Goal: Transaction & Acquisition: Book appointment/travel/reservation

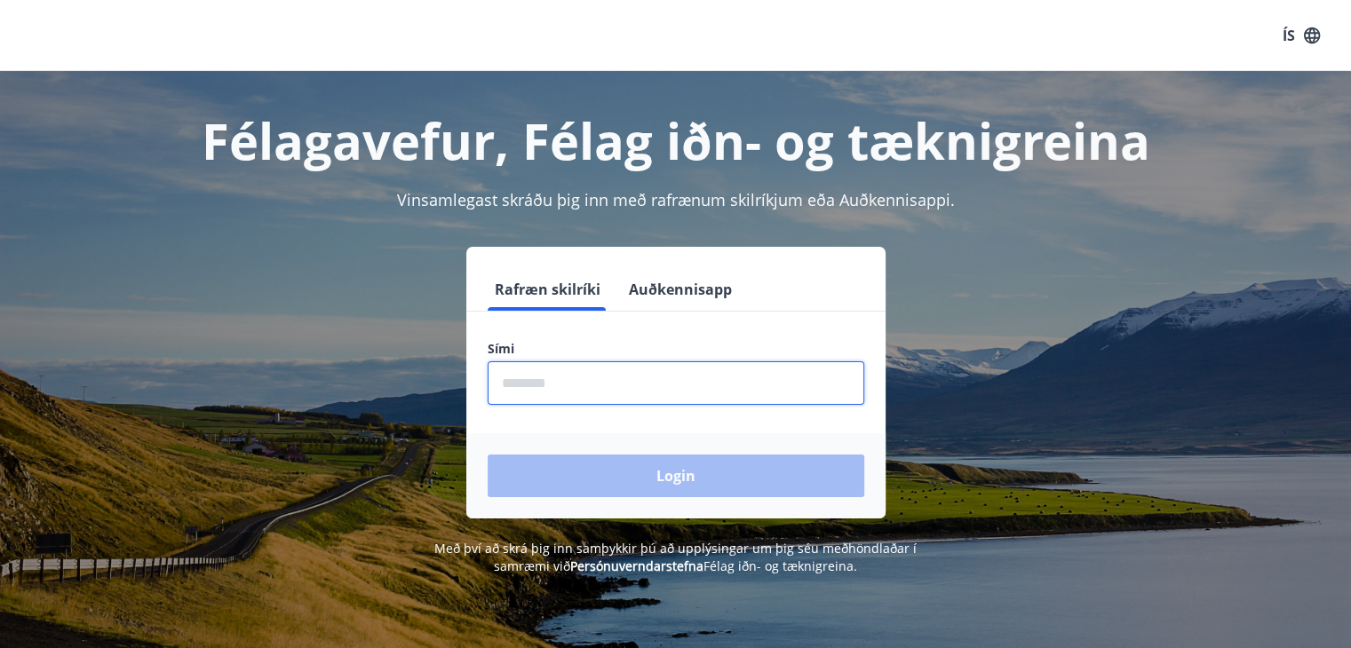
click at [677, 380] on input "phone" at bounding box center [676, 384] width 377 height 44
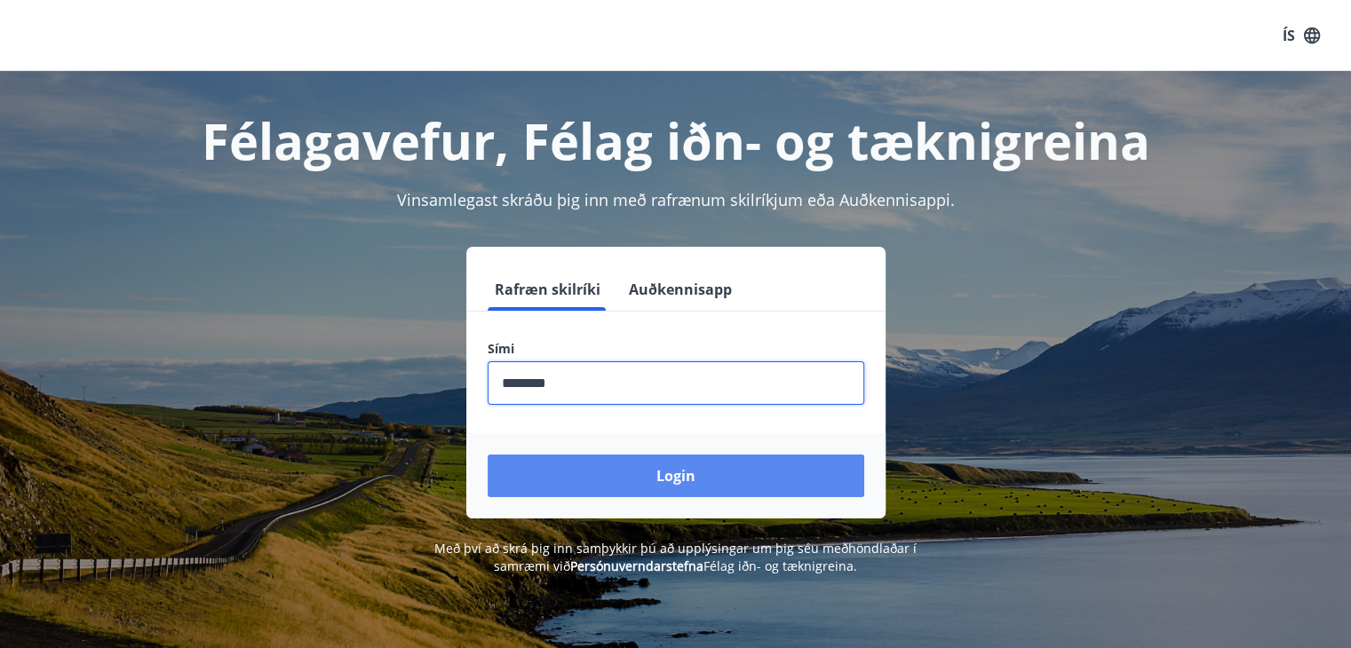
type input "********"
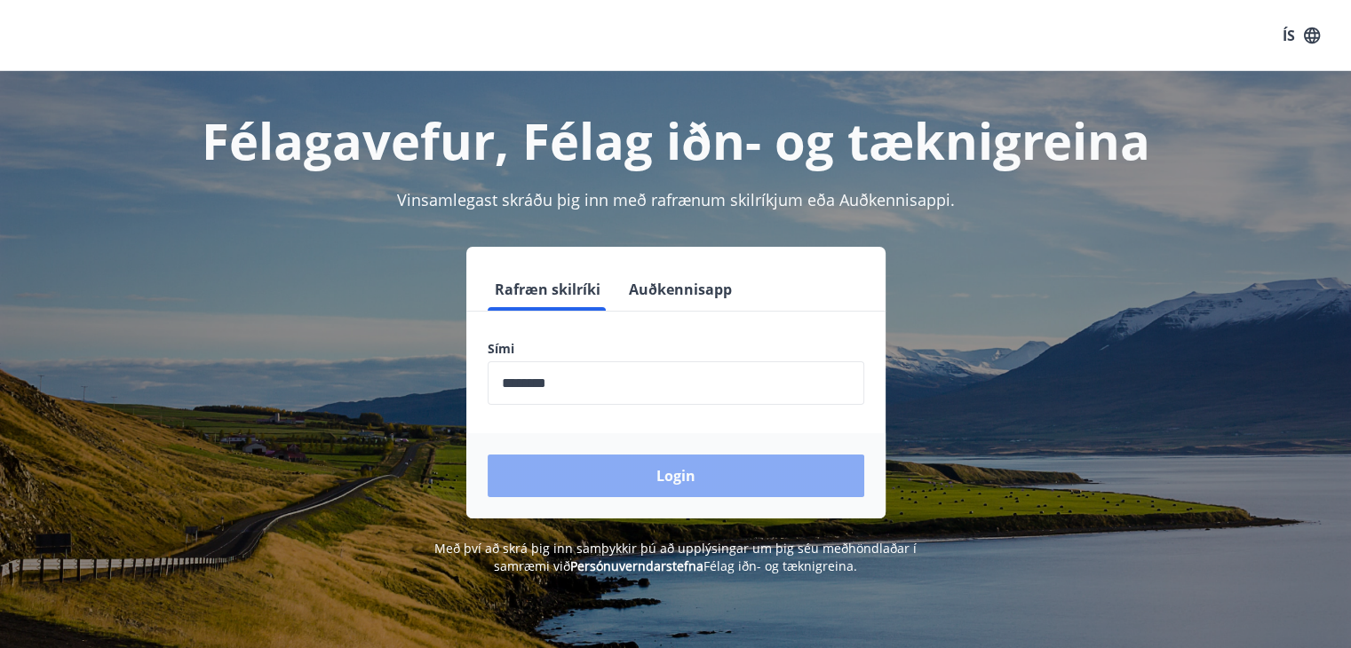
click at [693, 475] on button "Login" at bounding box center [676, 476] width 377 height 43
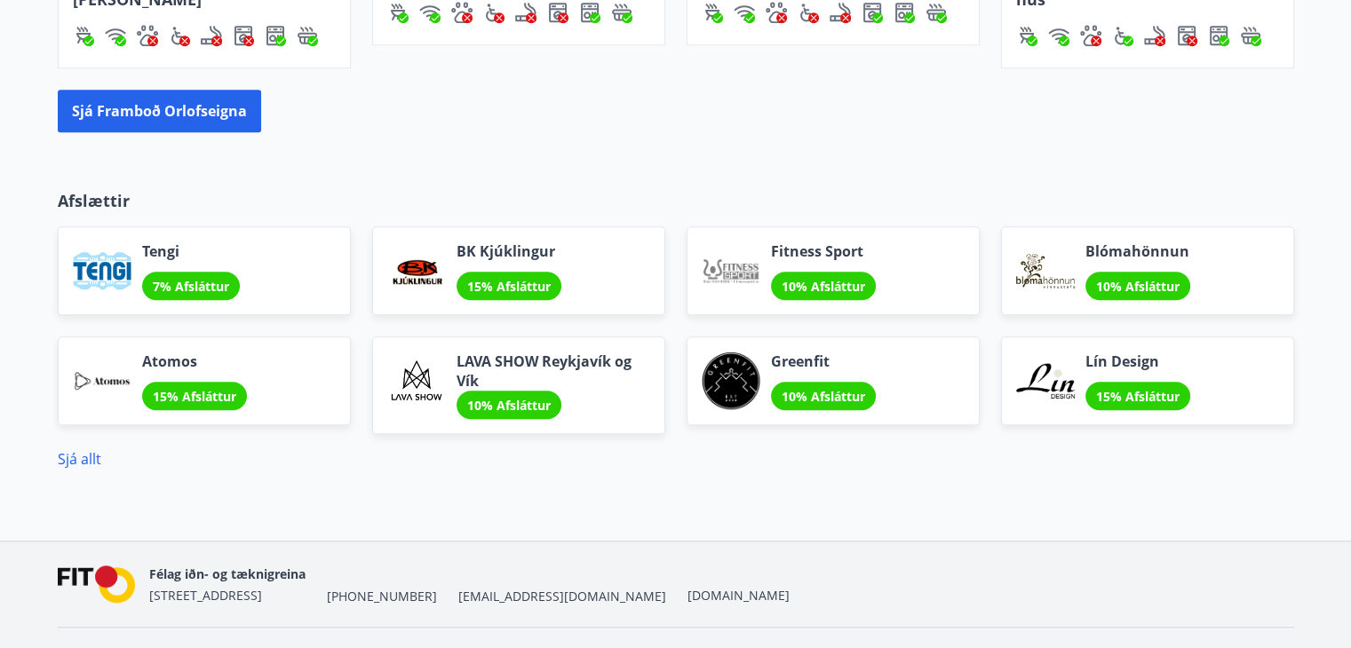
scroll to position [1492, 0]
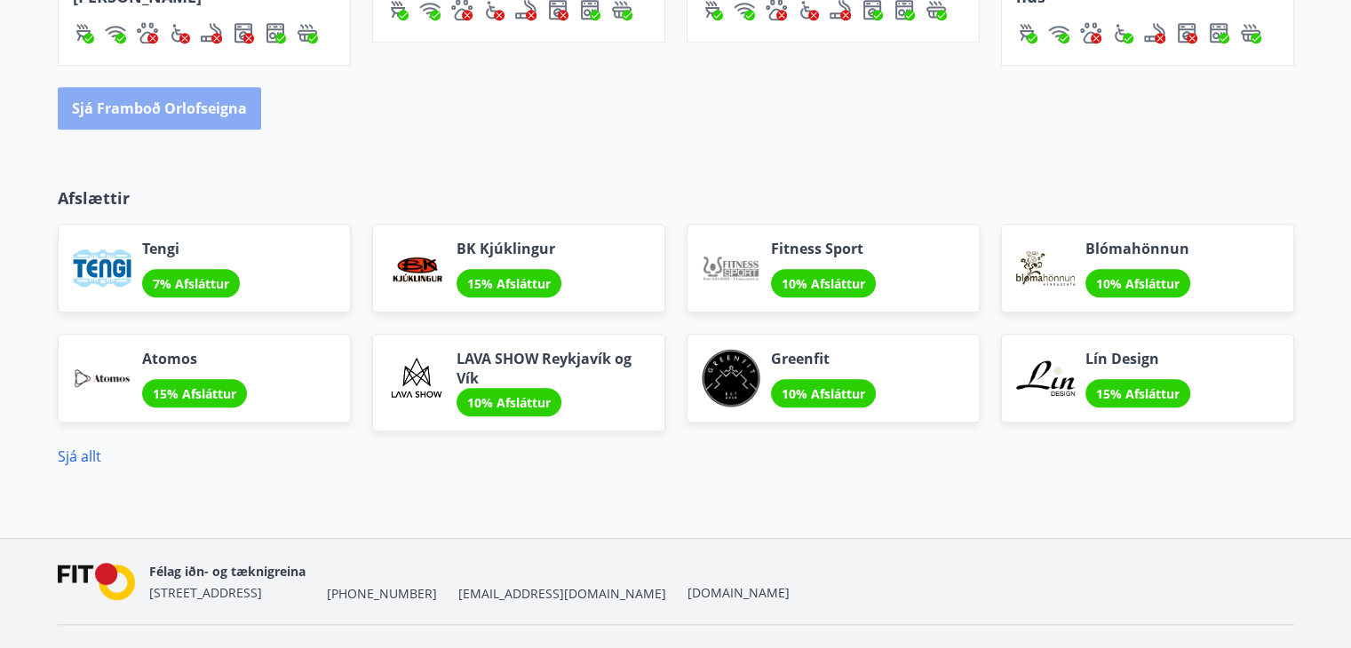
click at [163, 106] on button "Sjá framboð orlofseigna" at bounding box center [159, 108] width 203 height 43
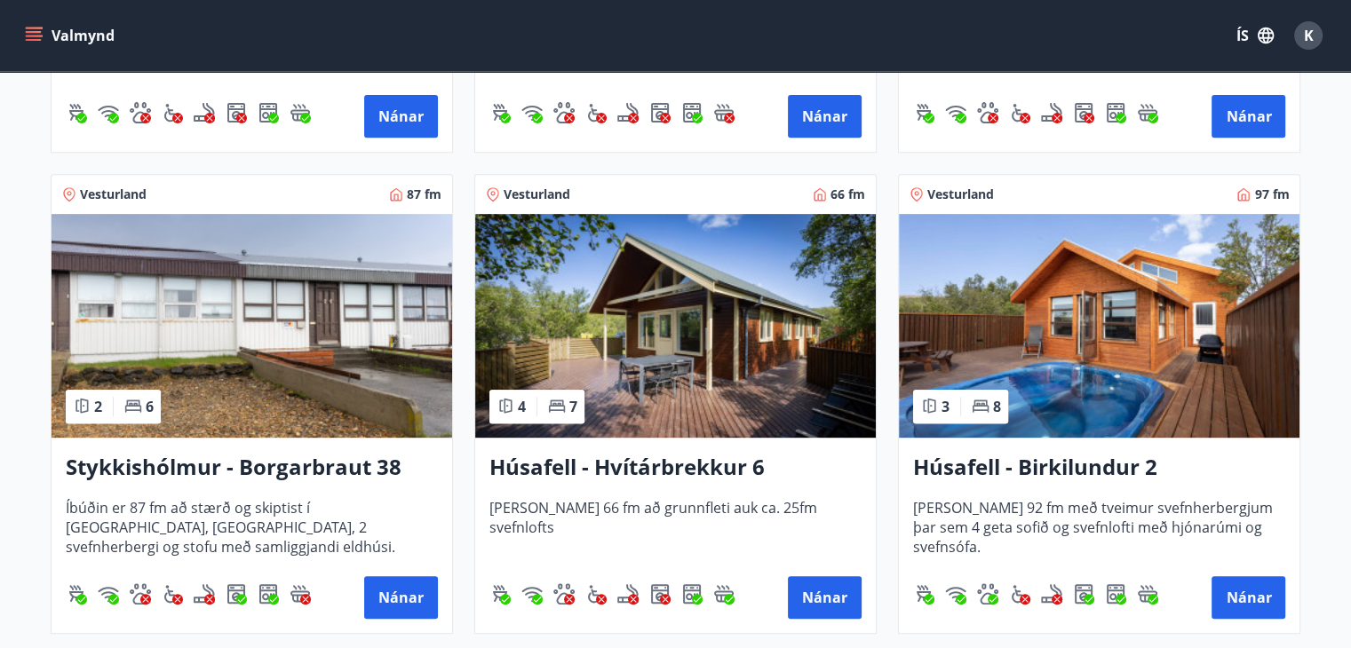
scroll to position [709, 0]
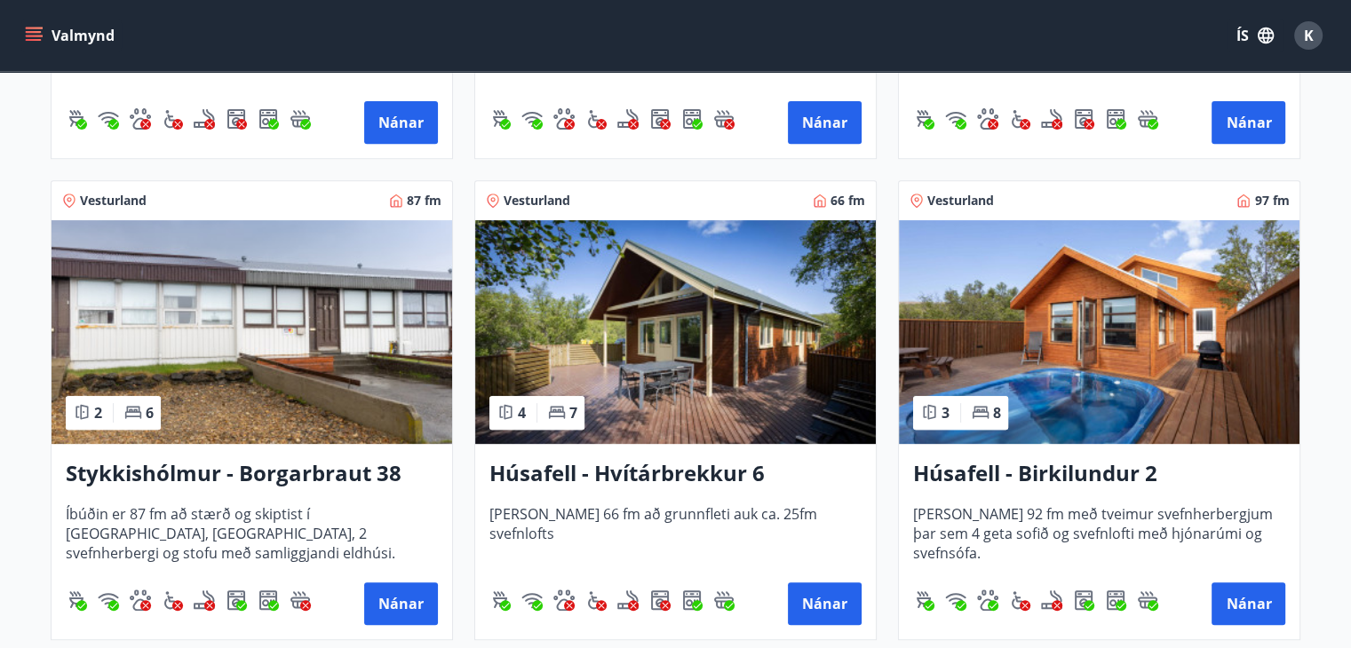
click at [1080, 328] on img at bounding box center [1099, 332] width 401 height 224
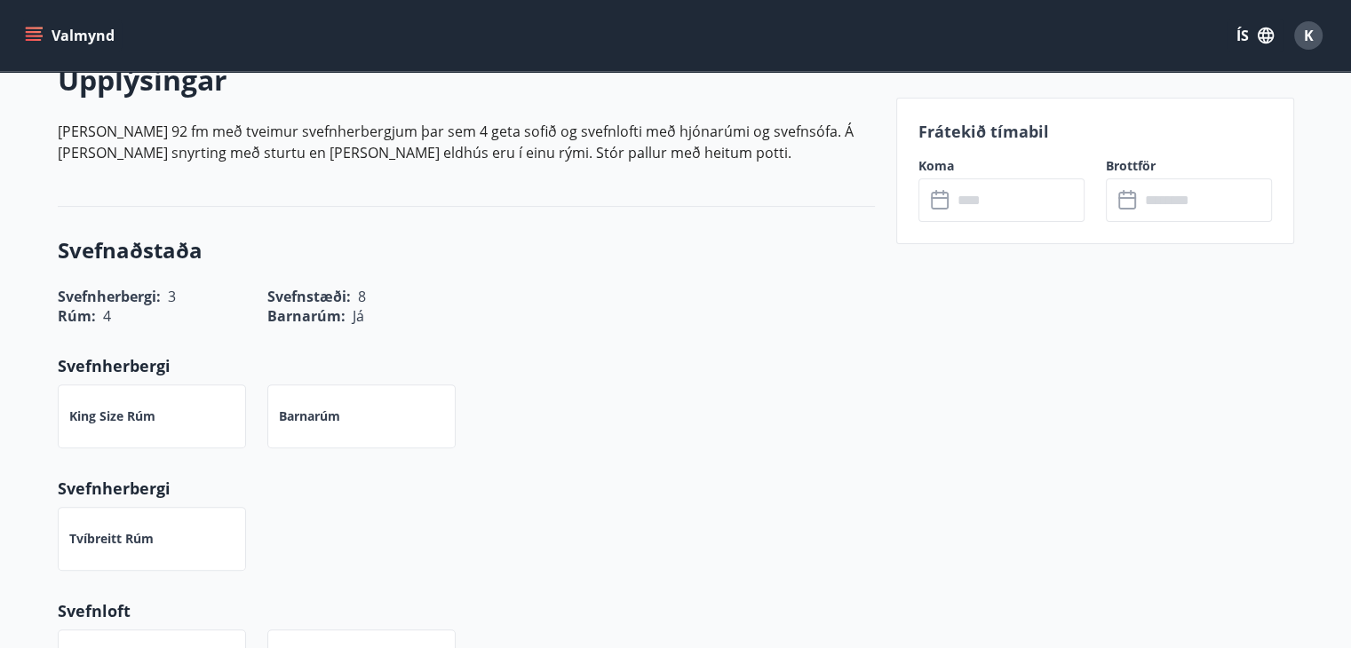
scroll to position [540, 0]
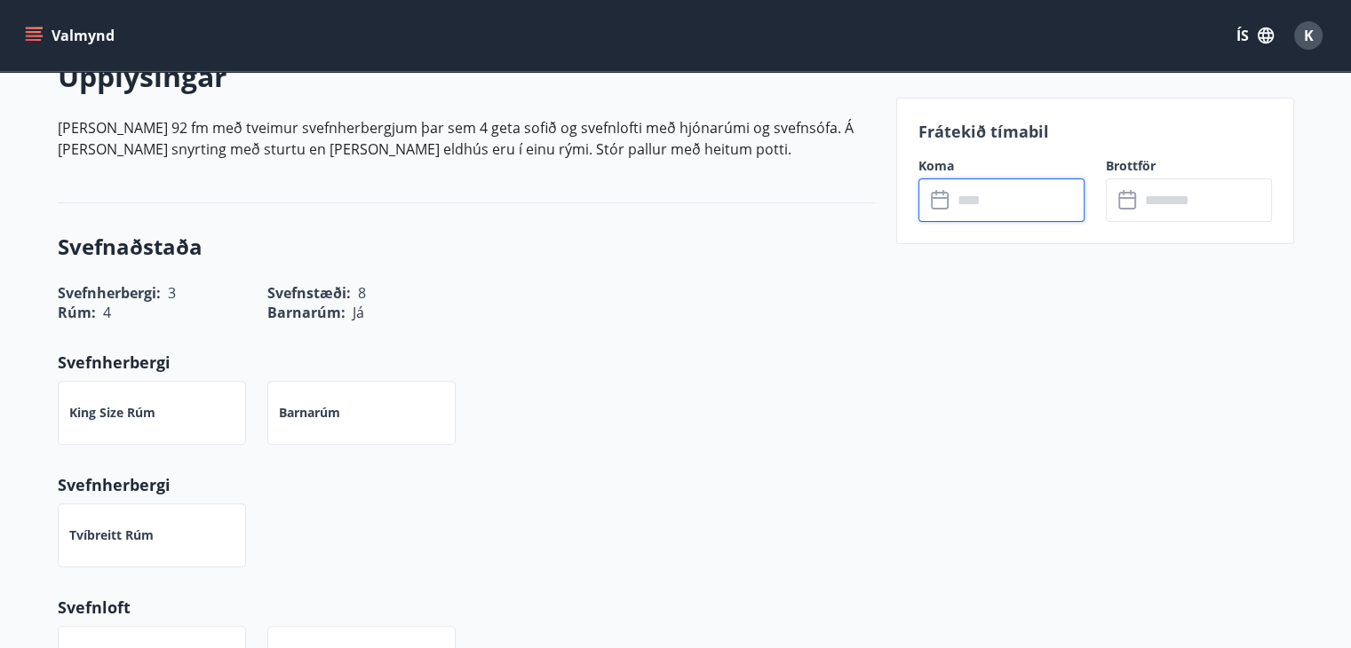
click at [1016, 191] on input "text" at bounding box center [1018, 201] width 132 height 44
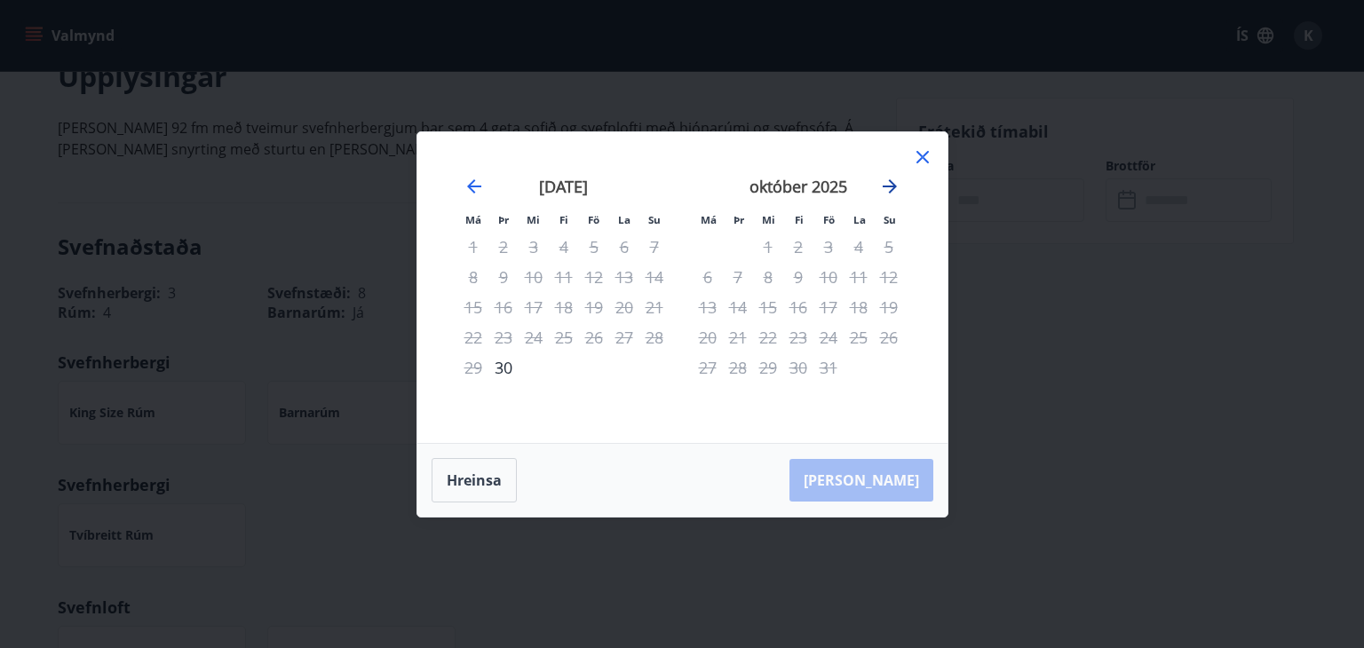
click at [880, 187] on icon "Move forward to switch to the next month." at bounding box center [889, 186] width 21 height 21
click at [913, 158] on icon at bounding box center [922, 157] width 21 height 21
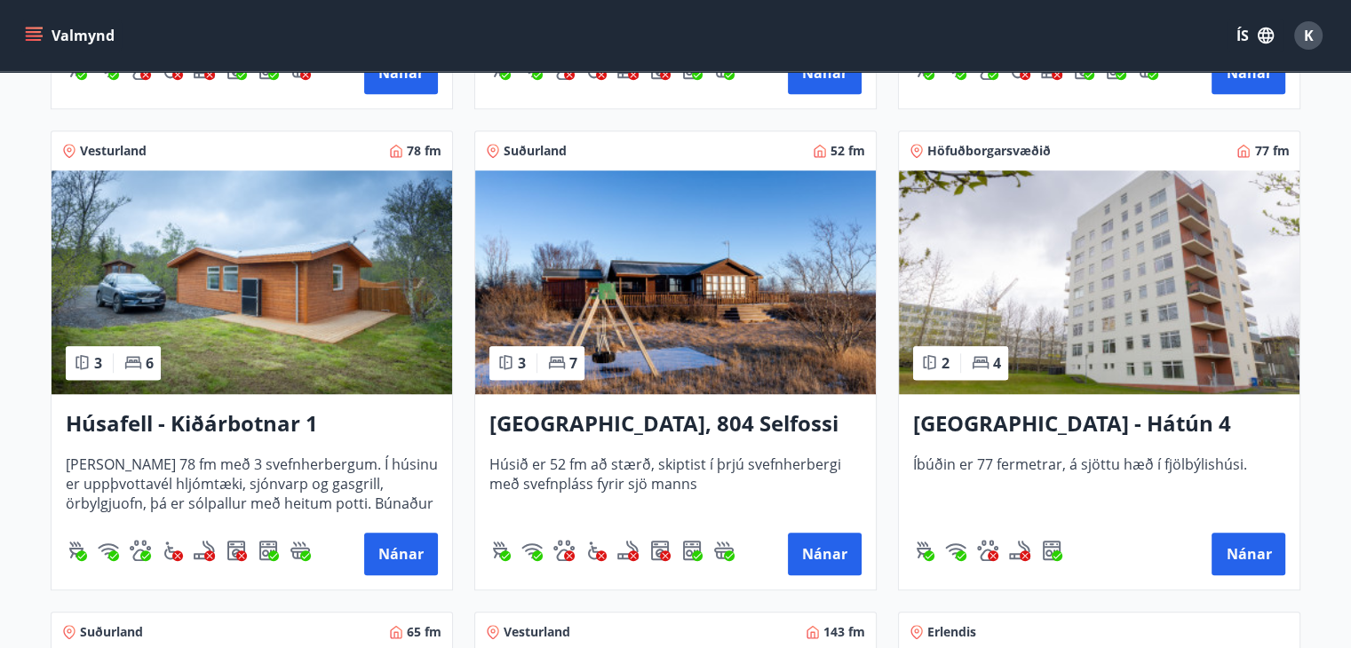
scroll to position [1244, 0]
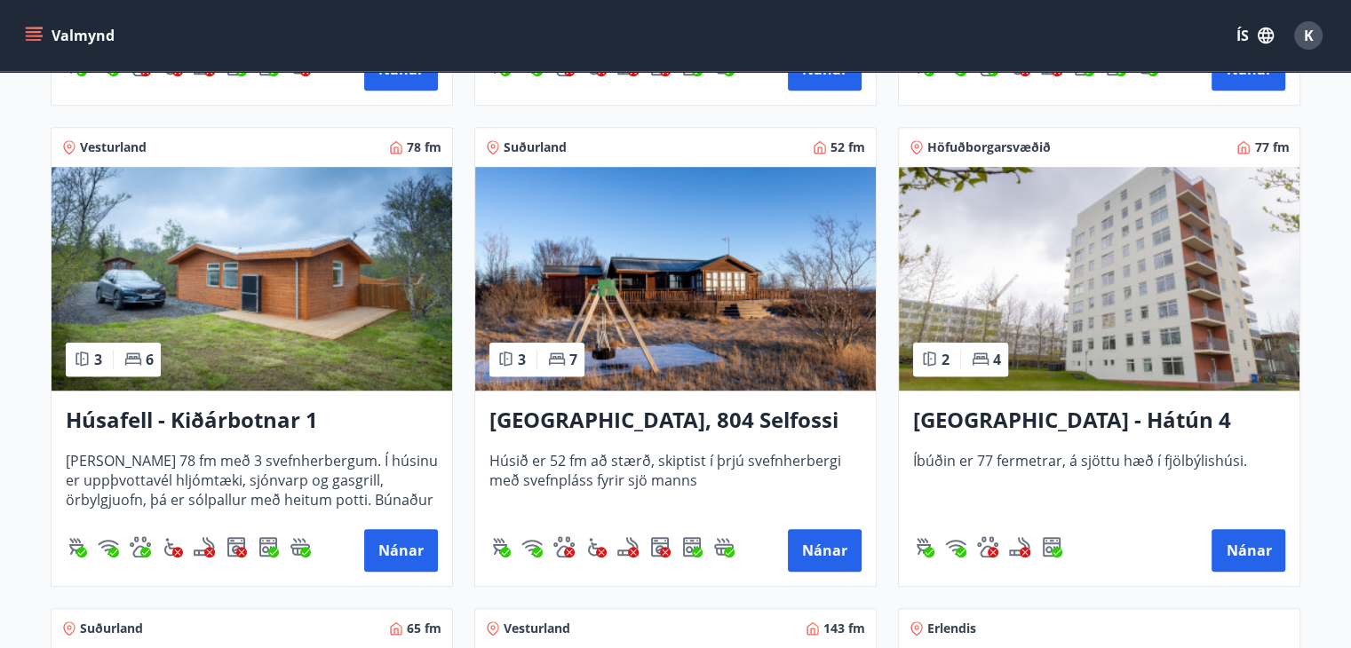
click at [320, 253] on img at bounding box center [252, 279] width 401 height 224
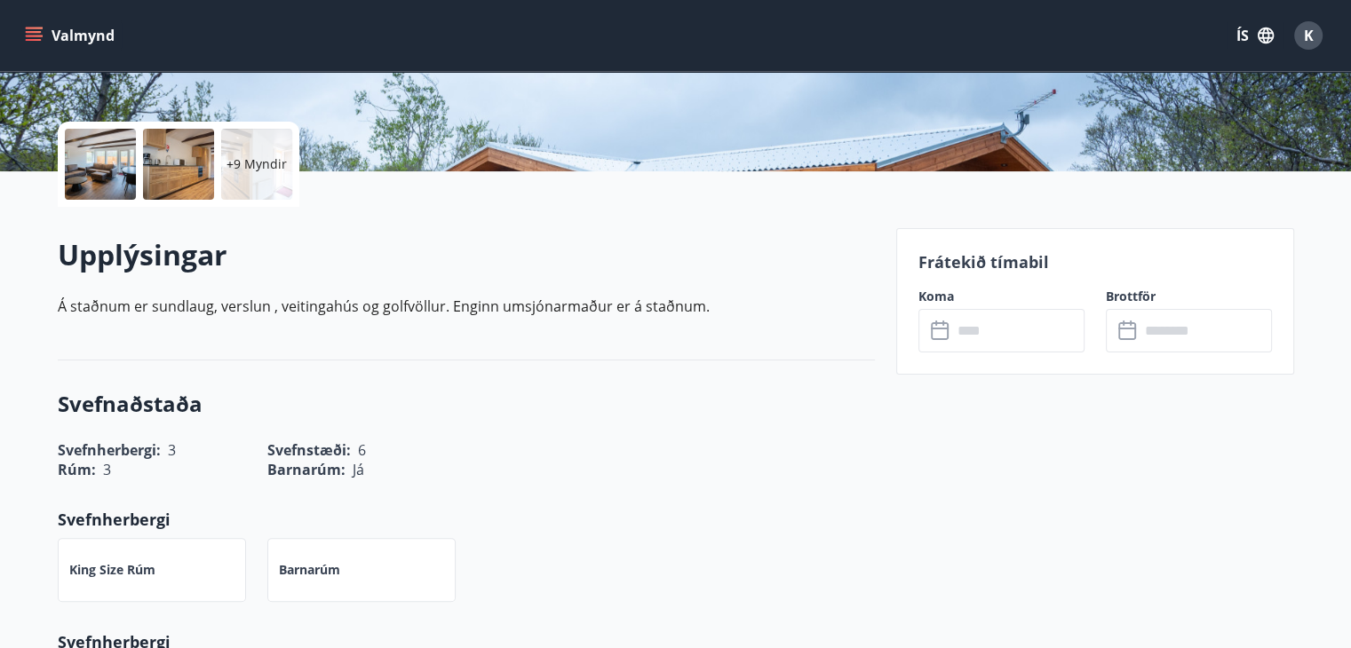
scroll to position [354, 0]
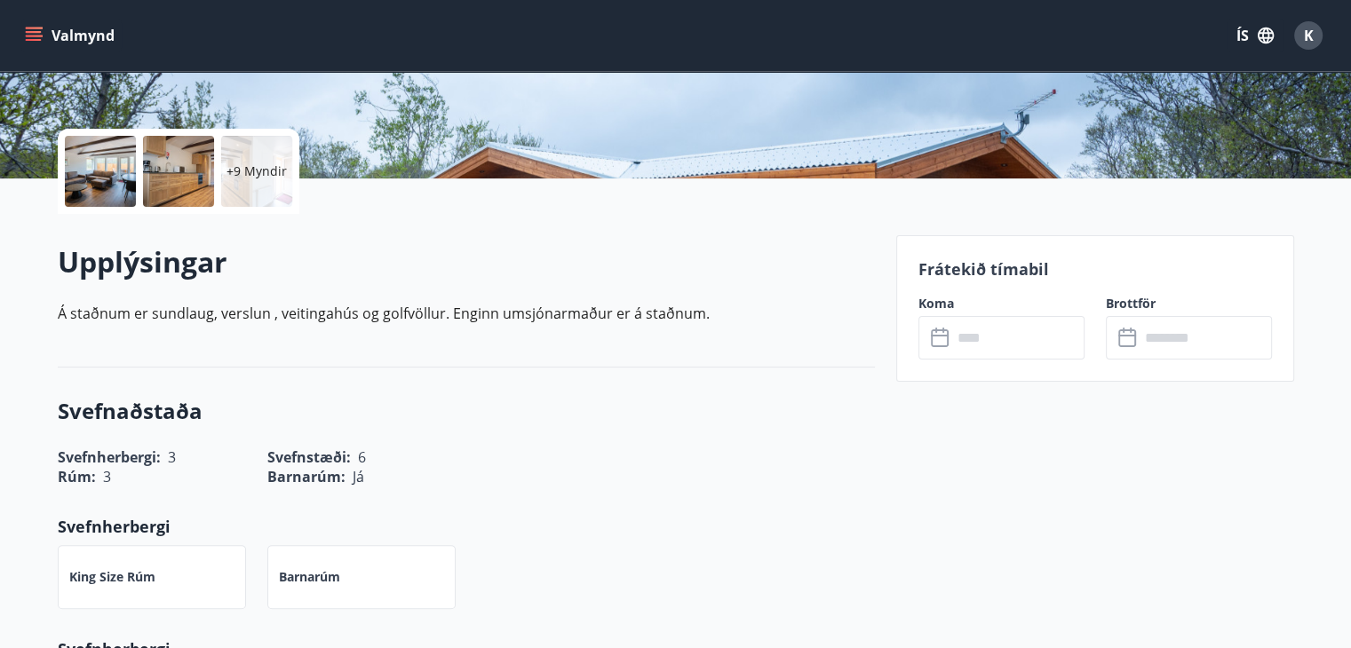
click at [994, 333] on input "text" at bounding box center [1018, 338] width 132 height 44
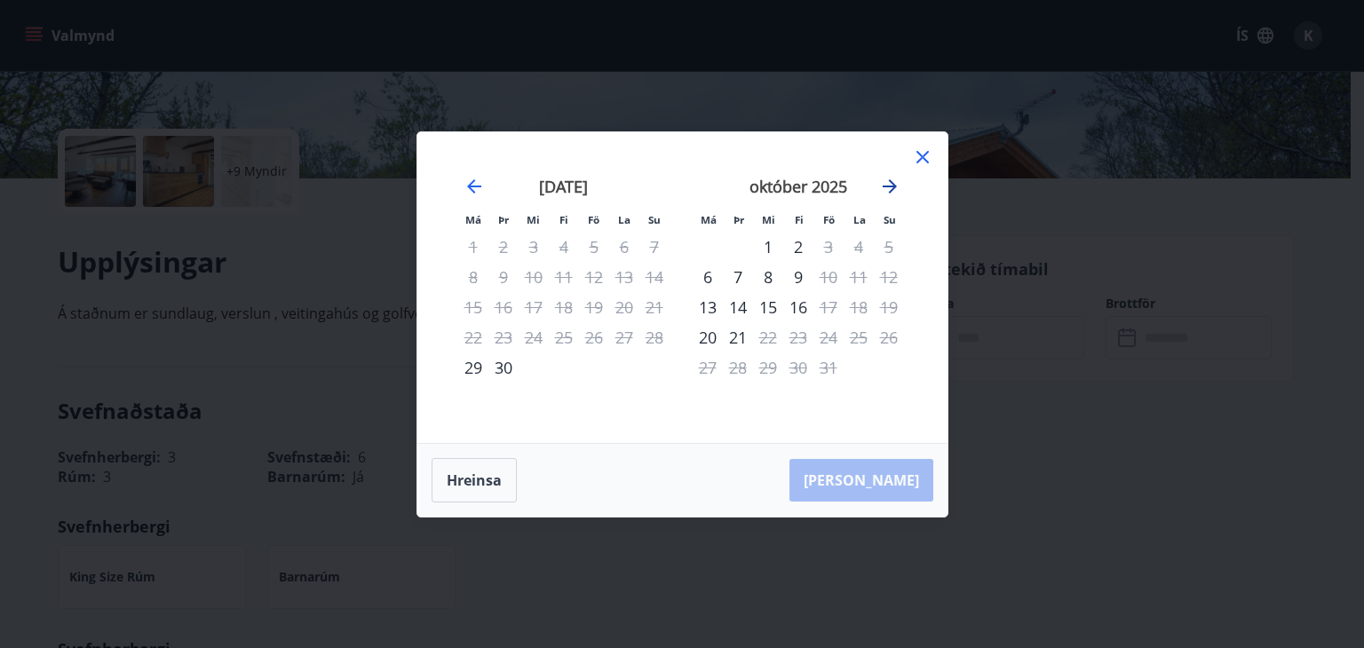
click at [890, 193] on icon "Move forward to switch to the next month." at bounding box center [889, 186] width 21 height 21
click at [928, 156] on icon at bounding box center [922, 157] width 21 height 21
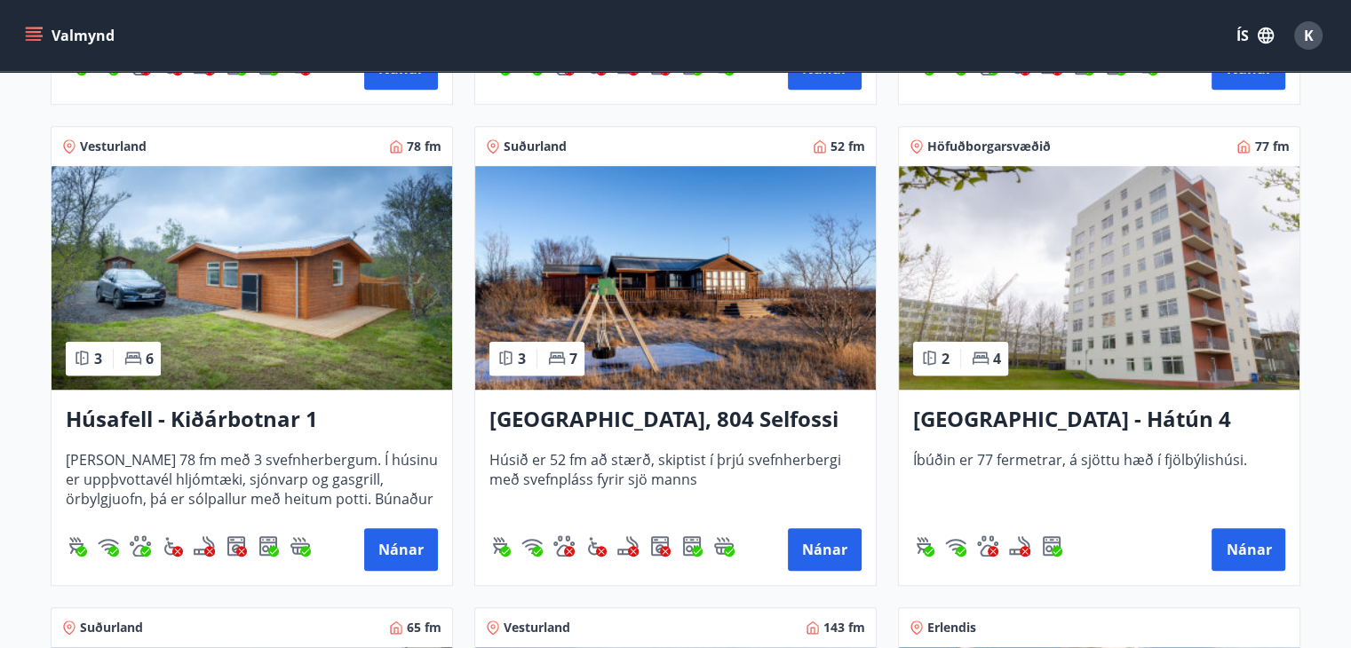
scroll to position [1279, 0]
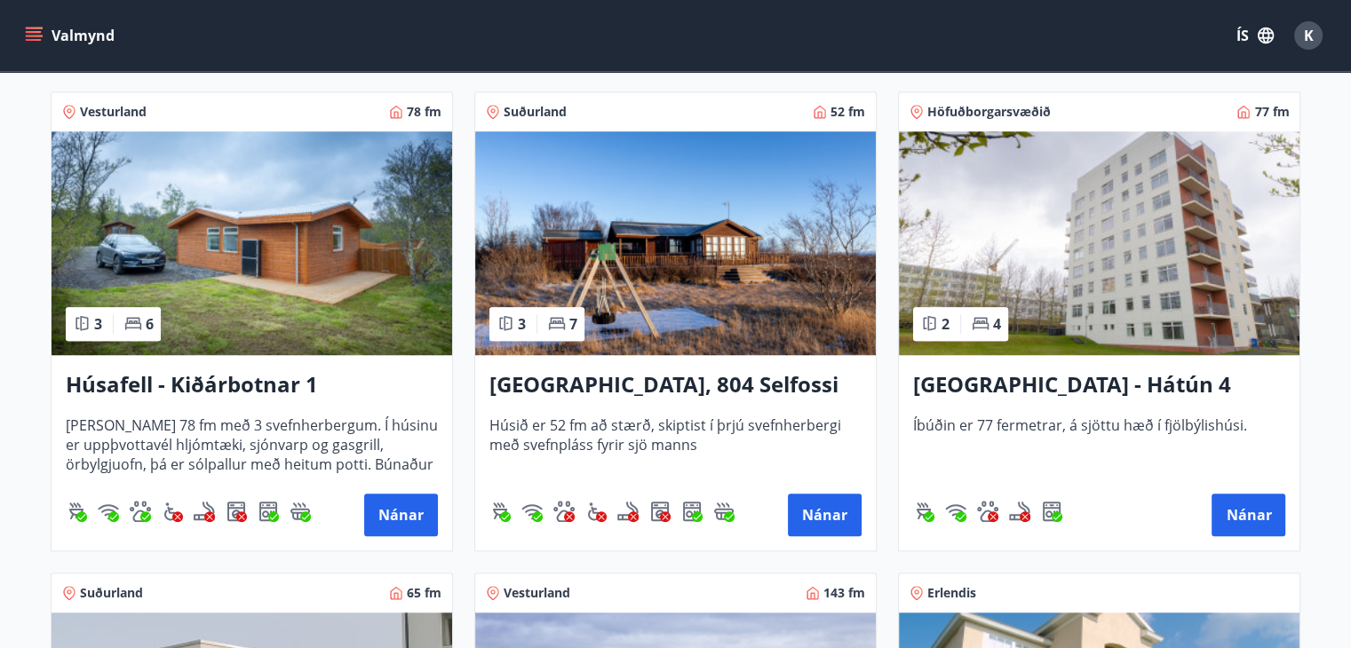
click at [632, 209] on img at bounding box center [675, 243] width 401 height 224
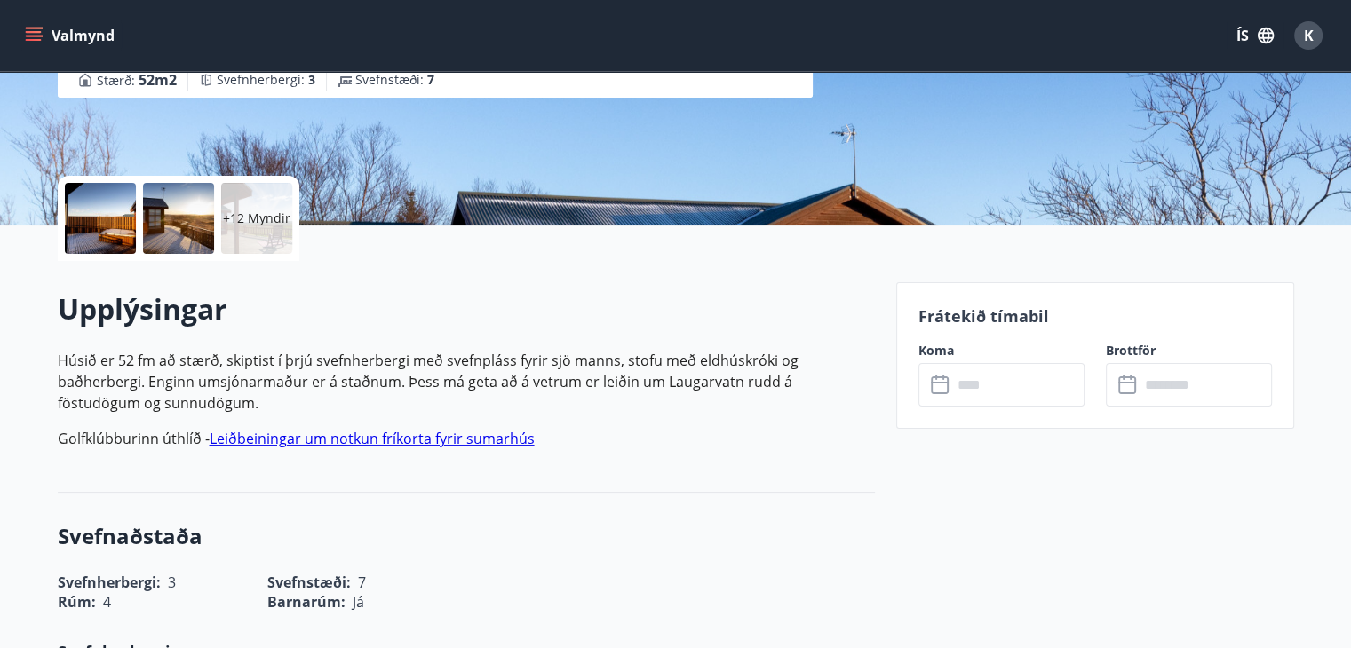
scroll to position [320, 0]
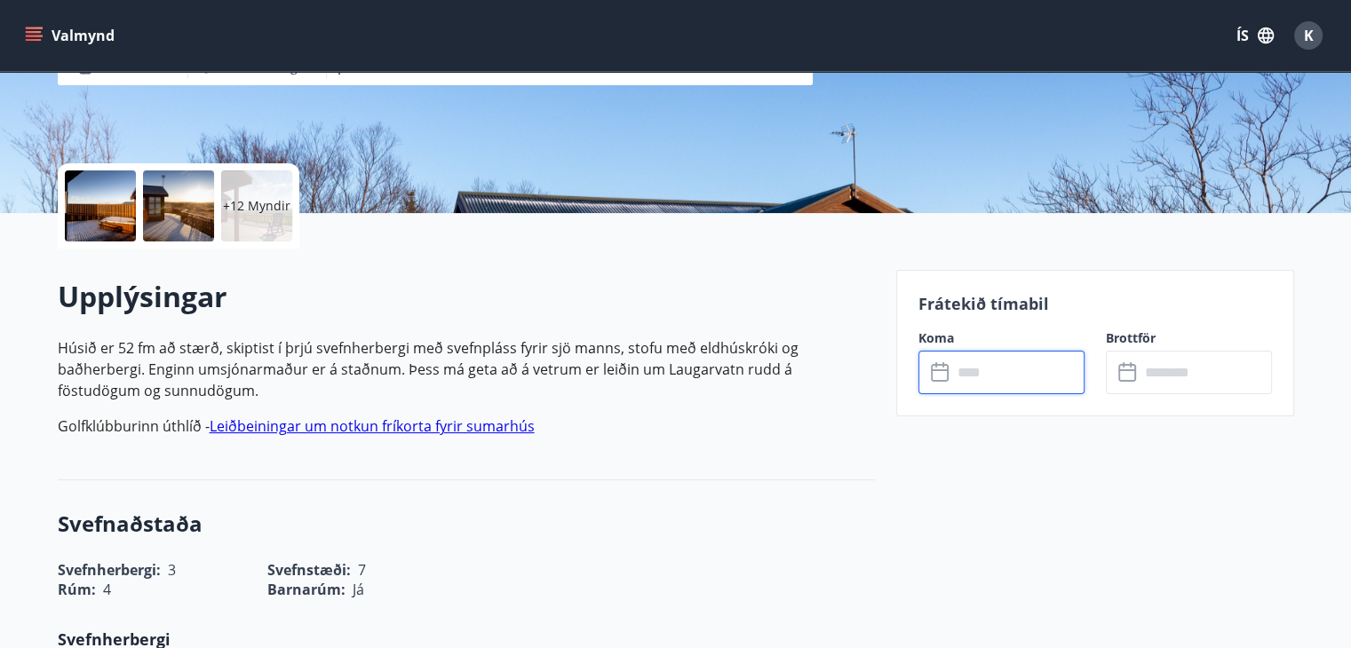
click at [1021, 374] on input "text" at bounding box center [1018, 373] width 132 height 44
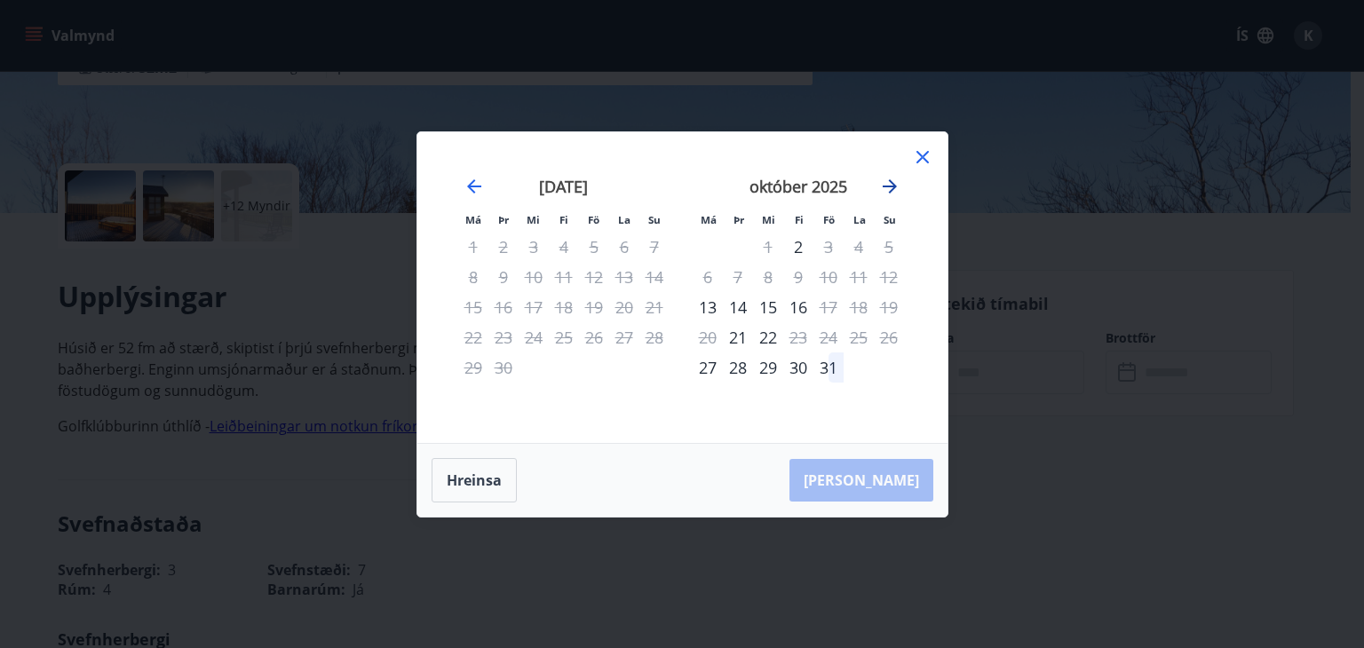
click at [893, 183] on icon "Move forward to switch to the next month." at bounding box center [890, 186] width 14 height 14
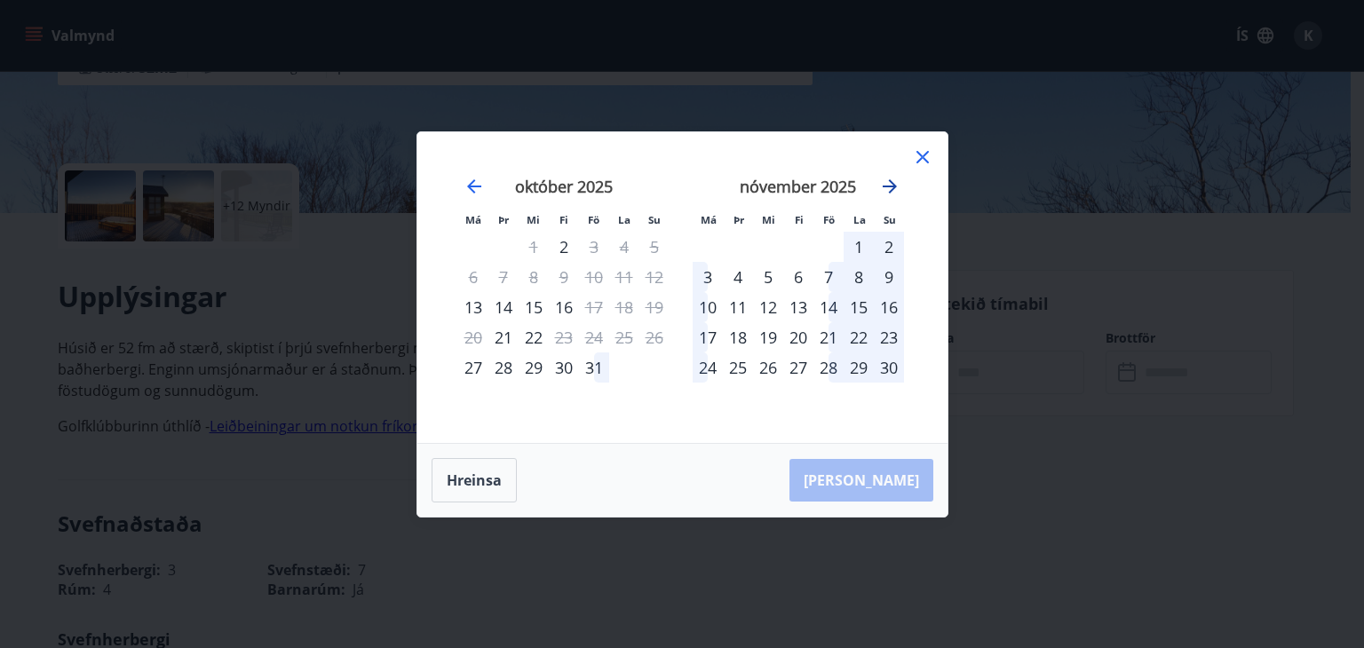
click at [893, 183] on icon "Move forward to switch to the next month." at bounding box center [890, 186] width 14 height 14
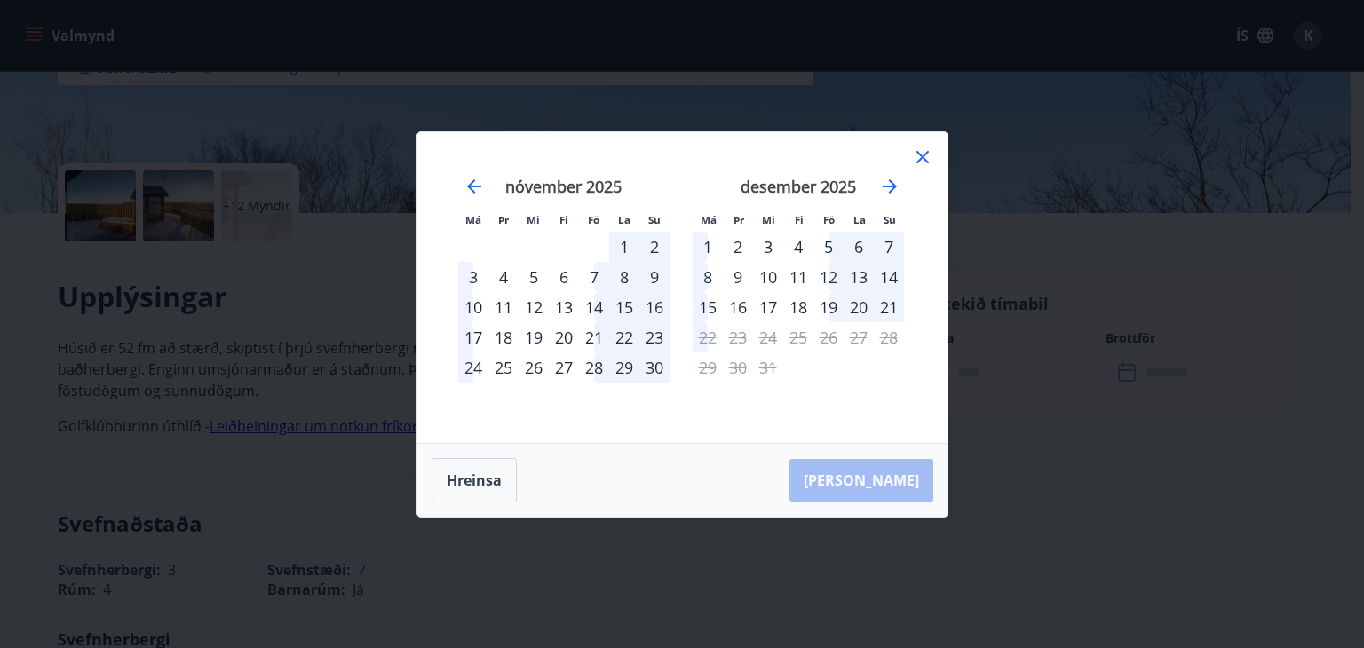
click at [926, 157] on icon at bounding box center [922, 157] width 21 height 21
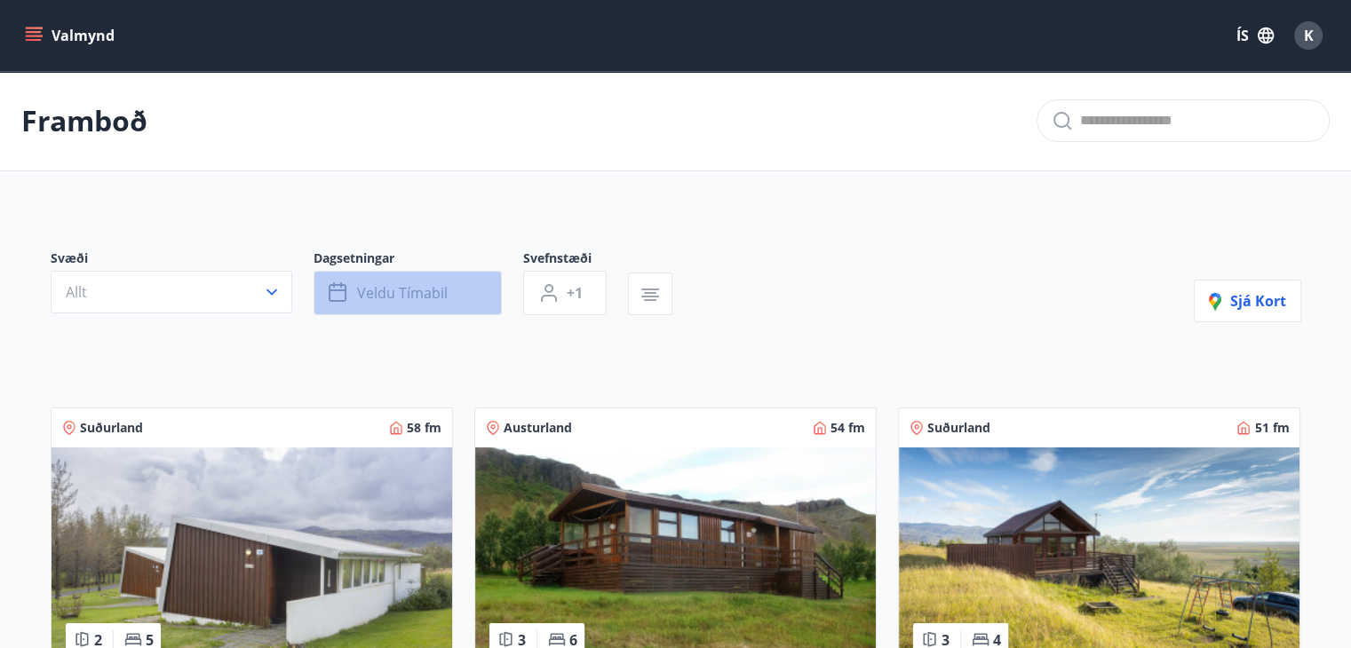
click at [376, 288] on span "Veldu tímabil" at bounding box center [402, 293] width 91 height 20
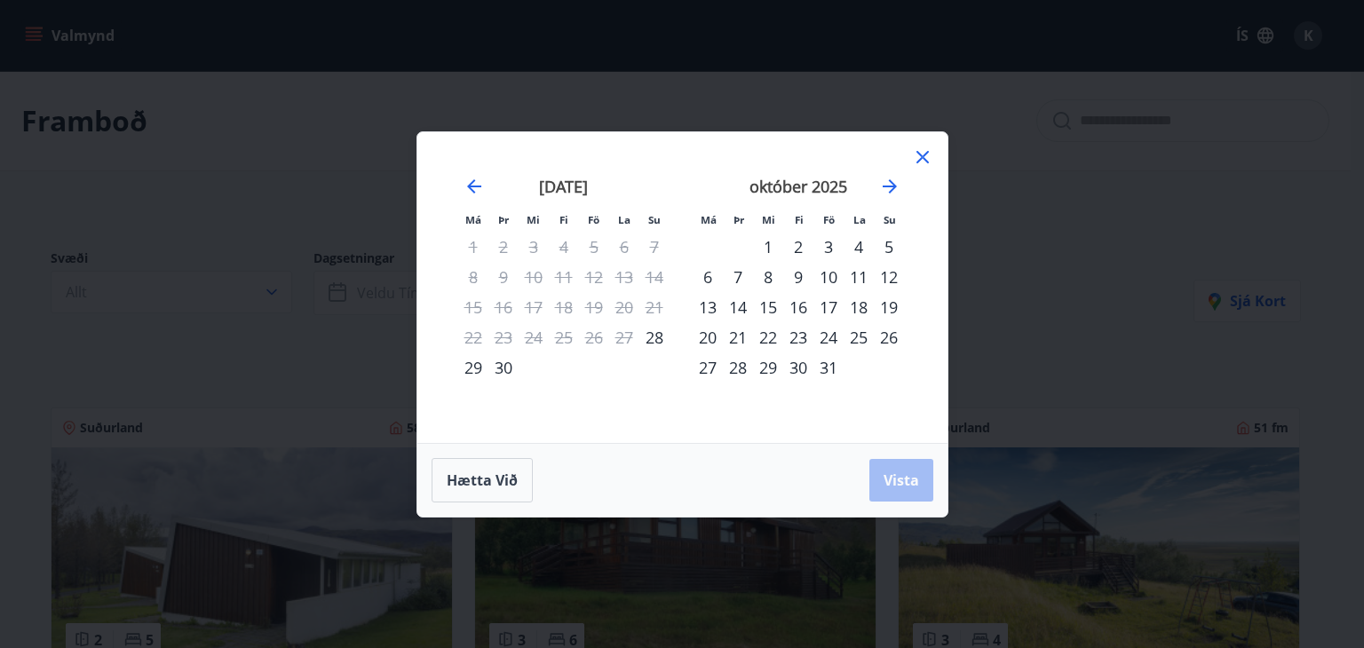
click at [938, 157] on div "Má Þr Mi Fi Fö La Su Má Þr Mi Fi Fö La Su ágúst 2025 1 2 3 4 5 6 7 8 9 10 11 12…" at bounding box center [682, 287] width 530 height 311
click at [893, 187] on icon "Move forward to switch to the next month." at bounding box center [890, 186] width 14 height 14
click at [708, 367] on div "29" at bounding box center [708, 368] width 30 height 30
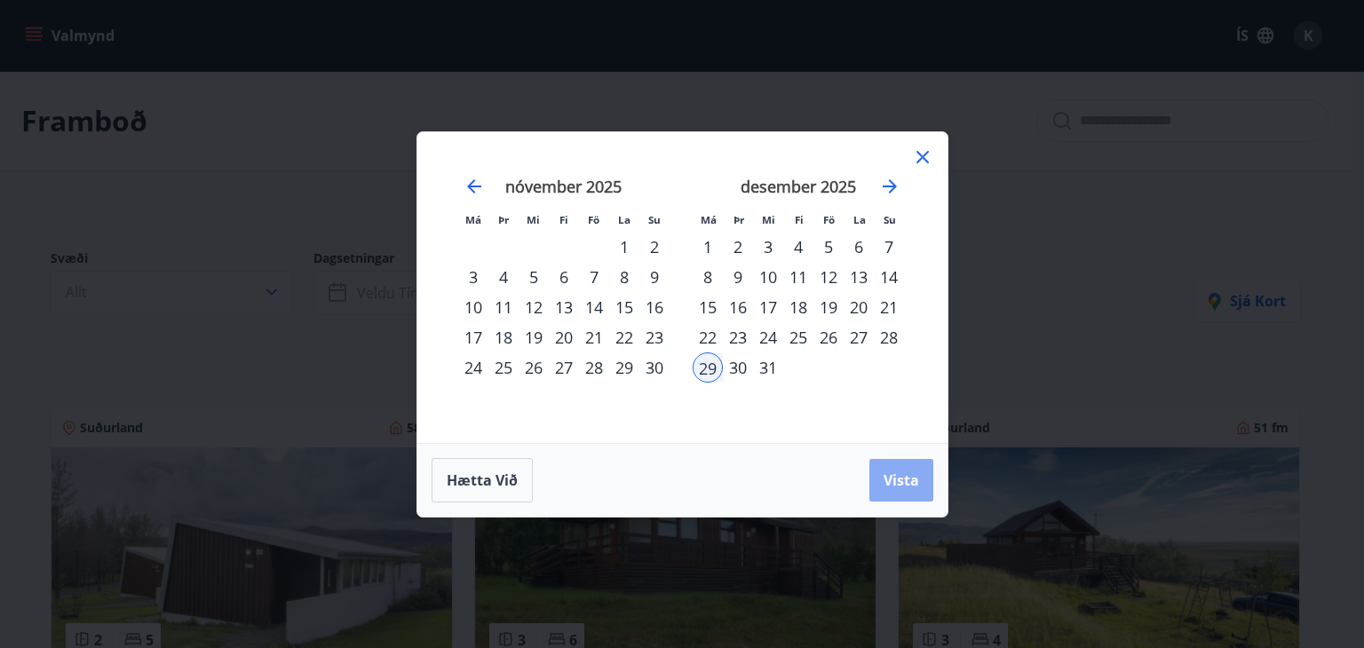
click at [901, 481] on span "Vista" at bounding box center [902, 481] width 36 height 20
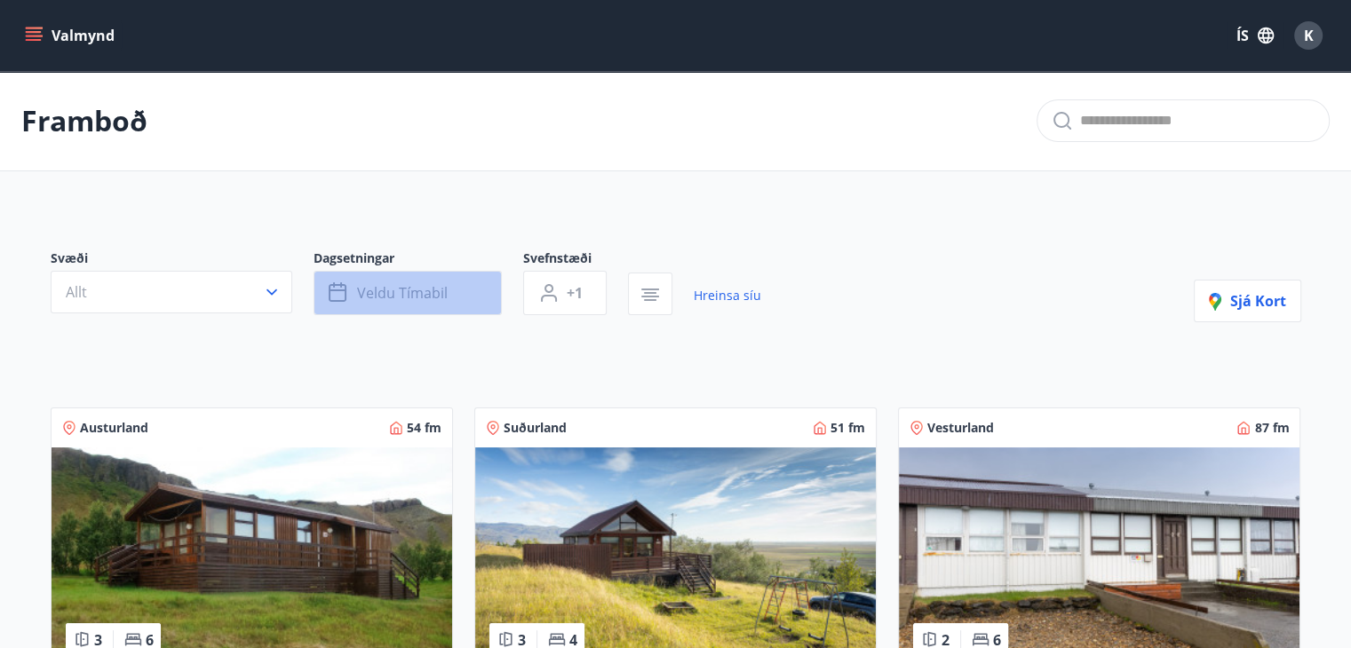
click at [337, 295] on icon "button" at bounding box center [339, 292] width 21 height 21
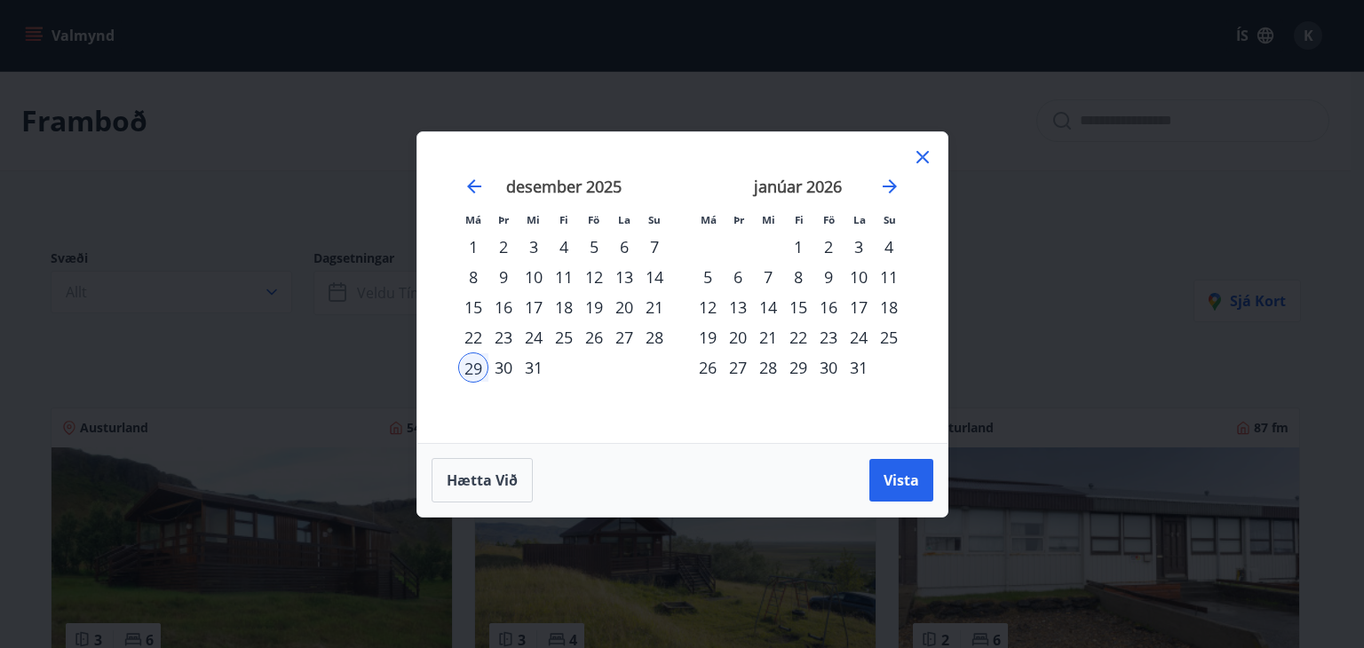
click at [828, 239] on div "2" at bounding box center [829, 247] width 30 height 30
click at [897, 482] on span "Vista" at bounding box center [902, 481] width 36 height 20
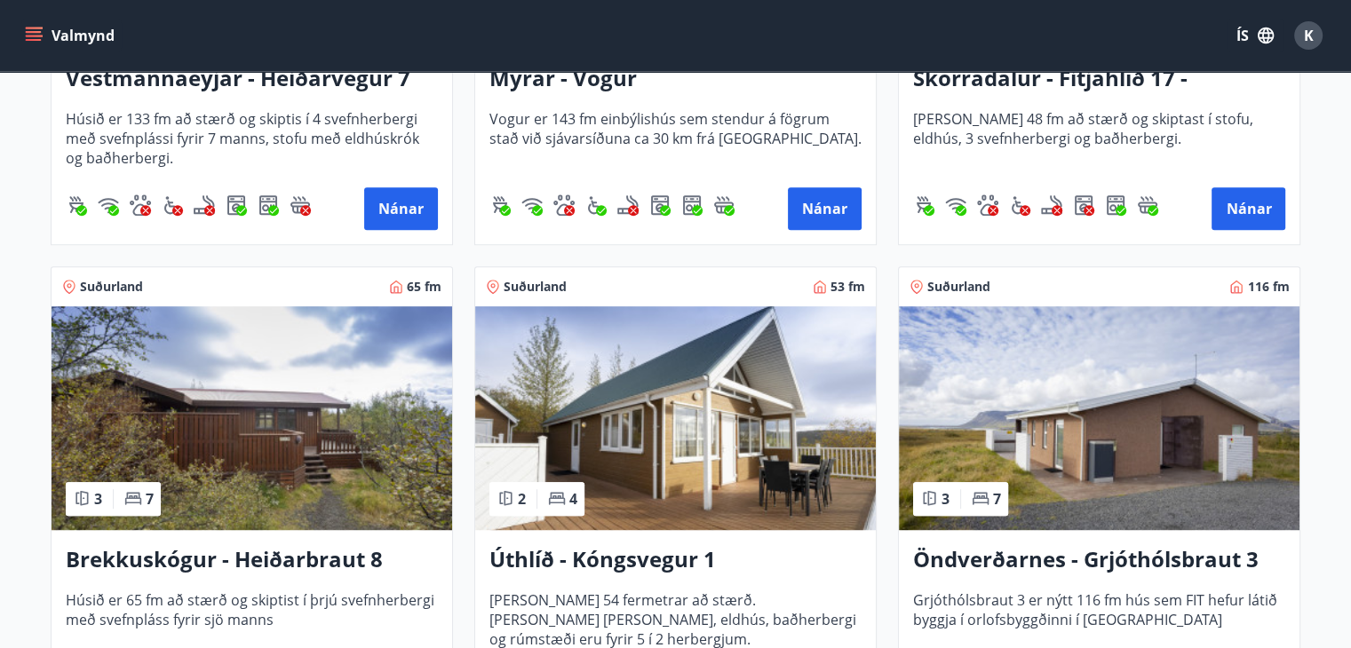
scroll to position [1101, 0]
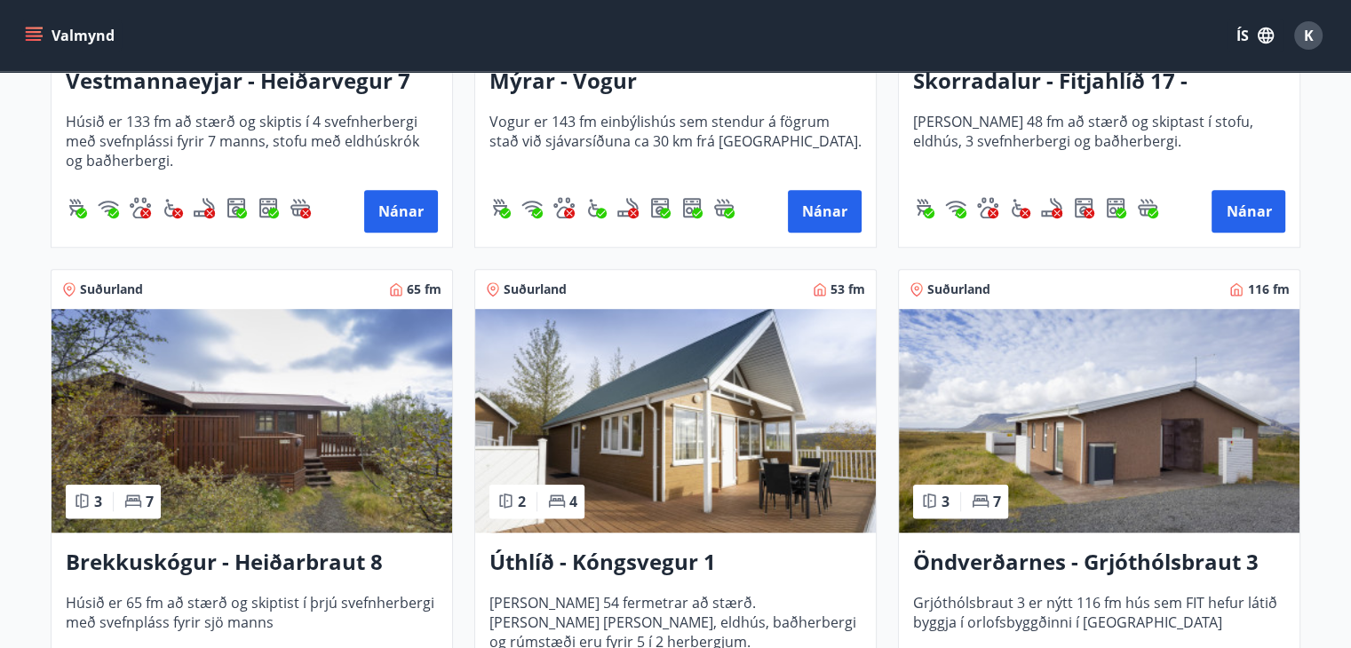
click at [230, 429] on img at bounding box center [252, 421] width 401 height 224
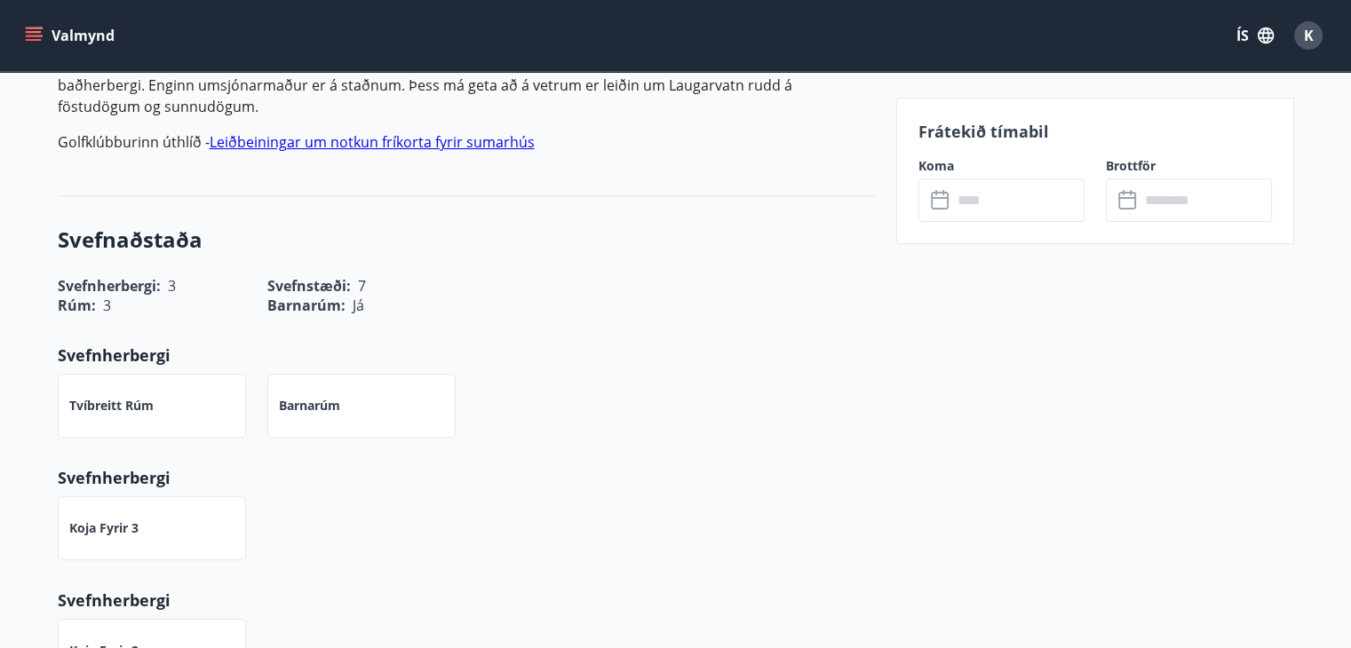
scroll to position [505, 0]
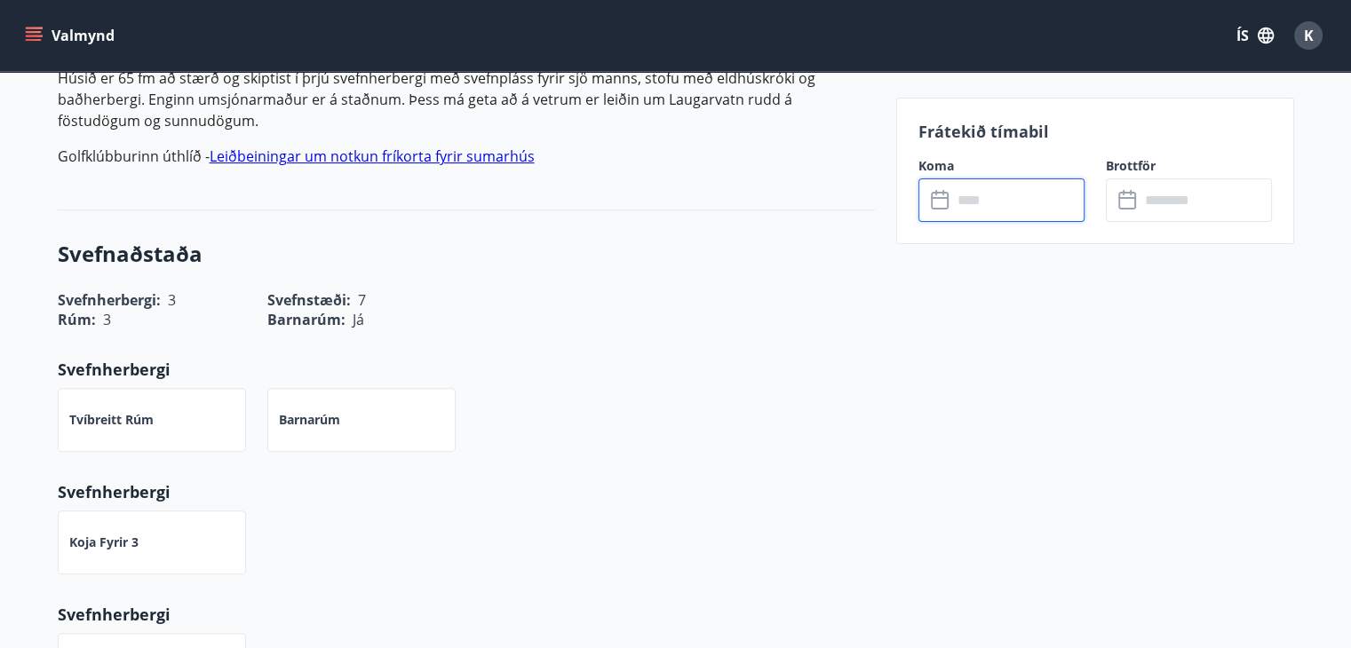
click at [1016, 183] on input "text" at bounding box center [1018, 201] width 132 height 44
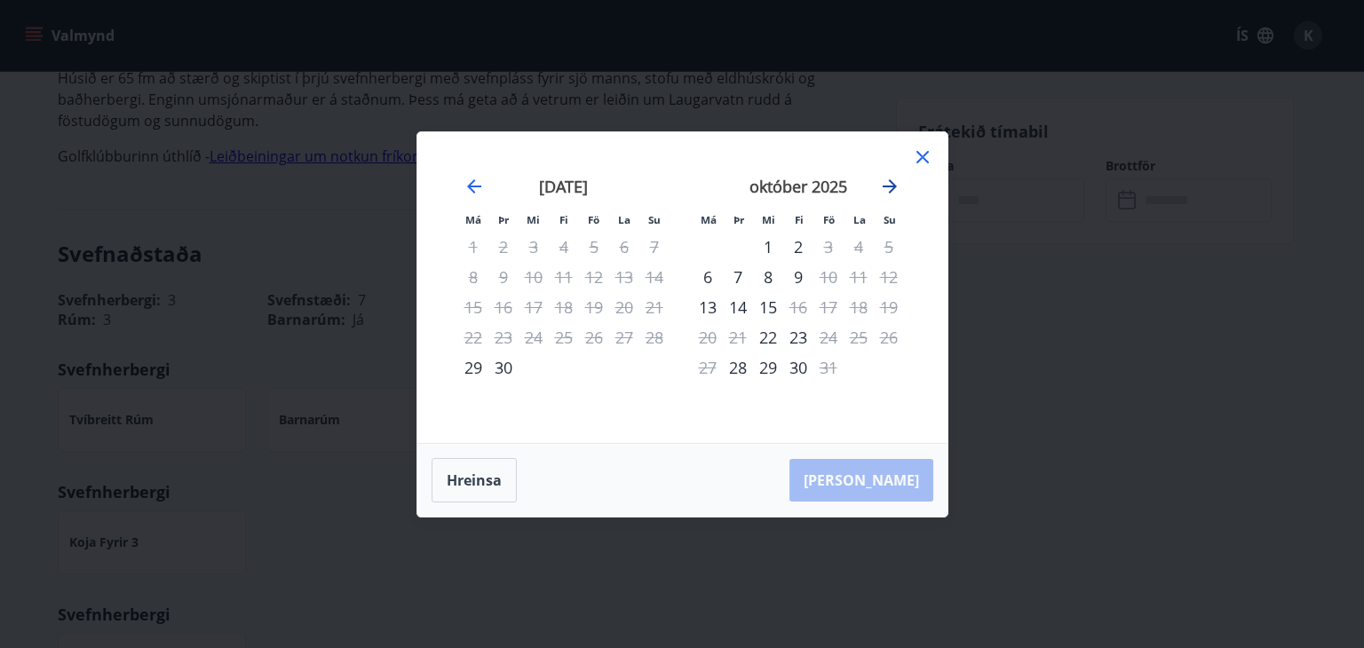
click at [895, 188] on icon "Move forward to switch to the next month." at bounding box center [889, 186] width 21 height 21
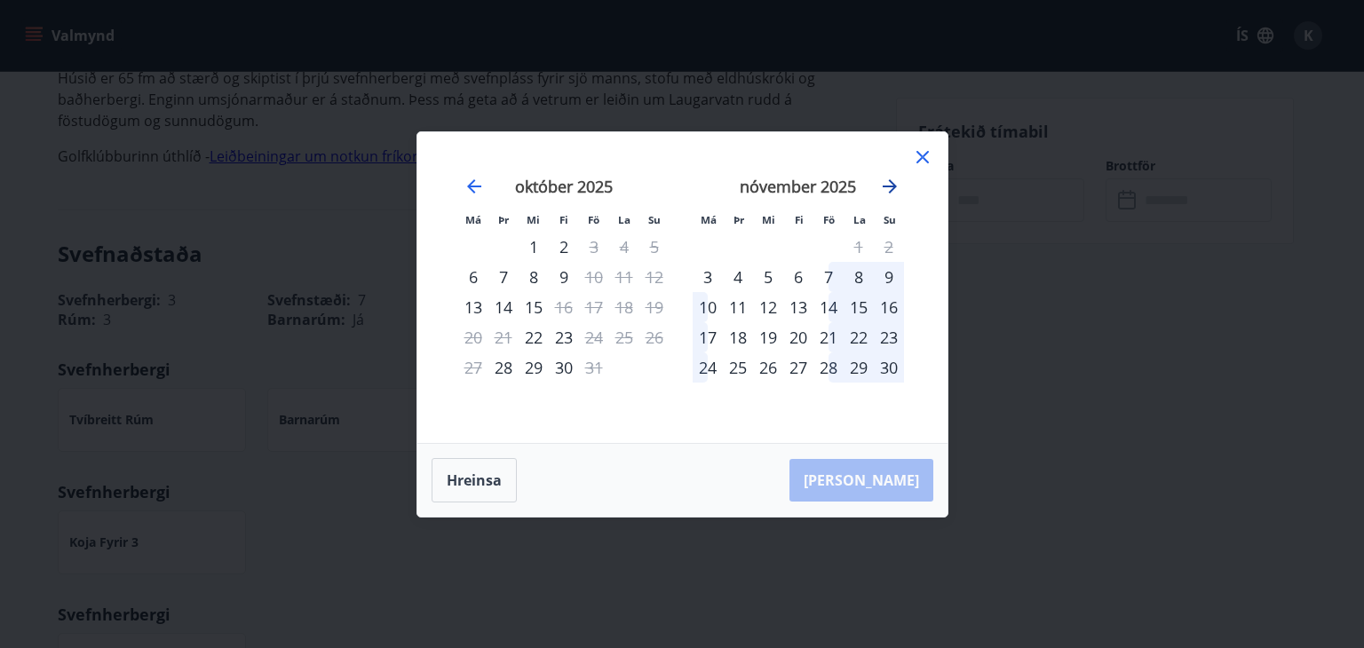
click at [895, 188] on icon "Move forward to switch to the next month." at bounding box center [889, 186] width 21 height 21
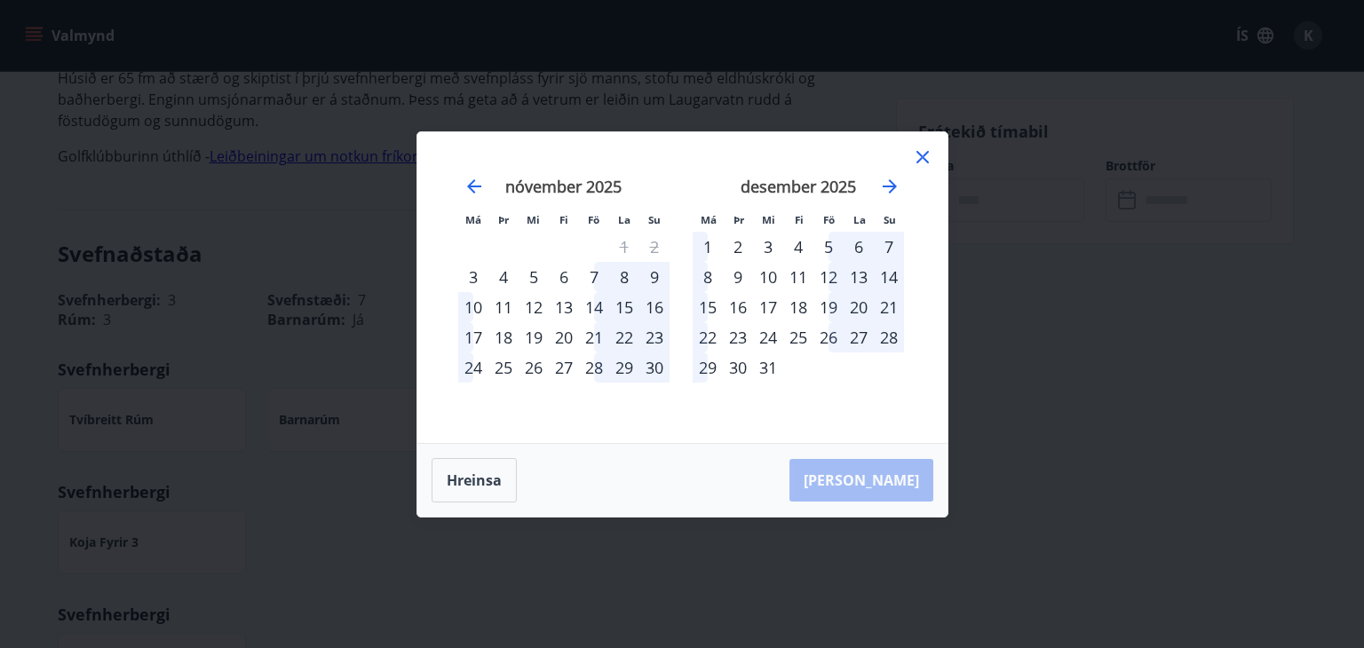
click at [923, 155] on icon at bounding box center [923, 157] width 12 height 12
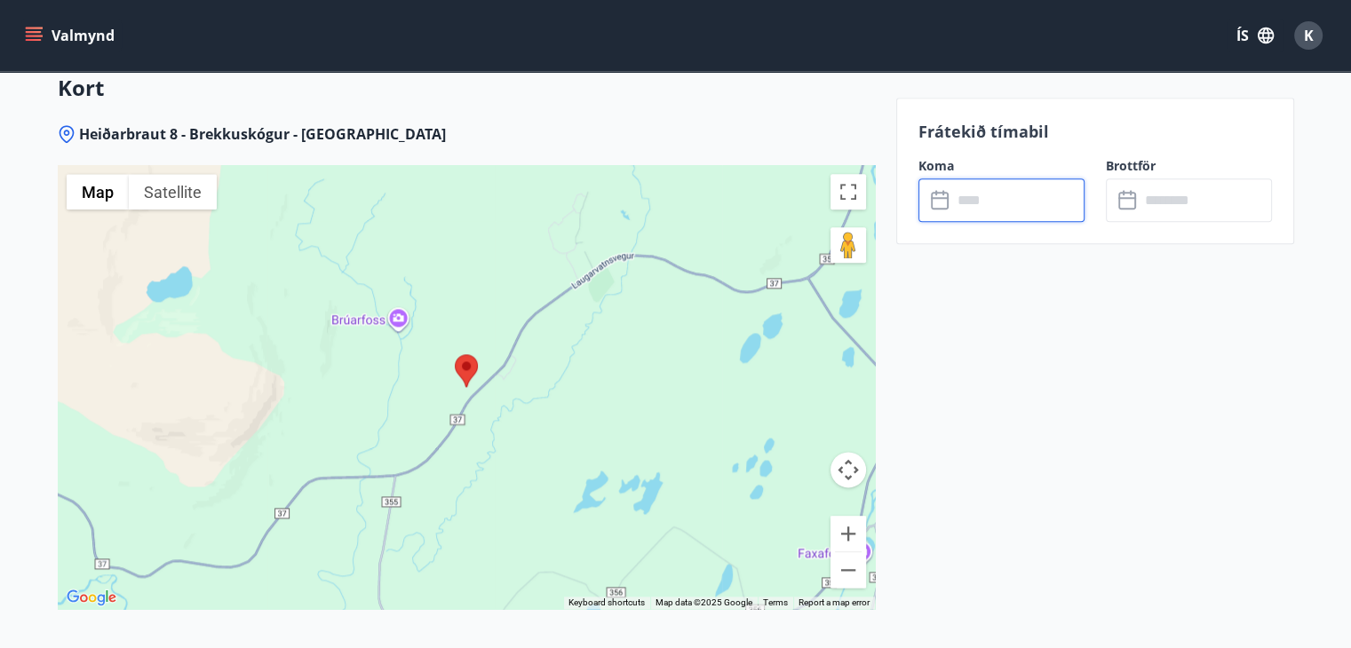
scroll to position [2177, 0]
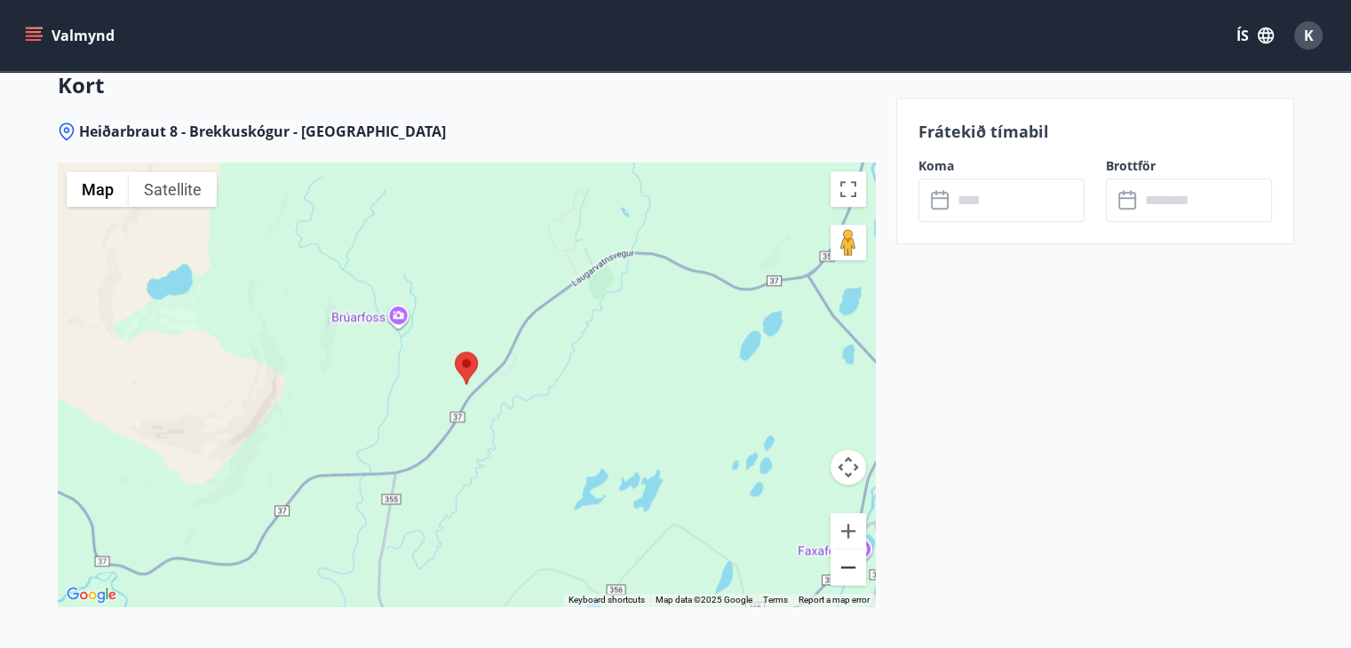
click at [847, 568] on button "Zoom out" at bounding box center [849, 568] width 36 height 36
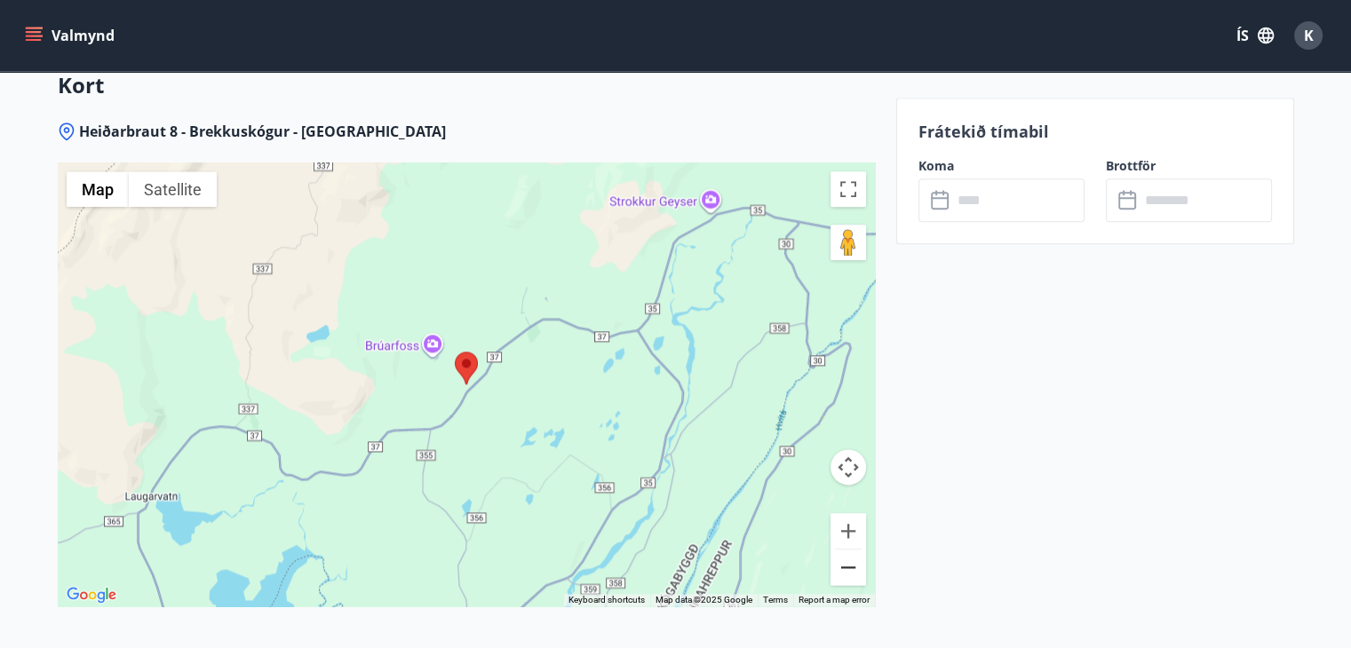
click at [847, 568] on button "Zoom out" at bounding box center [849, 568] width 36 height 36
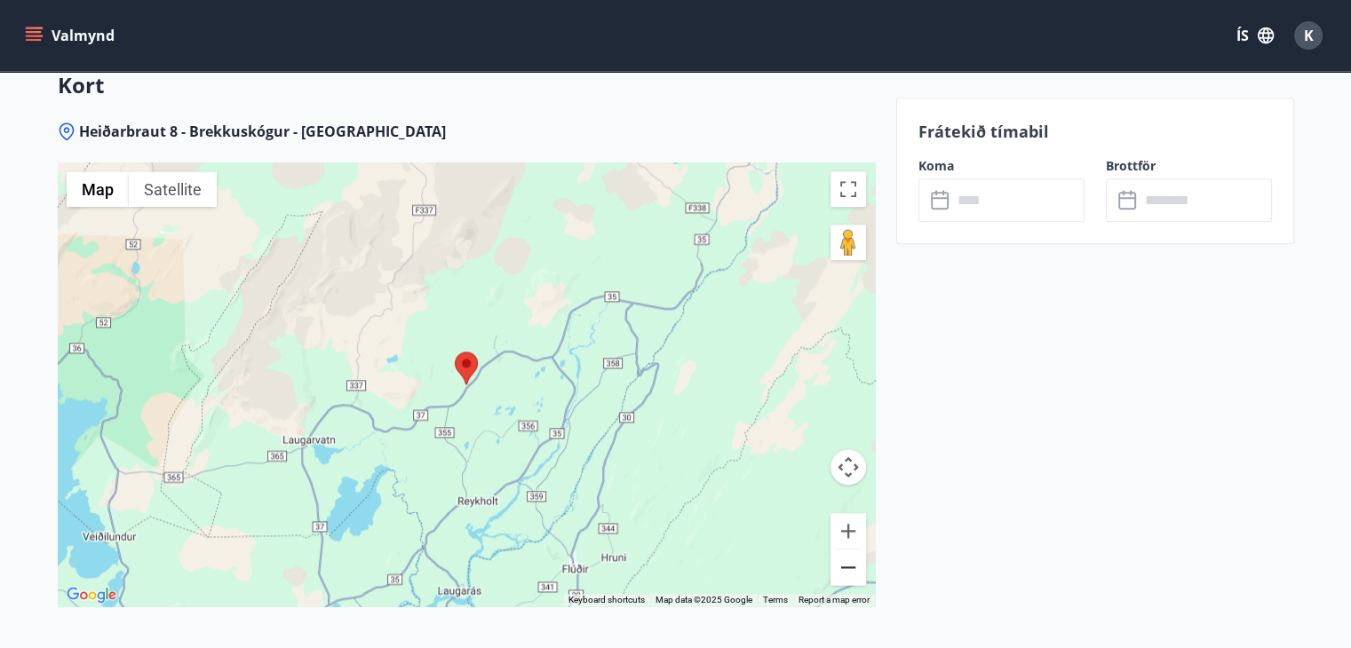
click at [847, 568] on button "Zoom out" at bounding box center [849, 568] width 36 height 36
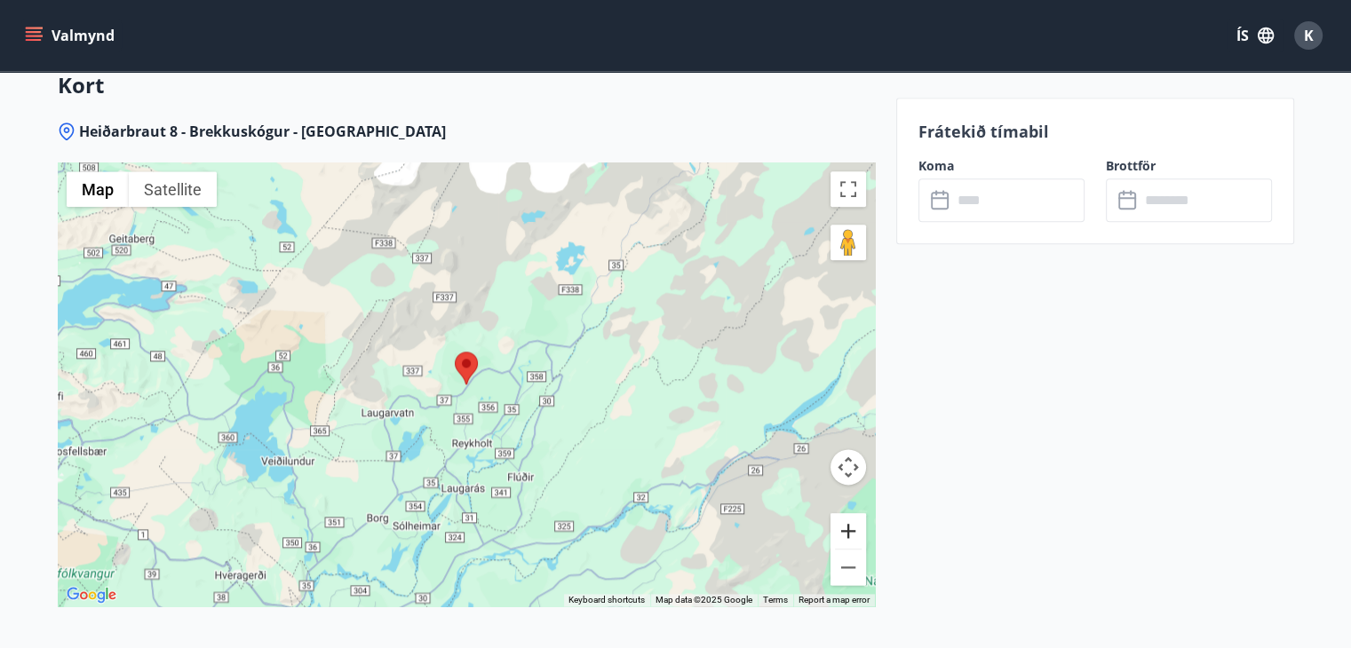
click at [847, 525] on button "Zoom in" at bounding box center [849, 531] width 36 height 36
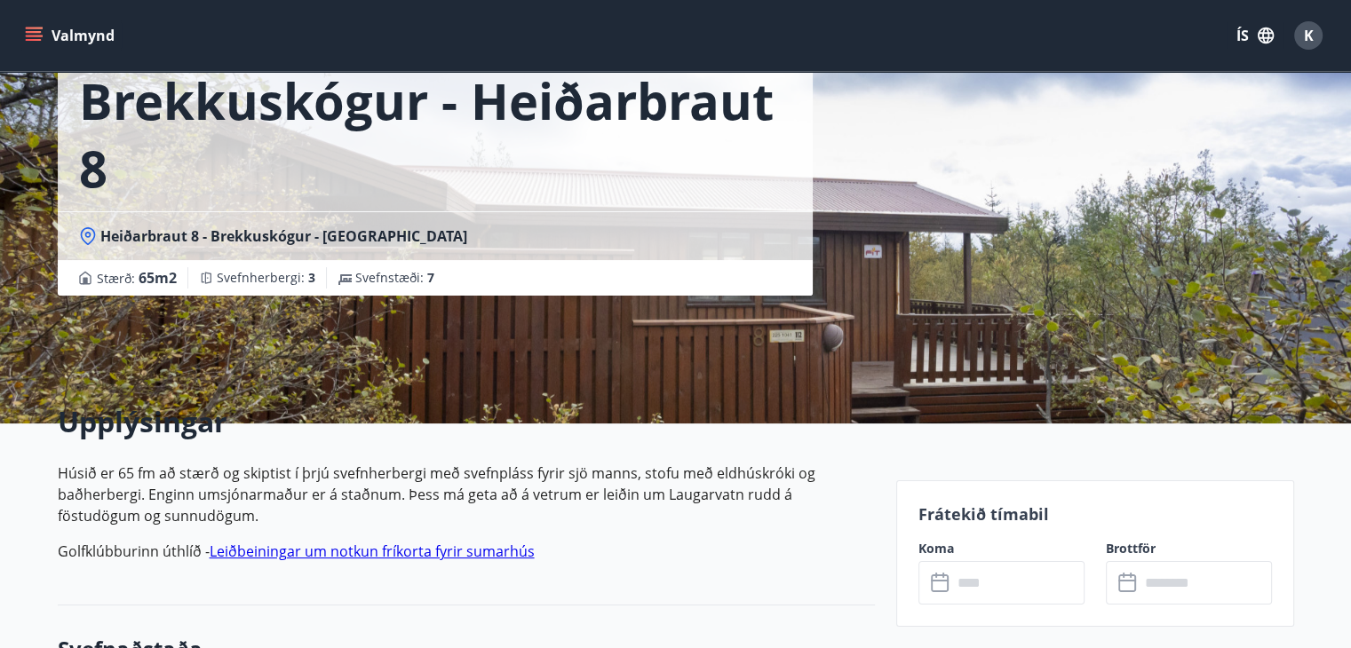
scroll to position [78, 0]
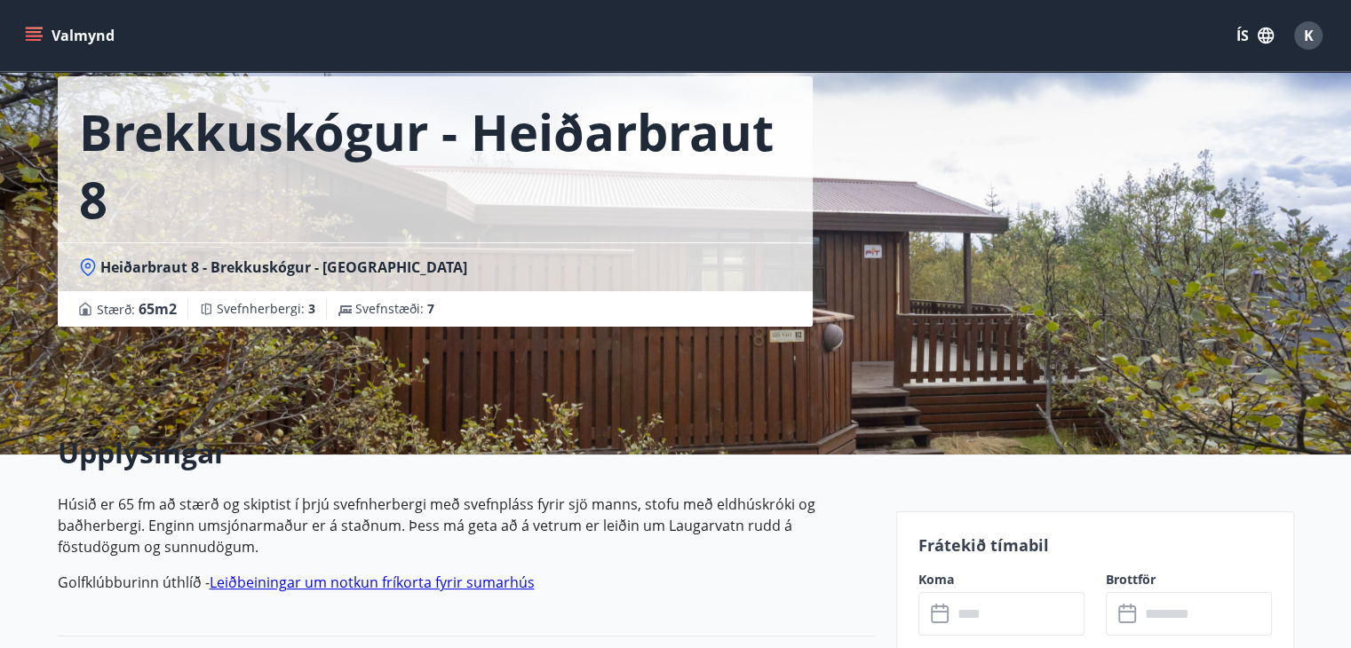
click at [926, 296] on div "Brekkuskógur - Heiðarbraut 8 Heiðarbraut 8 - Brekkuskógur - Bláskógabyggð - Árn…" at bounding box center [676, 188] width 1236 height 533
click at [171, 427] on div "Upplýsingar Húsið er 65 fm að stærð og skiptist í þrjú svefnherbergi með svefnp…" at bounding box center [466, 521] width 817 height 232
click at [334, 583] on link "Leiðbeiningar um notkun fríkorta fyrir sumarhús" at bounding box center [372, 583] width 325 height 20
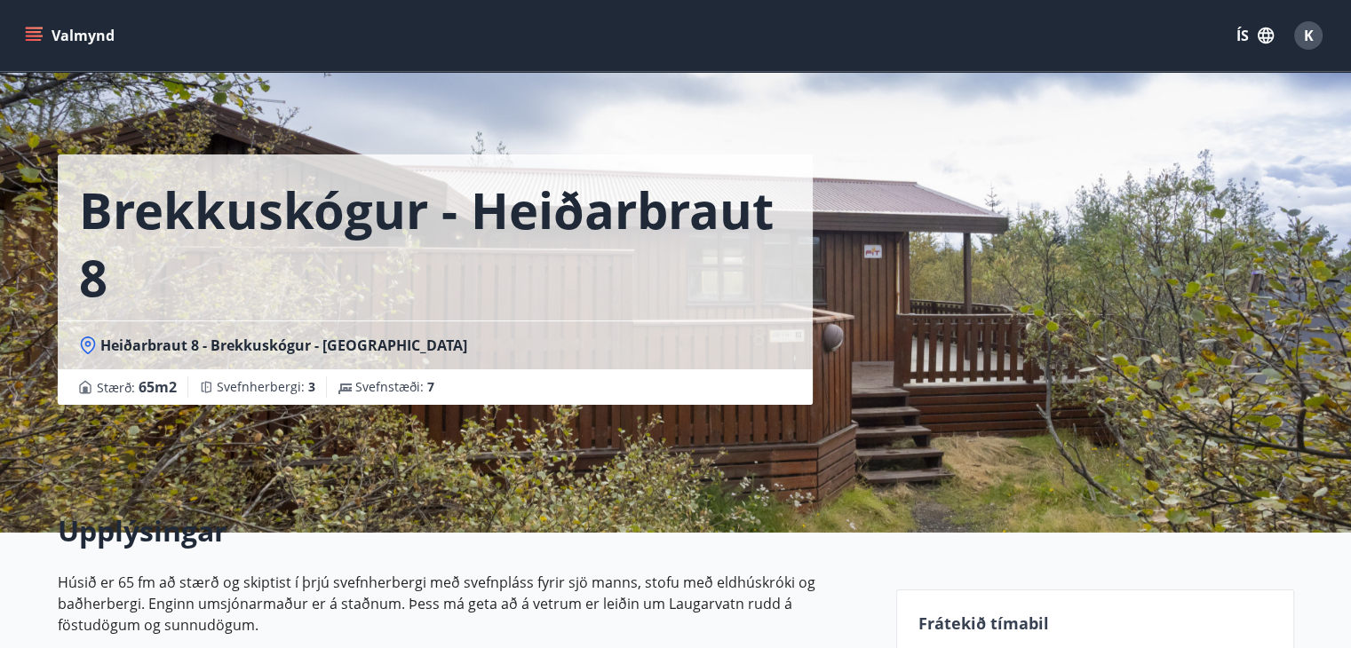
click at [876, 208] on div "Brekkuskógur - Heiðarbraut 8 Heiðarbraut 8 - Brekkuskógur - [GEOGRAPHIC_DATA] S…" at bounding box center [470, 202] width 824 height 405
click at [889, 307] on div "Brekkuskógur - Heiðarbraut 8 Heiðarbraut 8 - Brekkuskógur - [GEOGRAPHIC_DATA] S…" at bounding box center [676, 266] width 1236 height 533
click at [661, 259] on h1 "Brekkuskógur - Heiðarbraut 8" at bounding box center [435, 243] width 712 height 135
click at [636, 212] on h1 "Brekkuskógur - Heiðarbraut 8" at bounding box center [435, 243] width 712 height 135
click at [911, 249] on div "Brekkuskógur - Heiðarbraut 8 Heiðarbraut 8 - Brekkuskógur - Bláskógabyggð - Árn…" at bounding box center [676, 266] width 1236 height 533
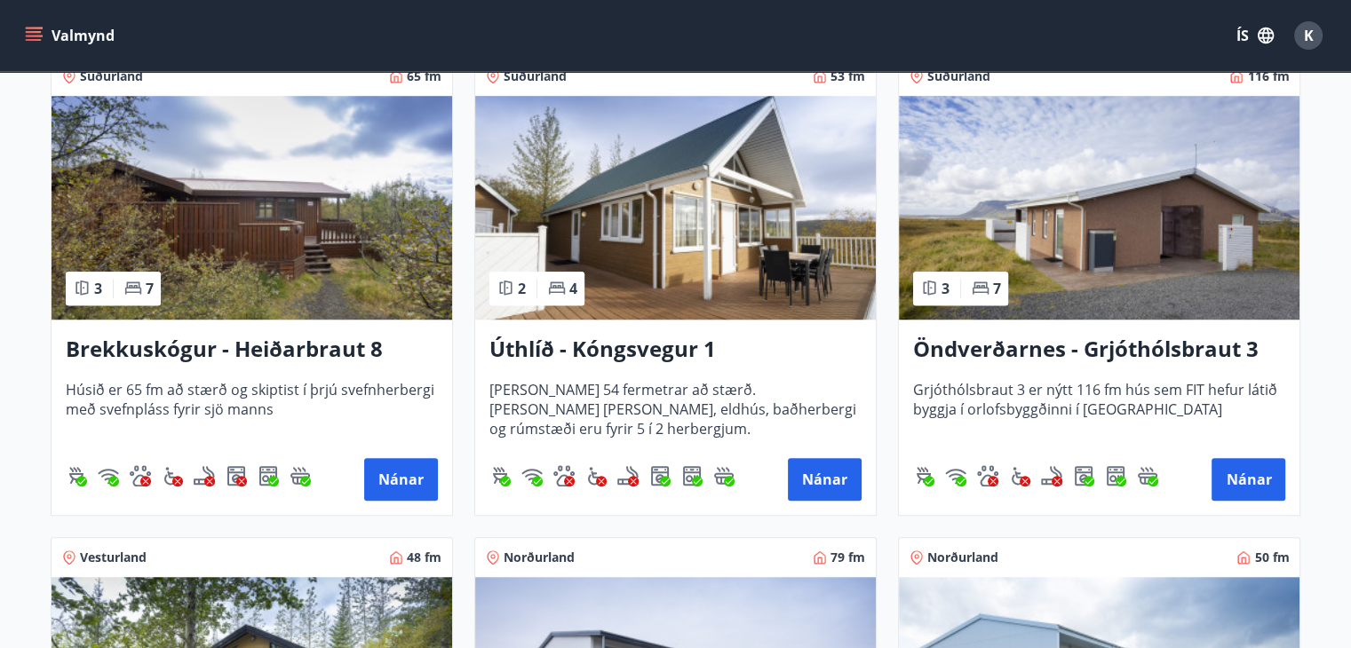
scroll to position [1279, 0]
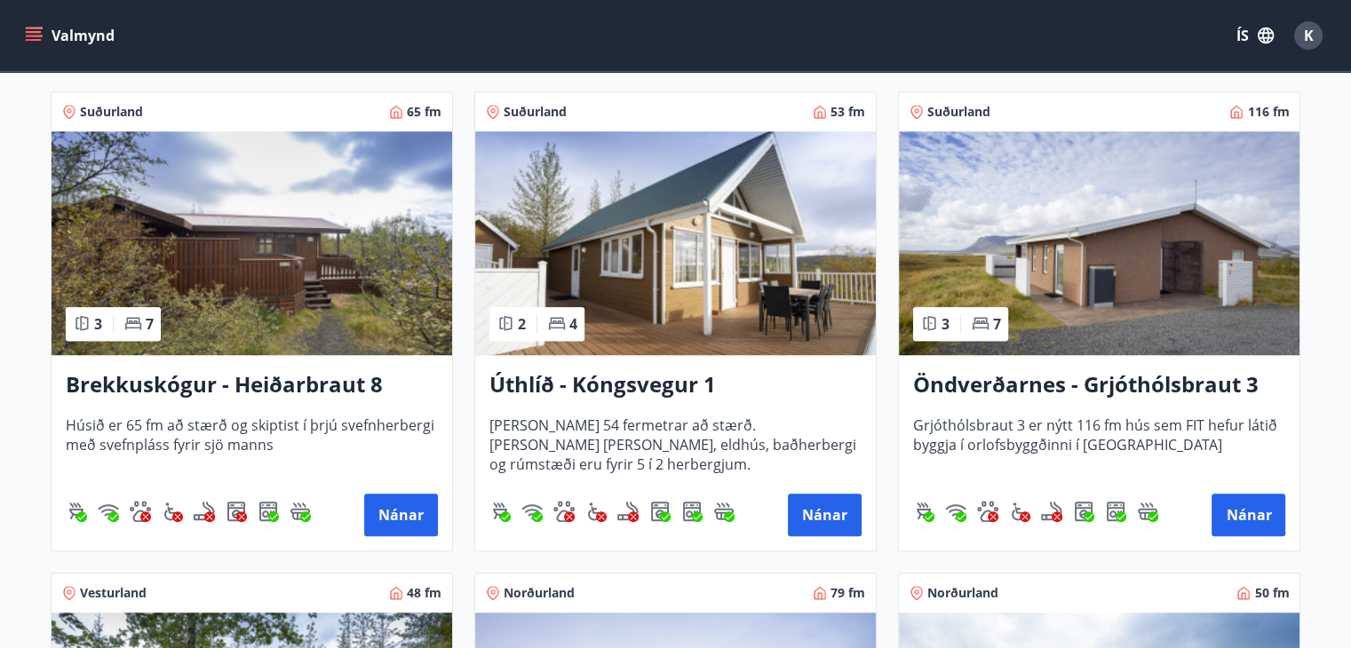
click at [1080, 250] on img at bounding box center [1099, 243] width 401 height 224
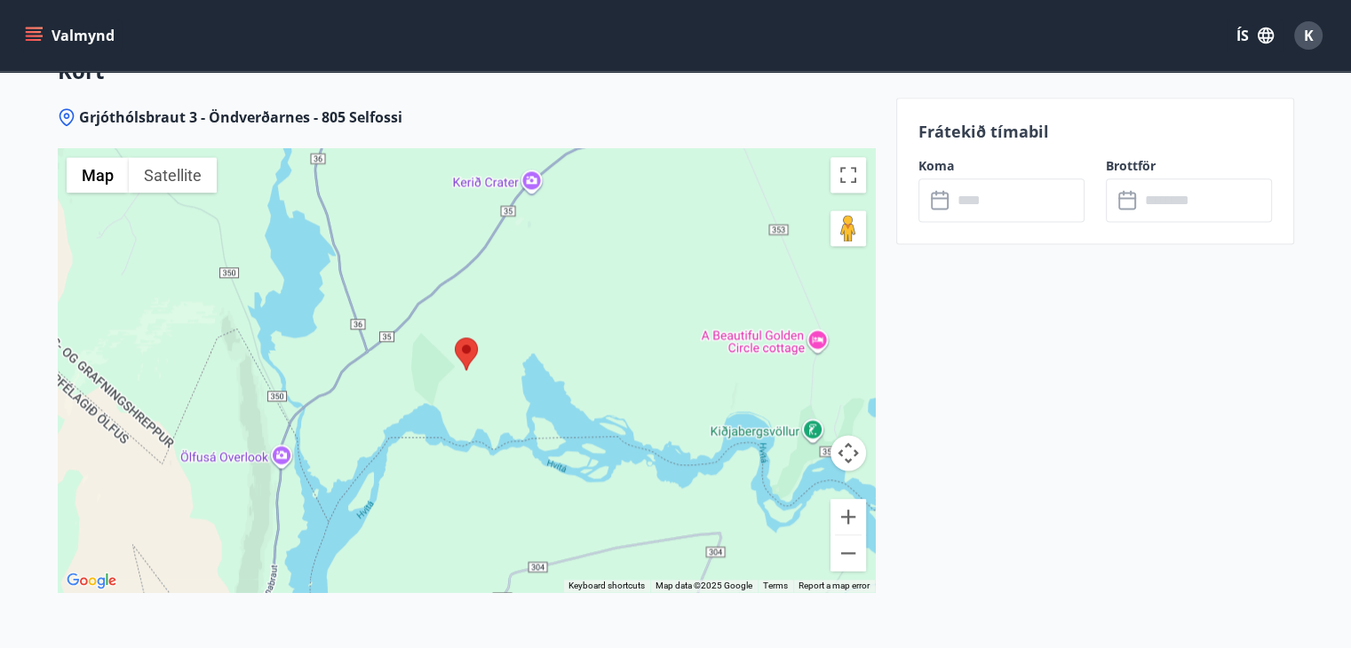
scroll to position [2381, 0]
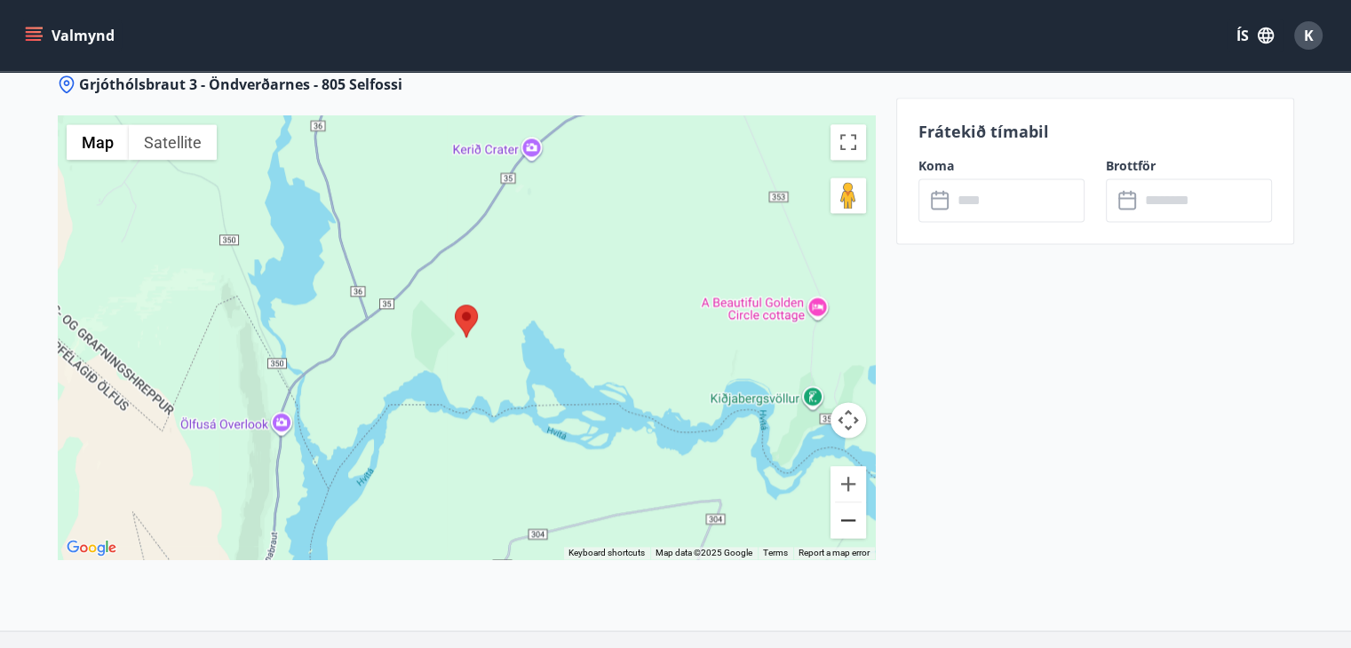
click at [847, 527] on button "Zoom out" at bounding box center [849, 521] width 36 height 36
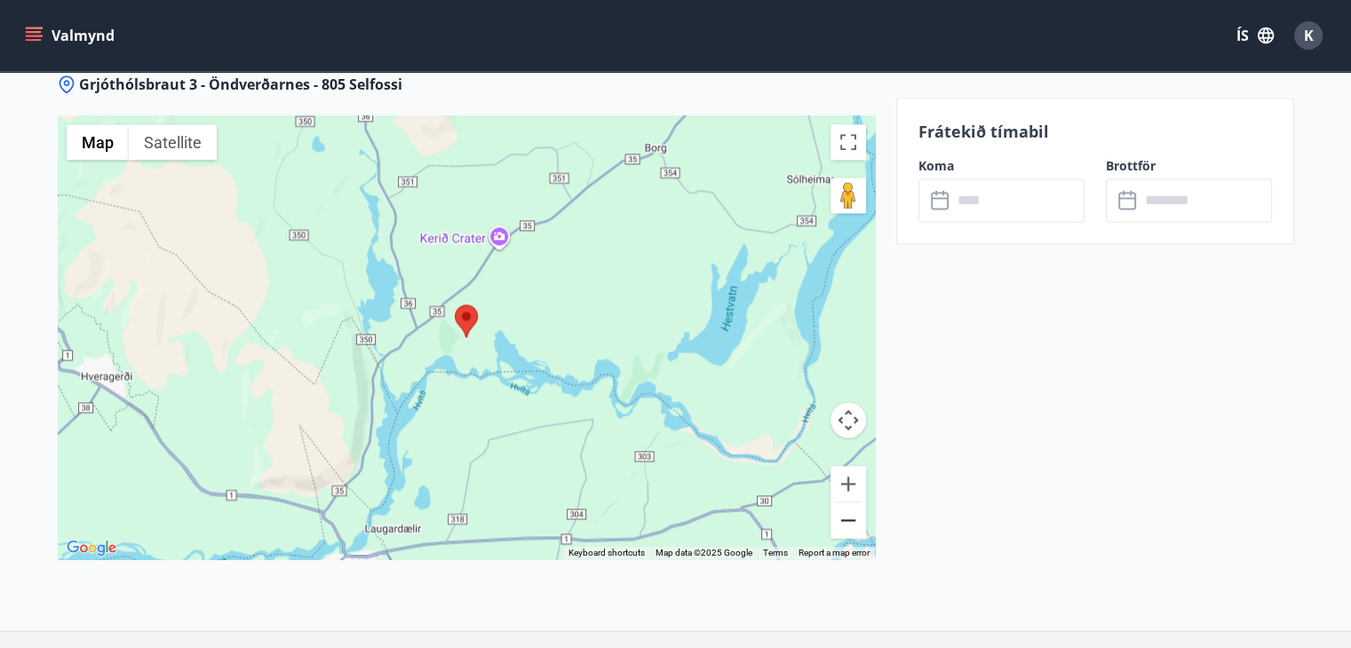
click at [847, 527] on button "Zoom out" at bounding box center [849, 521] width 36 height 36
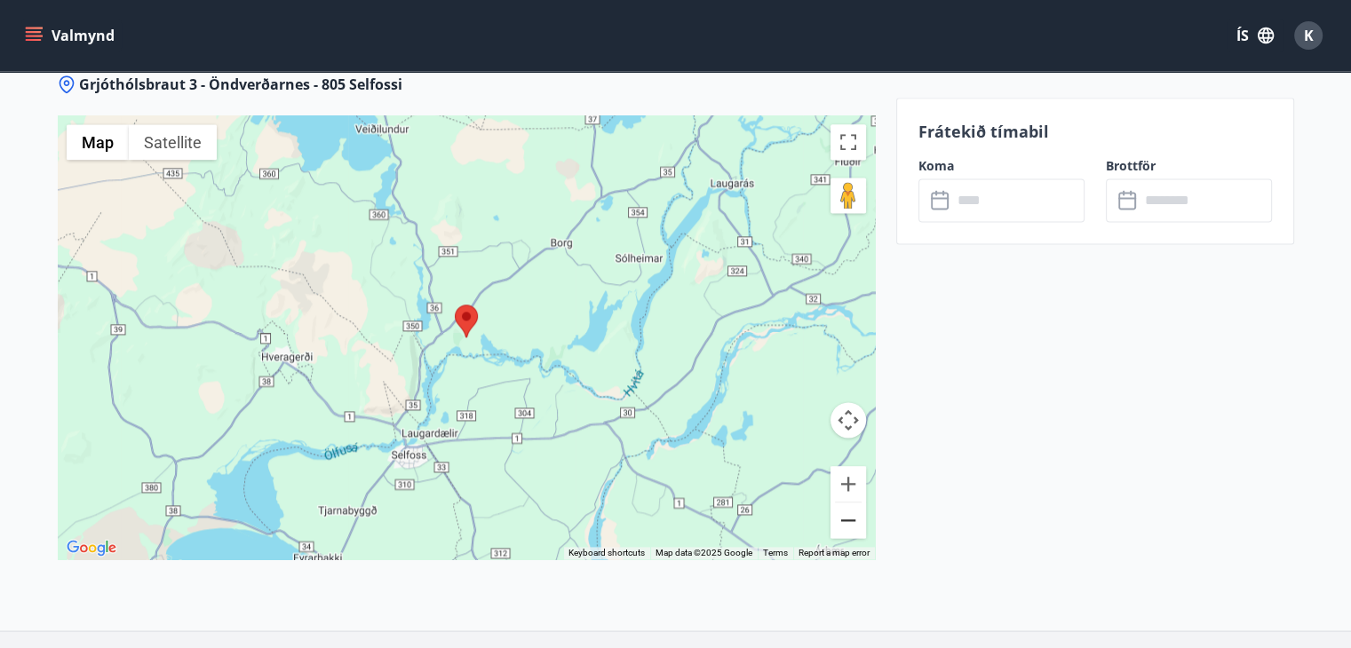
click at [847, 527] on button "Zoom out" at bounding box center [849, 521] width 36 height 36
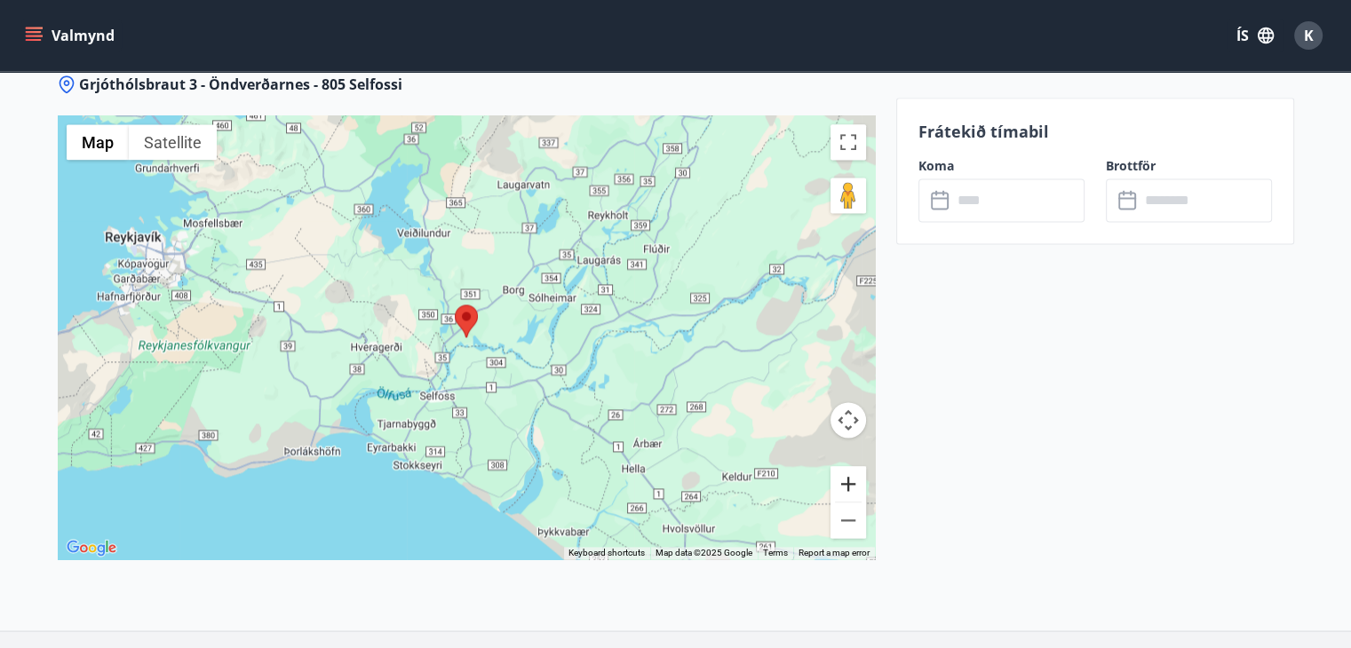
click at [852, 484] on button "Zoom in" at bounding box center [849, 484] width 36 height 36
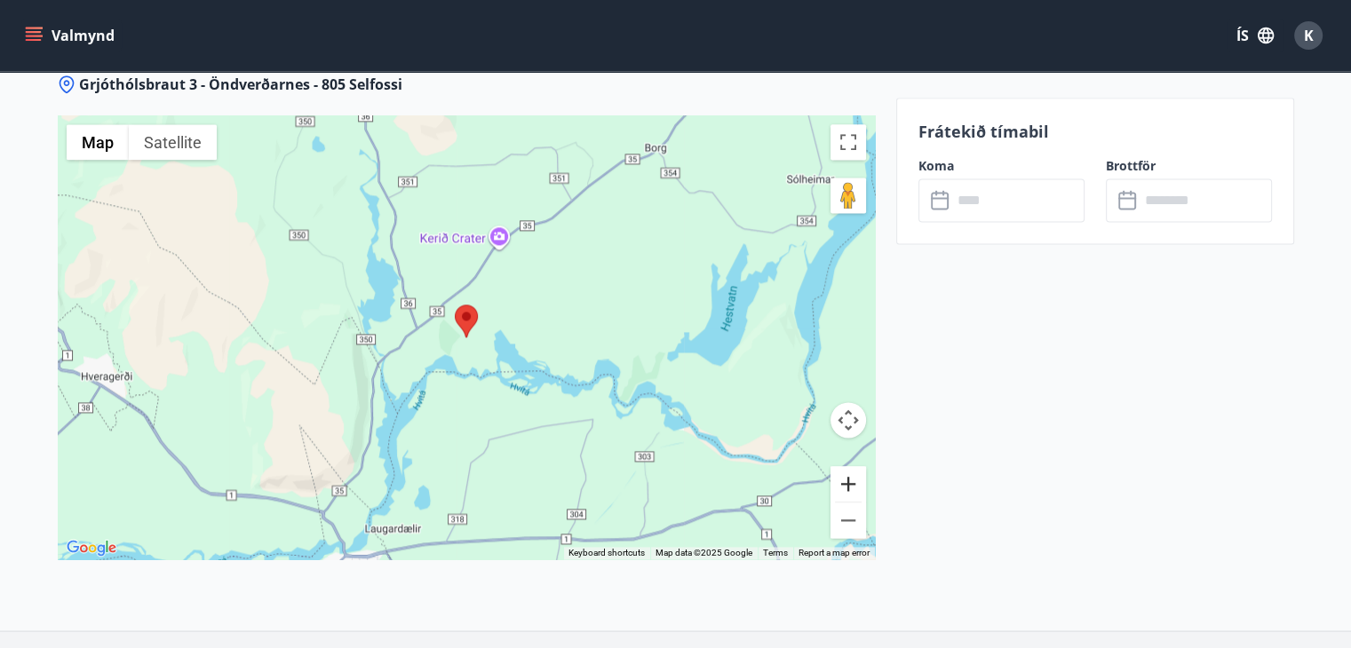
click at [852, 484] on button "Zoom in" at bounding box center [849, 484] width 36 height 36
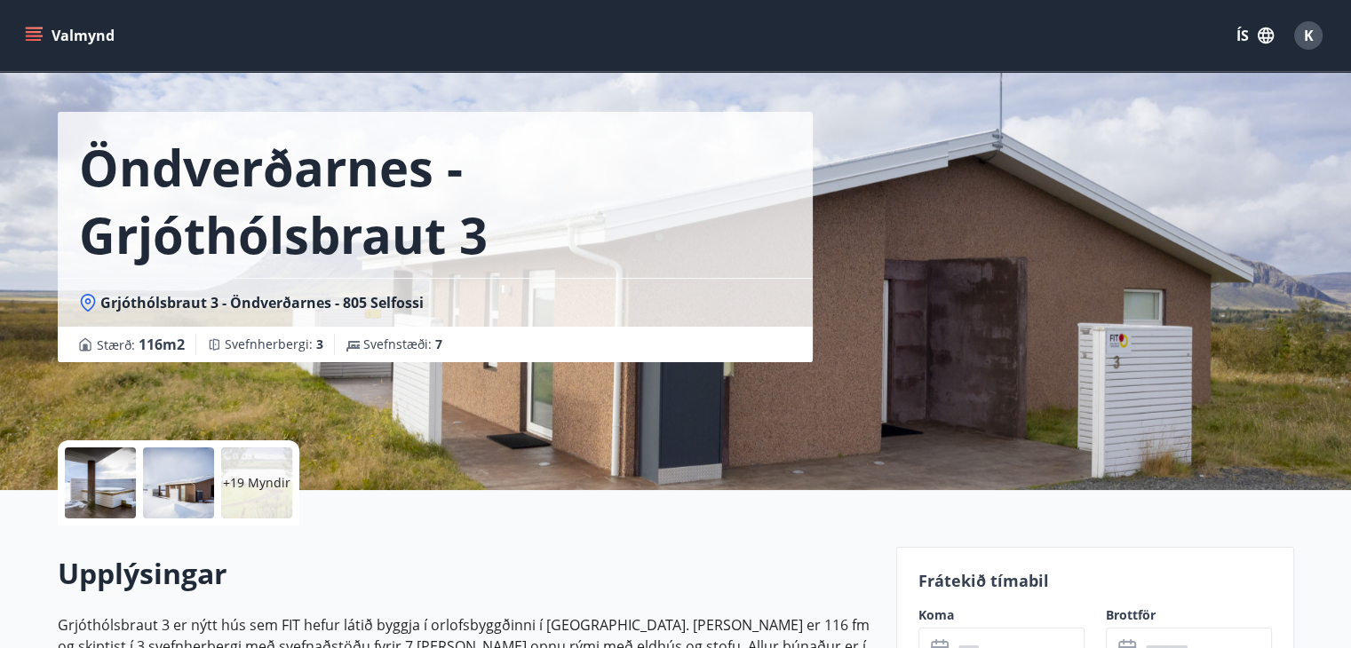
scroll to position [0, 0]
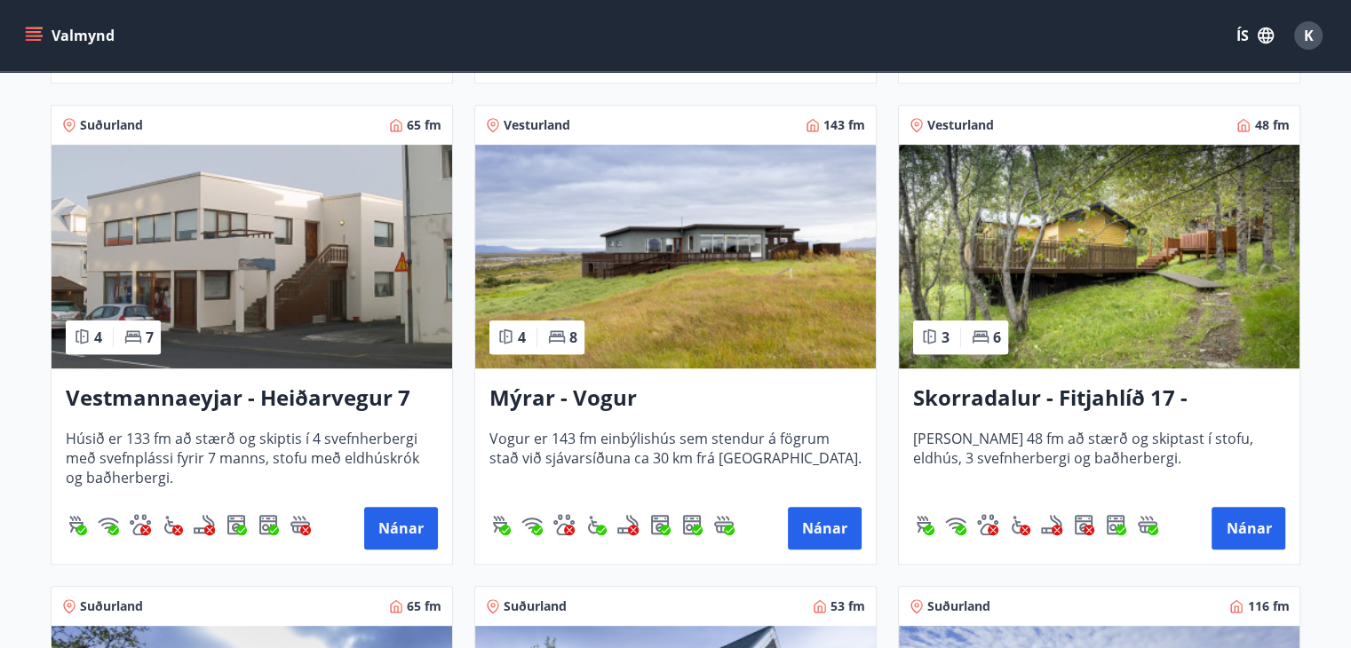
scroll to position [782, 0]
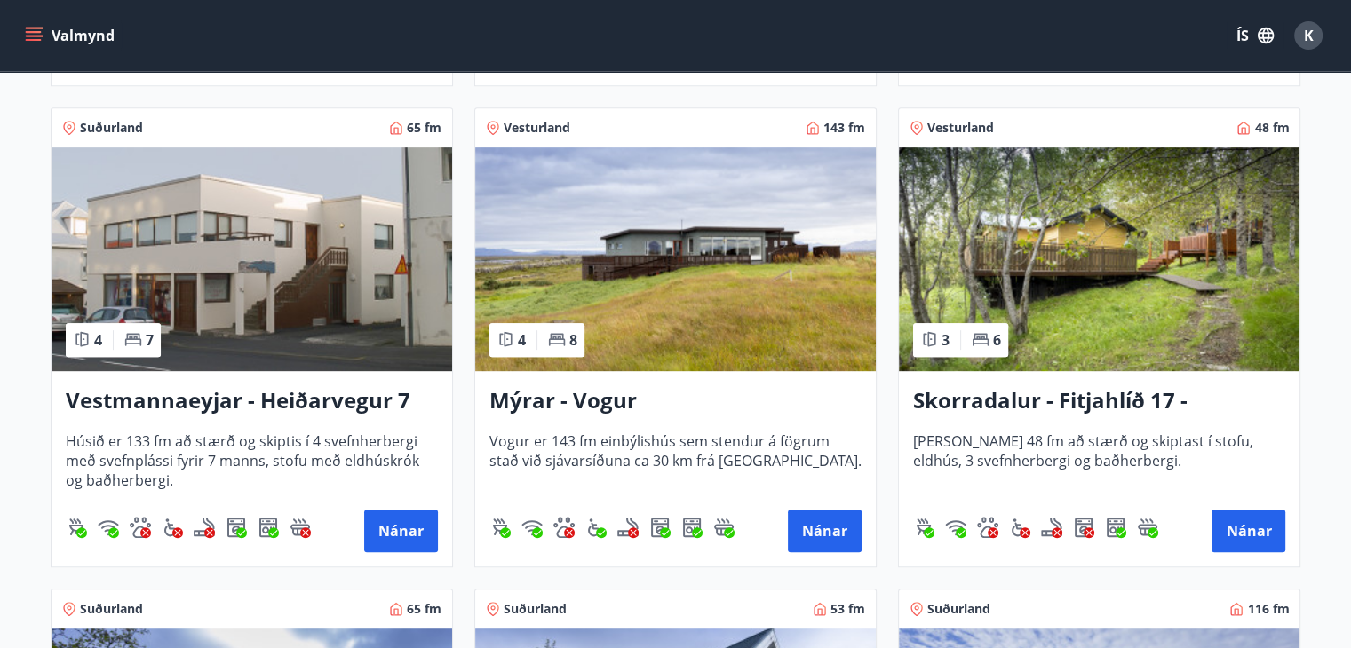
click at [712, 302] on img at bounding box center [675, 259] width 401 height 224
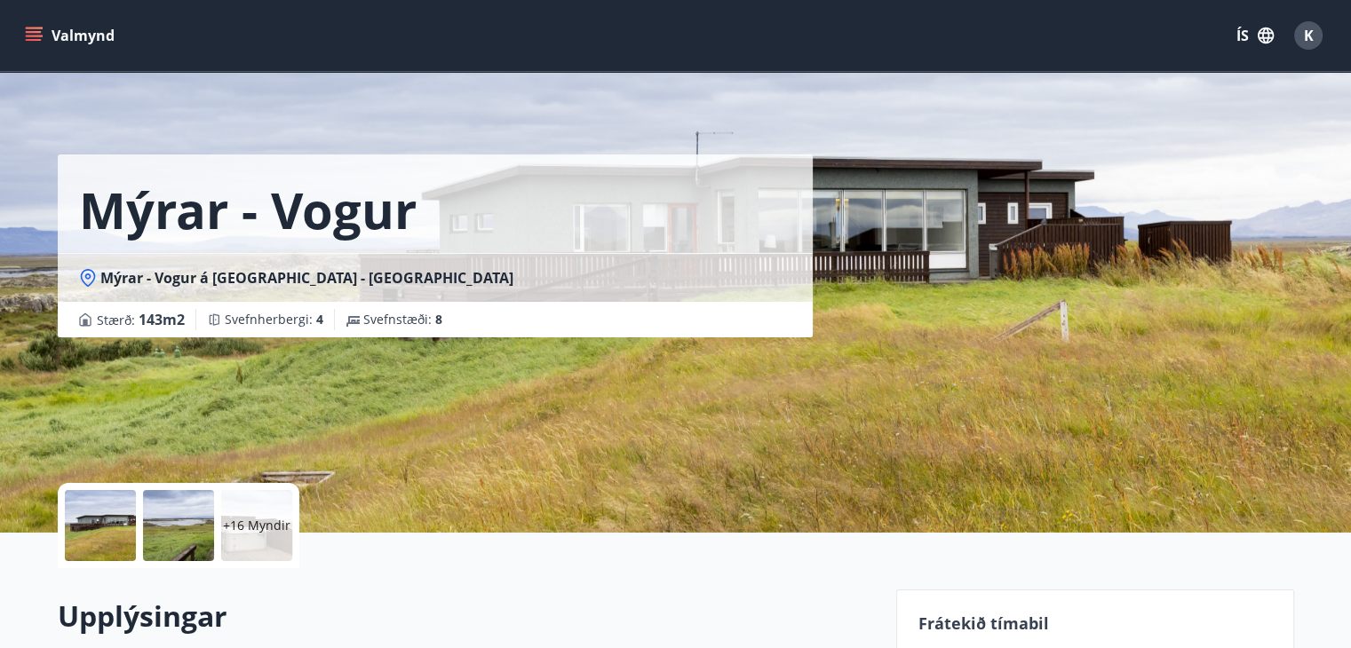
click at [254, 529] on p "+16 Myndir" at bounding box center [257, 526] width 68 height 18
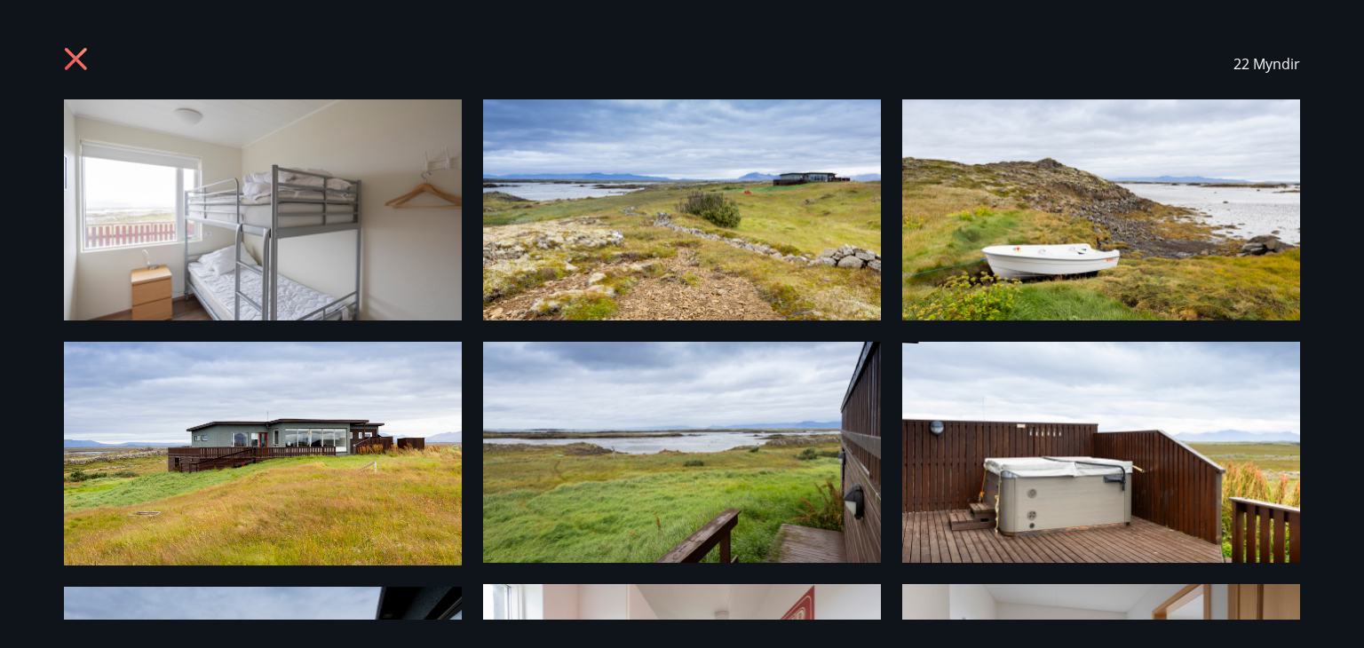
click at [994, 479] on img at bounding box center [1101, 452] width 398 height 221
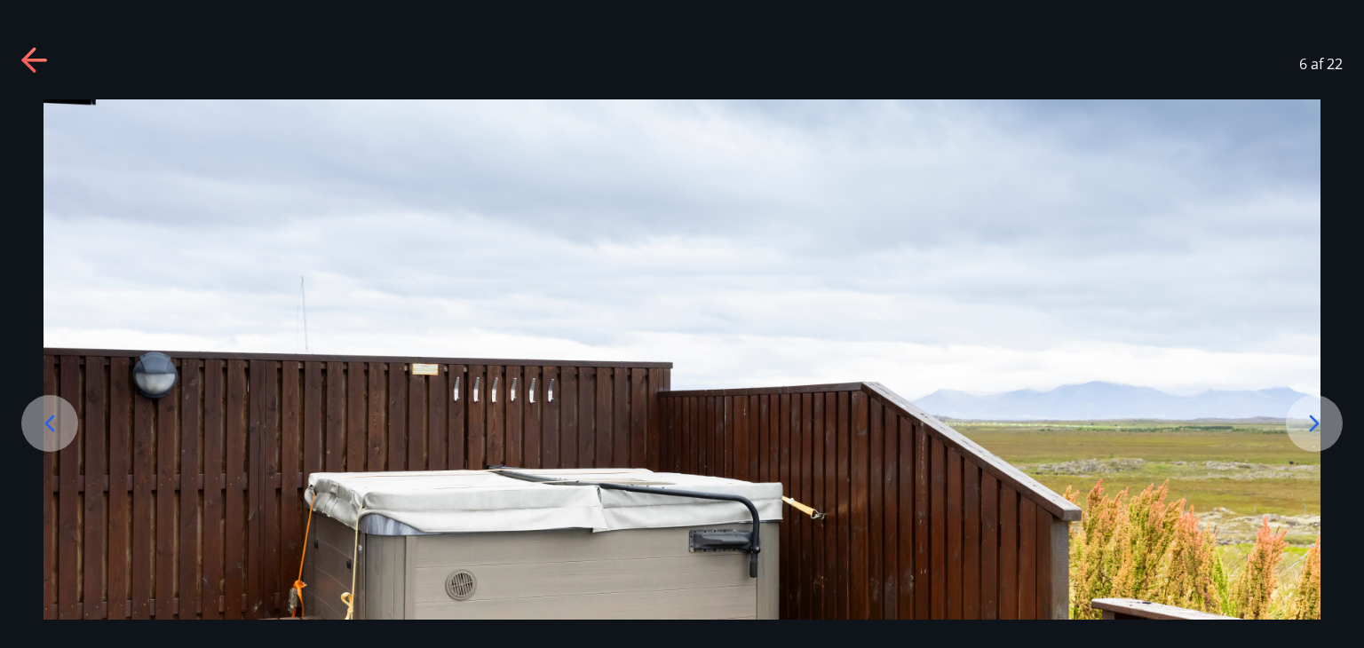
click at [46, 52] on icon at bounding box center [35, 61] width 28 height 28
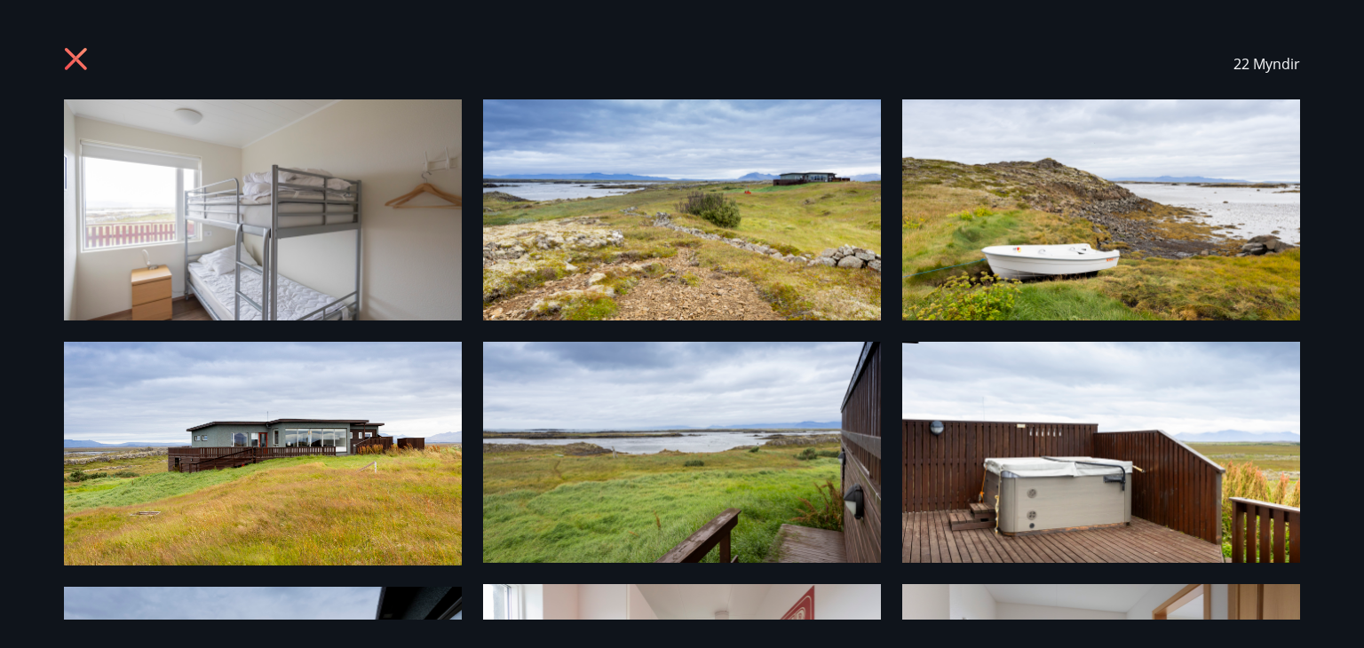
click at [80, 67] on icon at bounding box center [78, 61] width 28 height 28
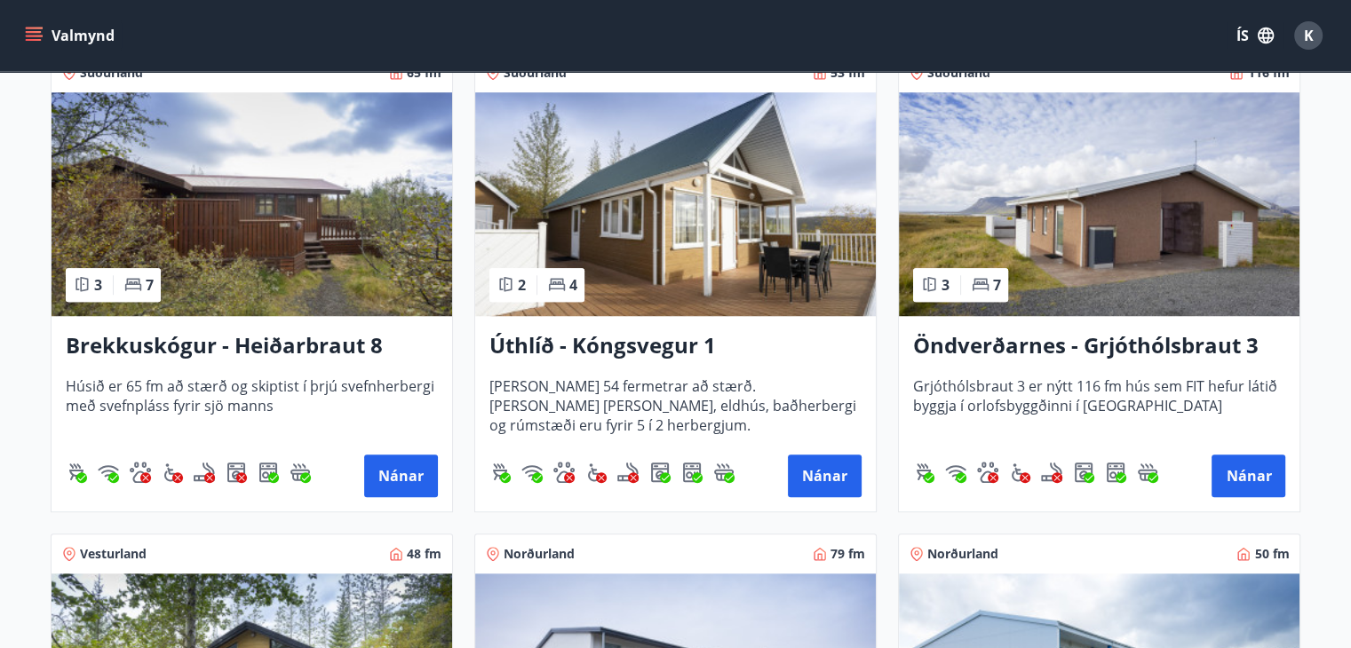
scroll to position [1315, 0]
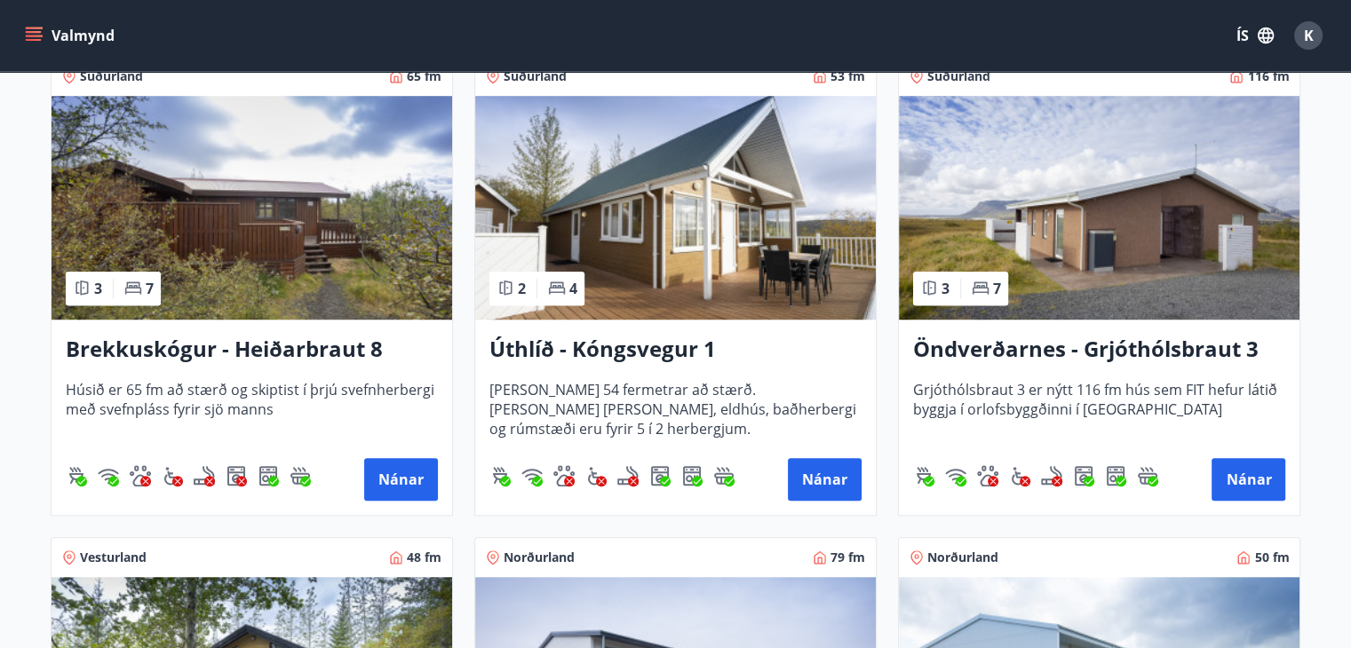
click at [237, 242] on img at bounding box center [252, 208] width 401 height 224
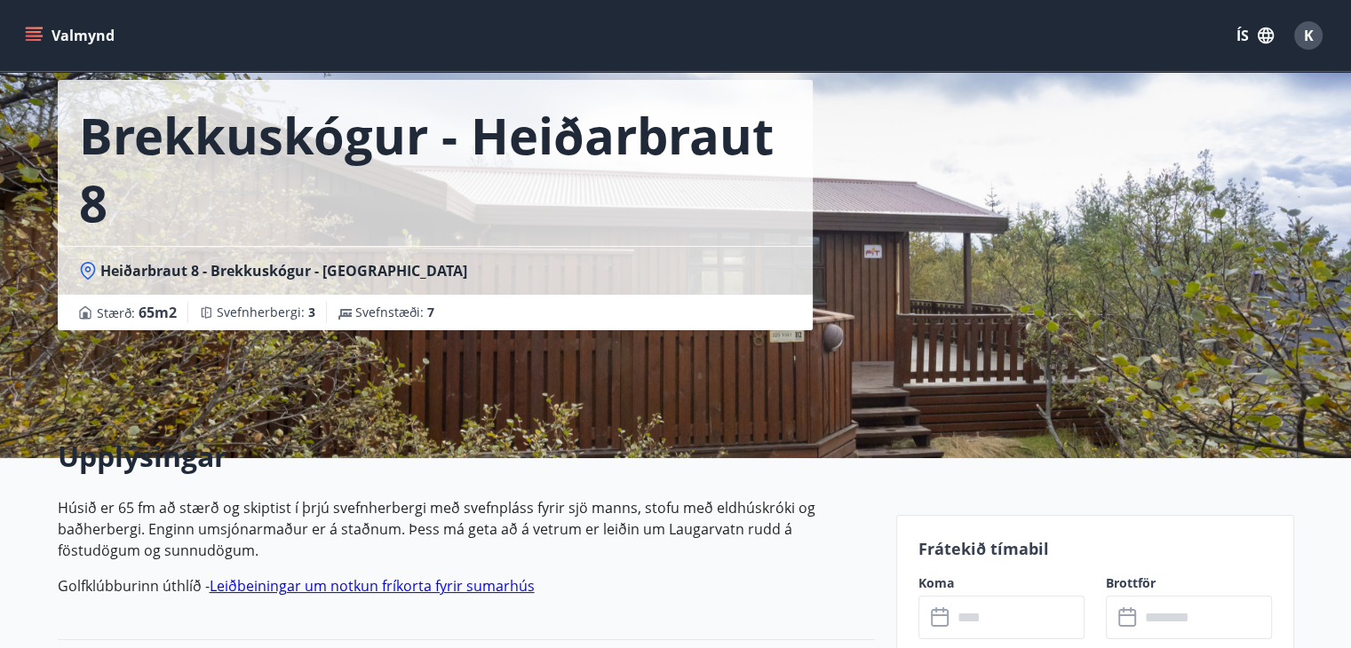
scroll to position [71, 0]
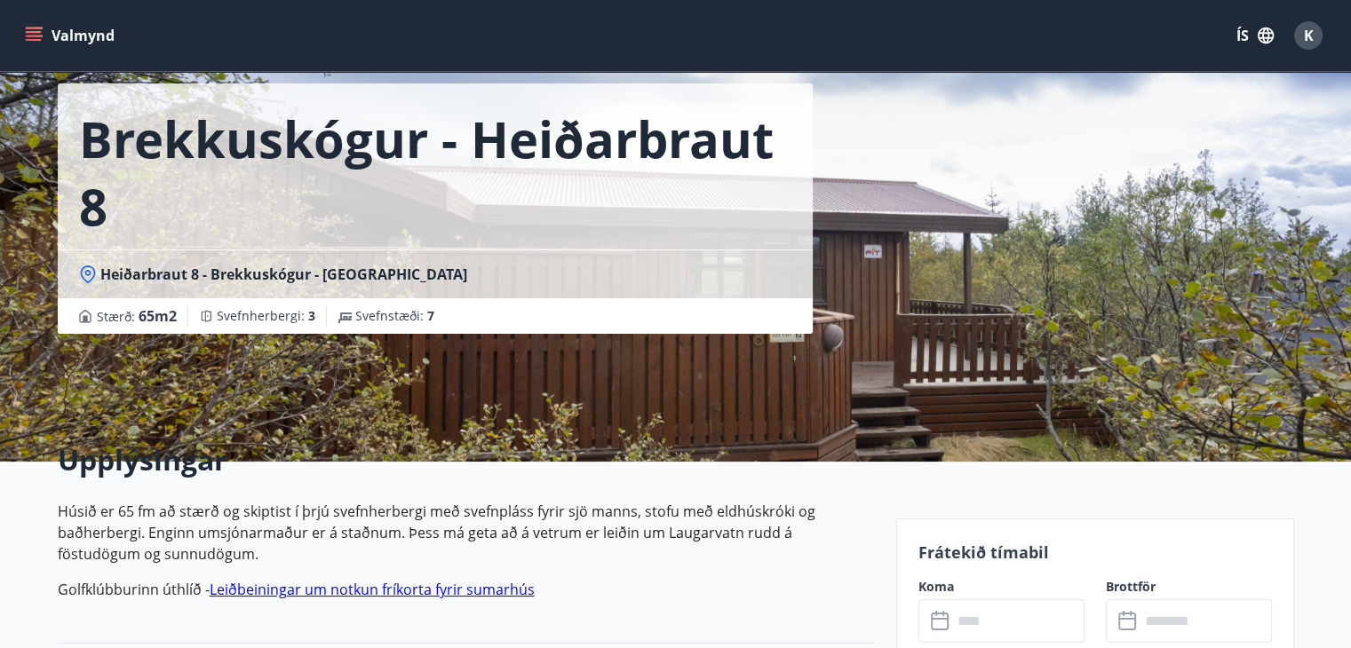
click at [81, 410] on div "Brekkuskógur - Heiðarbraut 8 Heiðarbraut 8 - Brekkuskógur - Bláskógabyggð - Árn…" at bounding box center [470, 195] width 824 height 533
click at [171, 426] on div "Upplýsingar Húsið er 65 fm að stærð og skiptist í þrjú svefnherbergi með svefnp…" at bounding box center [466, 528] width 817 height 232
click at [238, 427] on div "Upplýsingar Húsið er 65 fm að stærð og skiptist í þrjú svefnherbergi með svefnp…" at bounding box center [466, 528] width 817 height 232
click at [364, 422] on div "Upplýsingar Húsið er 65 fm að stærð og skiptist í þrjú svefnherbergi með svefnp…" at bounding box center [466, 528] width 817 height 232
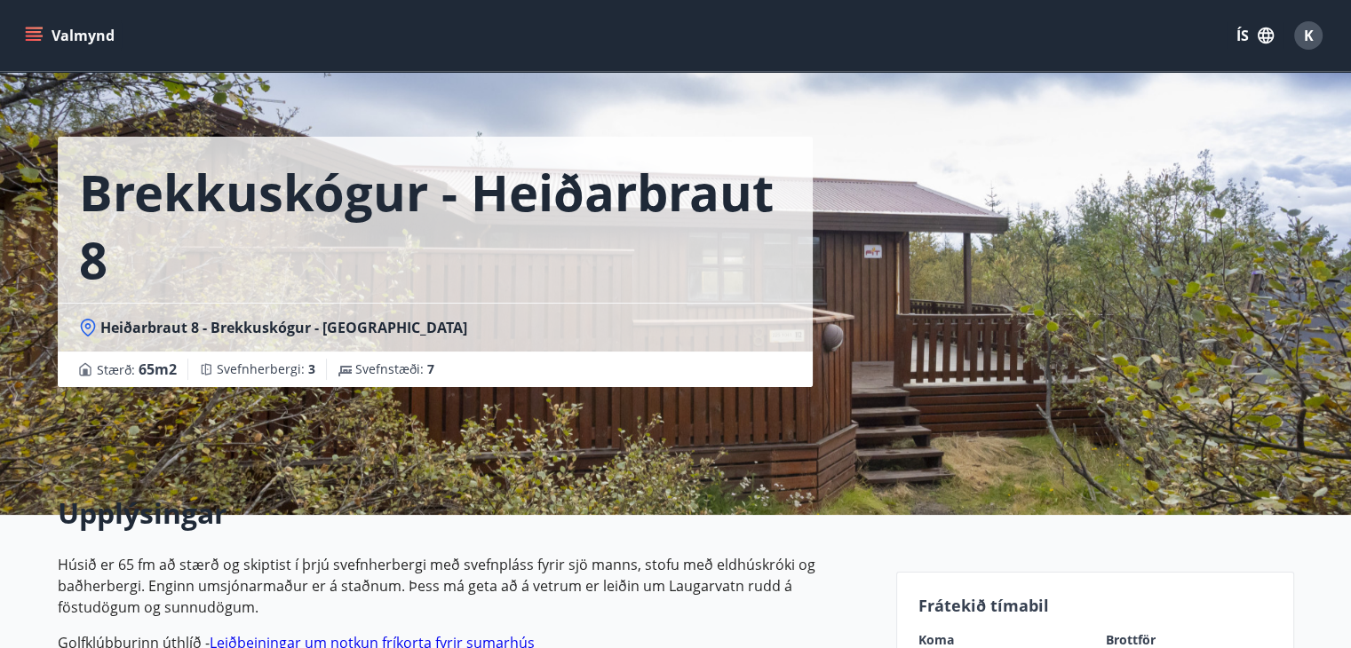
scroll to position [0, 0]
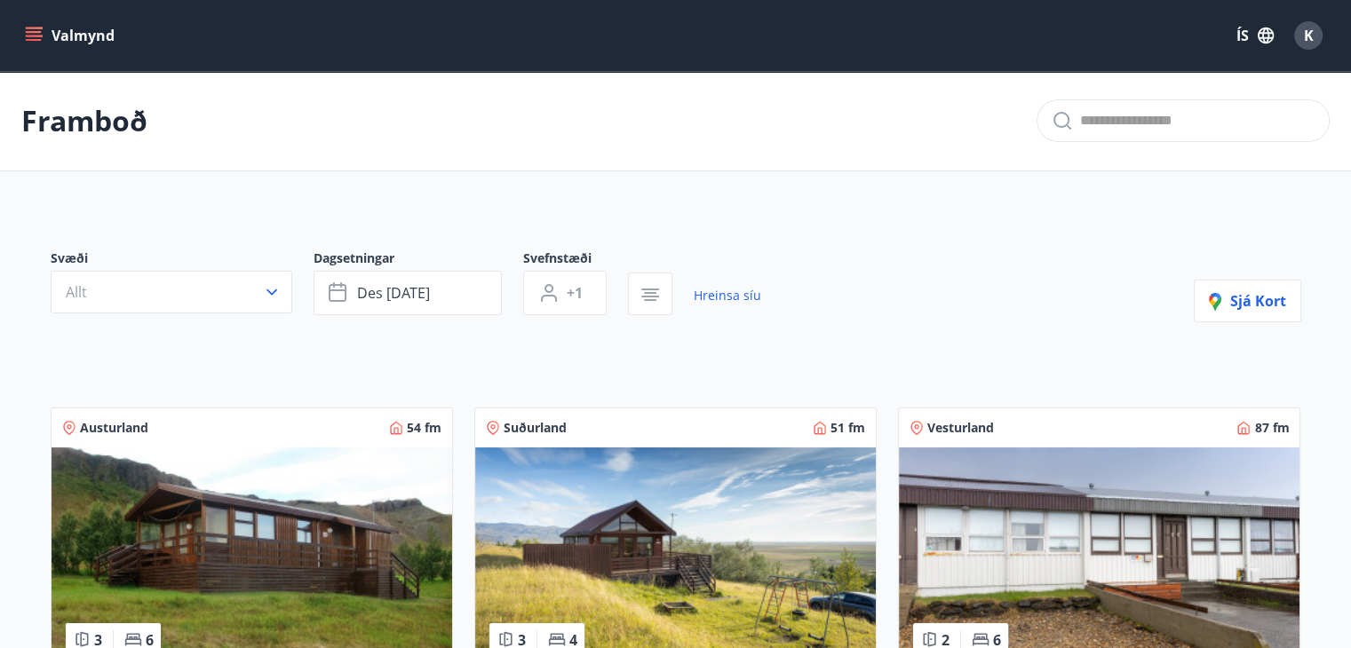
drag, startPoint x: 1350, startPoint y: 72, endPoint x: 1357, endPoint y: 124, distance: 52.9
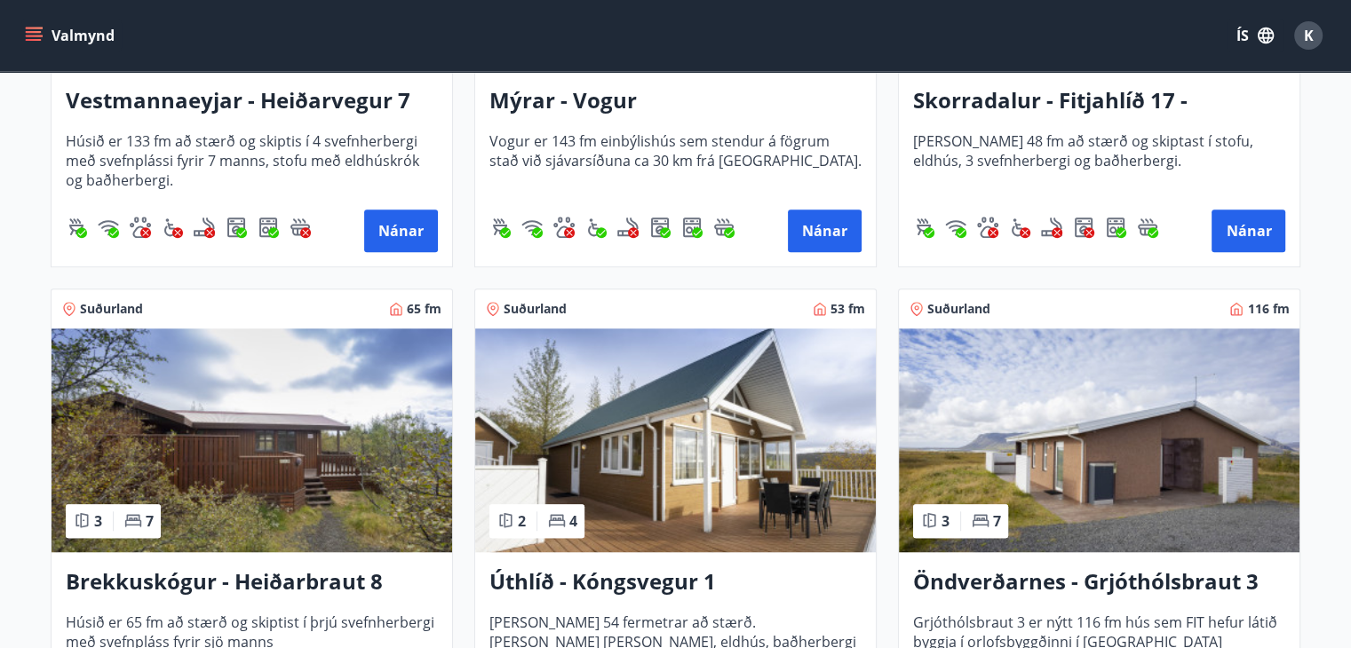
scroll to position [1071, 0]
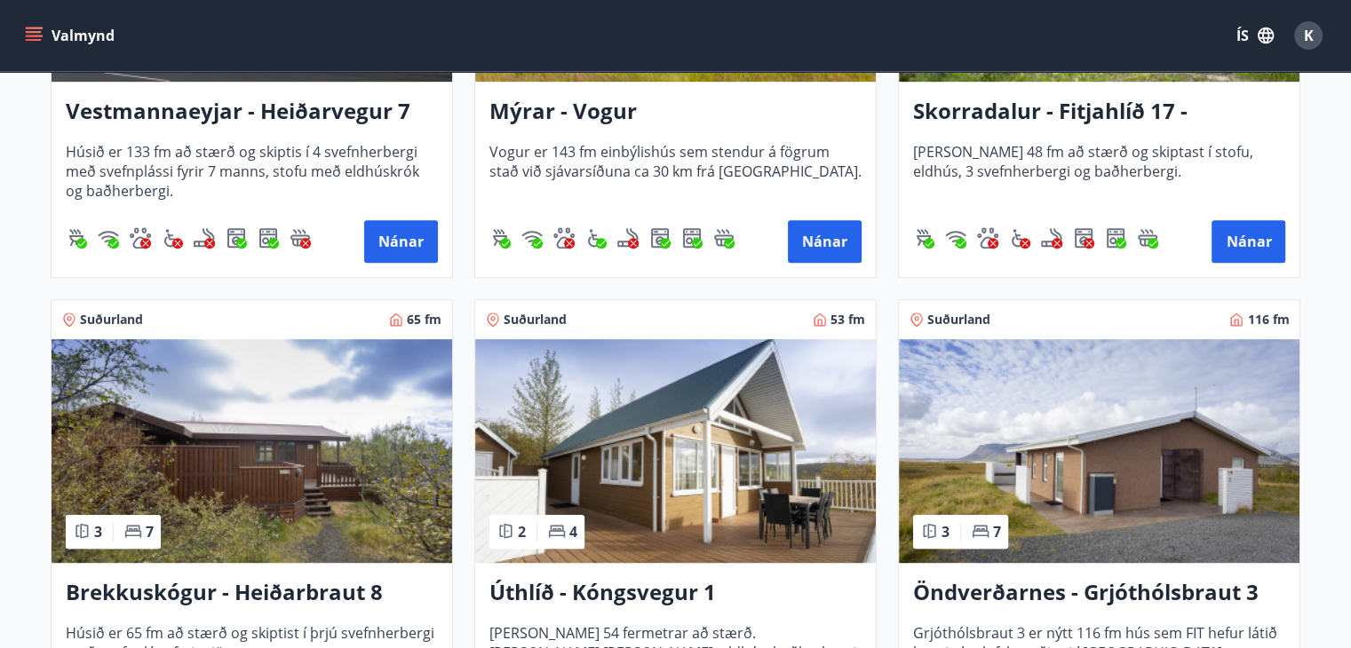
click at [740, 426] on img at bounding box center [675, 451] width 401 height 224
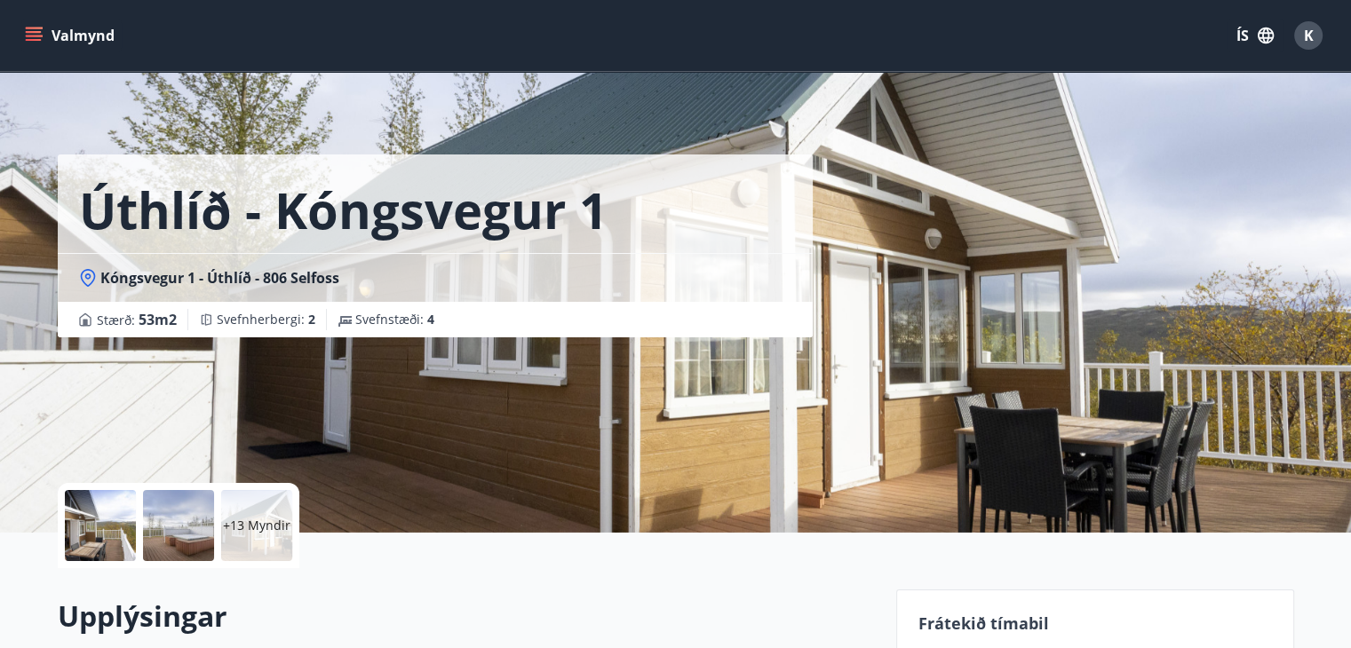
click at [242, 534] on p "+13 Myndir" at bounding box center [257, 526] width 68 height 18
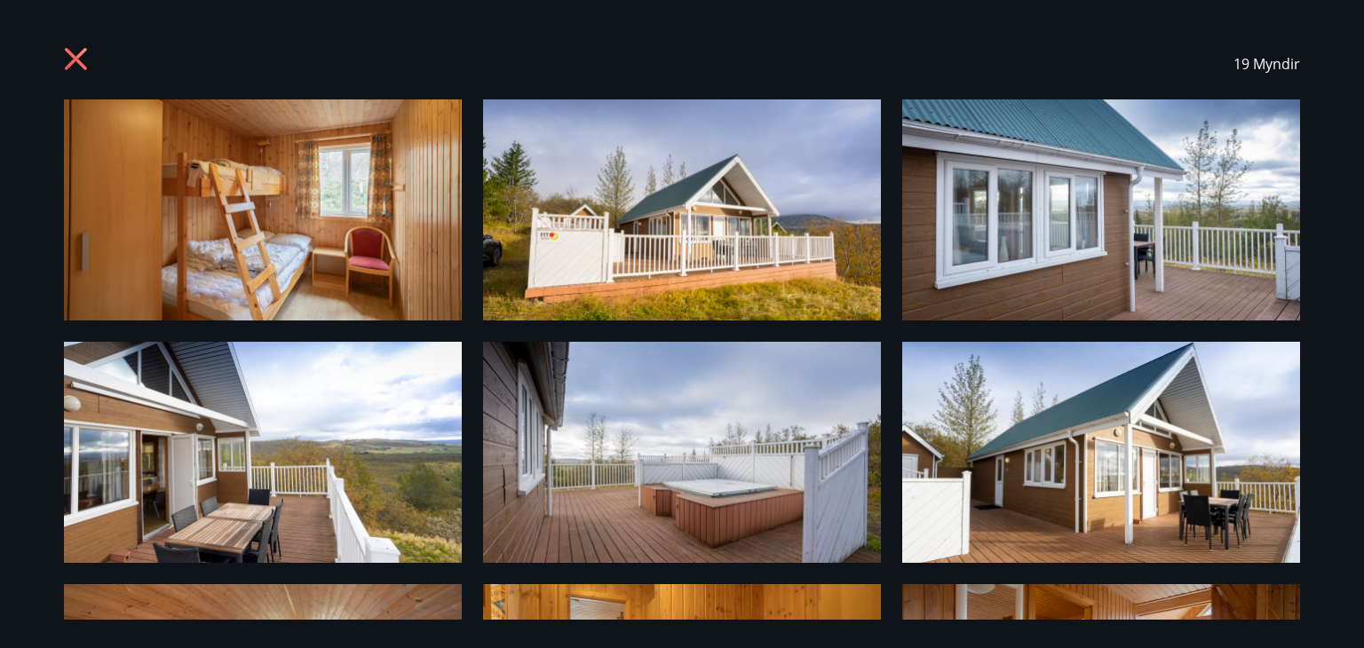
click at [208, 282] on img at bounding box center [263, 209] width 398 height 221
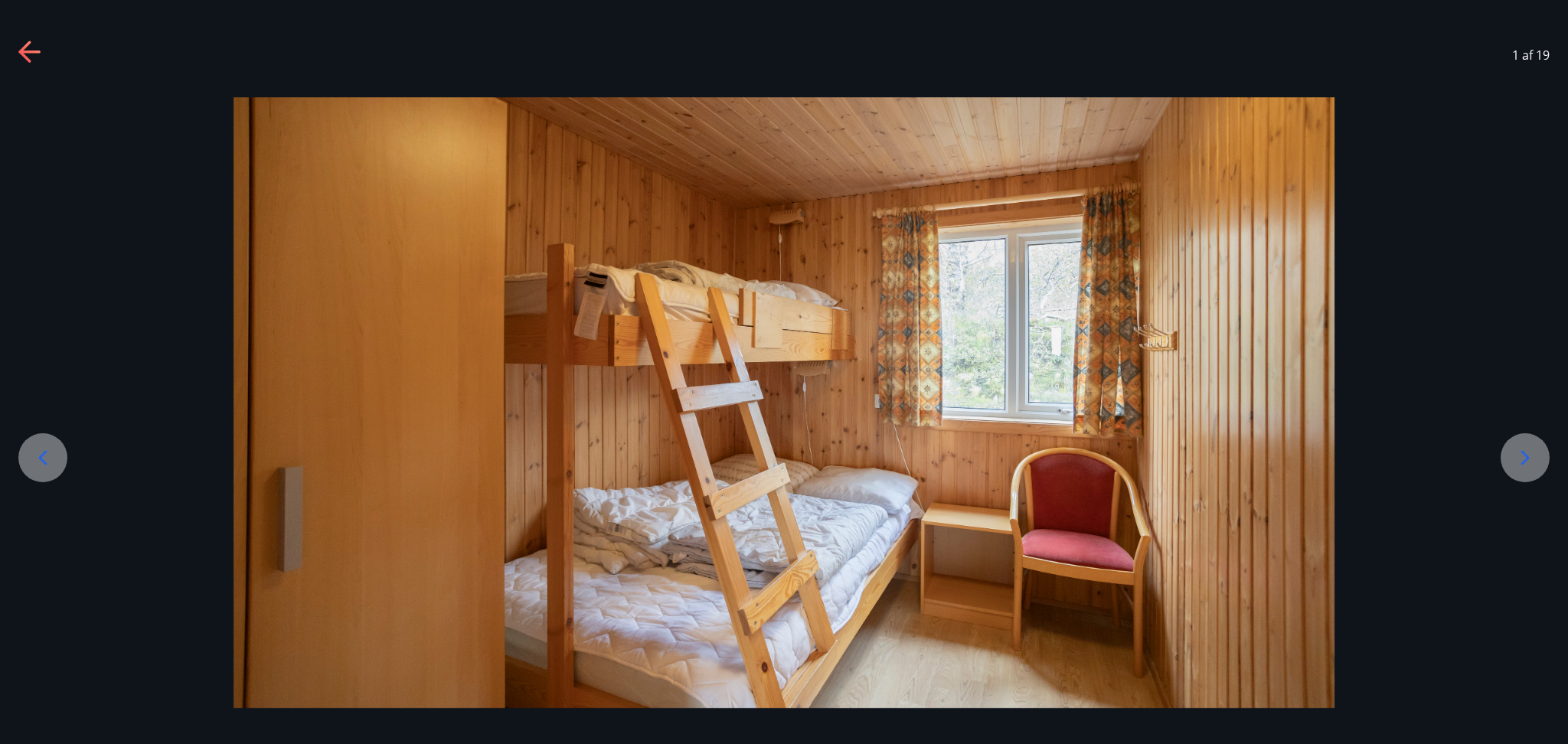
drag, startPoint x: 1146, startPoint y: 0, endPoint x: 686, endPoint y: 57, distance: 463.5
click at [686, 57] on div "1 af 19" at bounding box center [784, 54] width 1568 height 61
click at [1176, 467] on icon at bounding box center [1525, 458] width 24 height 24
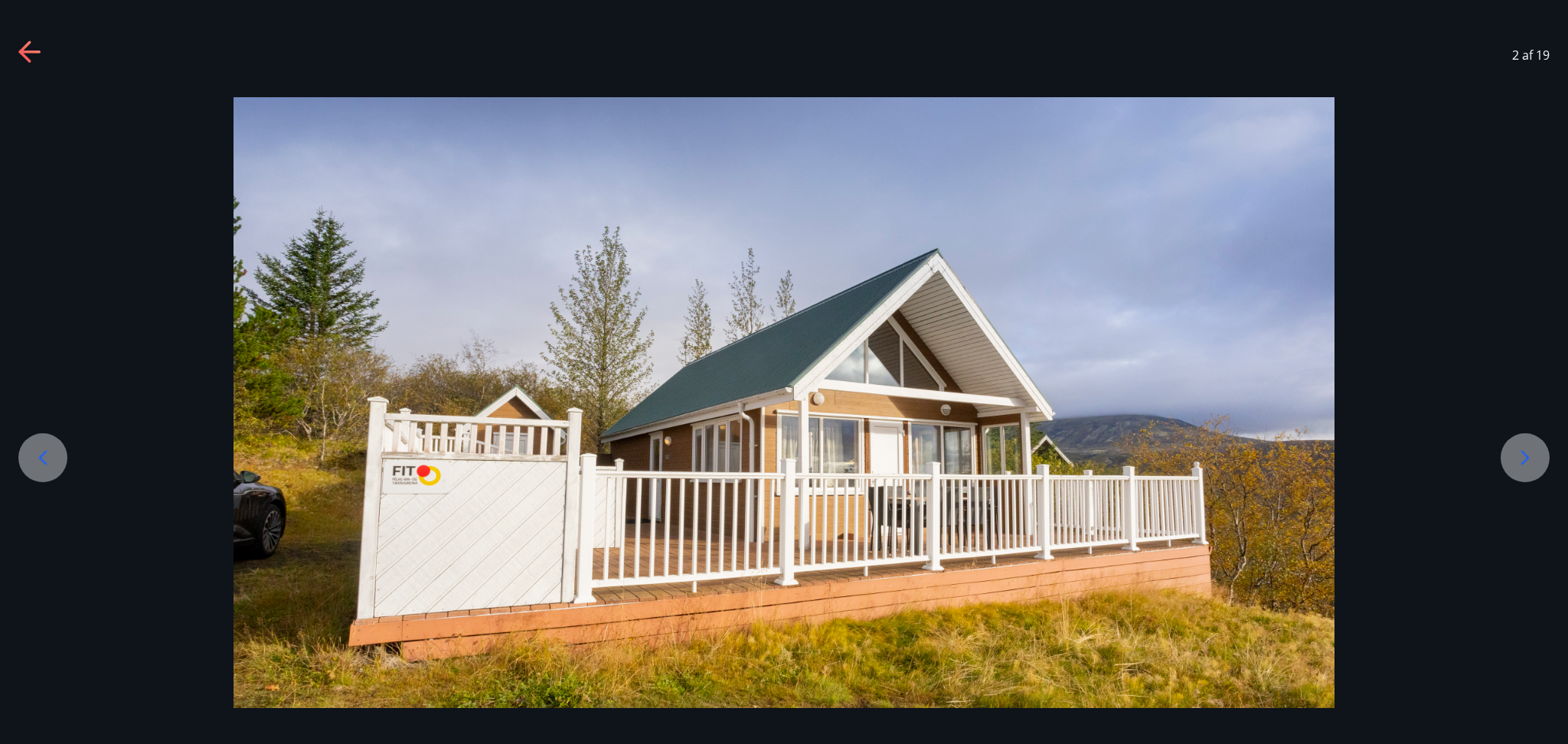
click at [1176, 467] on icon at bounding box center [1525, 458] width 24 height 24
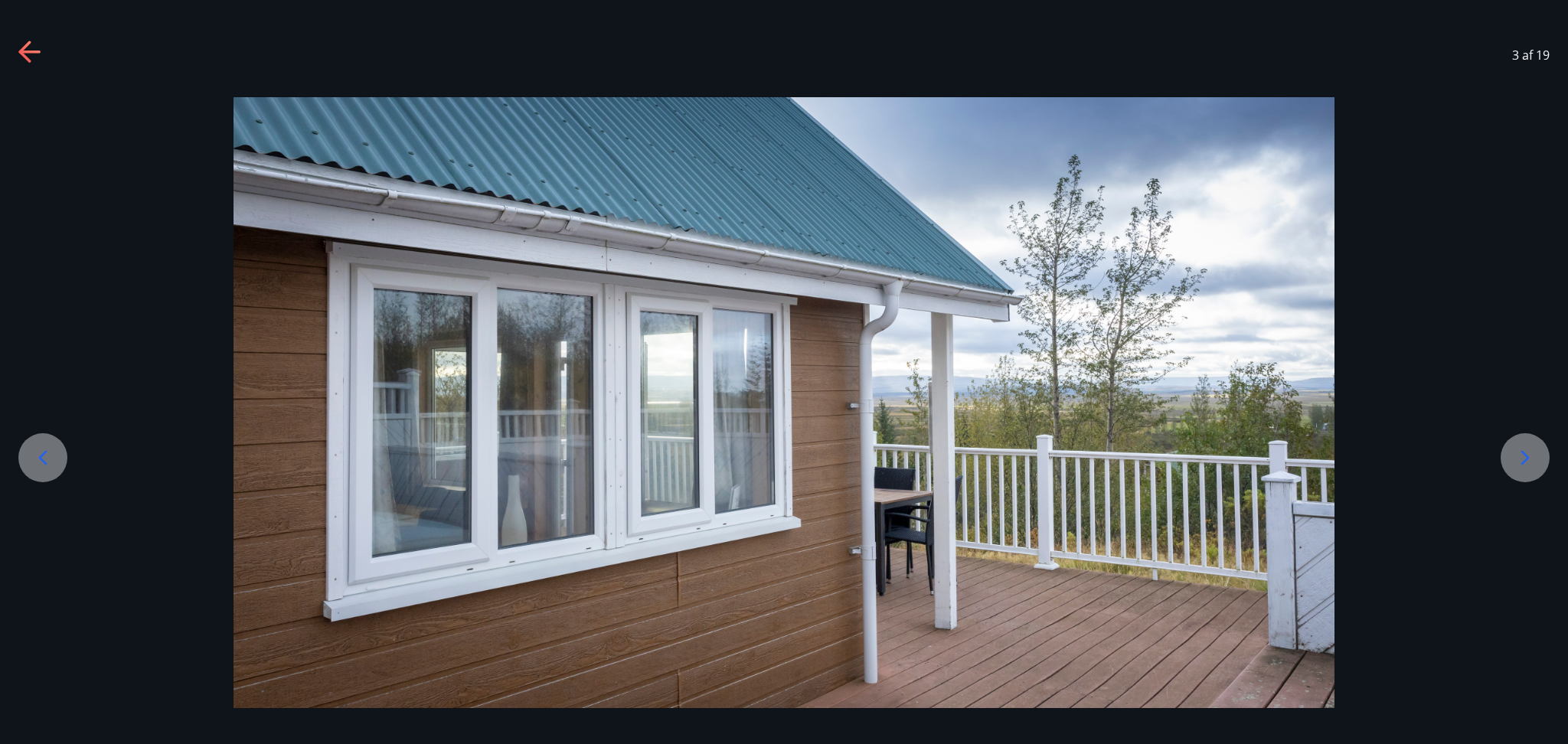
click at [1176, 467] on icon at bounding box center [1525, 458] width 24 height 24
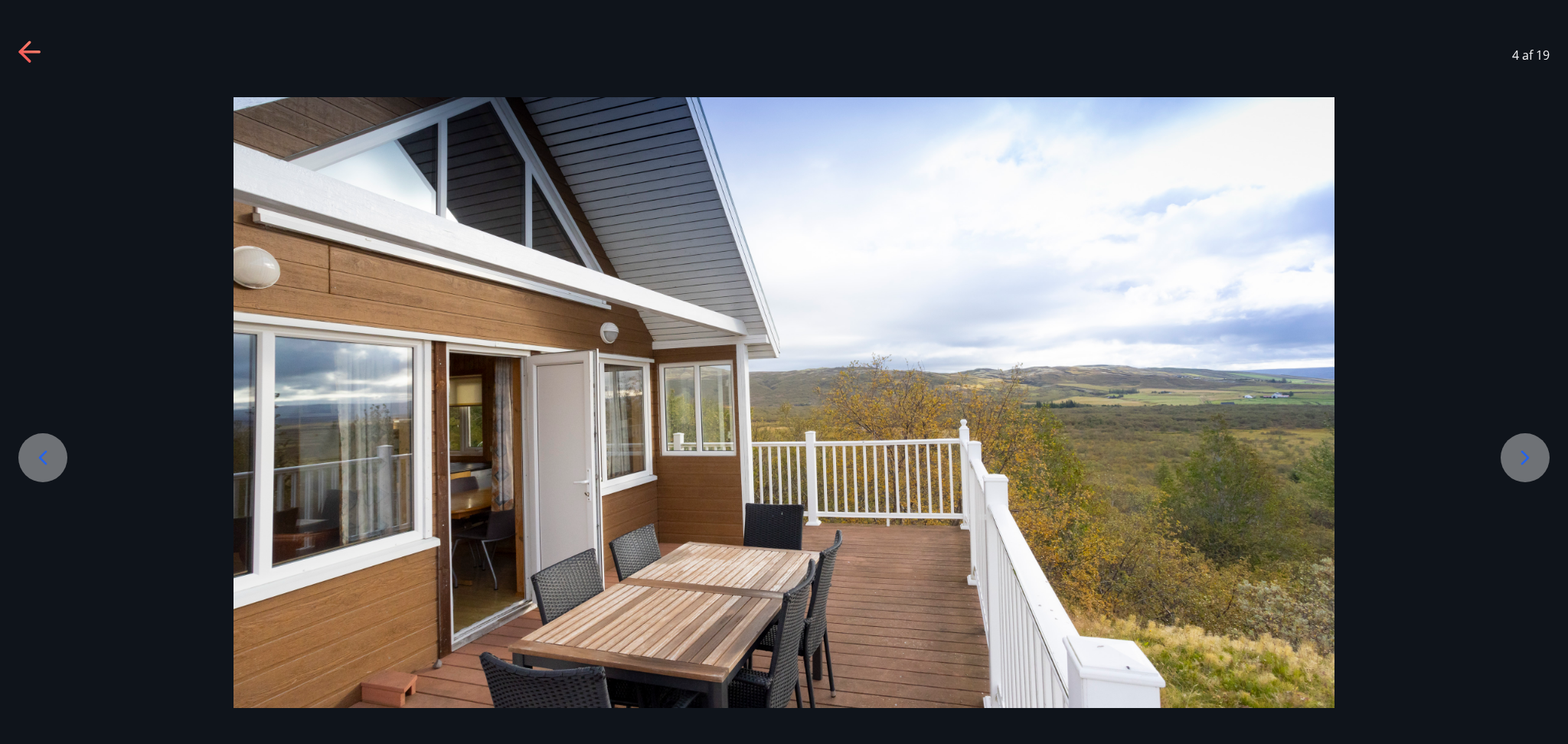
click at [1176, 467] on icon at bounding box center [1525, 458] width 24 height 24
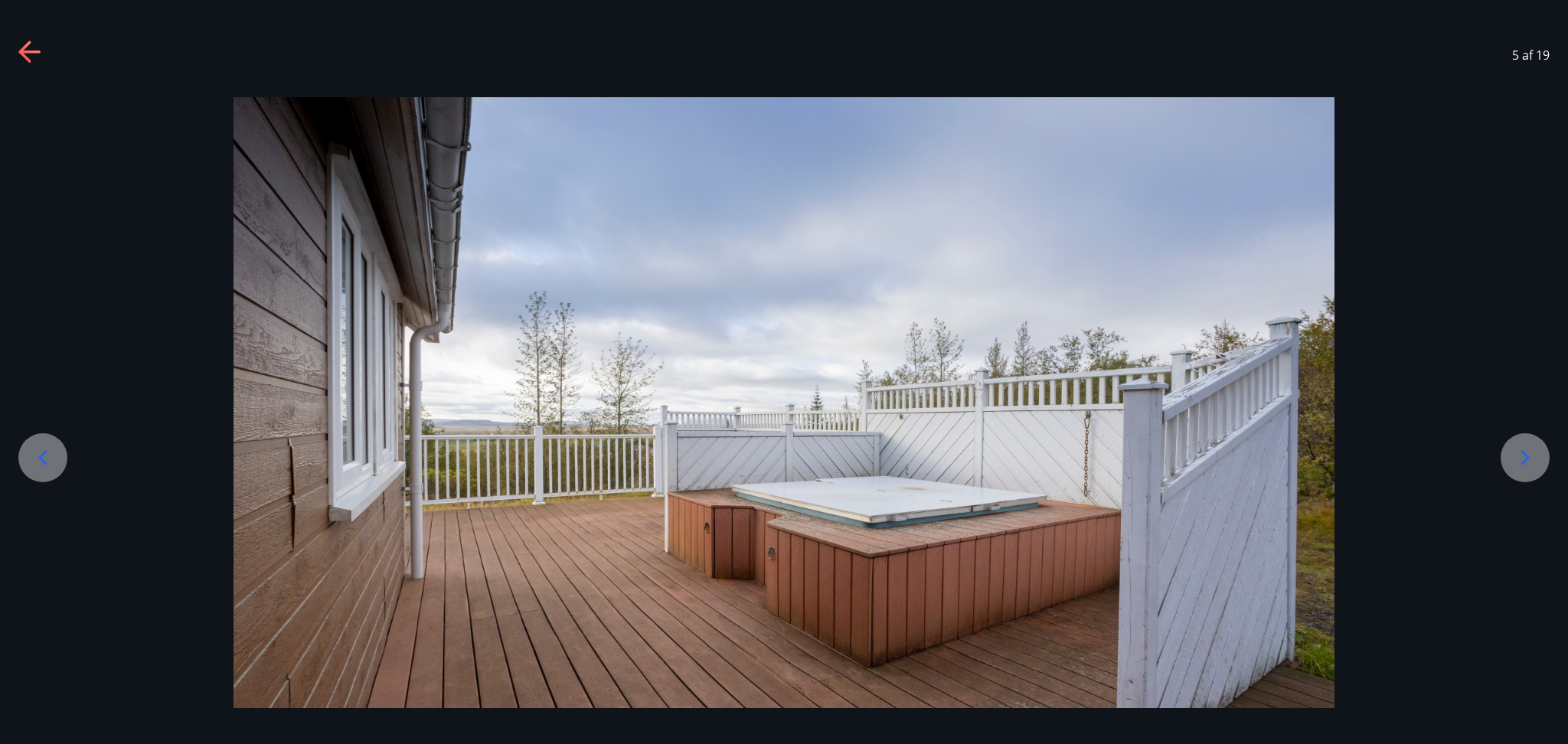
click at [1176, 467] on icon at bounding box center [1525, 458] width 24 height 24
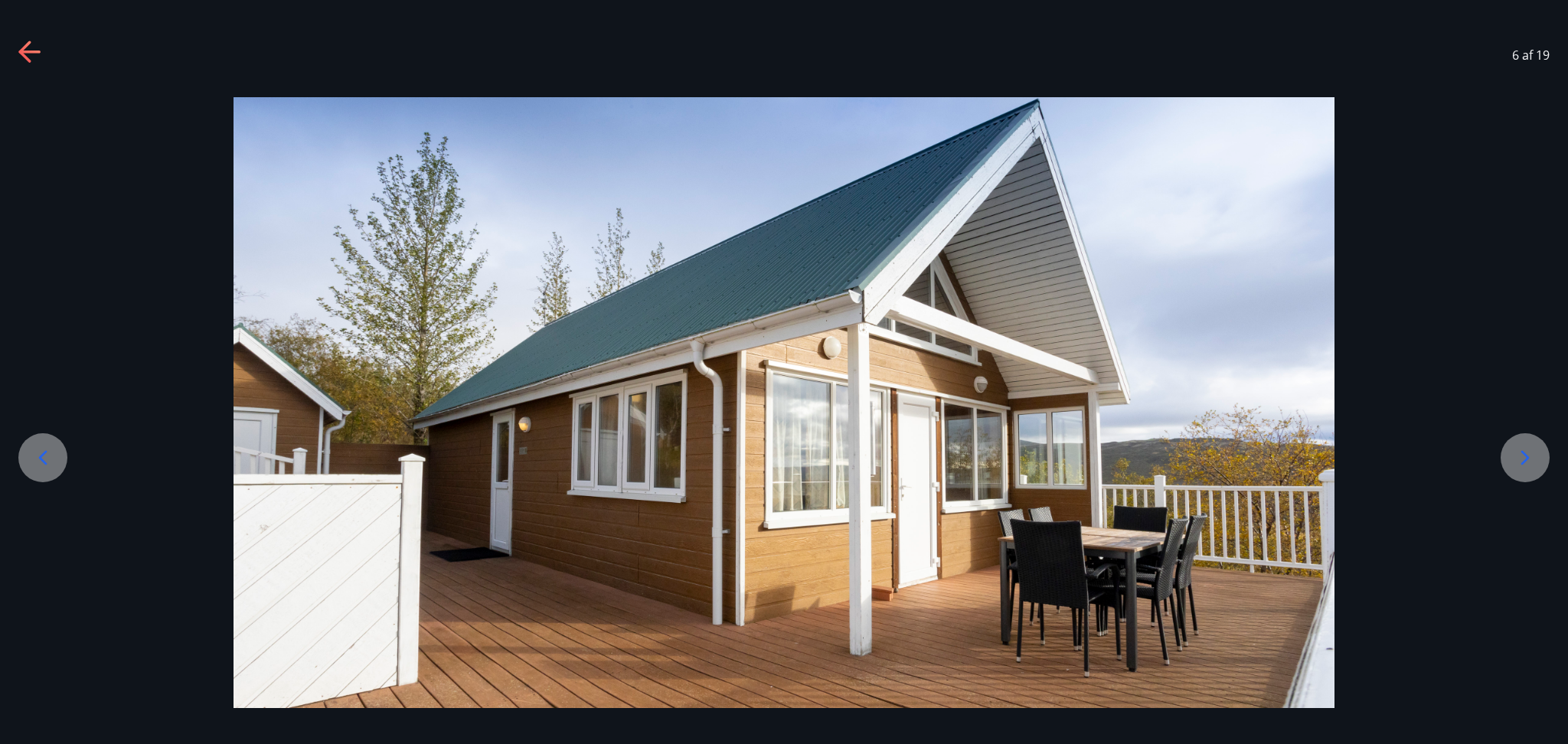
click at [1176, 467] on icon at bounding box center [1525, 458] width 24 height 24
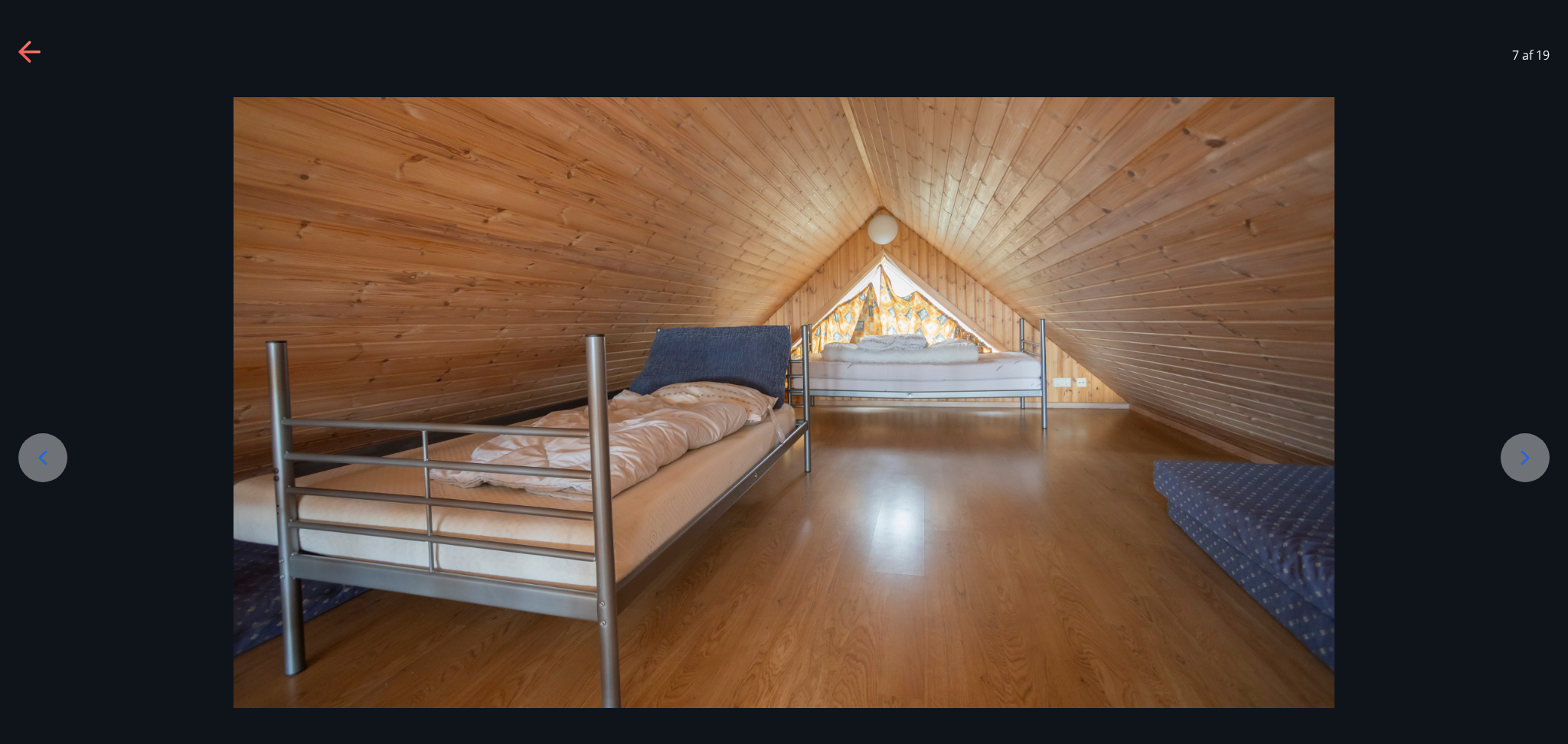
click at [1176, 467] on icon at bounding box center [1525, 458] width 24 height 24
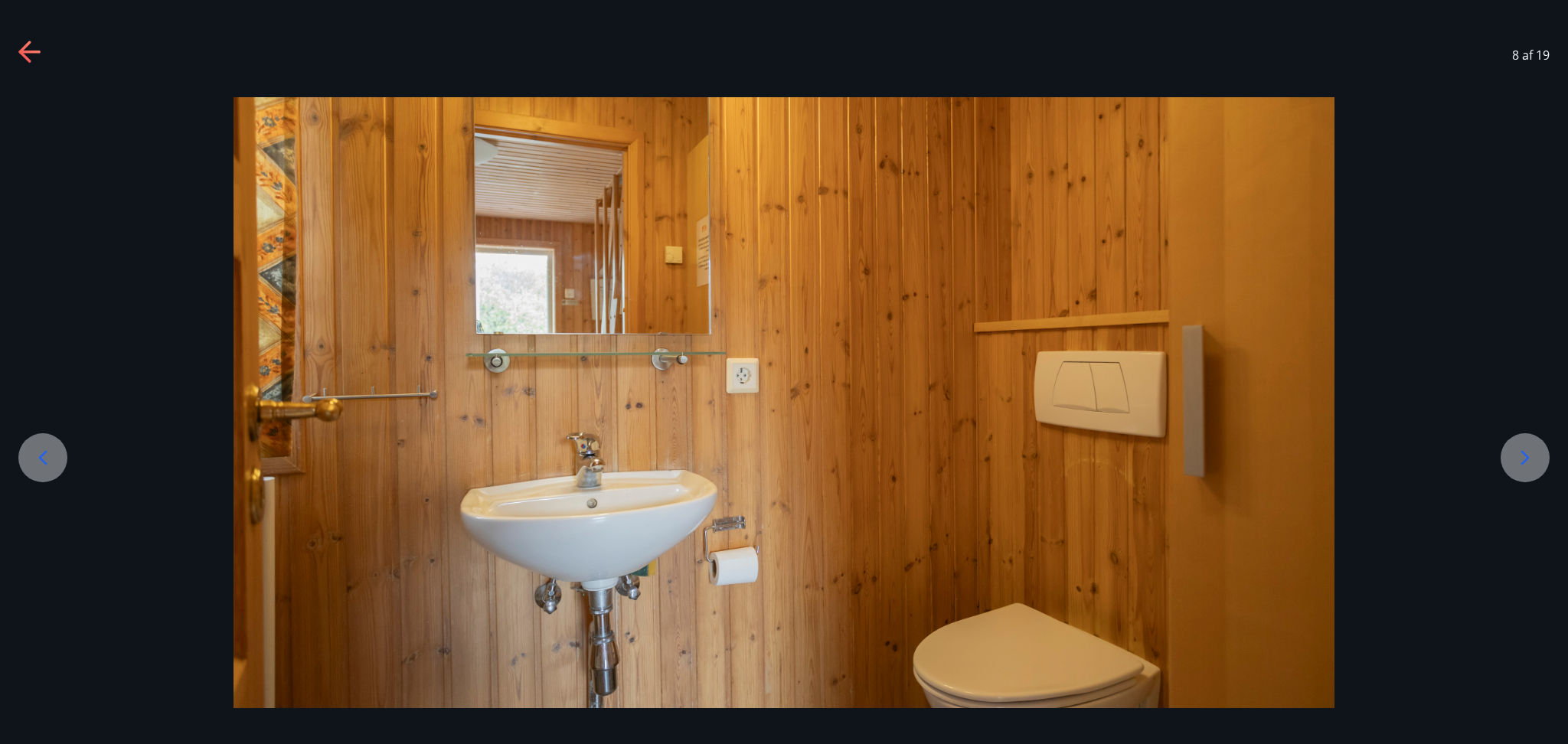
click at [1176, 467] on icon at bounding box center [1525, 458] width 24 height 24
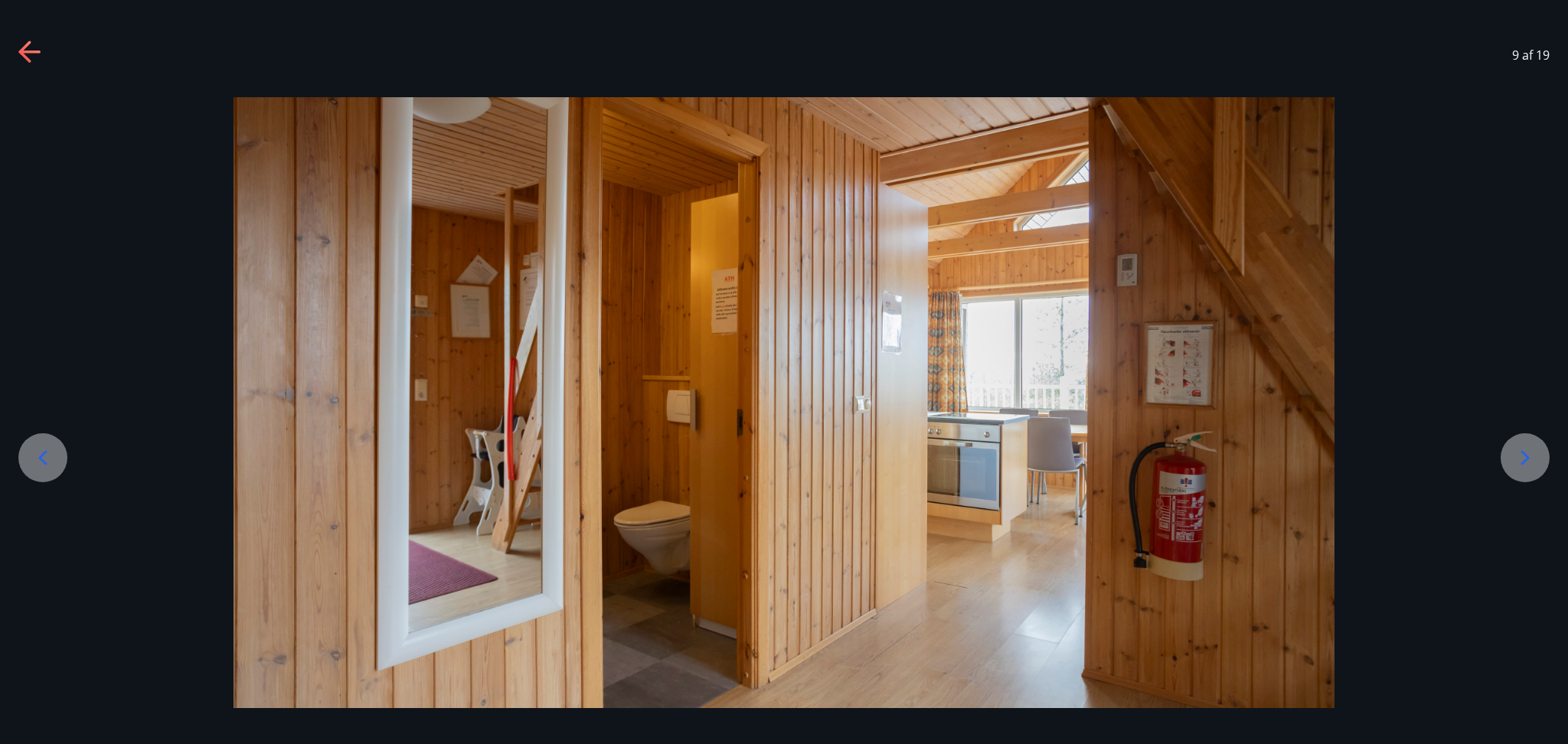
click at [1176, 467] on icon at bounding box center [1525, 458] width 24 height 24
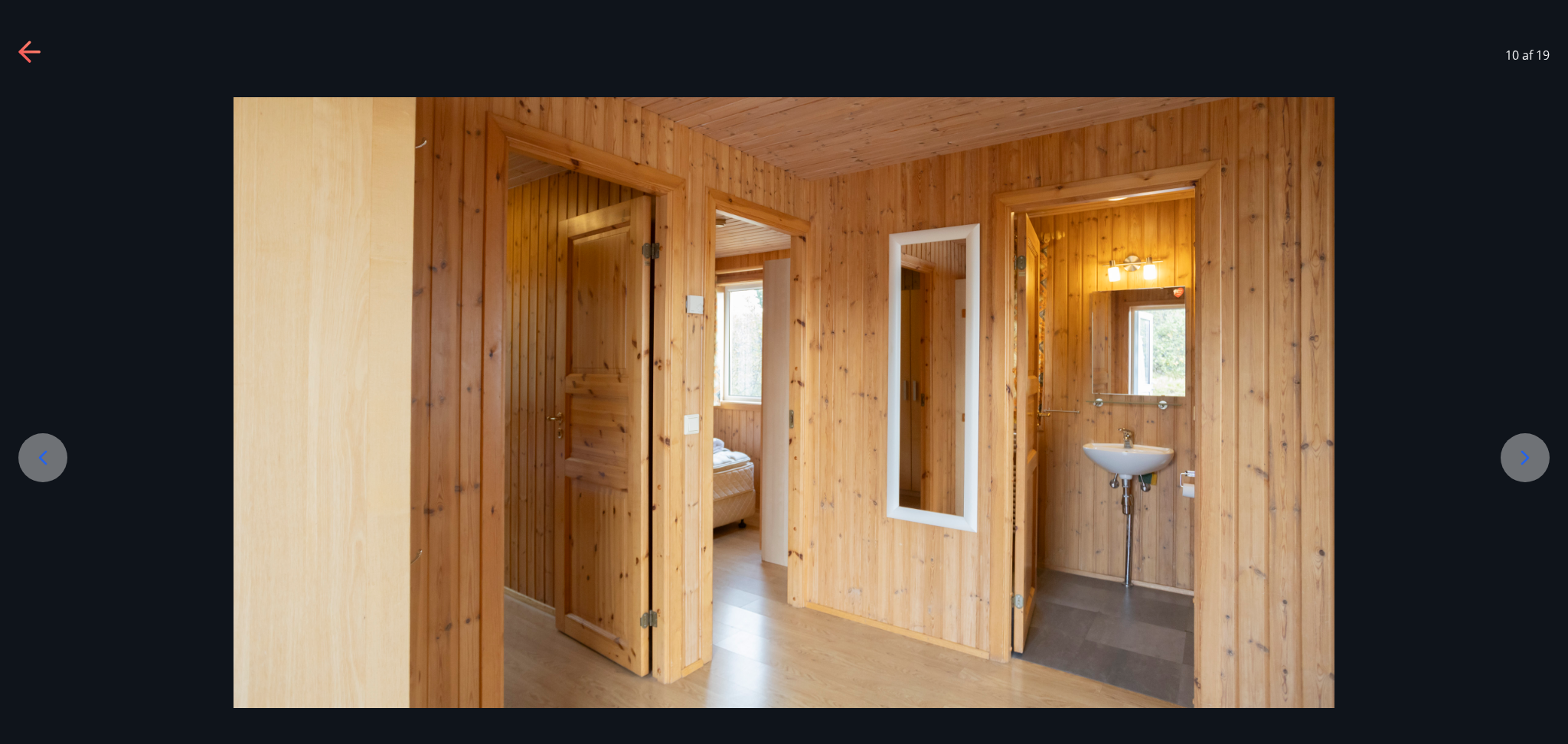
click at [1176, 467] on icon at bounding box center [1525, 458] width 24 height 24
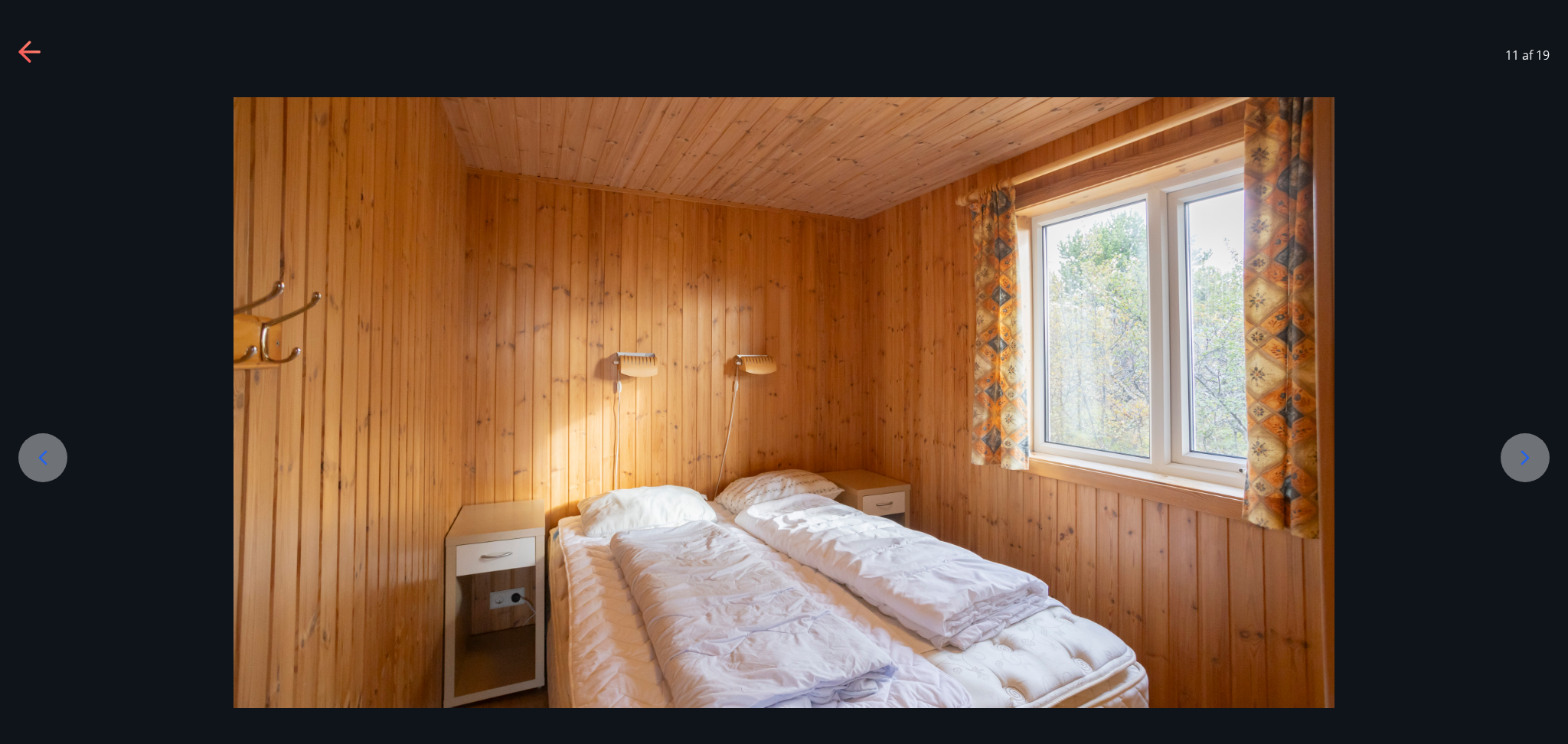
click at [1176, 467] on icon at bounding box center [1525, 458] width 24 height 24
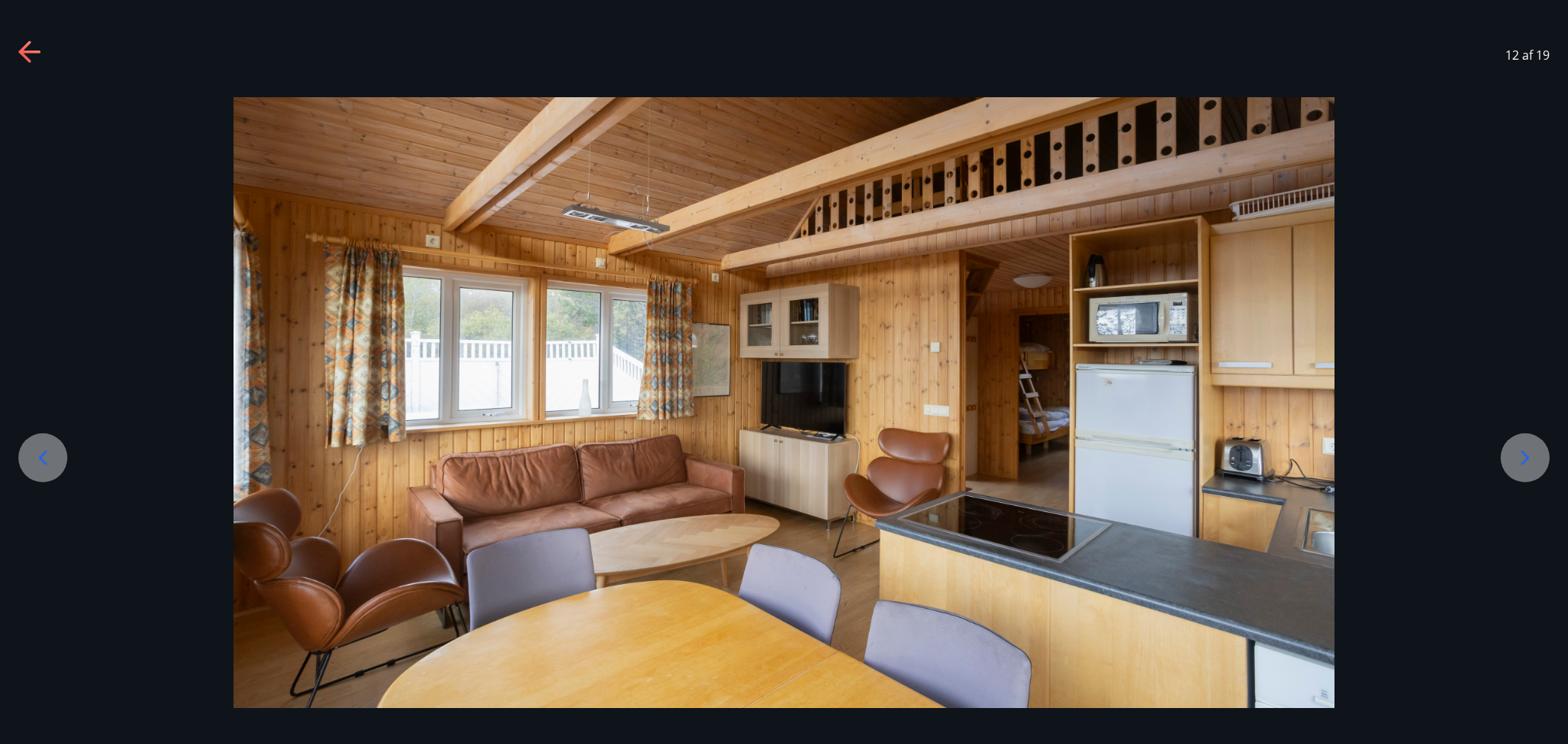
click at [1176, 467] on icon at bounding box center [1525, 458] width 24 height 24
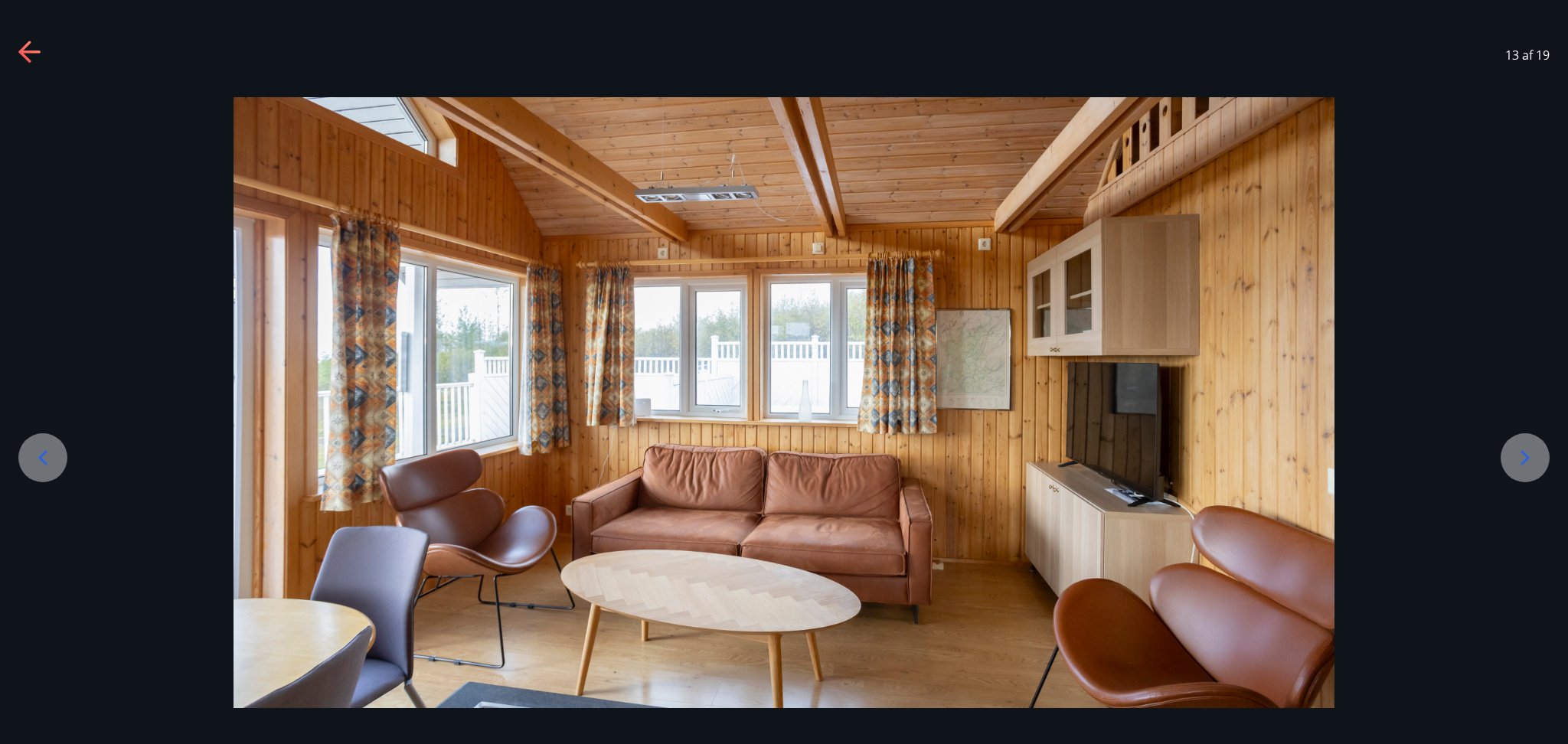
click at [1176, 467] on icon at bounding box center [1525, 458] width 24 height 24
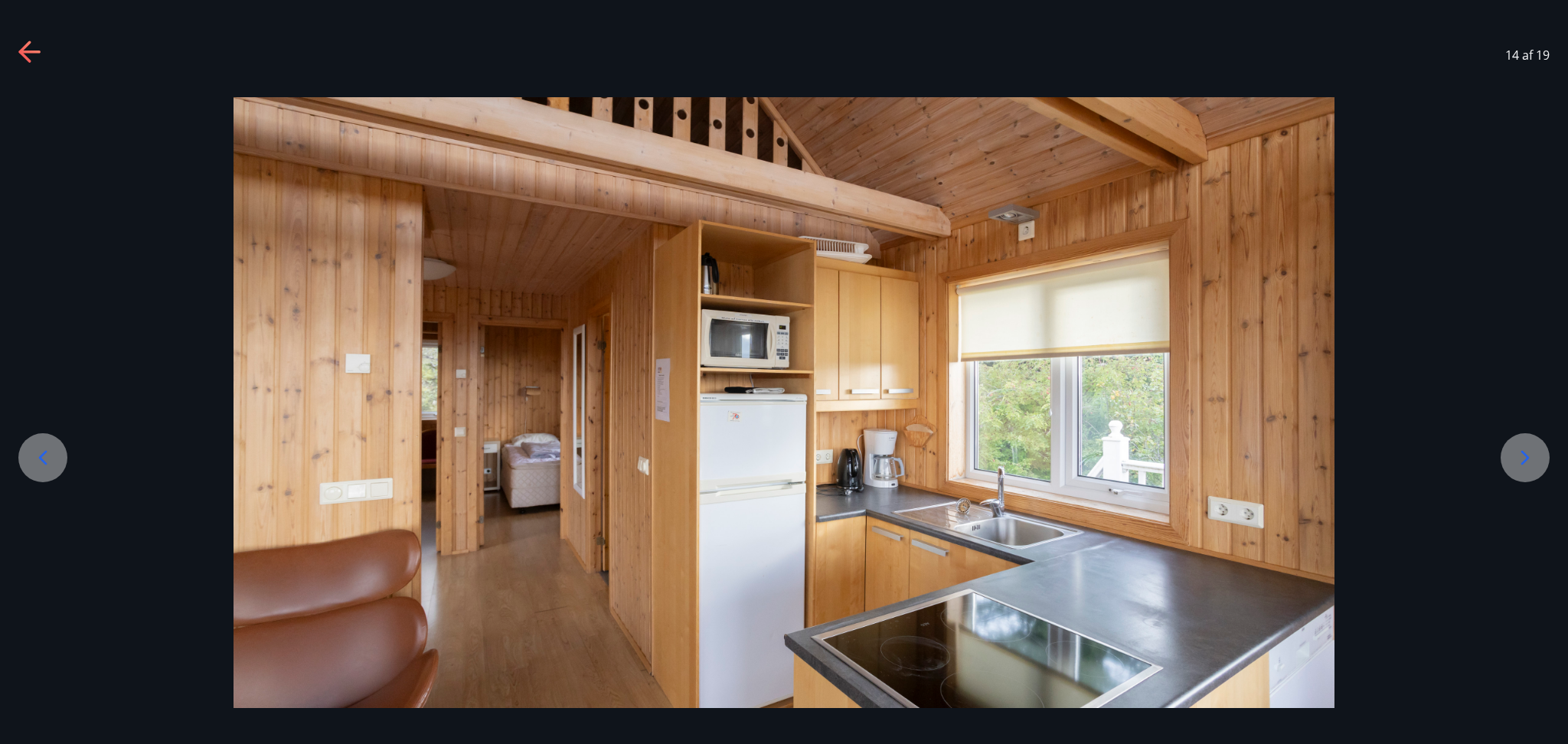
click at [1176, 467] on icon at bounding box center [1525, 458] width 24 height 24
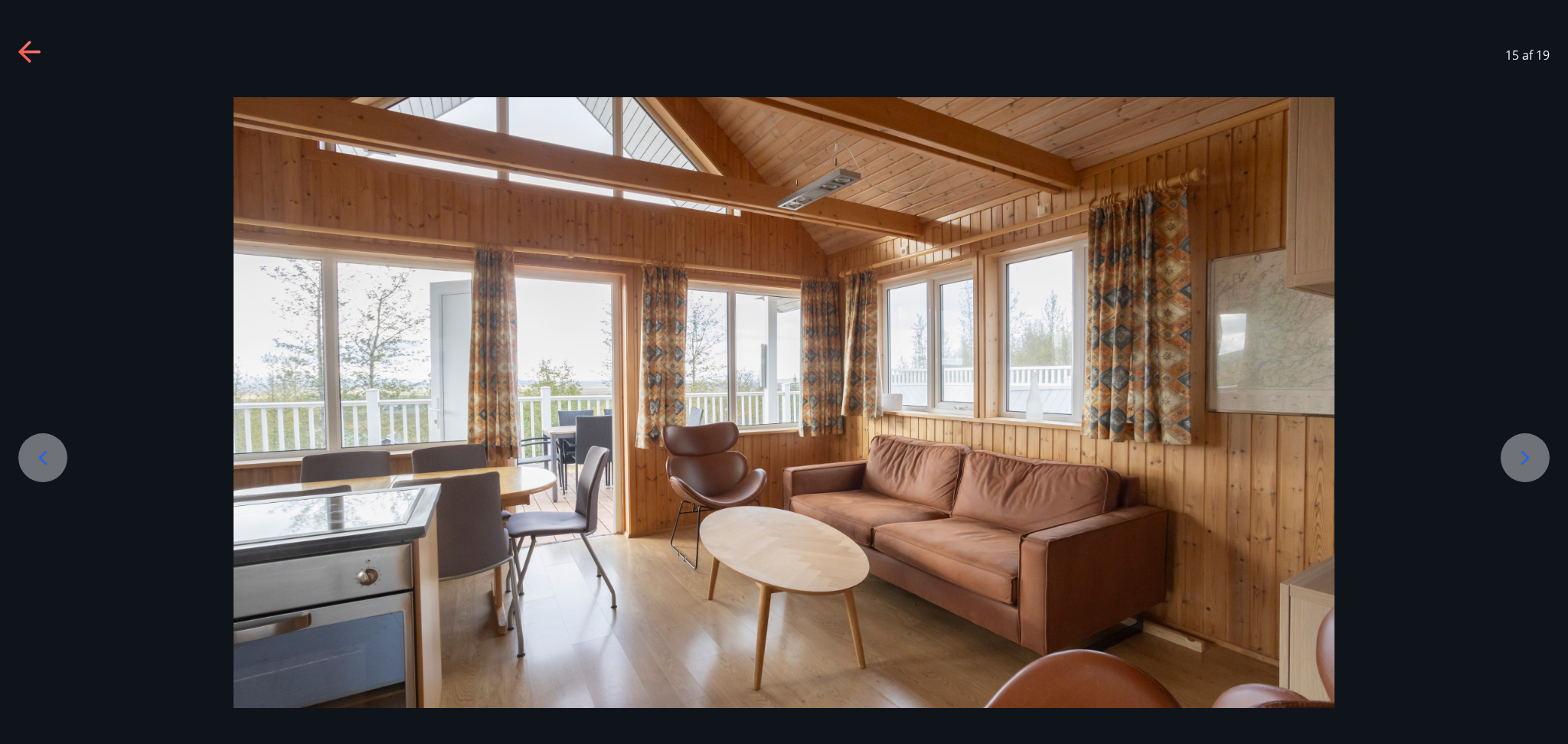
click at [1176, 467] on icon at bounding box center [1525, 458] width 24 height 24
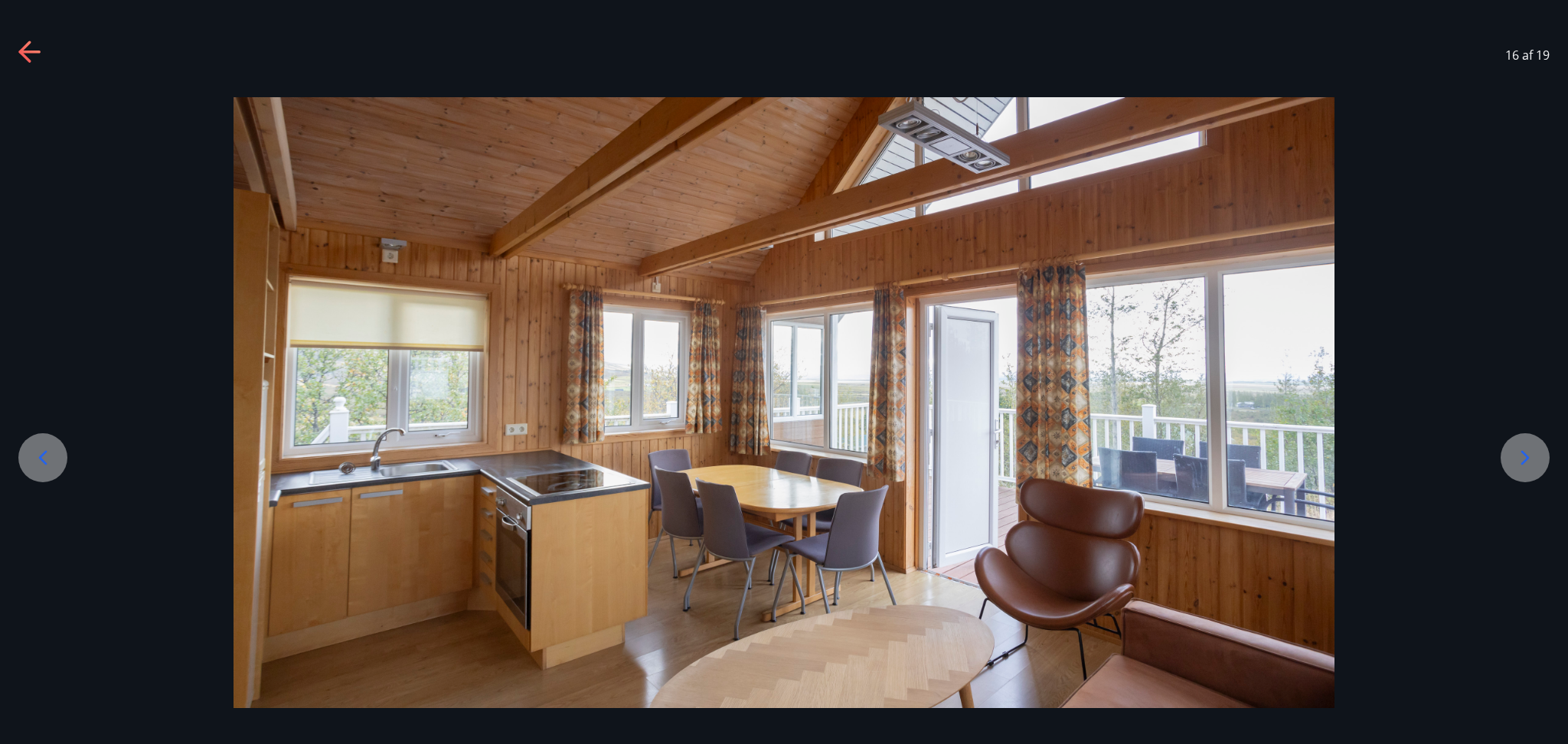
click at [1176, 467] on icon at bounding box center [1525, 458] width 24 height 24
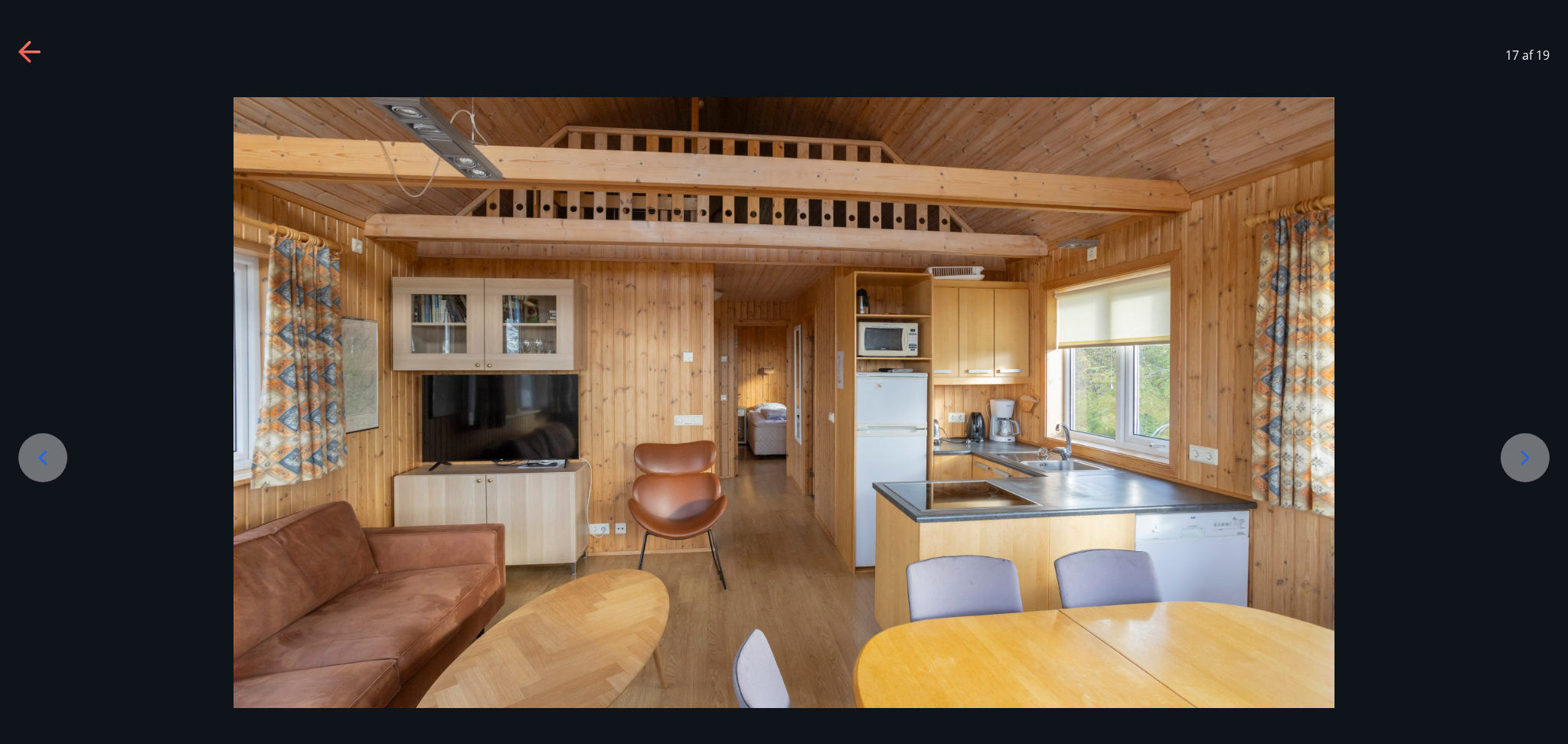
click at [1176, 467] on icon at bounding box center [1525, 458] width 24 height 24
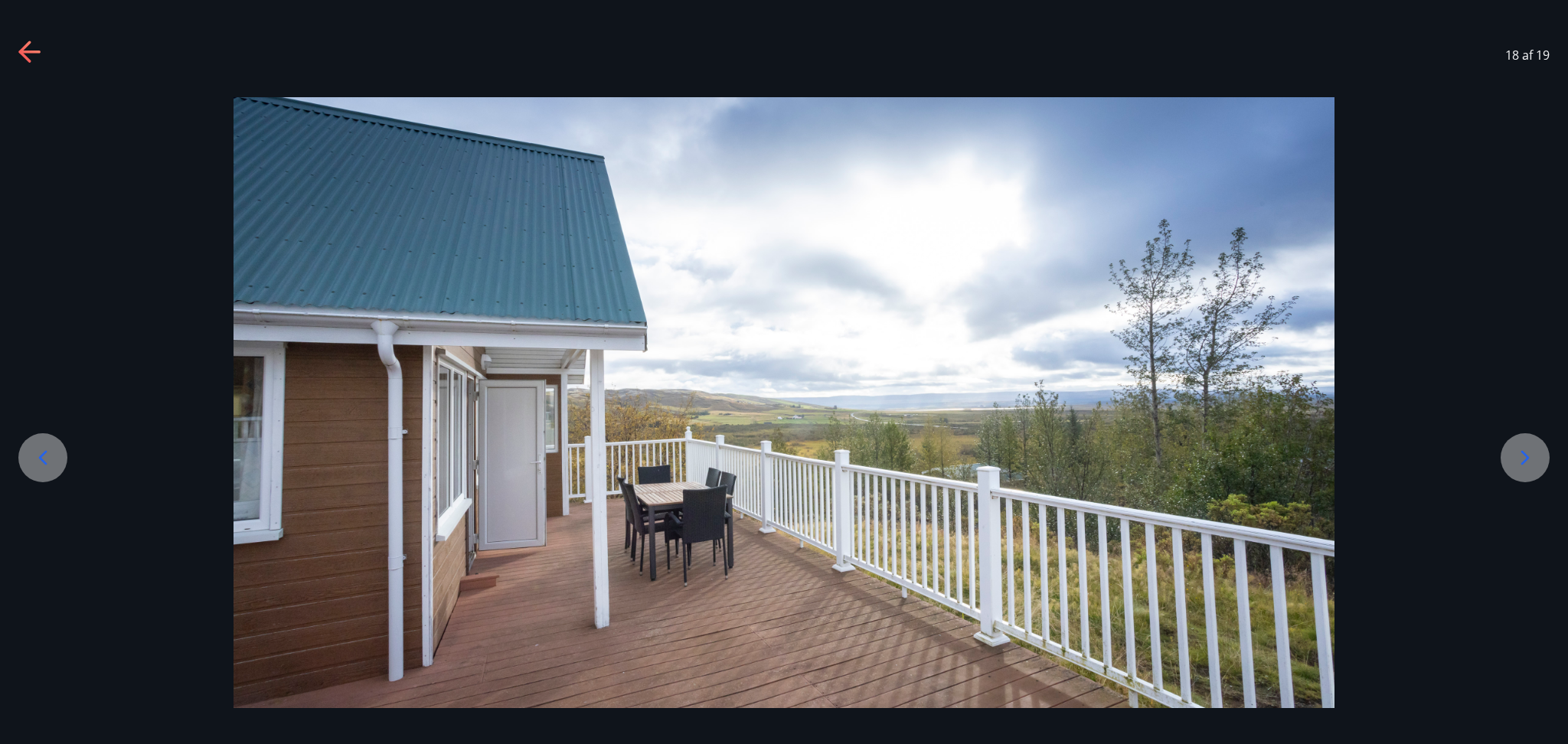
click at [1176, 467] on icon at bounding box center [1525, 458] width 24 height 24
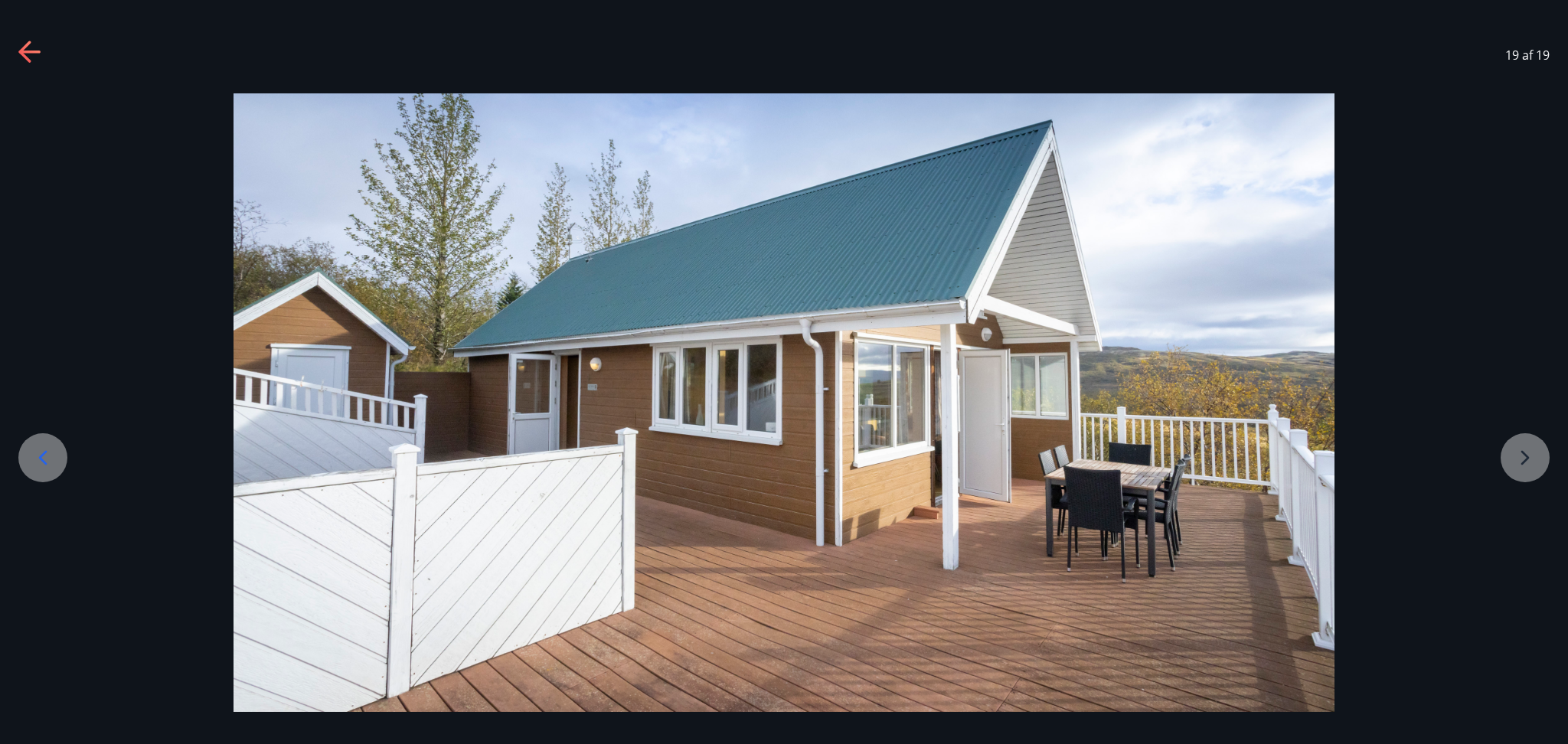
click at [1176, 467] on div at bounding box center [784, 403] width 1568 height 620
click at [19, 51] on icon at bounding box center [24, 51] width 12 height 22
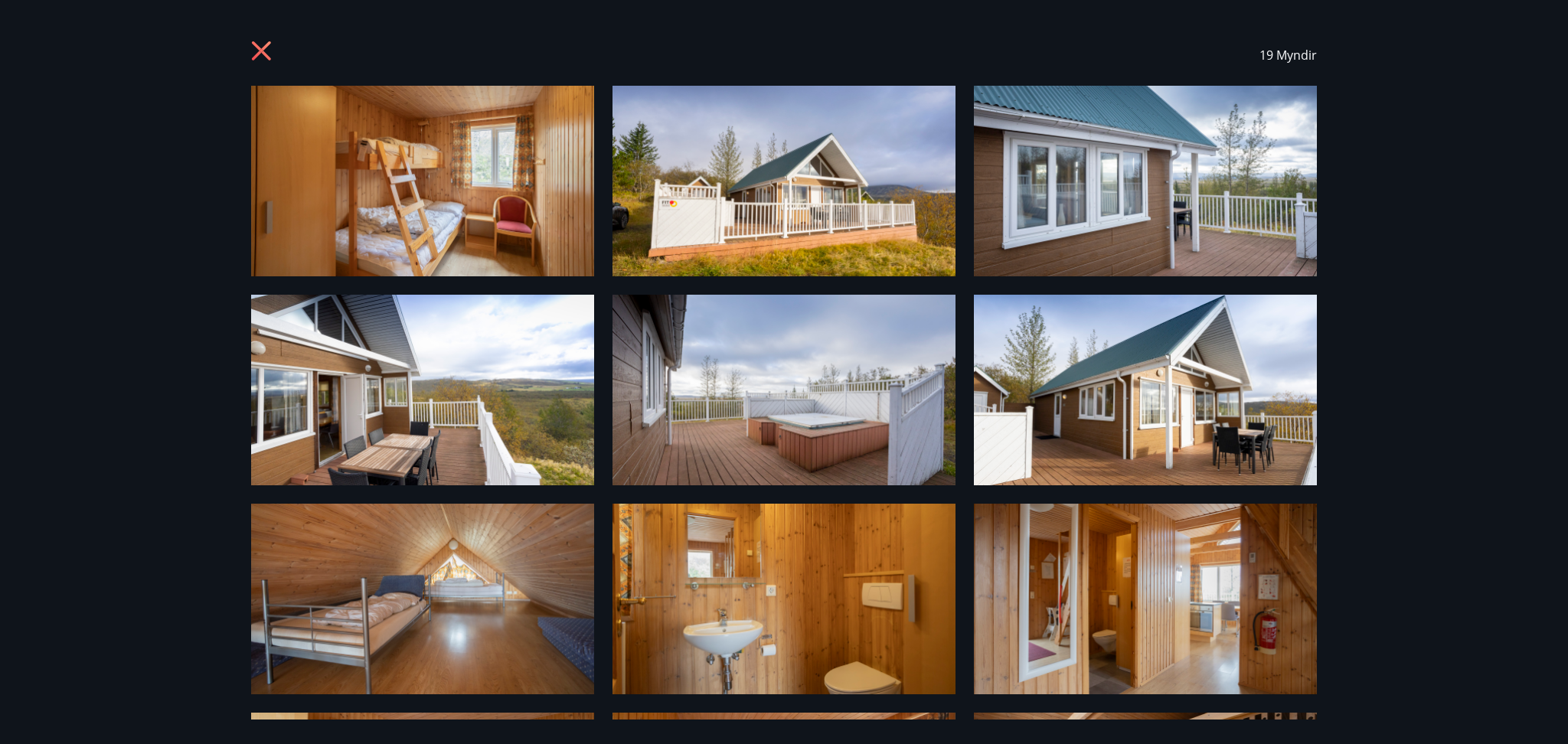
click at [275, 52] on icon at bounding box center [263, 53] width 24 height 24
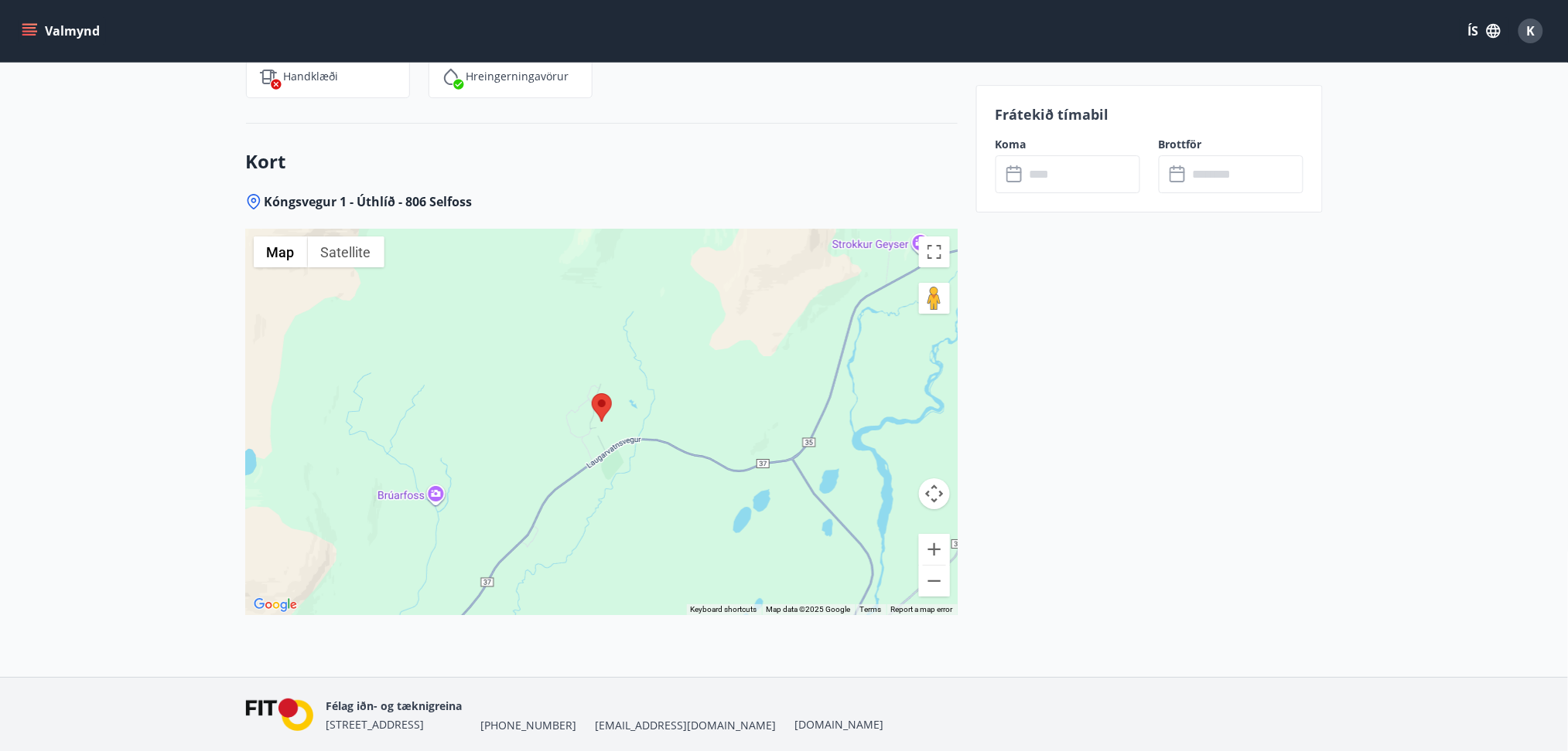
scroll to position [1843, 0]
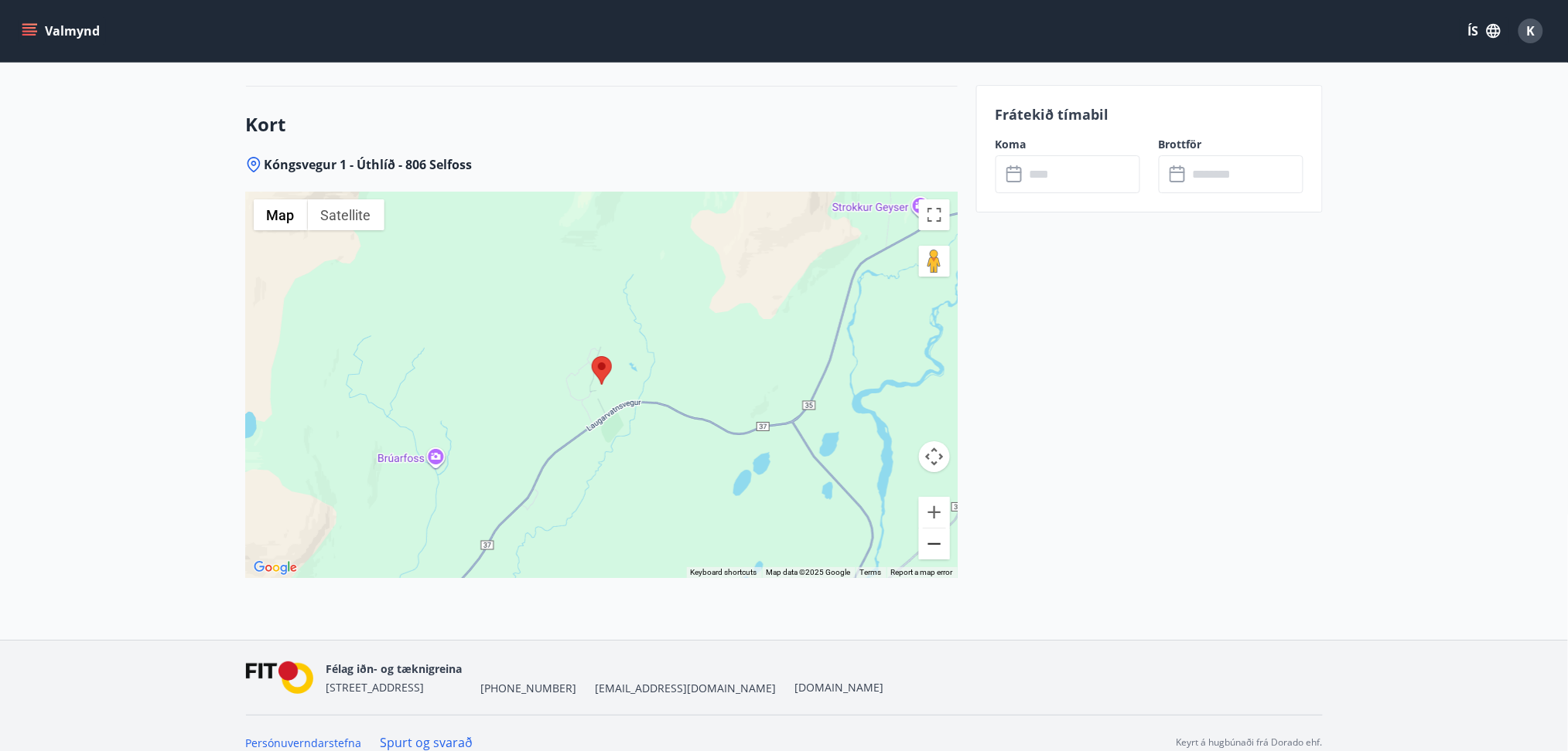
click at [938, 529] on button "Zoom out" at bounding box center [934, 545] width 31 height 31
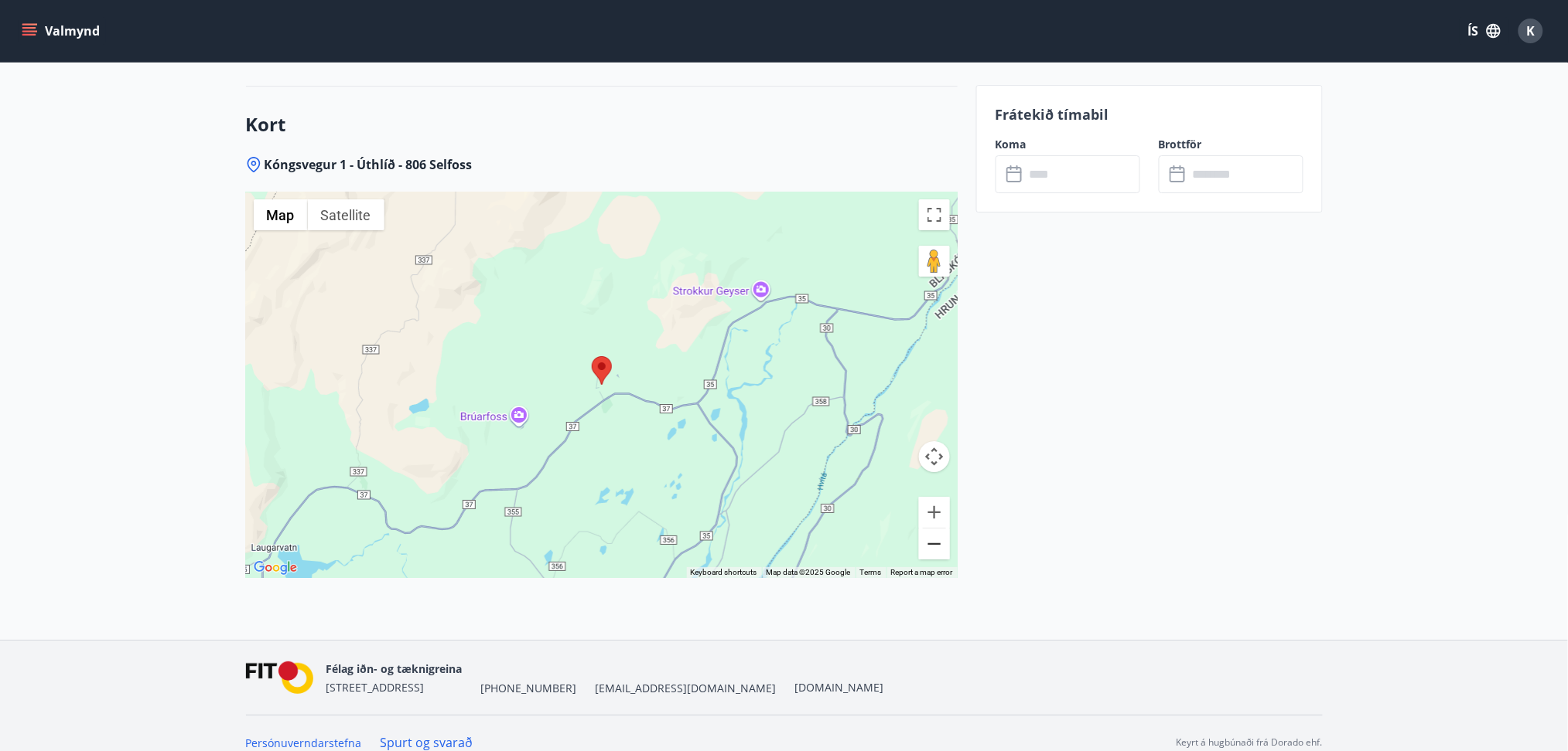
click at [938, 529] on button "Zoom out" at bounding box center [934, 545] width 31 height 31
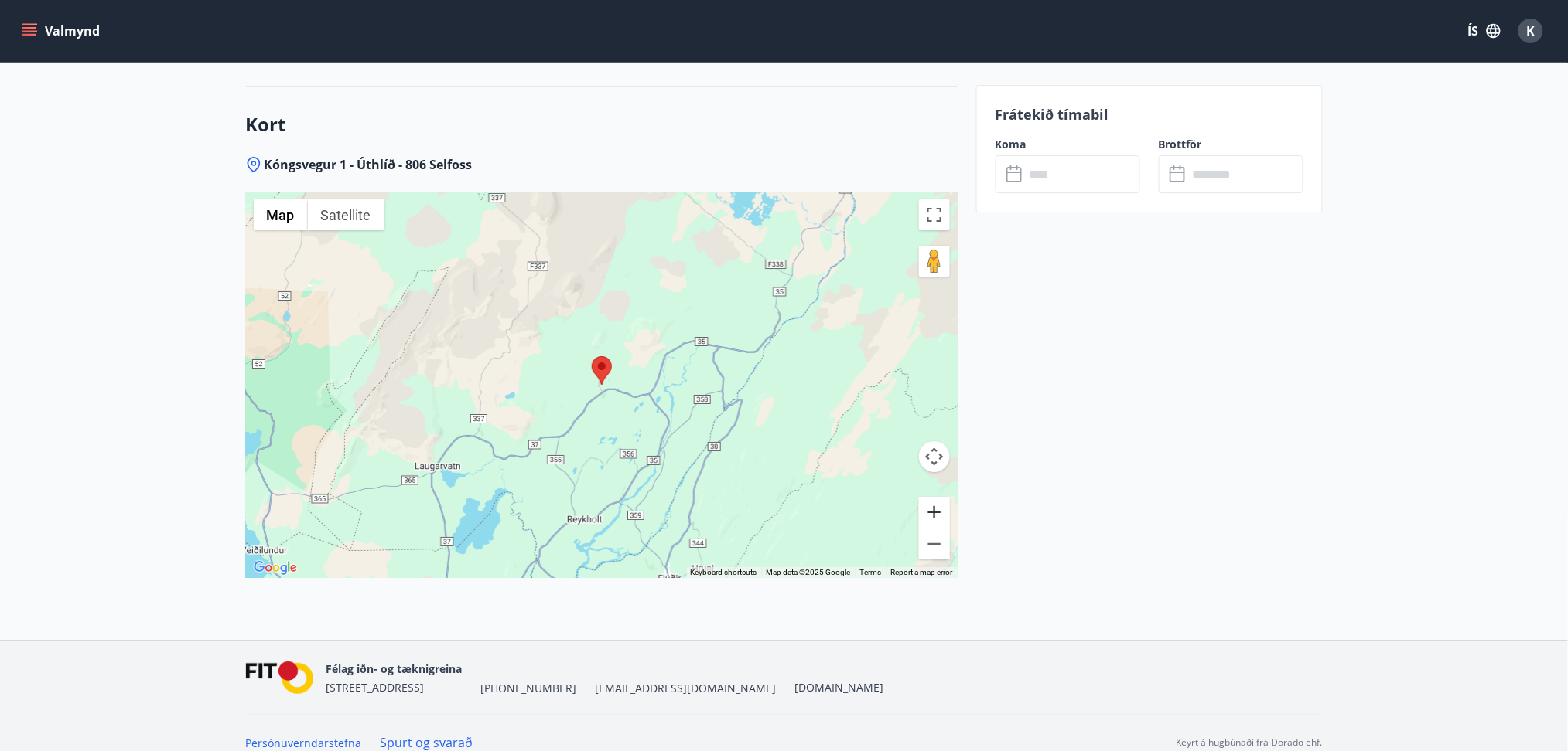
click at [930, 497] on button "Zoom in" at bounding box center [934, 513] width 31 height 31
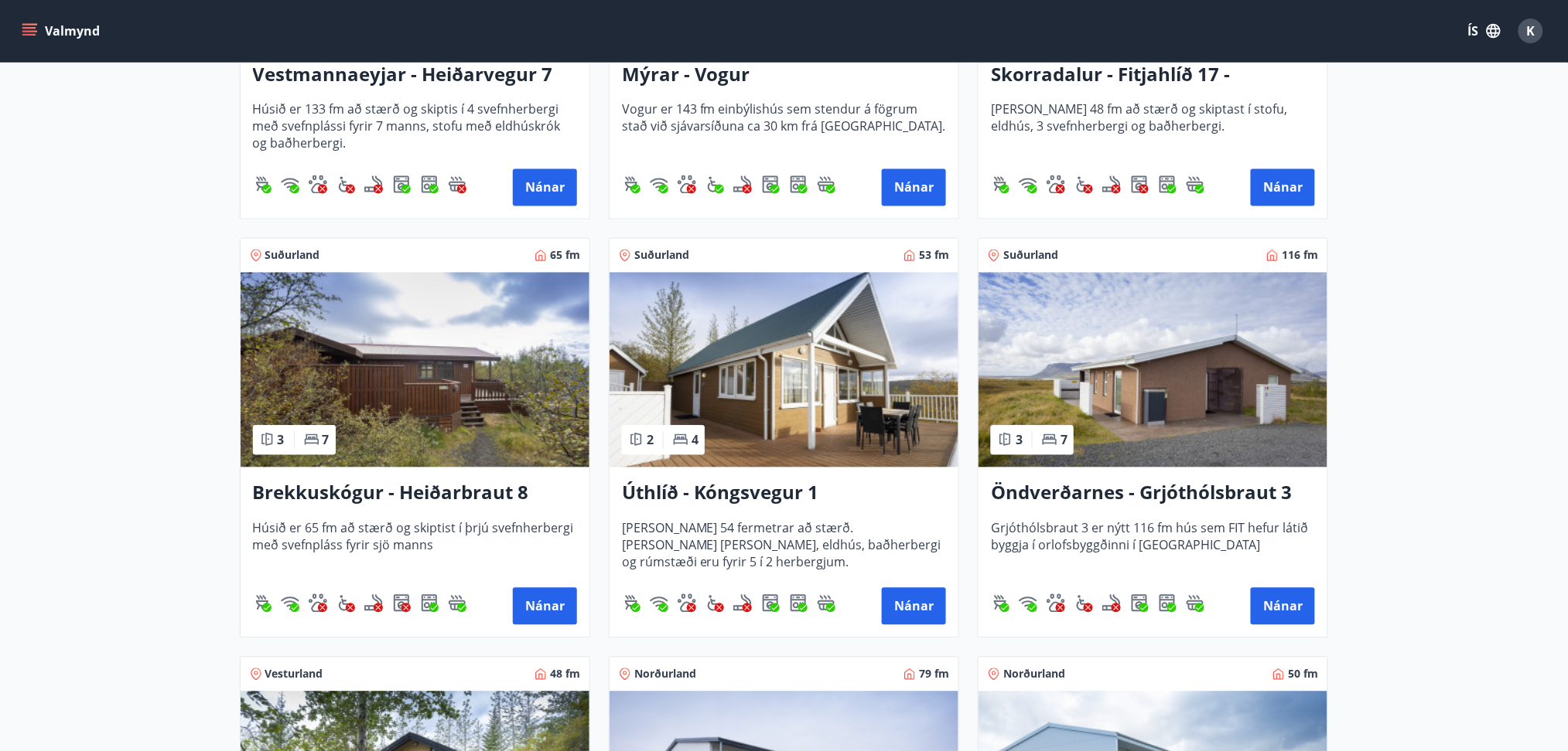
scroll to position [948, 0]
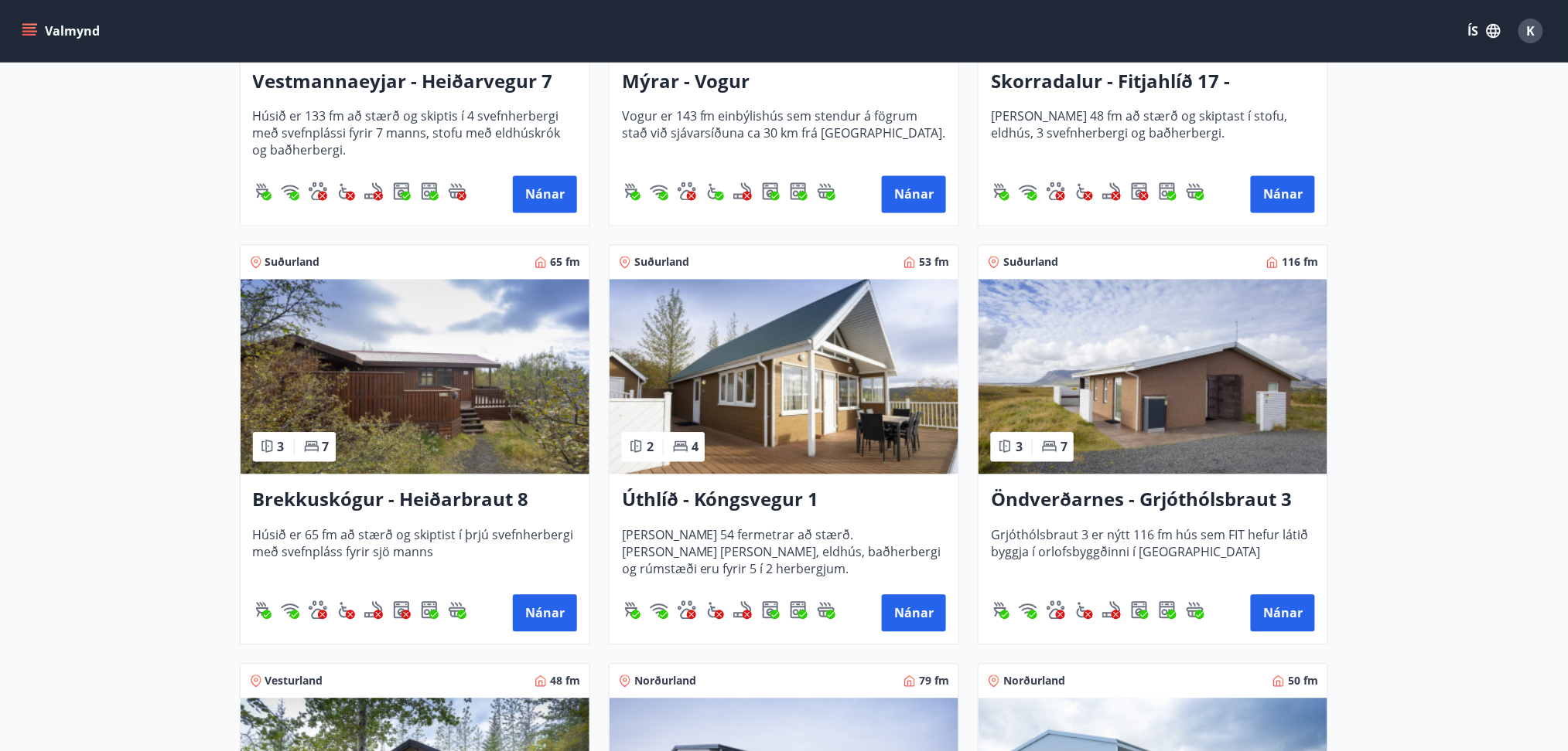
click at [1188, 339] on img at bounding box center [1153, 378] width 349 height 195
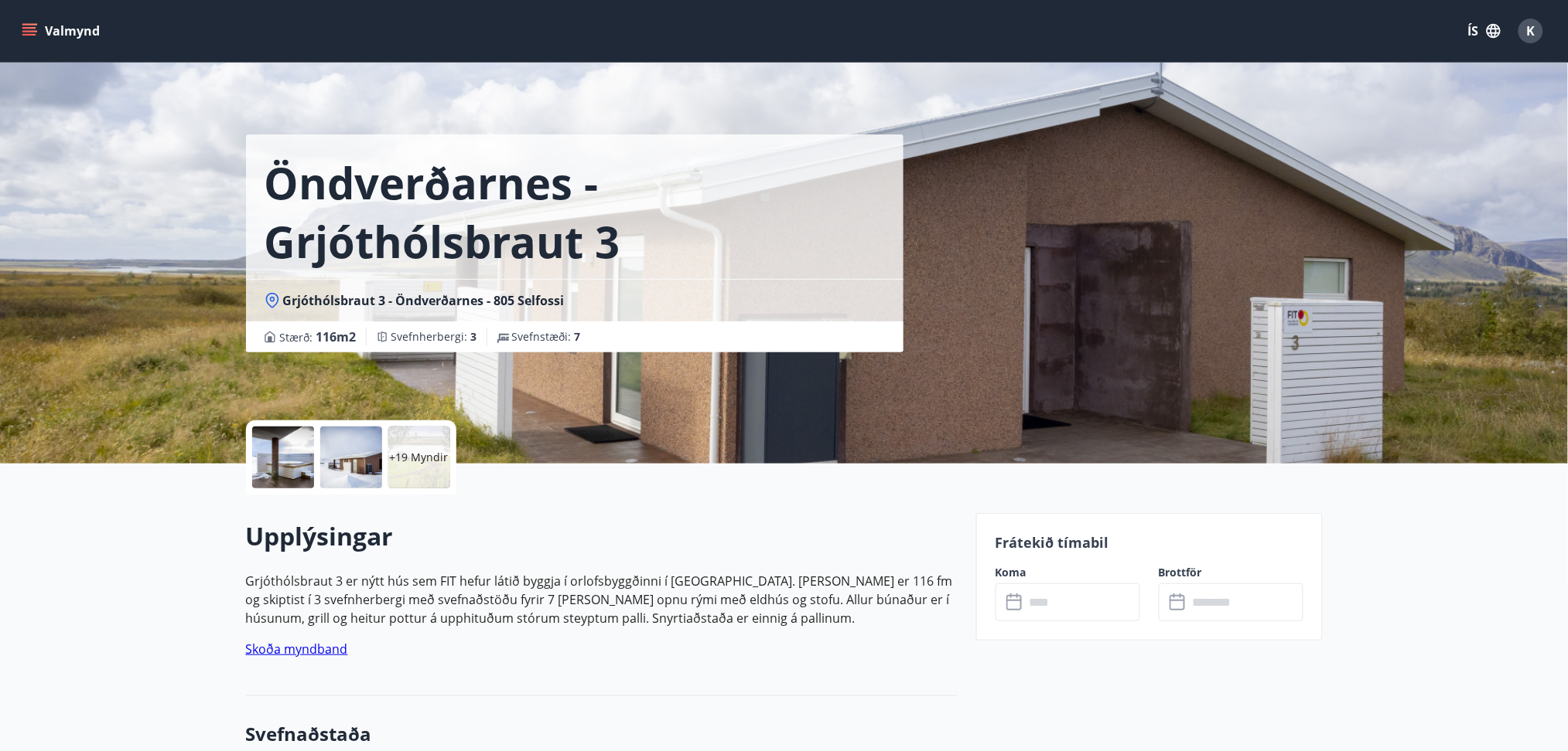
click at [415, 468] on div "+19 Myndir" at bounding box center [419, 457] width 62 height 62
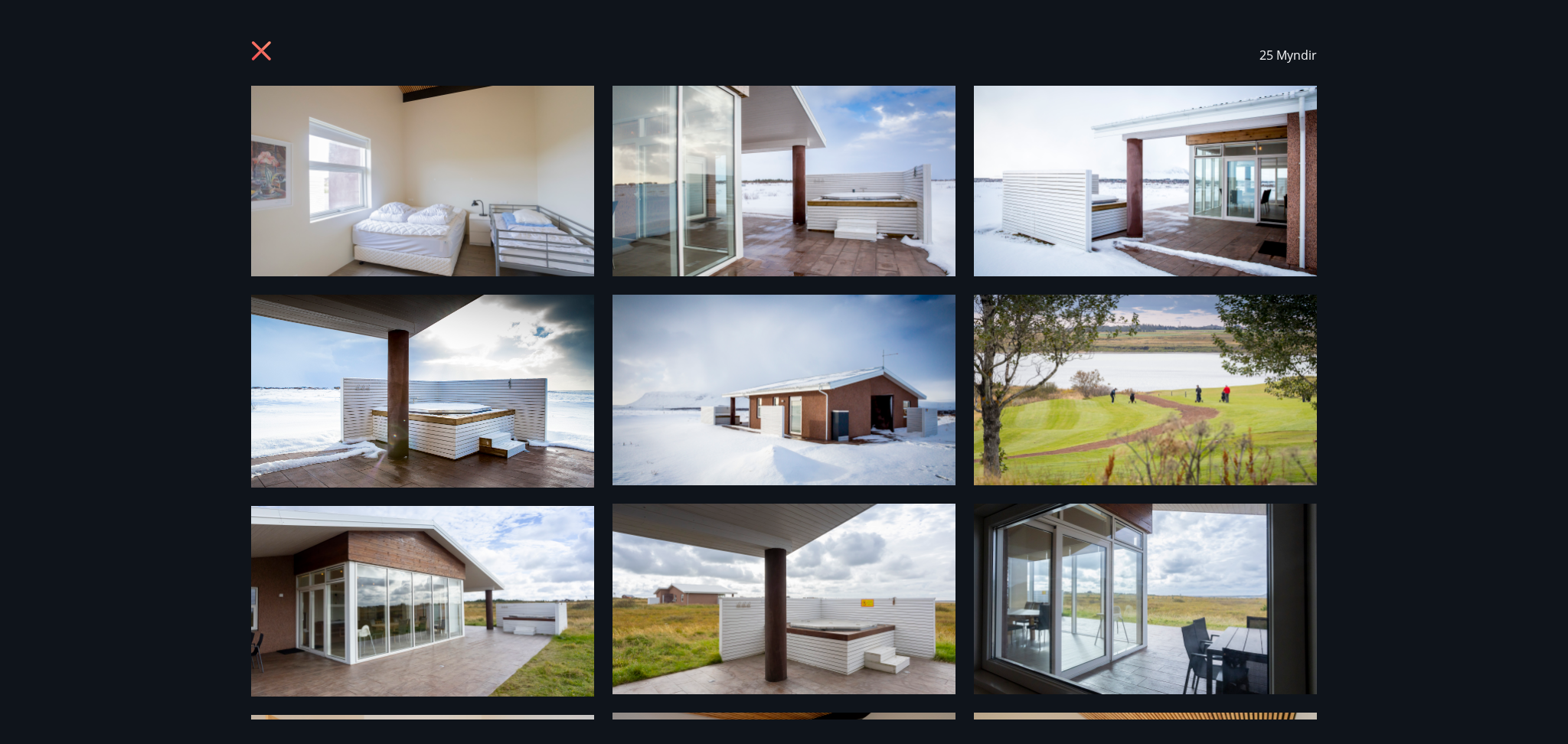
click at [405, 220] on img at bounding box center [422, 180] width 343 height 191
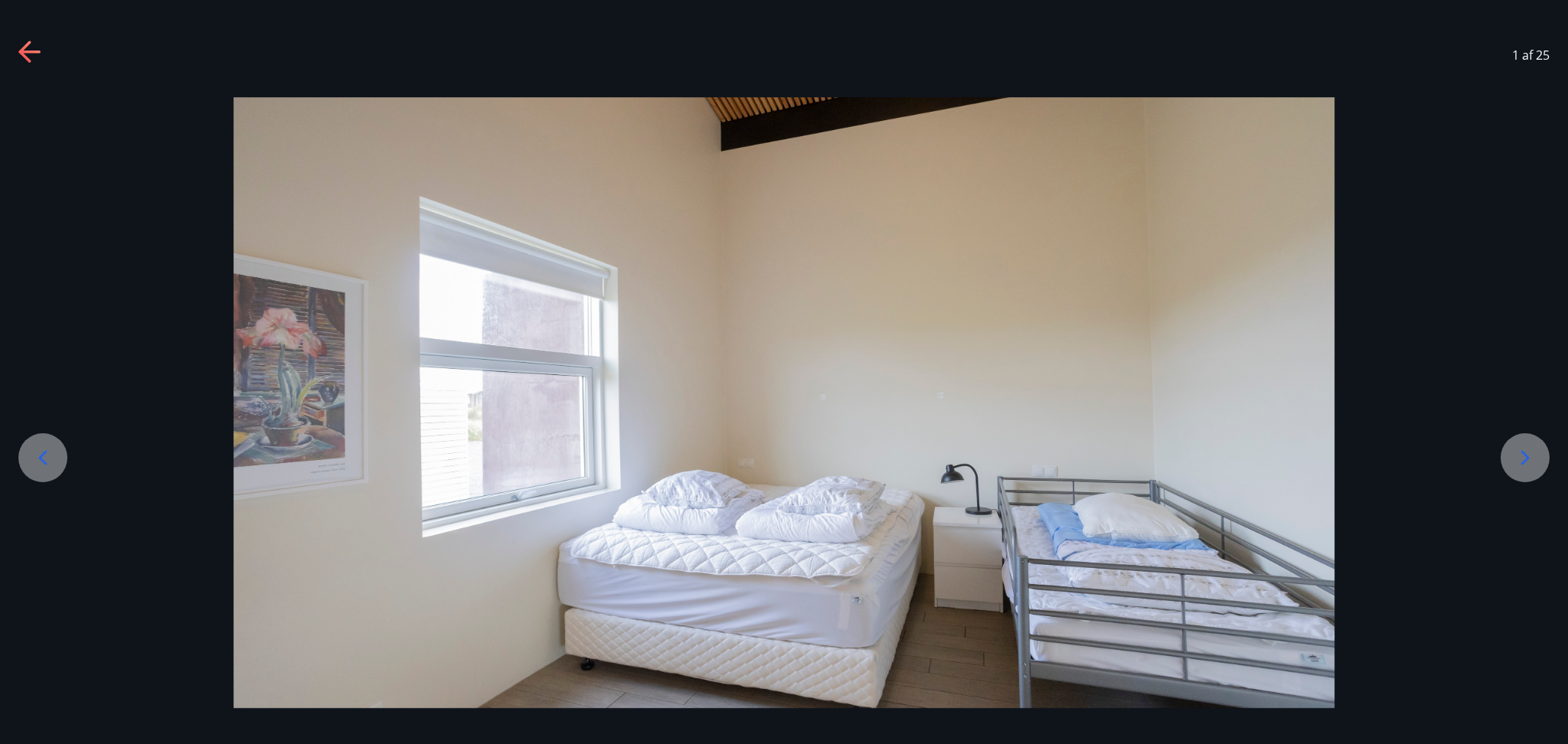
click at [1176, 443] on div at bounding box center [1525, 458] width 49 height 49
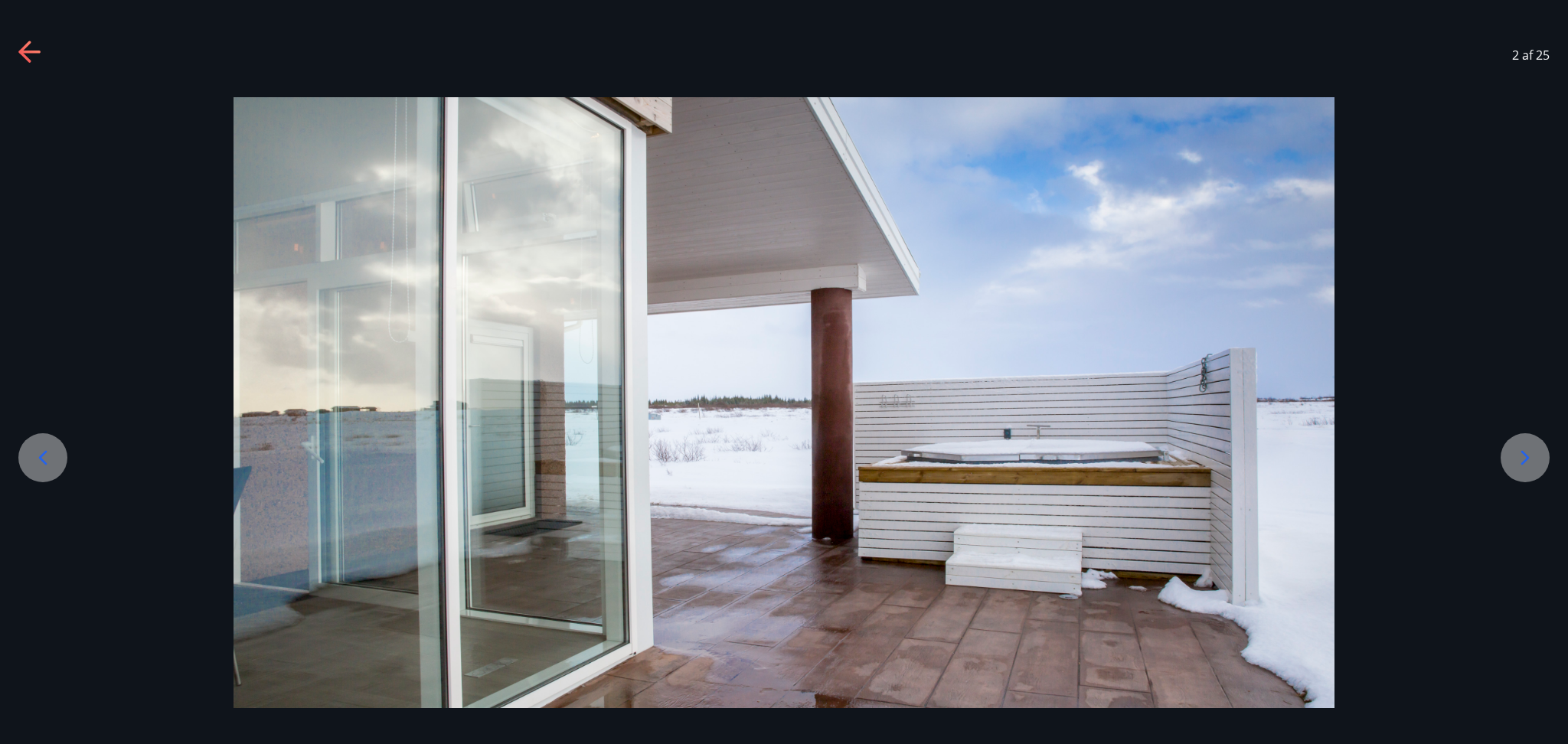
click at [1176, 443] on div at bounding box center [1525, 458] width 49 height 49
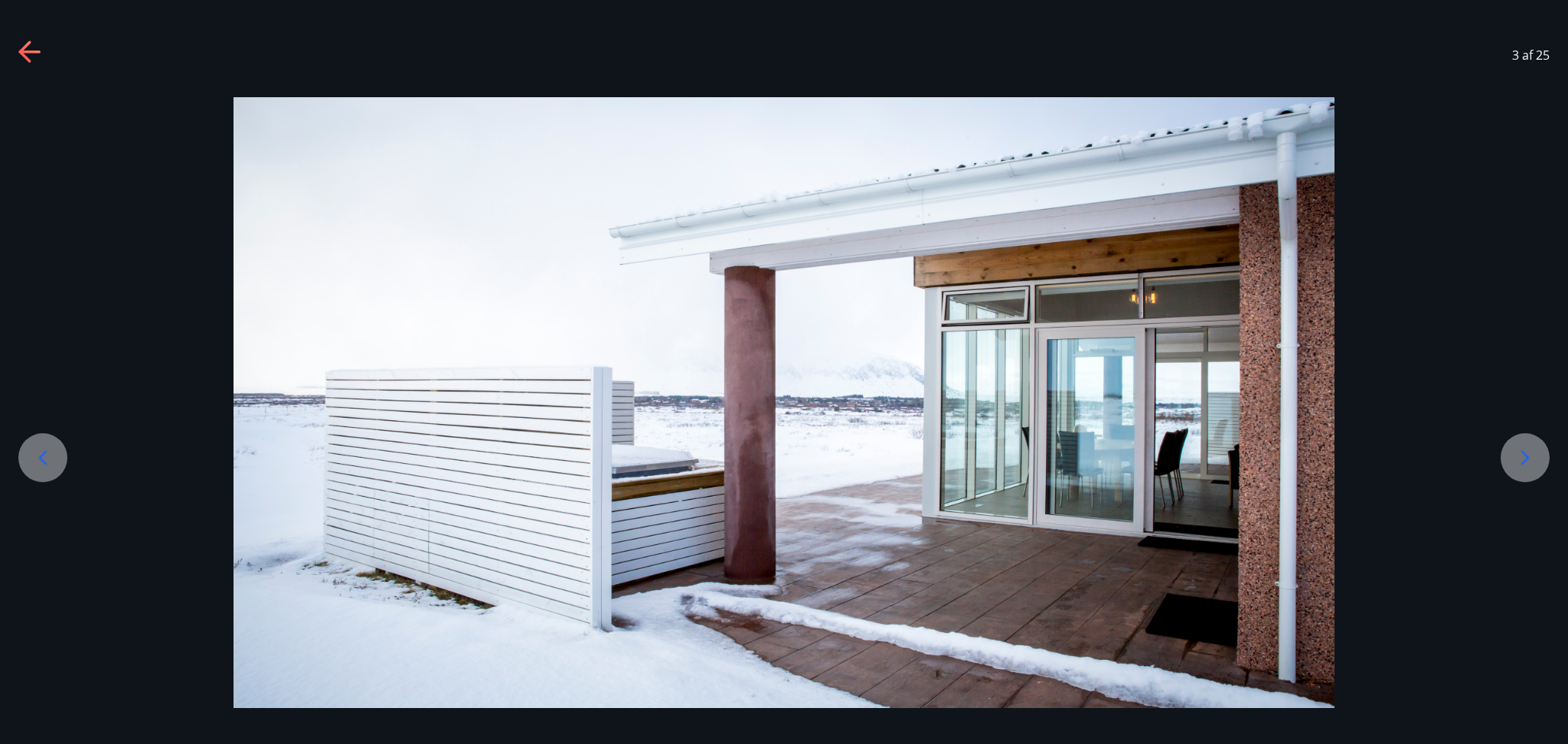
click at [1176, 459] on icon at bounding box center [1525, 458] width 24 height 24
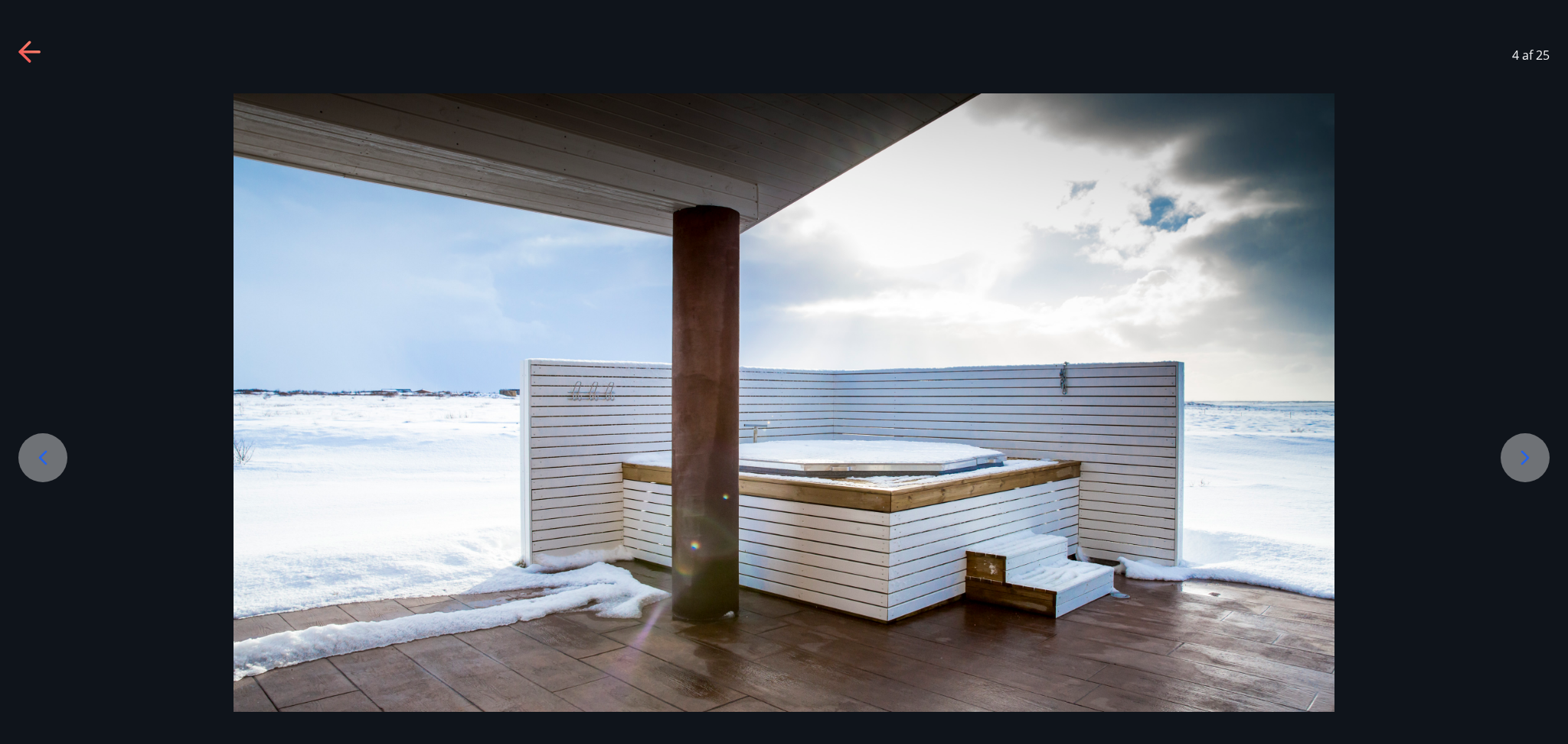
click at [1176, 459] on icon at bounding box center [1525, 458] width 24 height 24
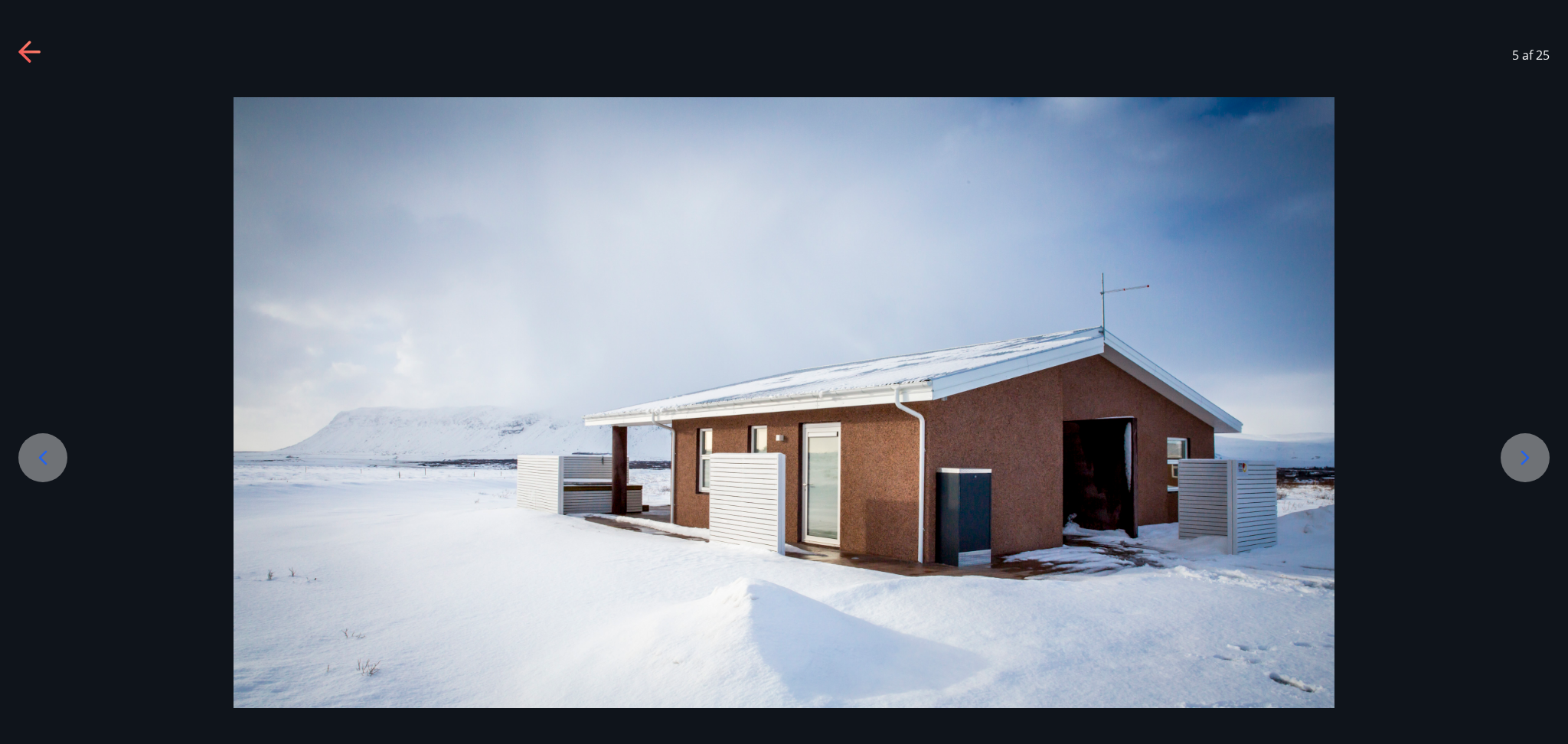
click at [1176, 459] on icon at bounding box center [1525, 458] width 24 height 24
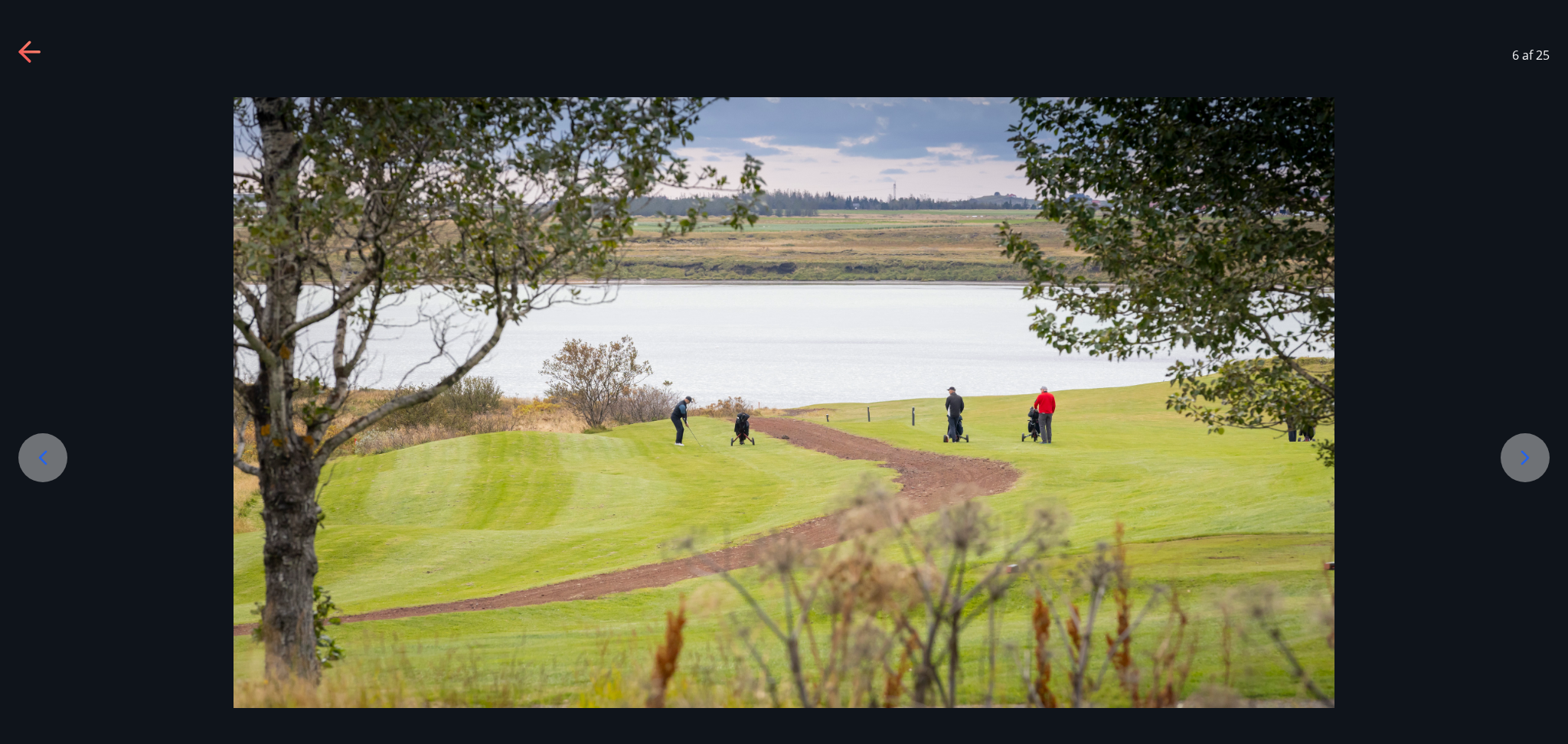
click at [1176, 459] on icon at bounding box center [1525, 458] width 24 height 24
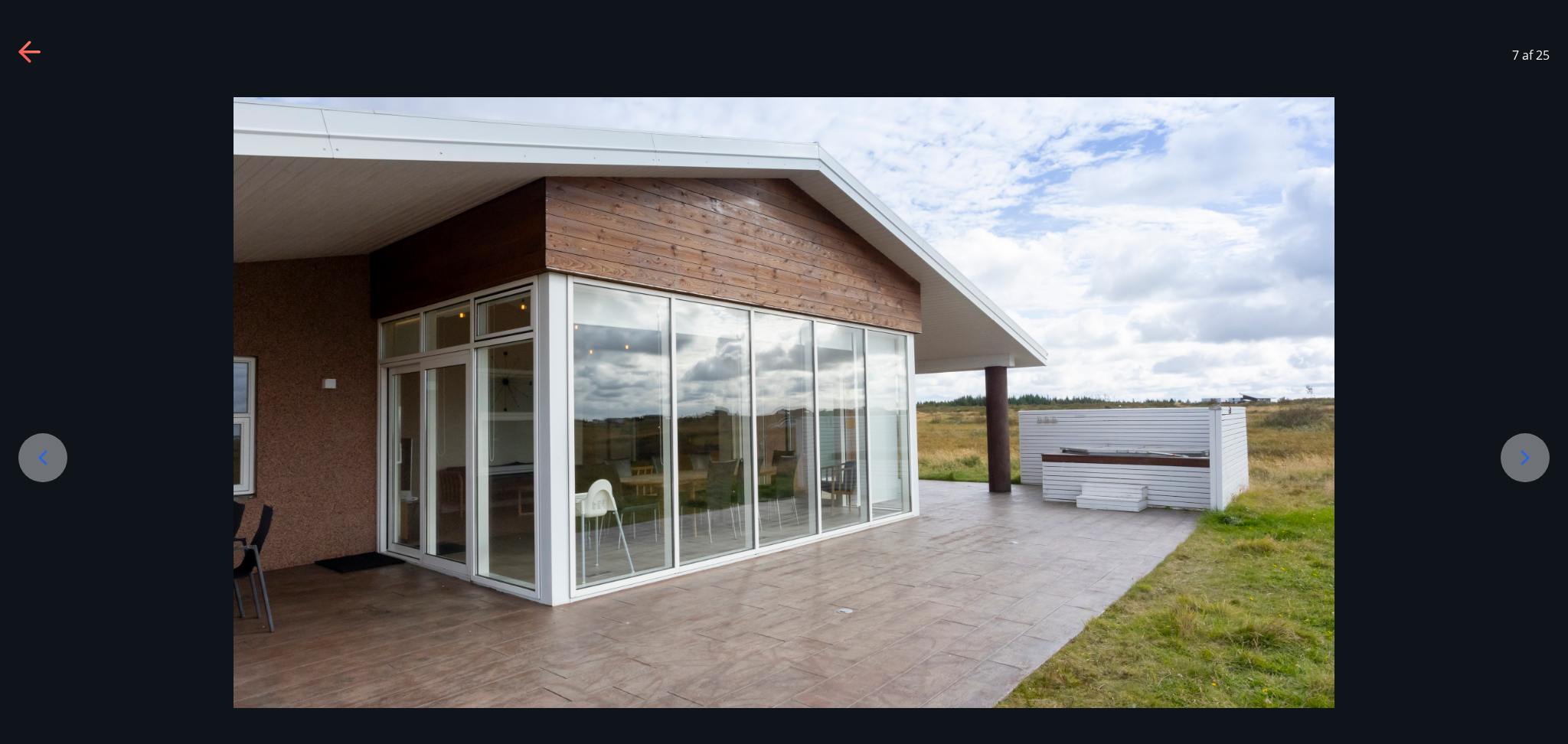
click at [1176, 459] on icon at bounding box center [1525, 458] width 24 height 24
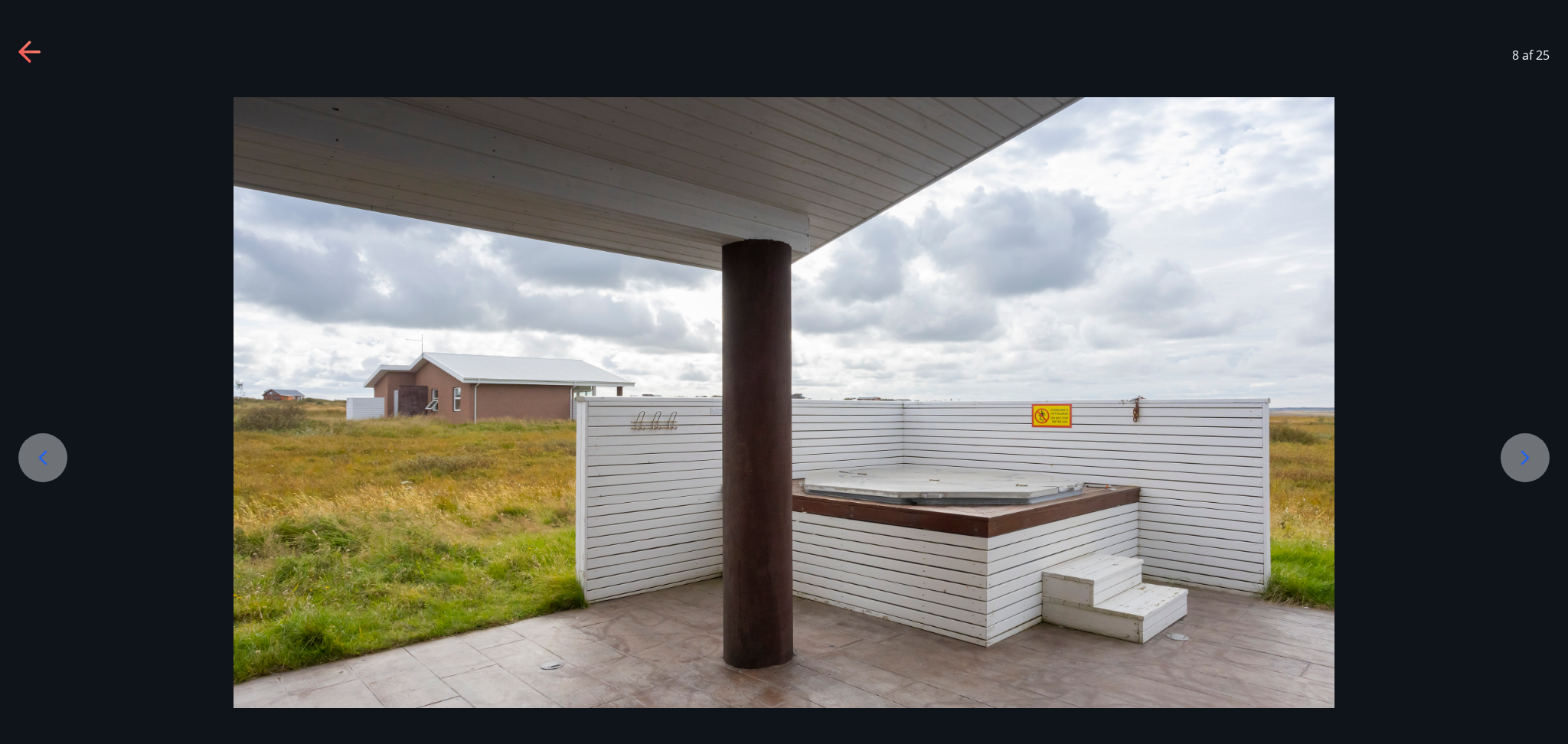
click at [1176, 459] on icon at bounding box center [1525, 458] width 24 height 24
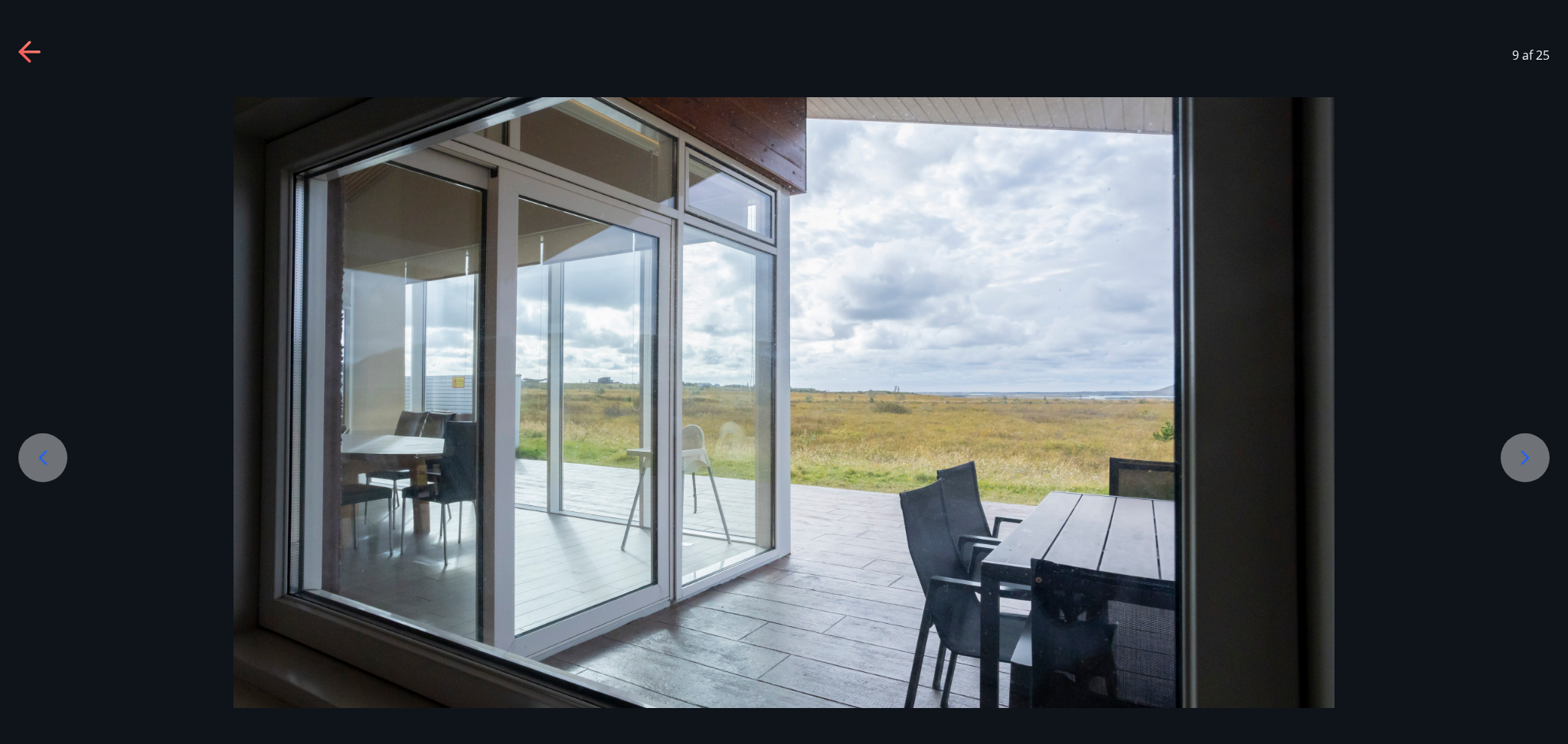
click at [1176, 459] on icon at bounding box center [1525, 458] width 24 height 24
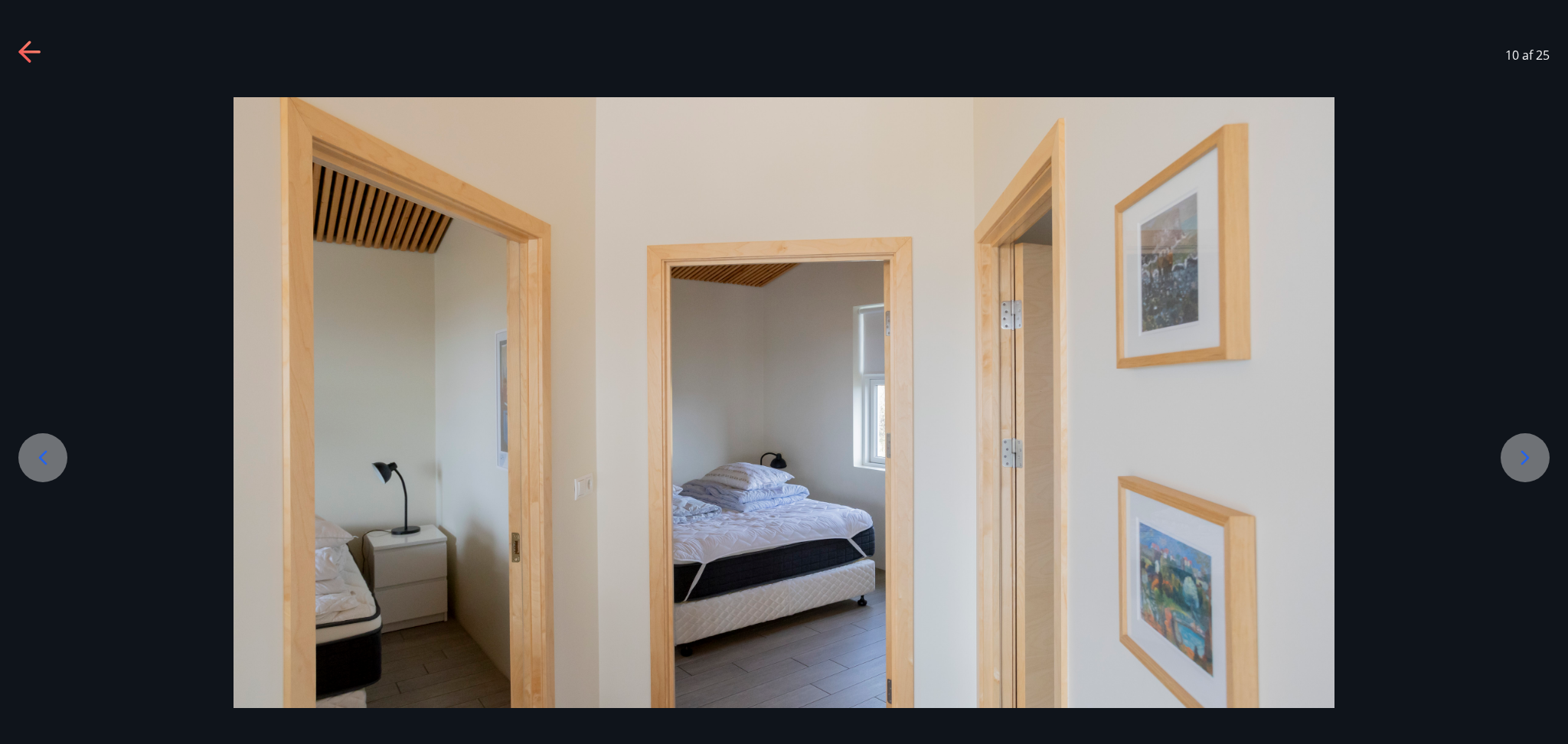
click at [1176, 459] on icon at bounding box center [1525, 458] width 24 height 24
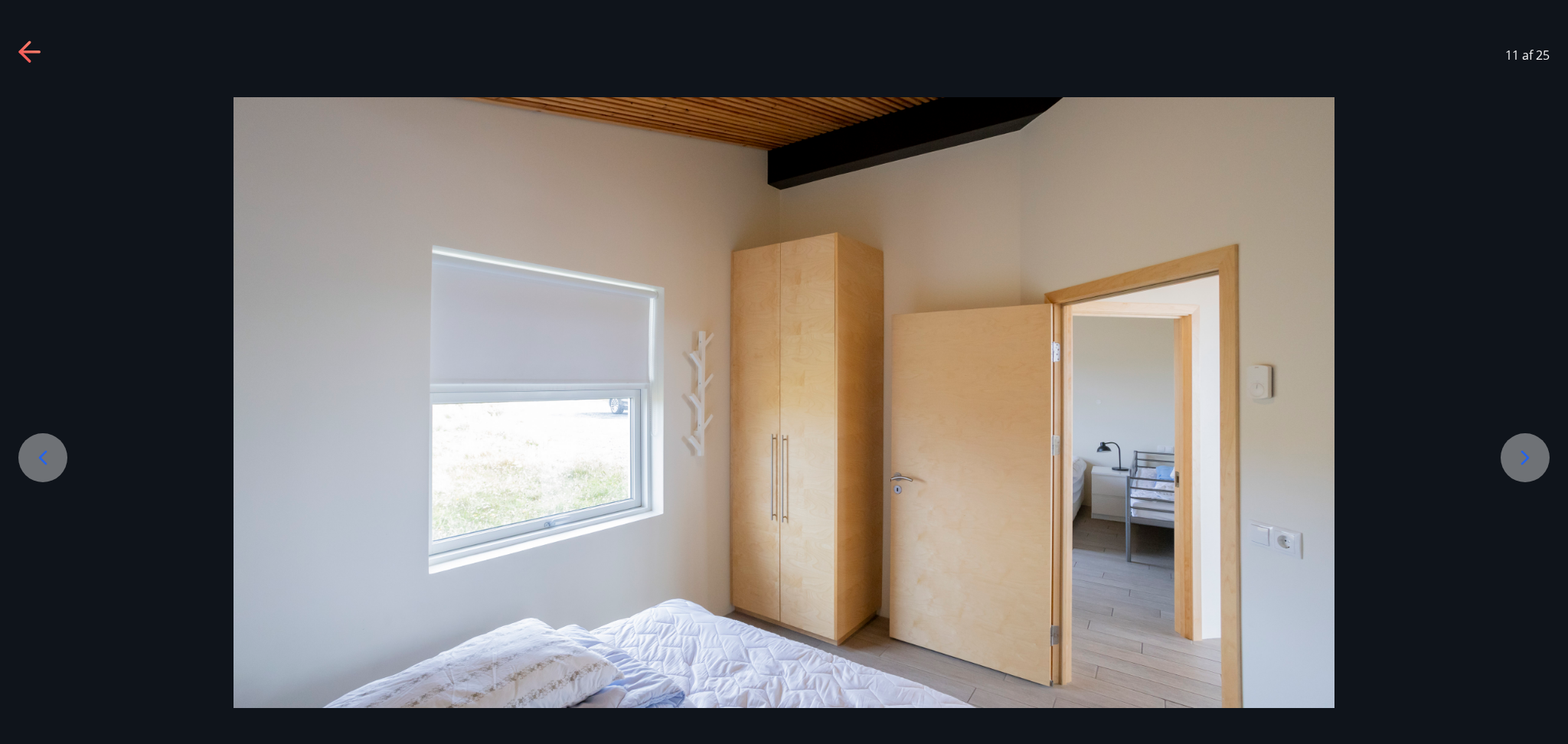
click at [1176, 459] on icon at bounding box center [1525, 458] width 24 height 24
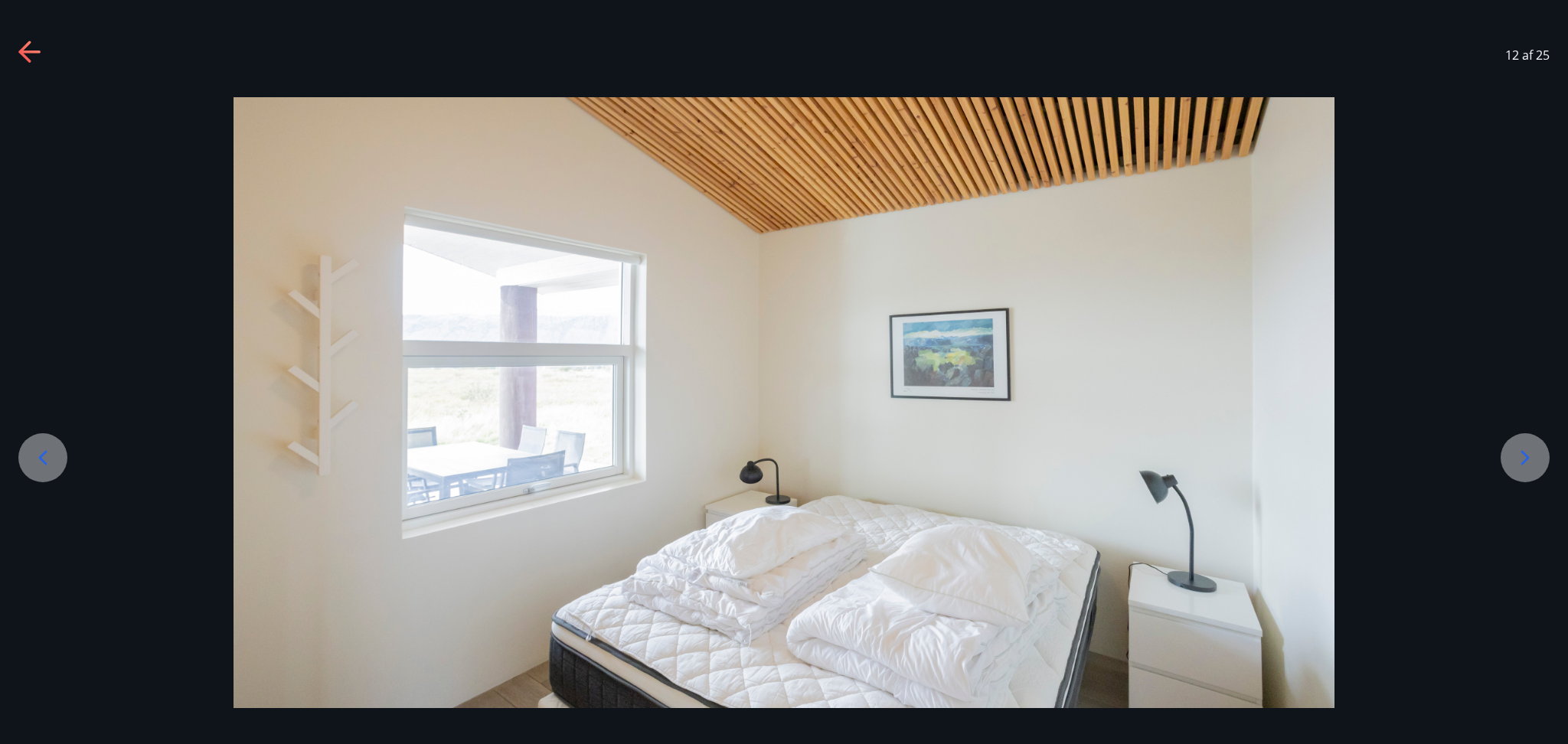
click at [1176, 459] on icon at bounding box center [1525, 458] width 24 height 24
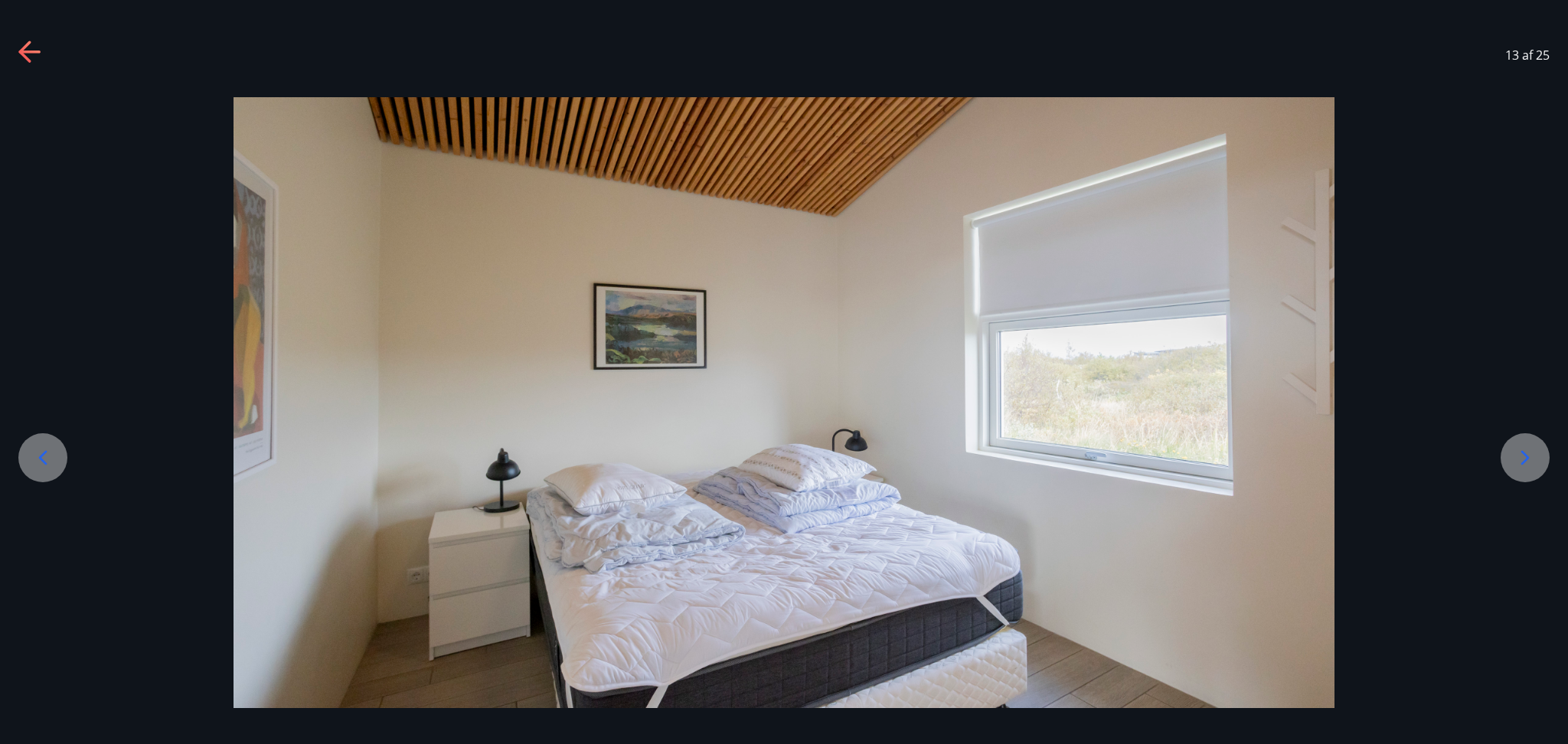
click at [1176, 459] on icon at bounding box center [1525, 458] width 24 height 24
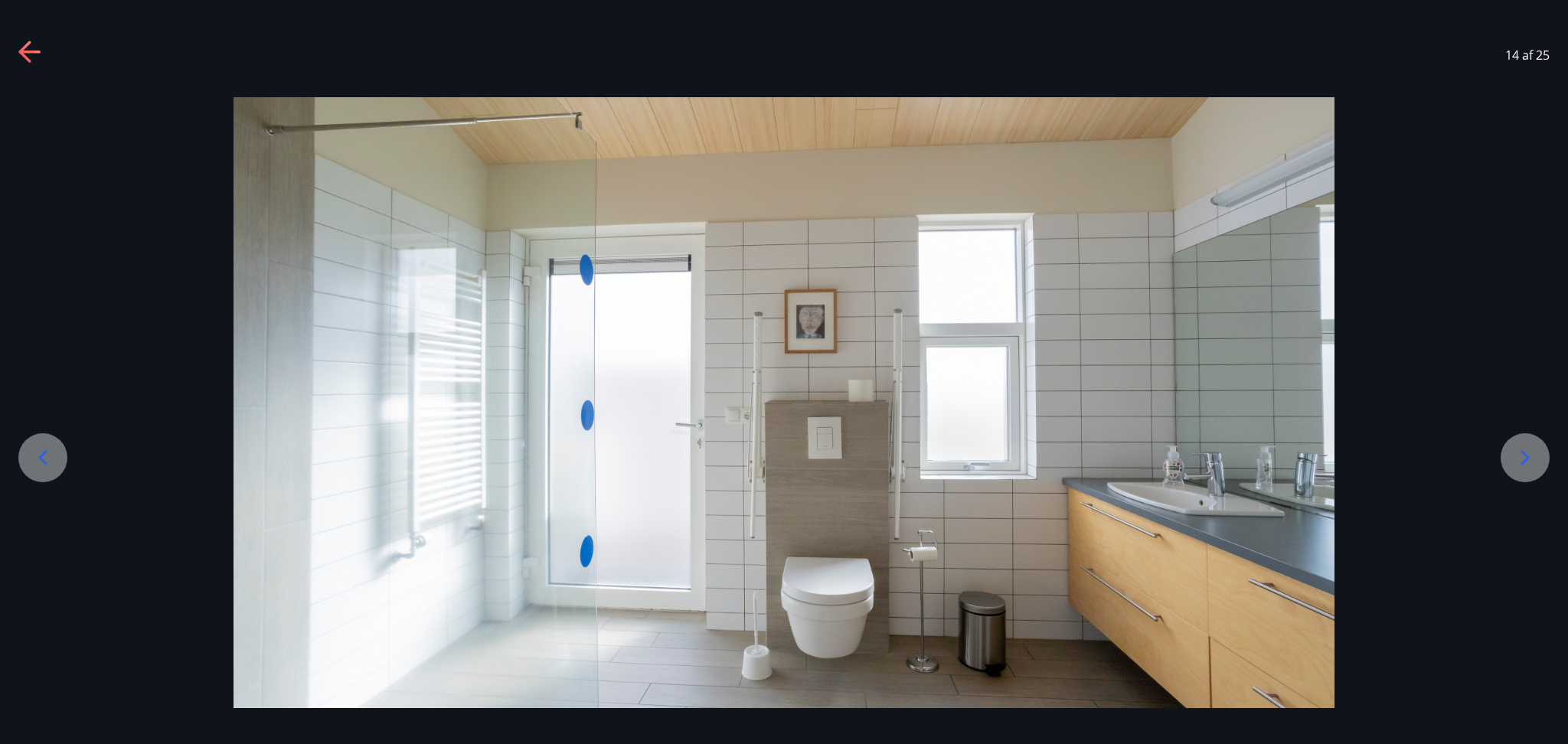
click at [1176, 459] on icon at bounding box center [1525, 458] width 24 height 24
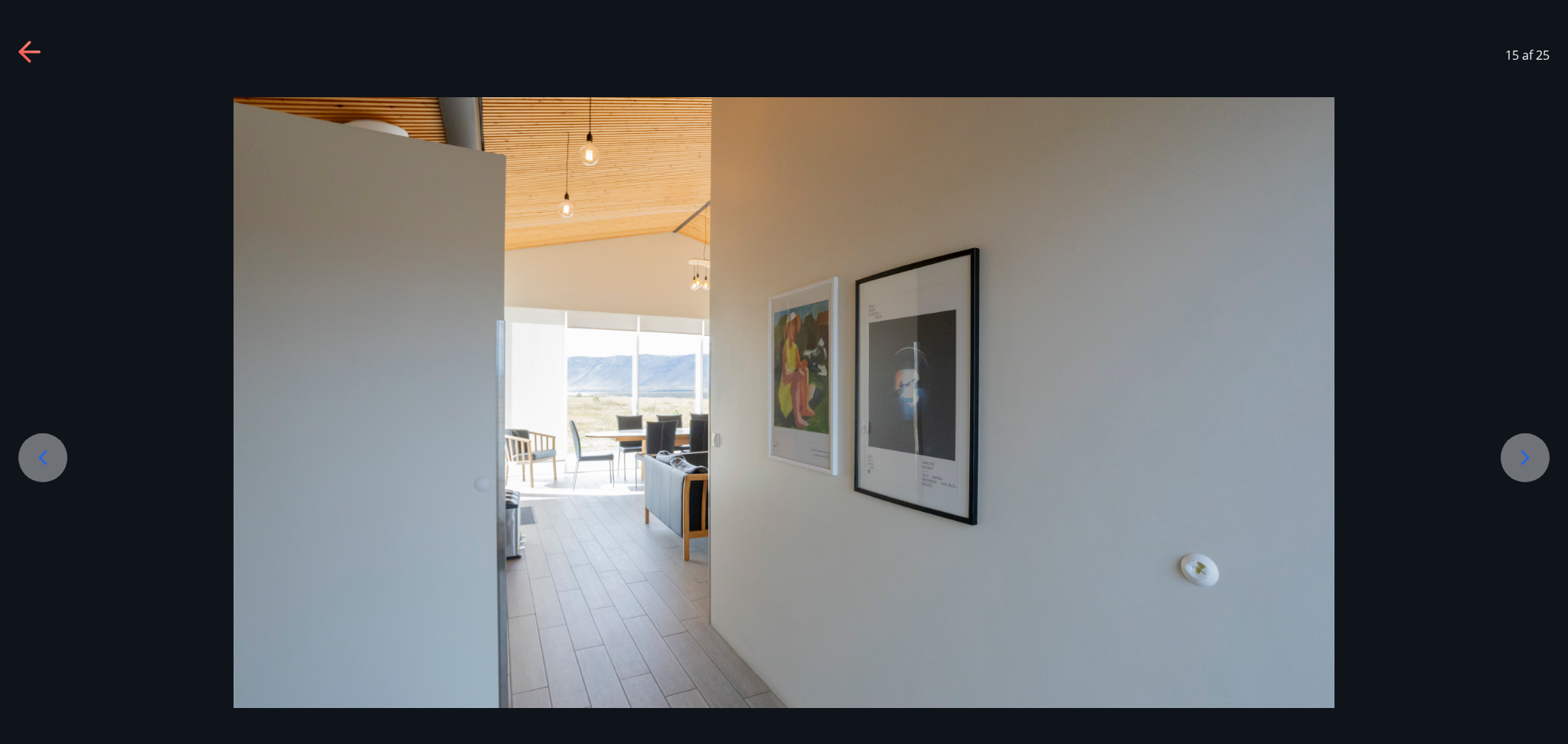
click at [1176, 459] on icon at bounding box center [1525, 458] width 24 height 24
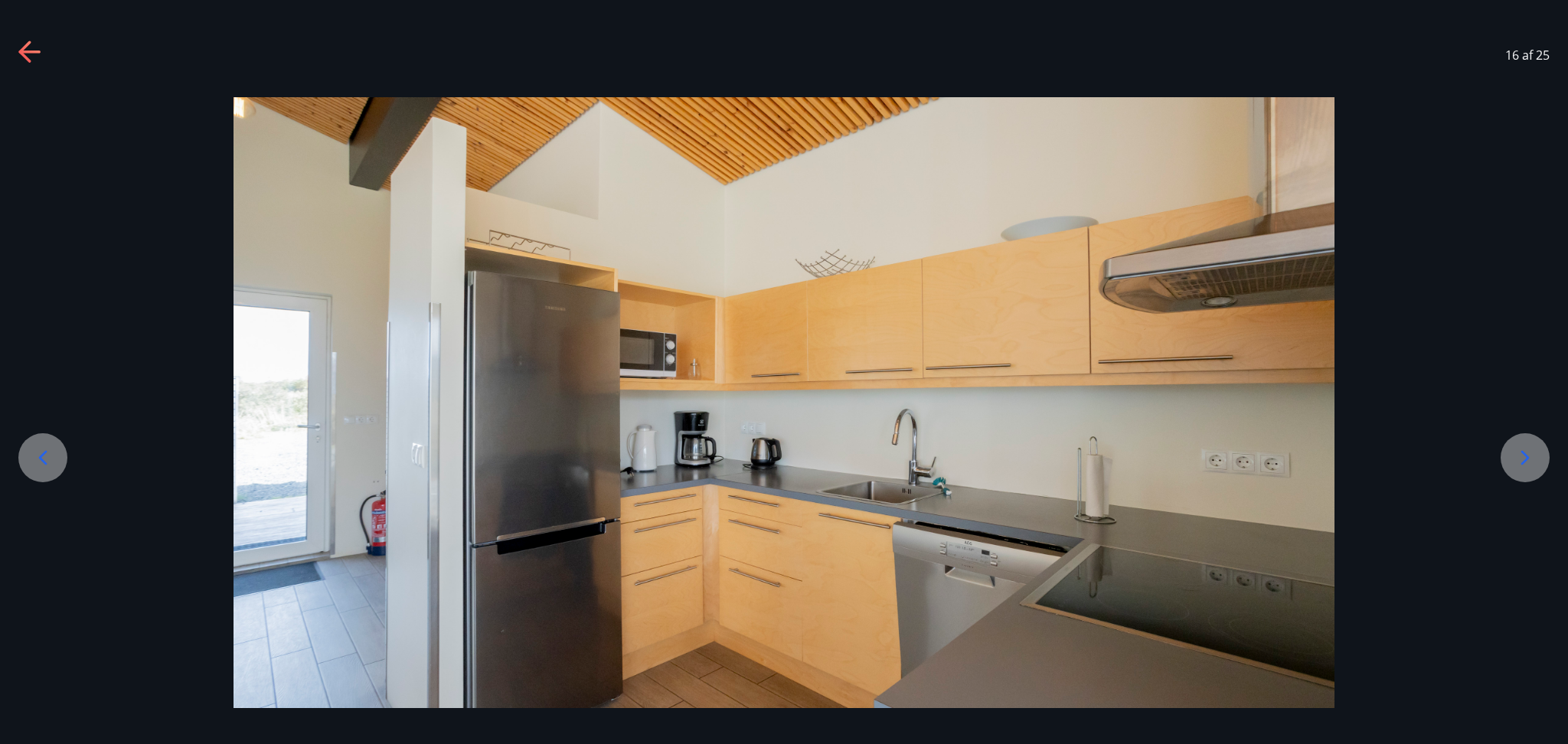
click at [1176, 459] on icon at bounding box center [1525, 458] width 24 height 24
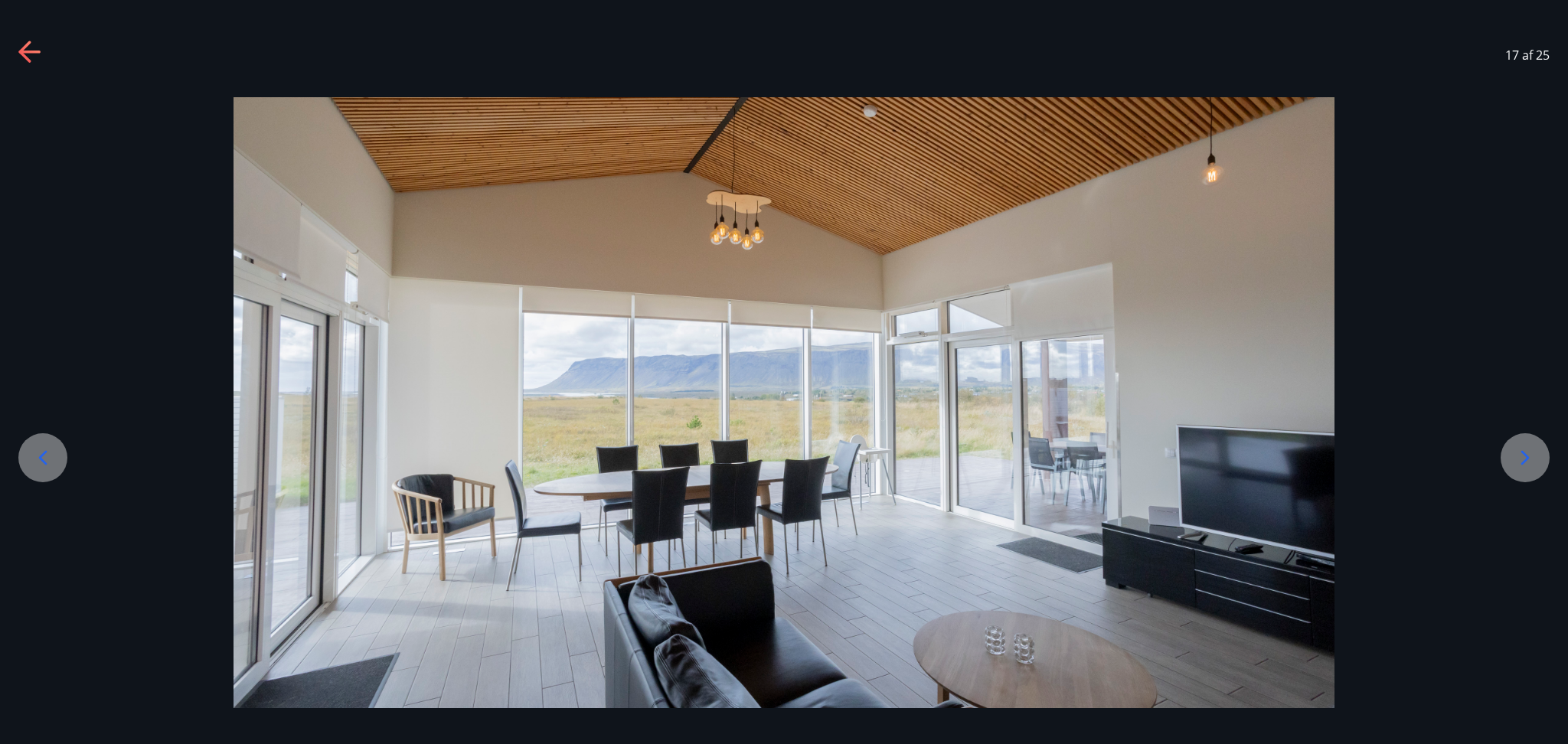
click at [1176, 459] on icon at bounding box center [1525, 458] width 24 height 24
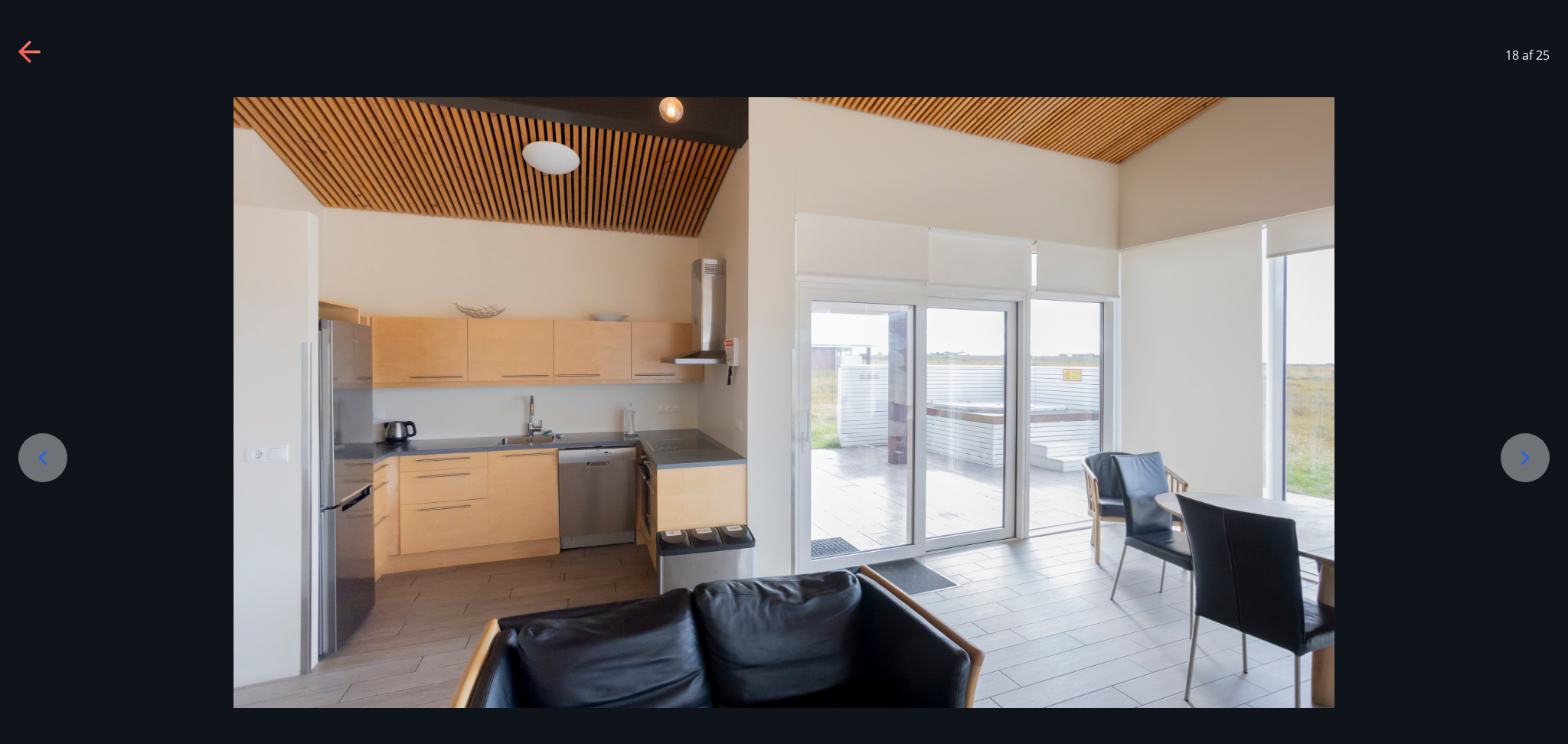
click at [1176, 459] on icon at bounding box center [1525, 458] width 24 height 24
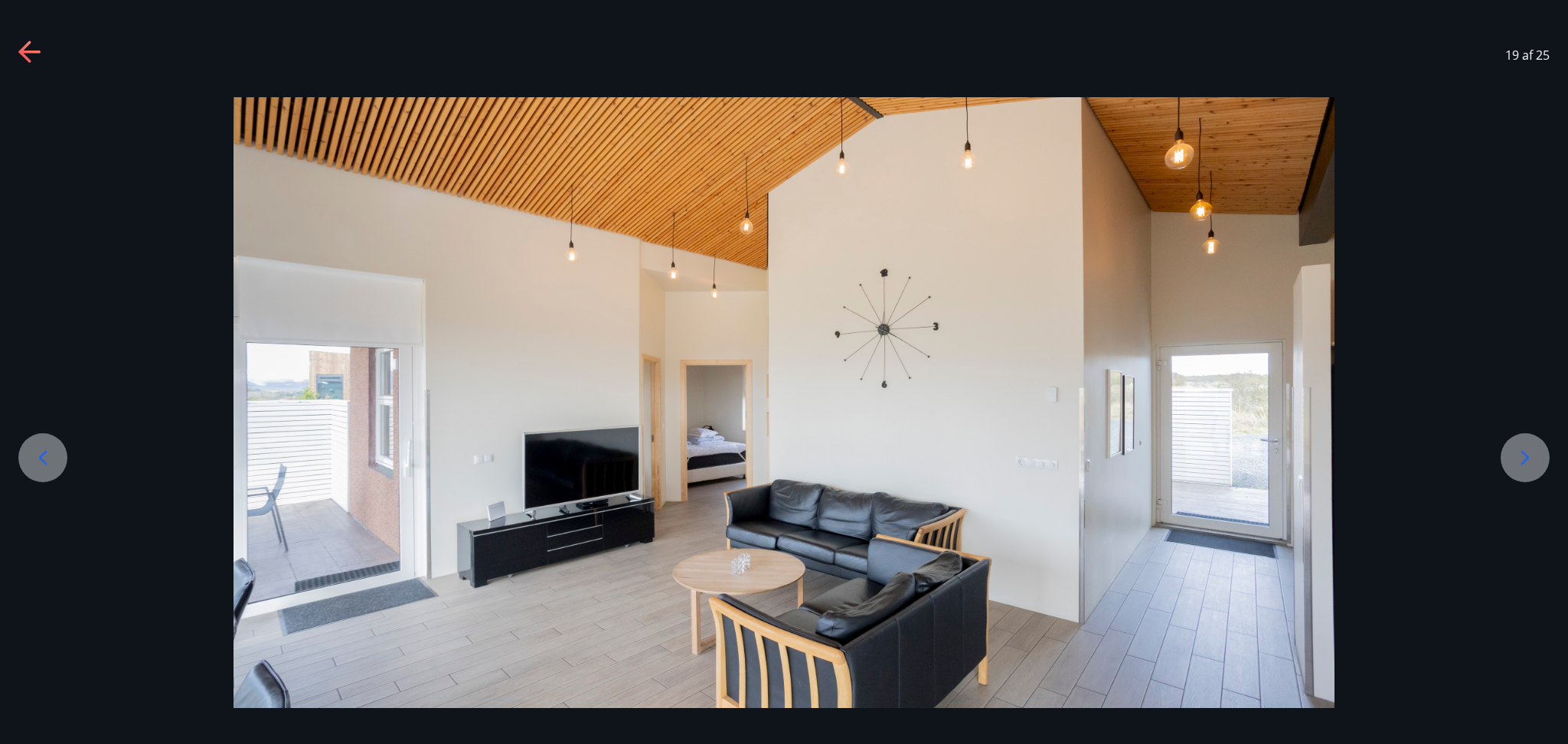
click at [1176, 459] on icon at bounding box center [1525, 458] width 24 height 24
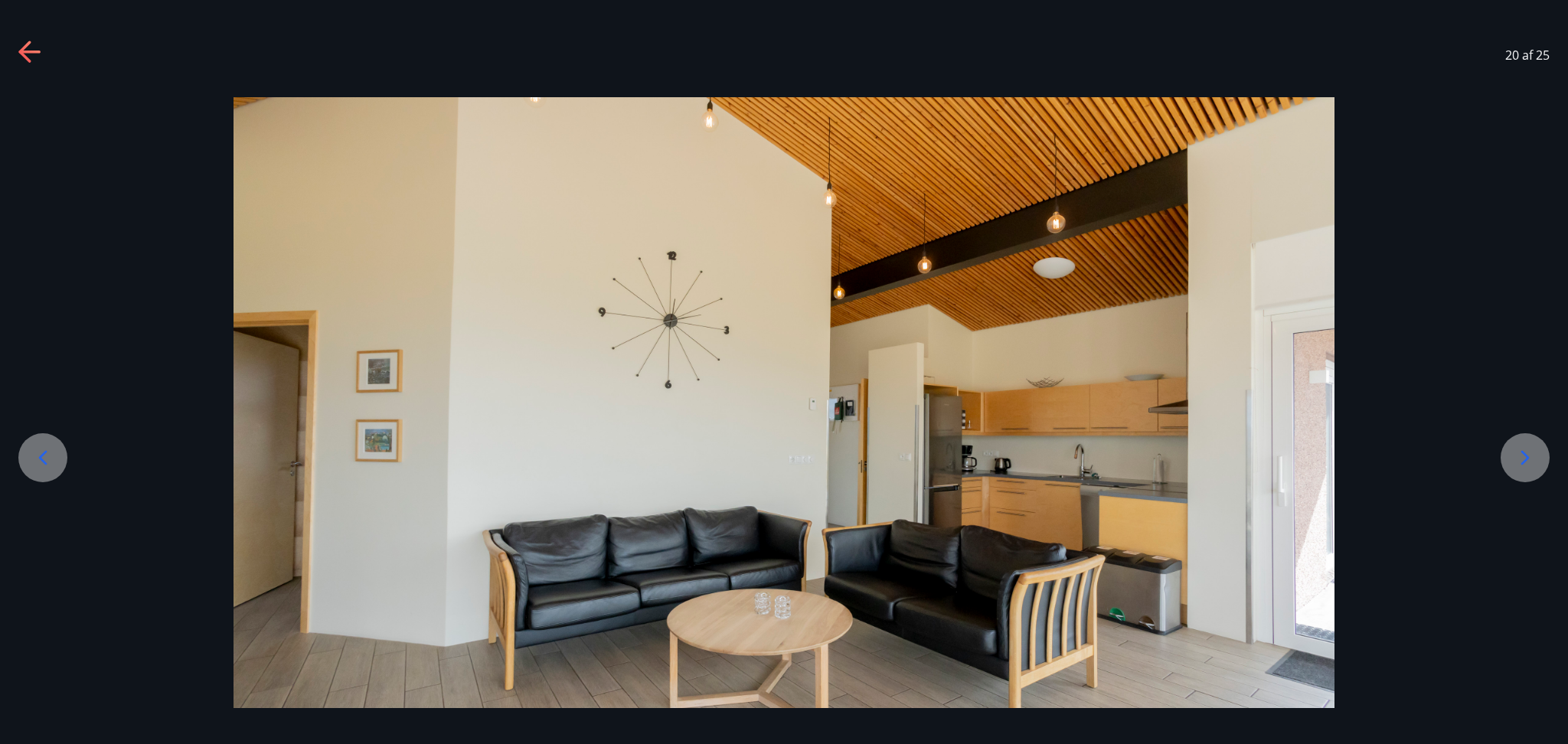
click at [1176, 459] on icon at bounding box center [1525, 458] width 24 height 24
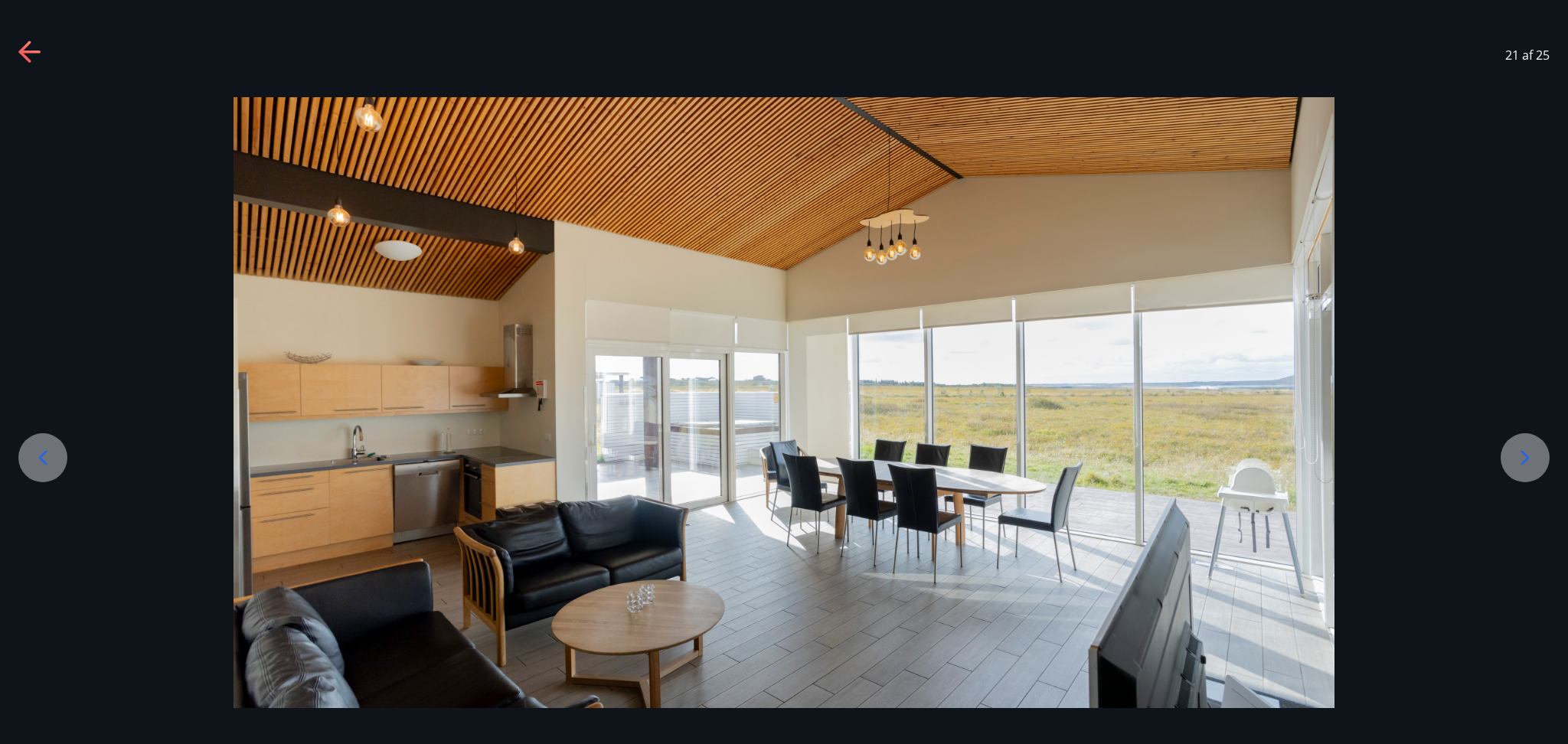
click at [1176, 459] on icon at bounding box center [1525, 458] width 24 height 24
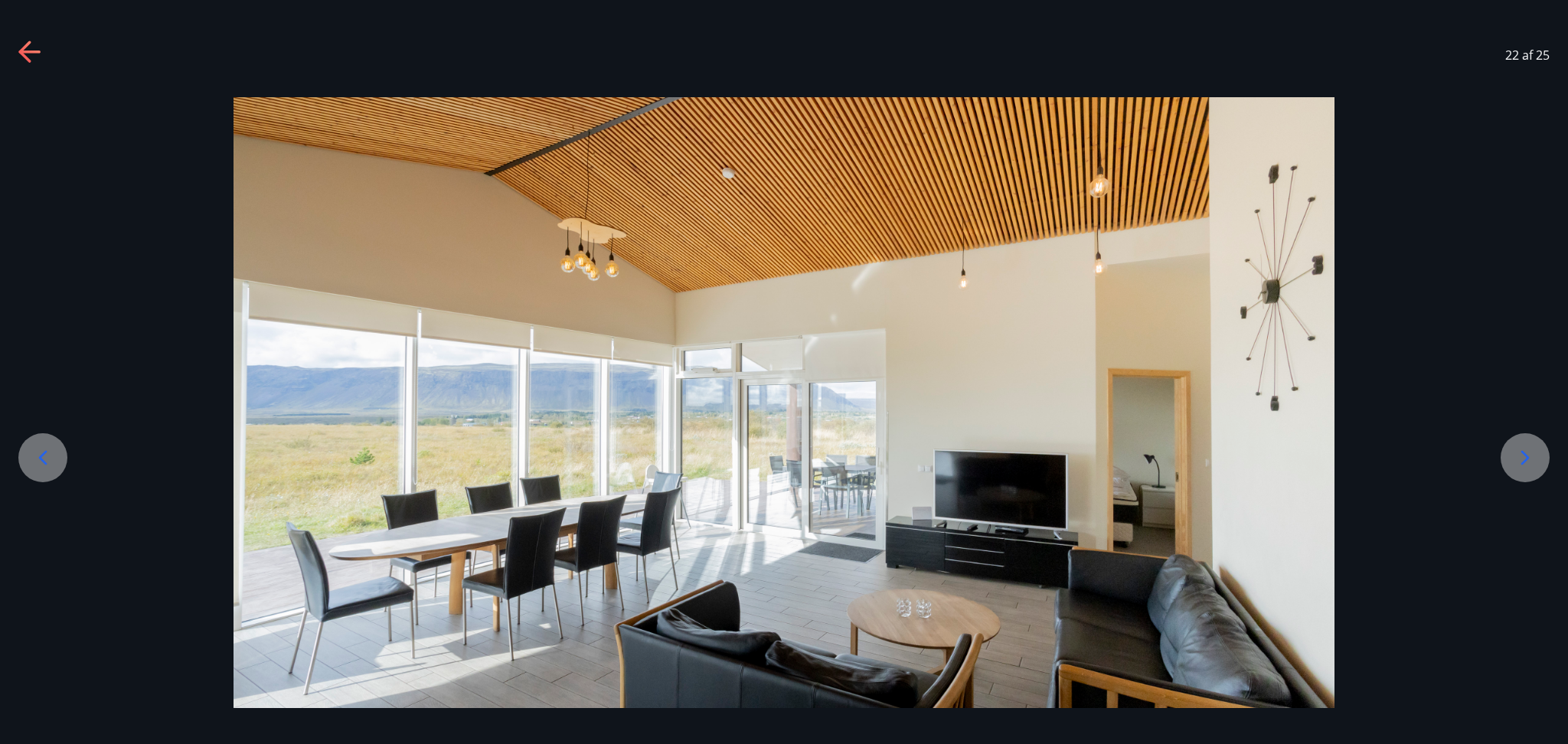
click at [1176, 459] on icon at bounding box center [1525, 458] width 24 height 24
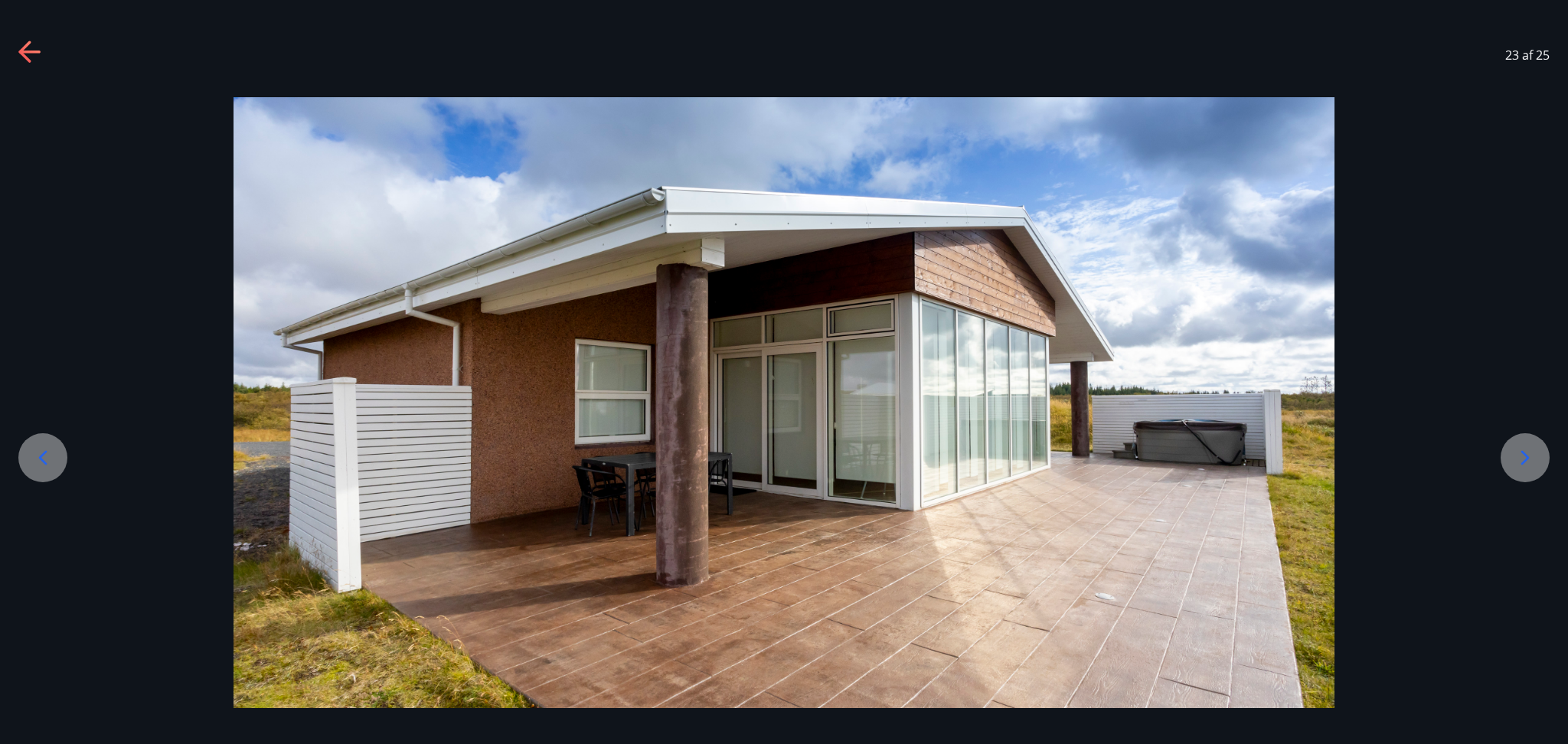
click at [1176, 459] on icon at bounding box center [1525, 458] width 24 height 24
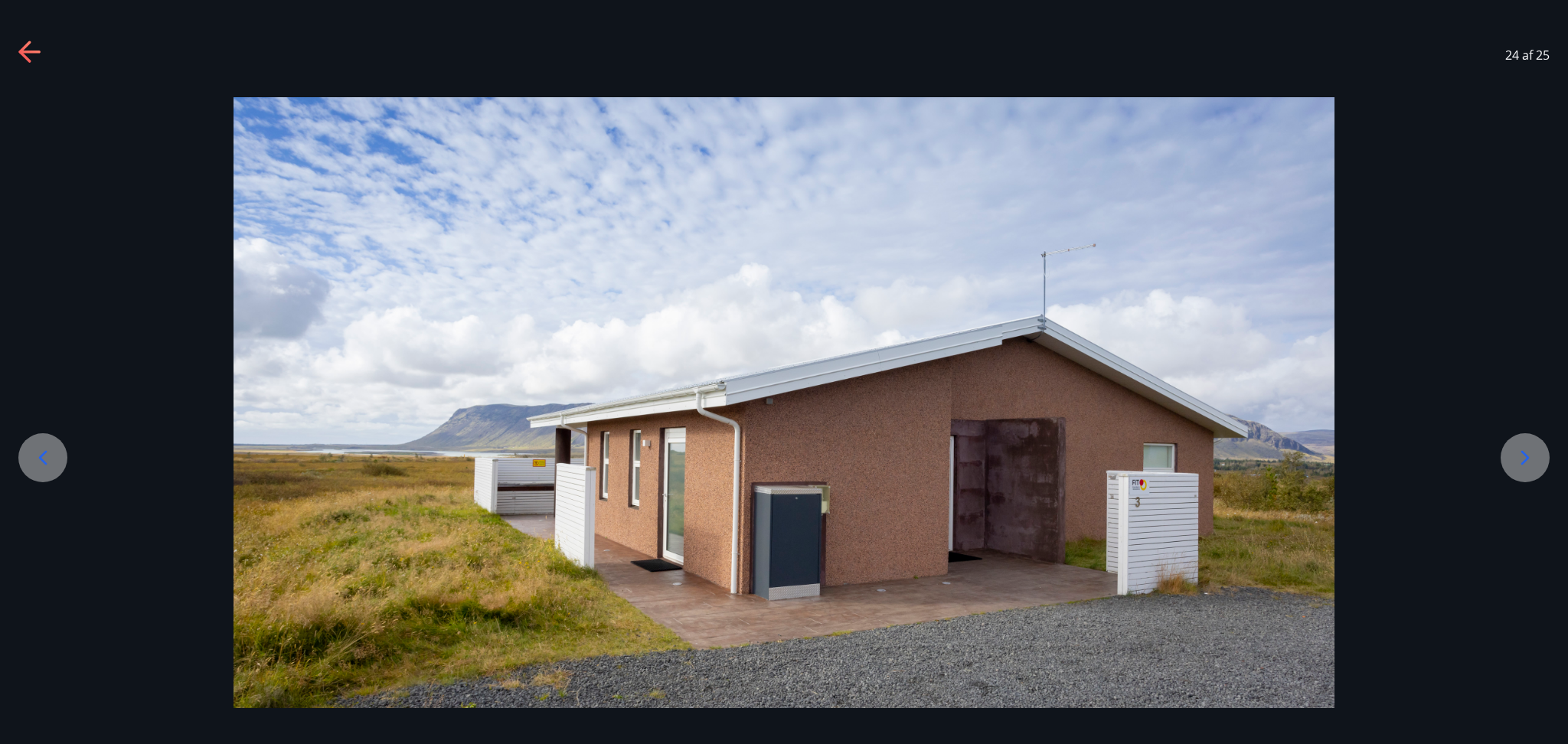
click at [1176, 459] on icon at bounding box center [1525, 458] width 24 height 24
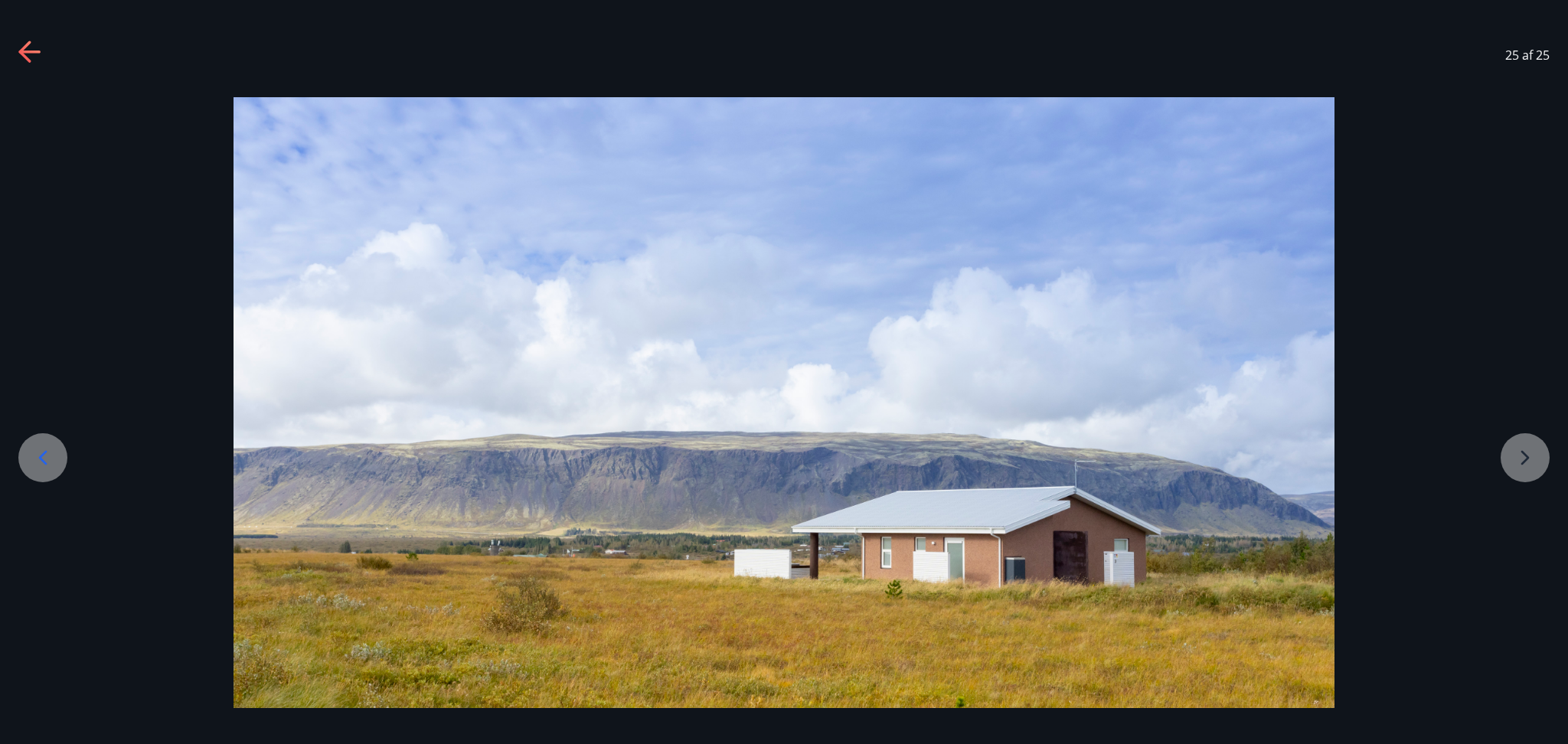
click at [1176, 459] on div at bounding box center [784, 403] width 1568 height 612
click at [25, 59] on icon at bounding box center [30, 53] width 24 height 24
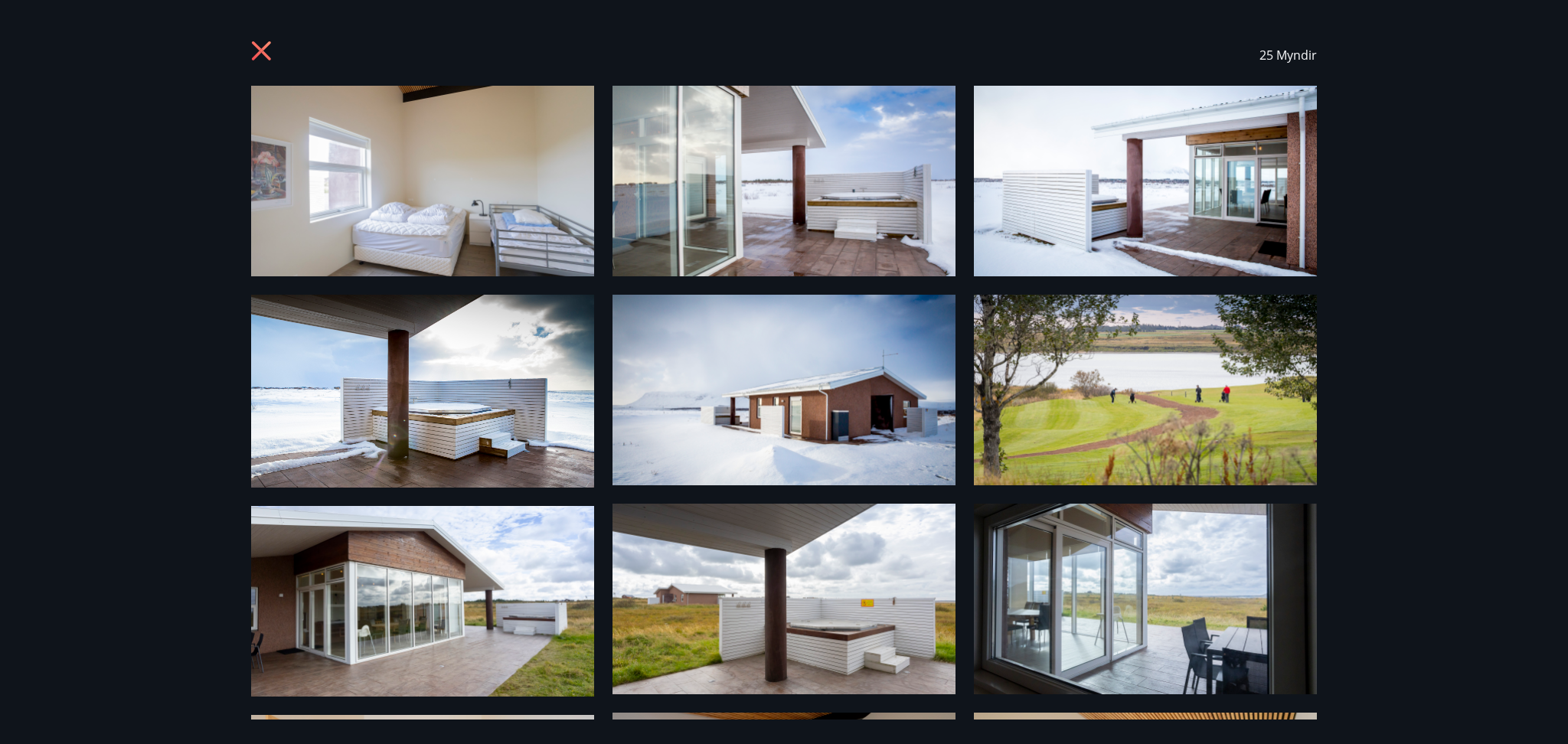
click at [265, 49] on icon at bounding box center [263, 53] width 24 height 24
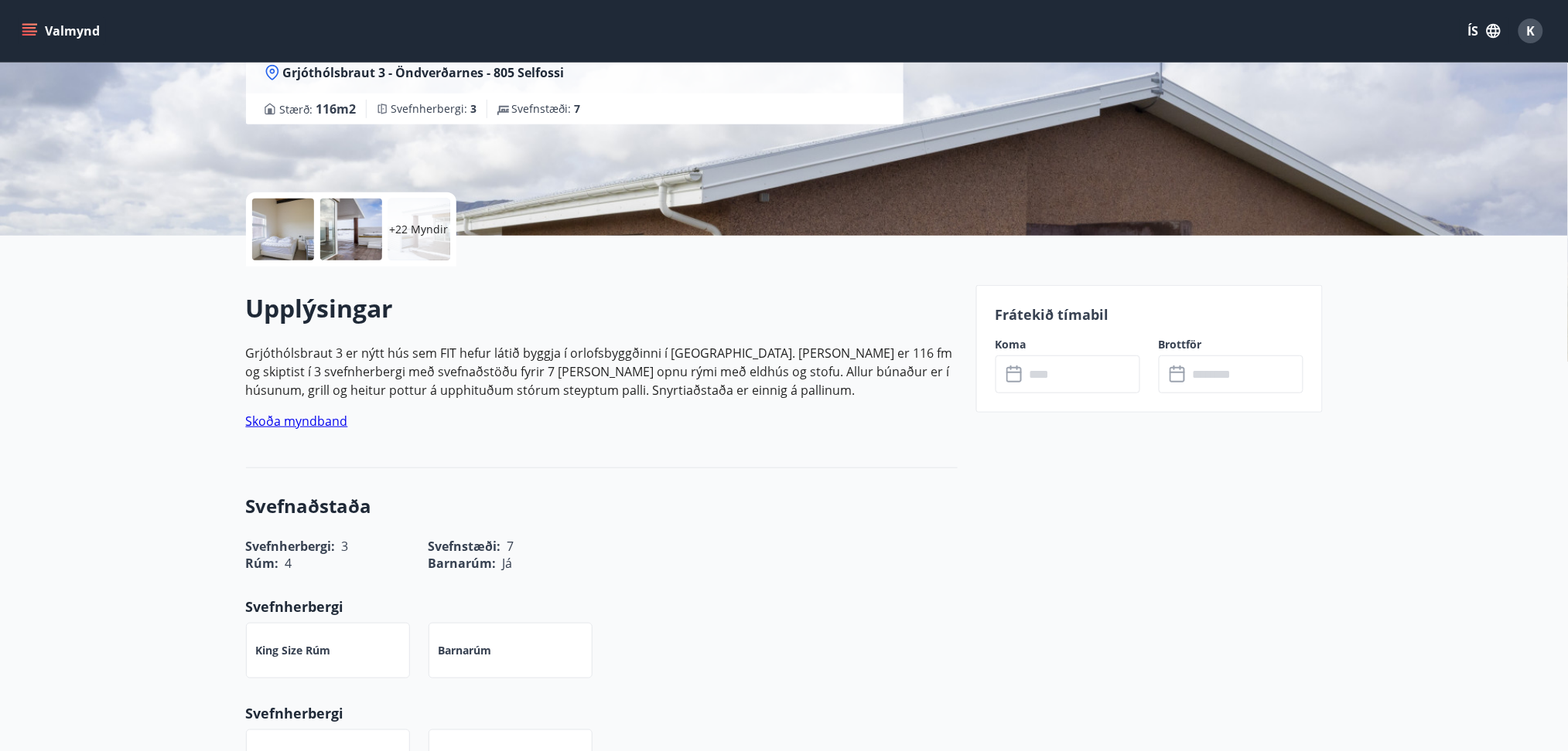
scroll to position [231, 0]
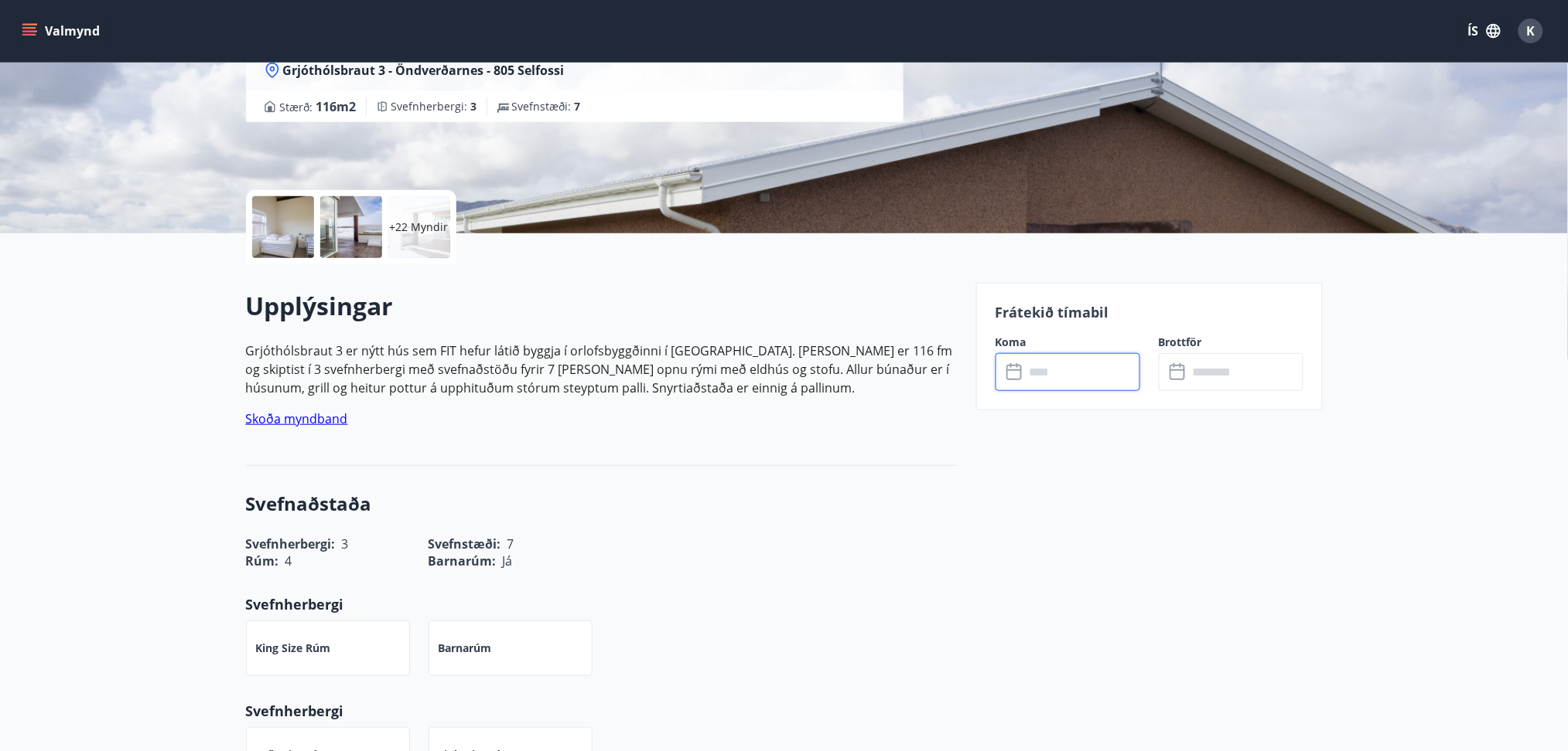
click at [1053, 370] on input "text" at bounding box center [1082, 372] width 115 height 38
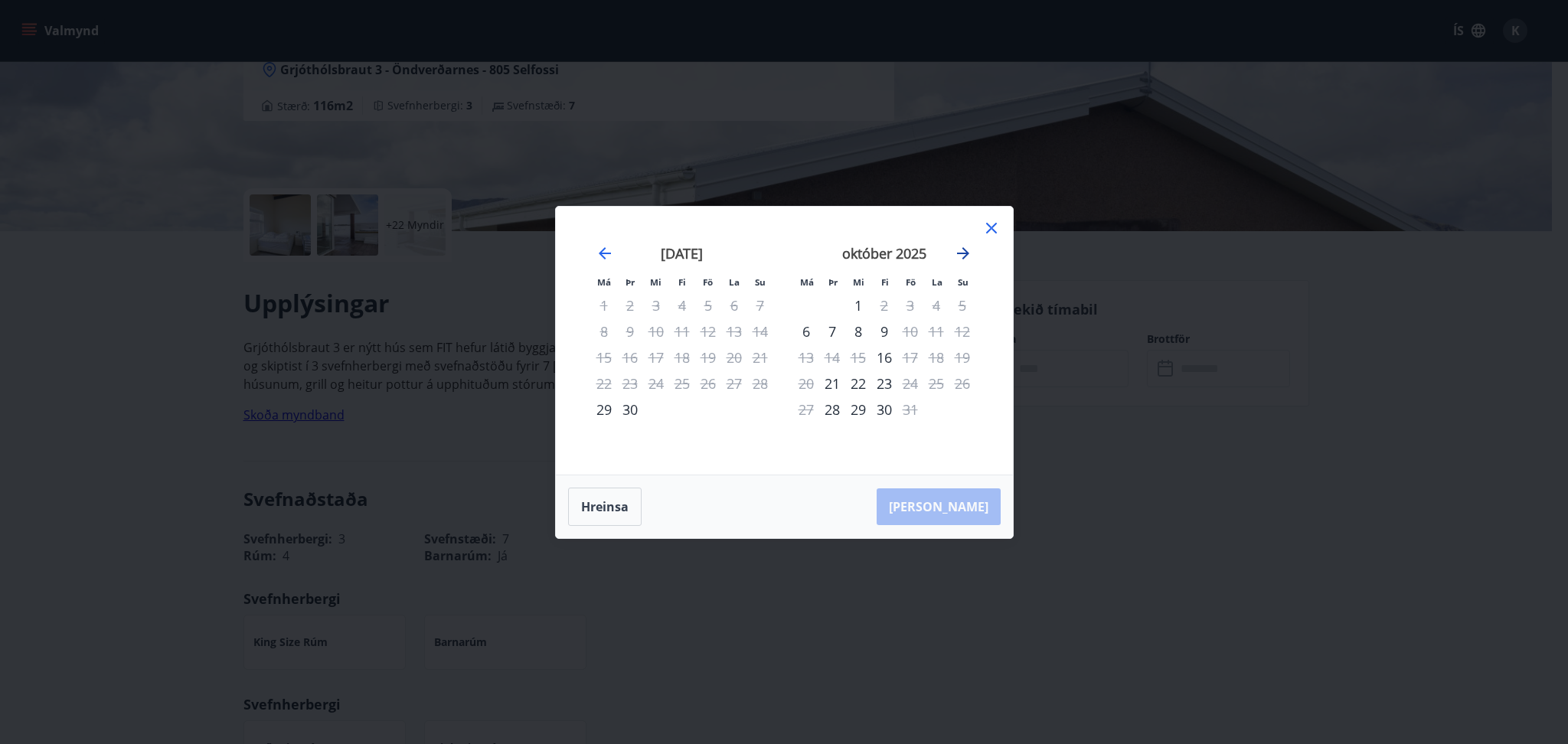
click at [965, 253] on icon "Move forward to switch to the next month." at bounding box center [963, 253] width 12 height 12
click at [990, 220] on icon at bounding box center [991, 228] width 18 height 18
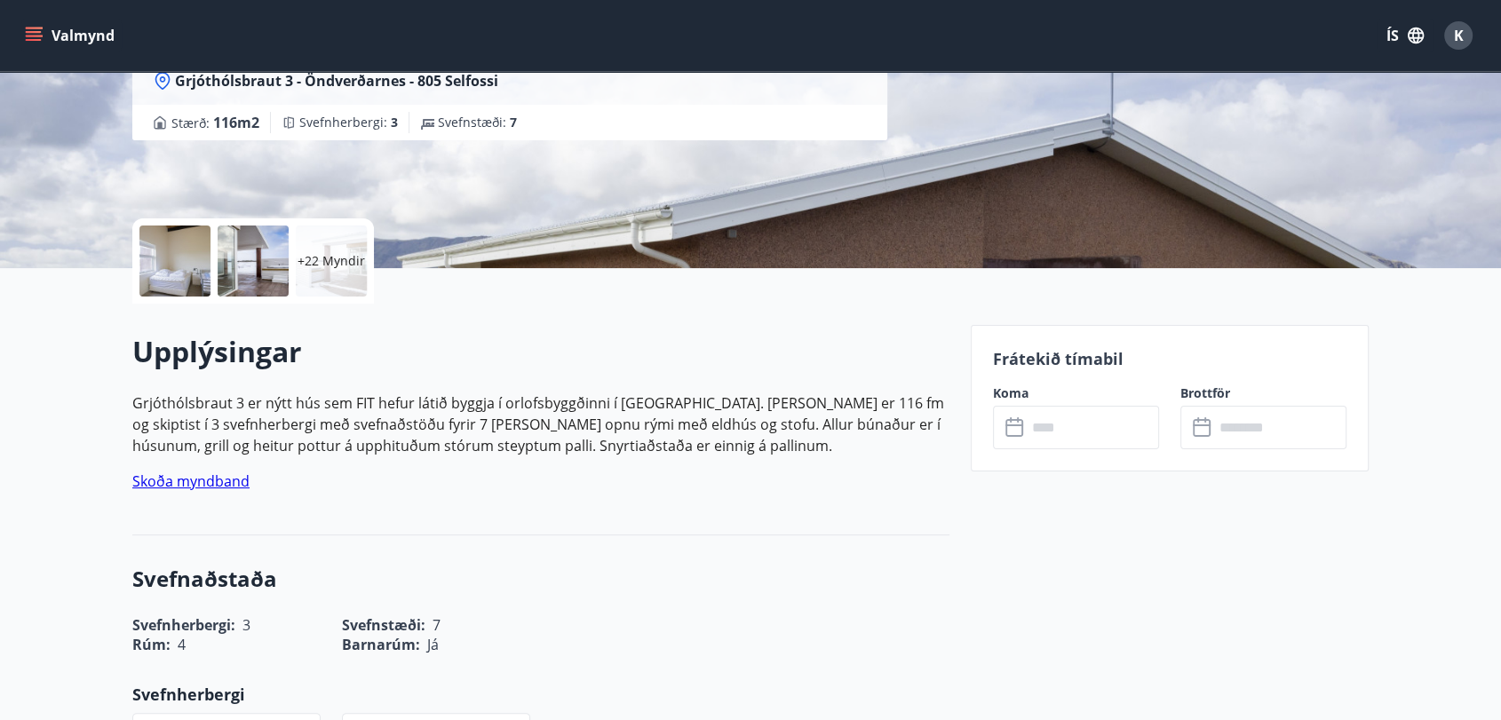
drag, startPoint x: 1734, startPoint y: 0, endPoint x: 1039, endPoint y: 561, distance: 893.1
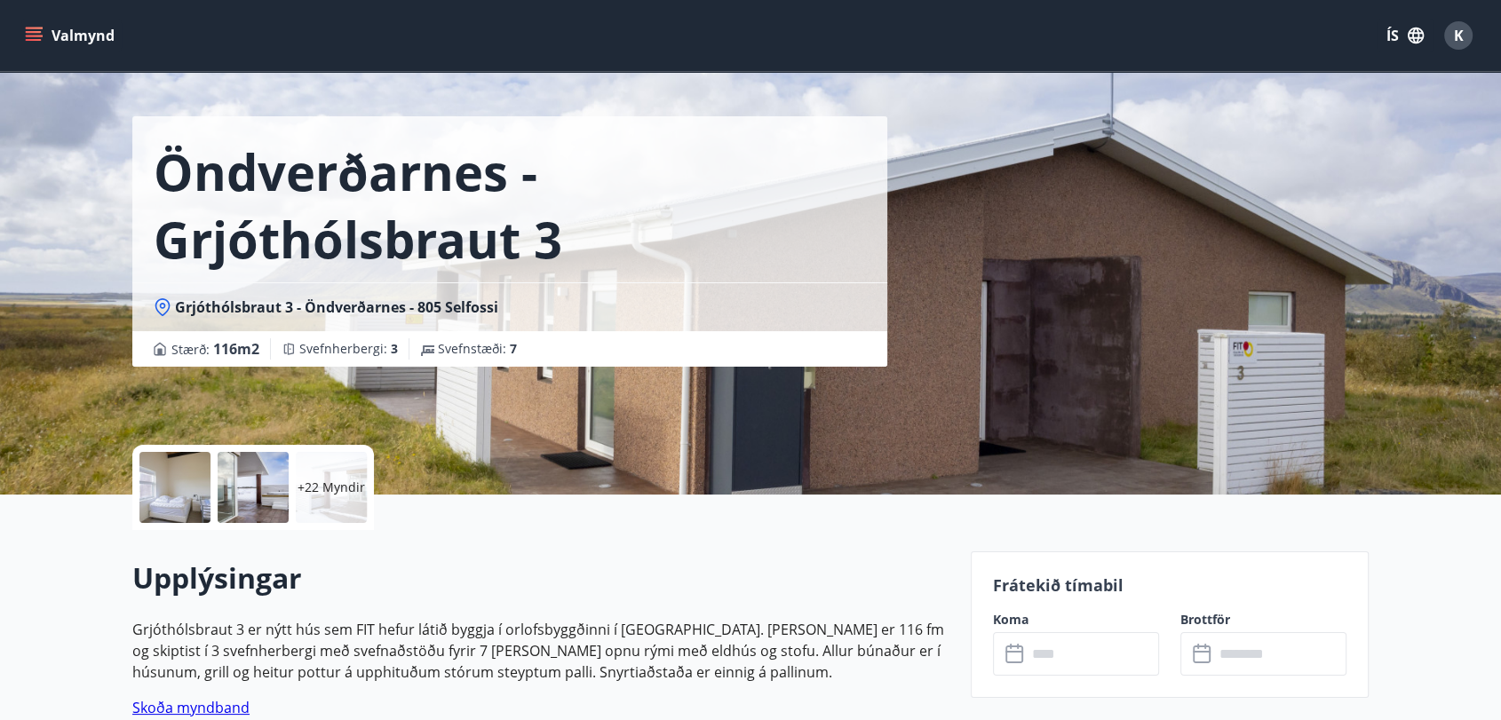
scroll to position [42, 0]
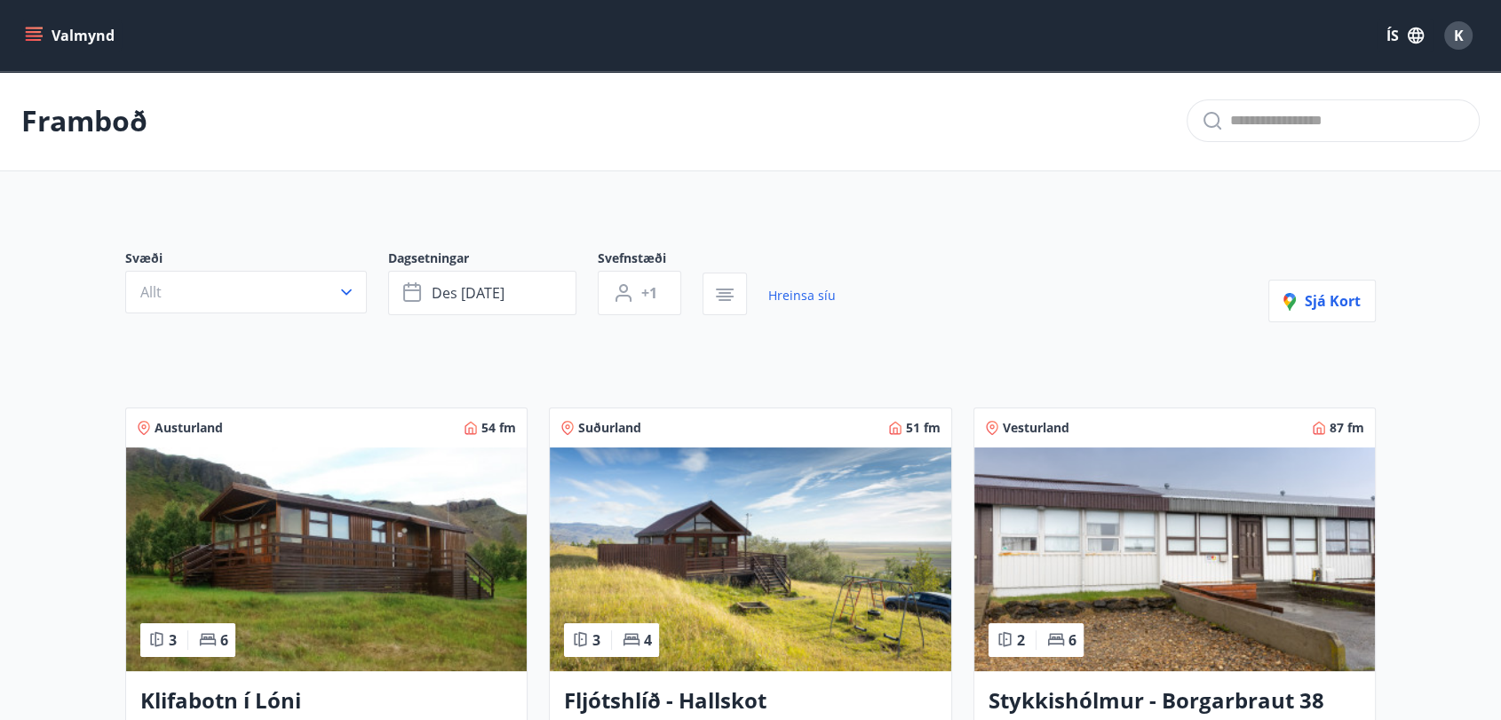
drag, startPoint x: 1499, startPoint y: 118, endPoint x: 1492, endPoint y: 200, distance: 82.0
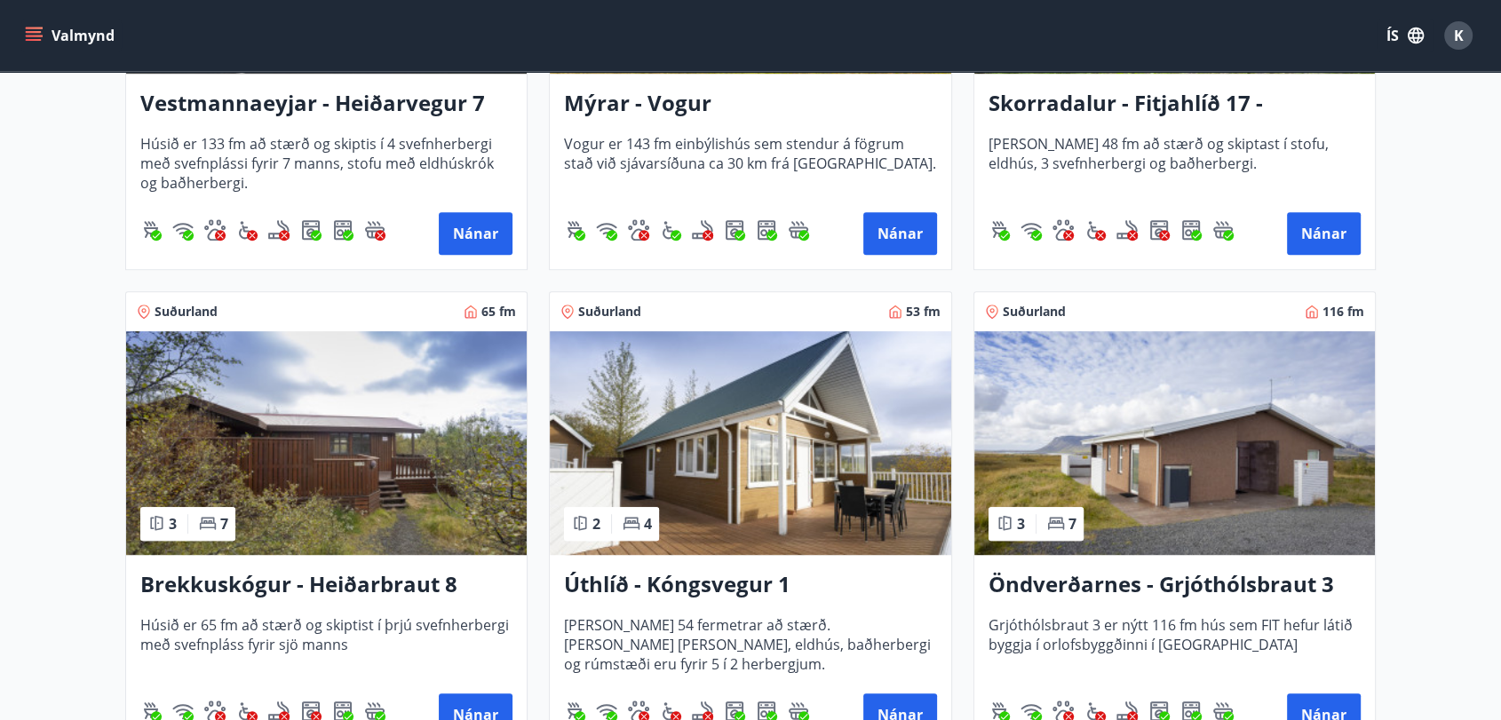
scroll to position [1128, 0]
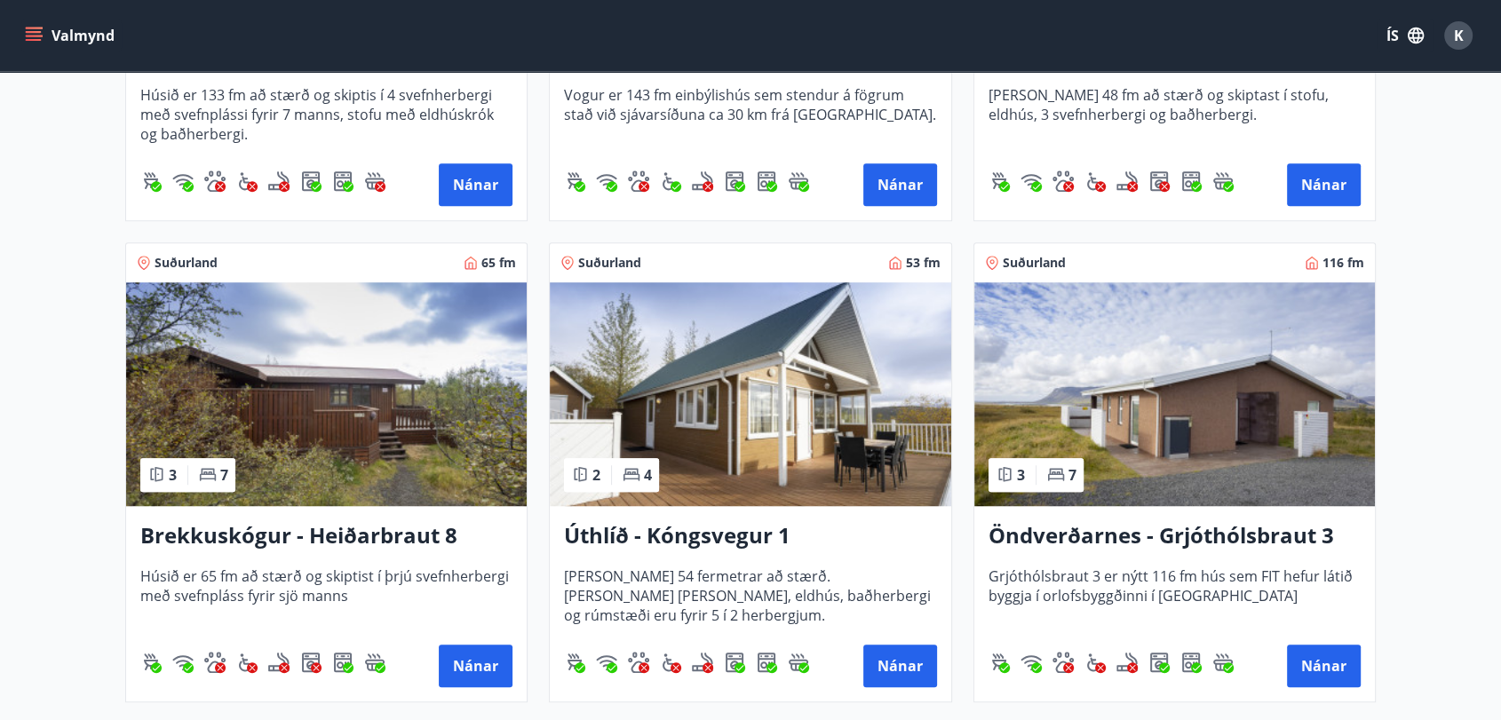
click at [1273, 401] on img at bounding box center [1174, 394] width 401 height 224
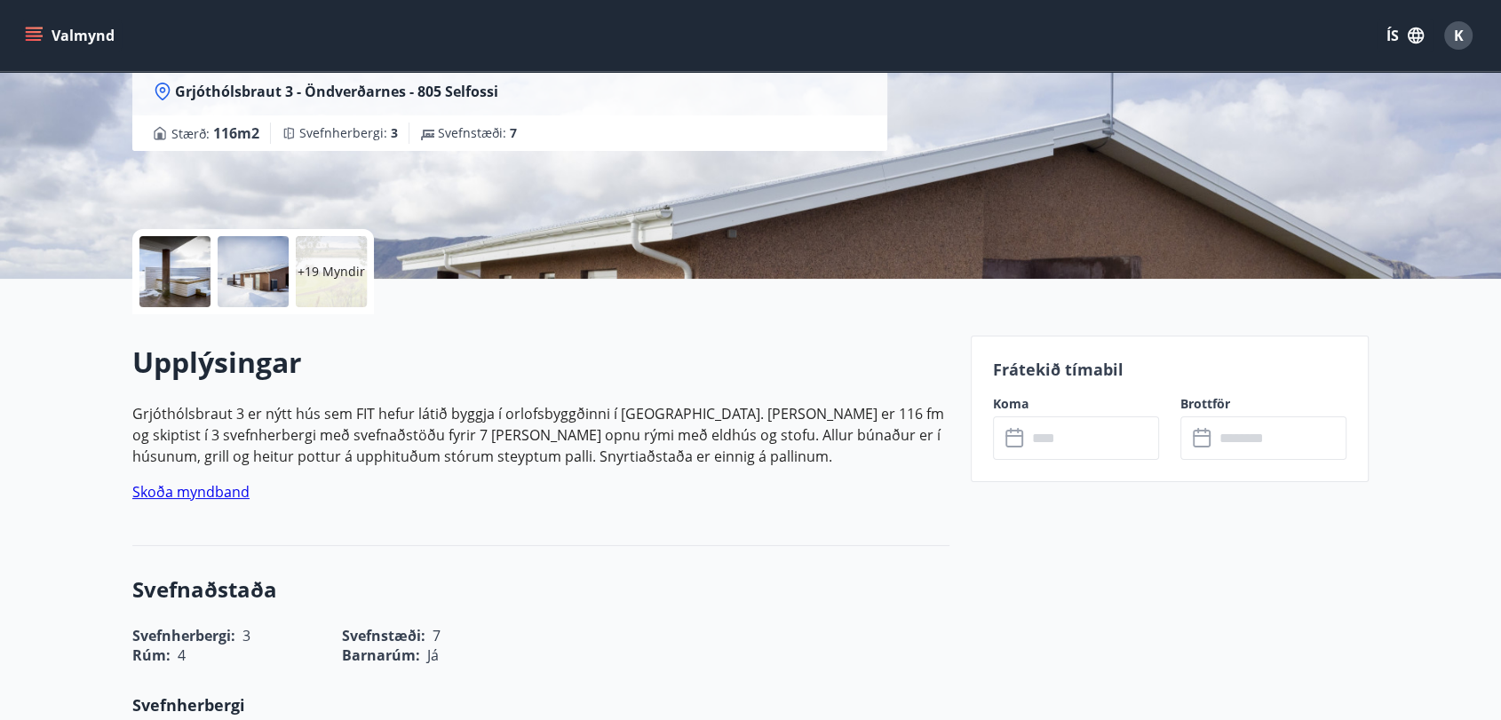
scroll to position [385, 0]
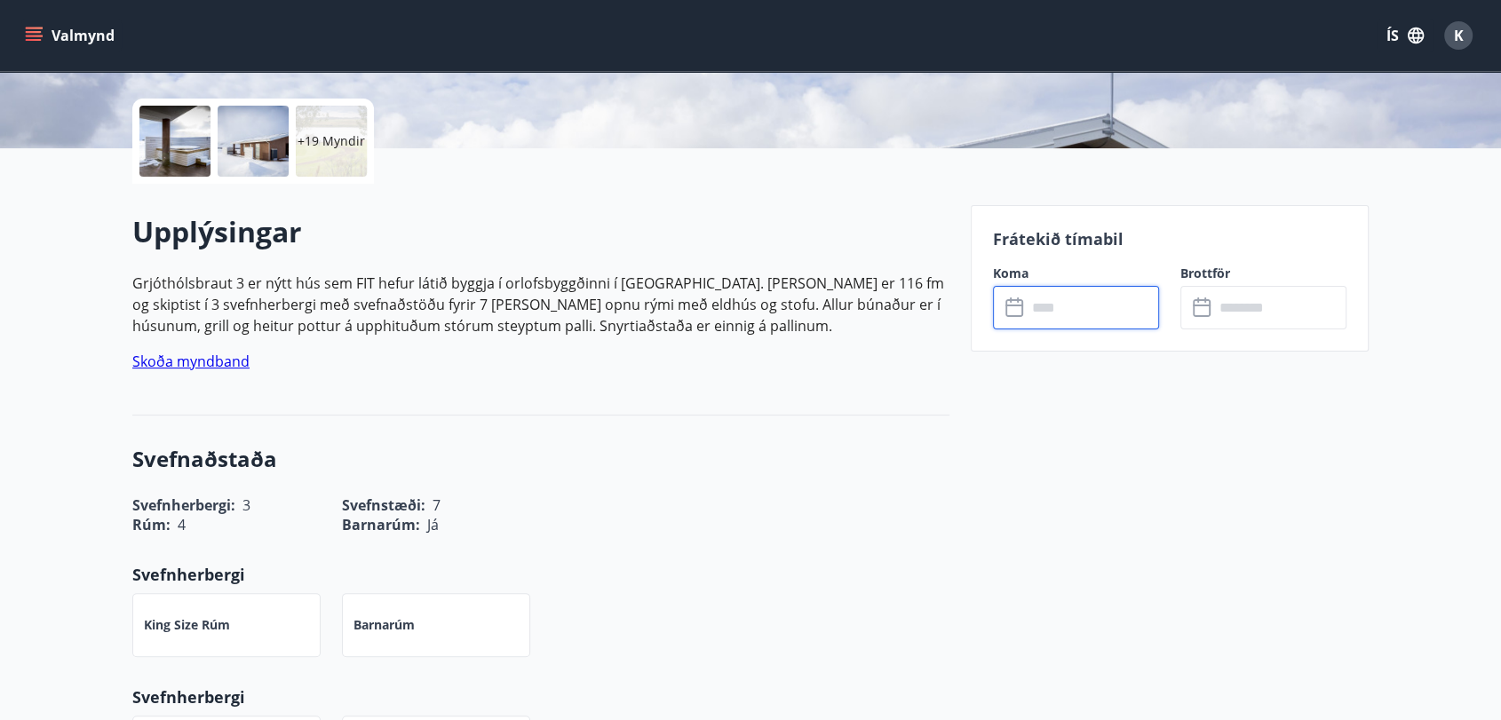
click at [1094, 314] on input "text" at bounding box center [1093, 308] width 132 height 44
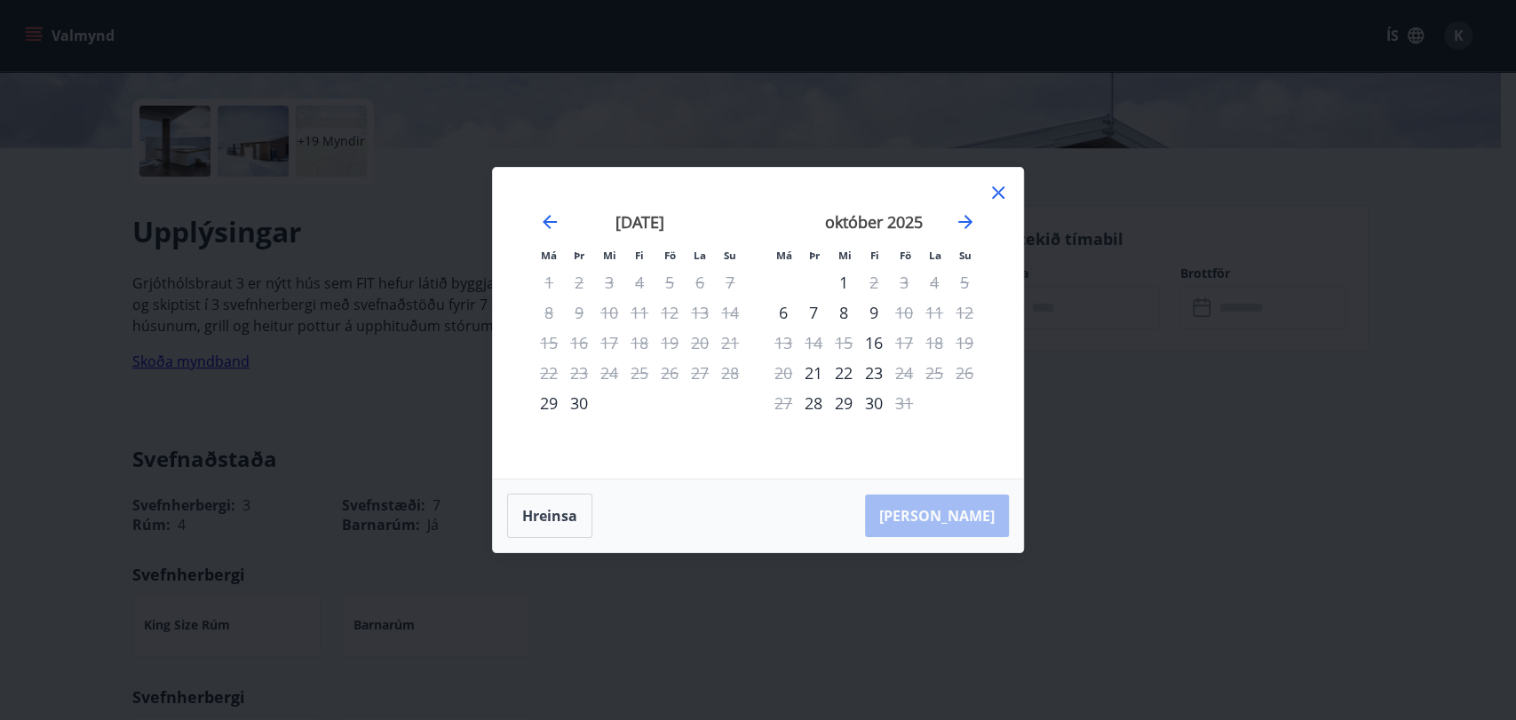
click at [1010, 190] on div "Má Þr Mi Fi Fö La Su Má Þr Mi Fi Fö La Su ágúst 2025 1 2 3 4 5 6 7 8 9 10 11 12…" at bounding box center [758, 323] width 530 height 311
click at [969, 222] on icon "Move forward to switch to the next month." at bounding box center [965, 222] width 14 height 14
click at [907, 400] on div "28" at bounding box center [904, 403] width 30 height 30
click at [958, 235] on div "nóvember 2025" at bounding box center [873, 228] width 211 height 78
click at [964, 222] on icon "Move forward to switch to the next month." at bounding box center [965, 222] width 14 height 14
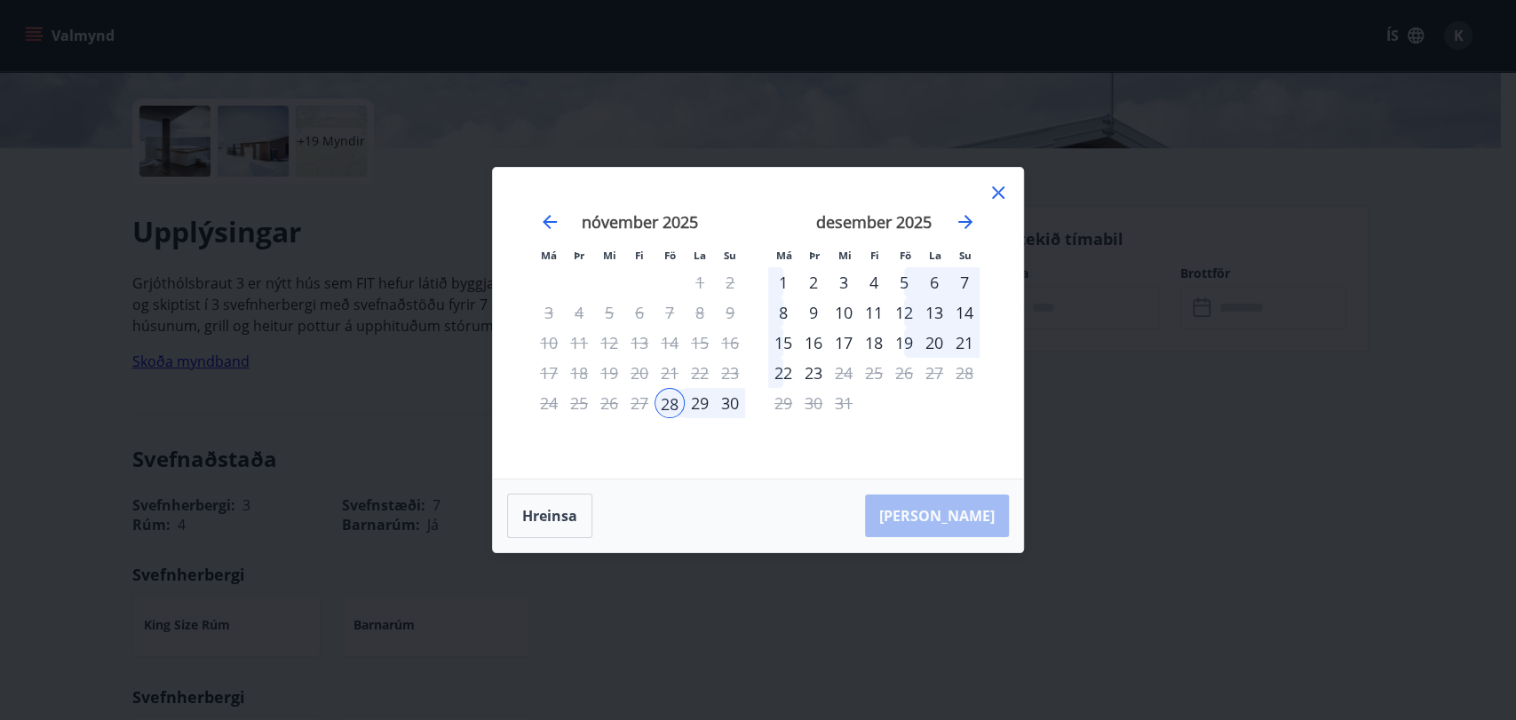
click at [804, 281] on div "2" at bounding box center [814, 282] width 30 height 30
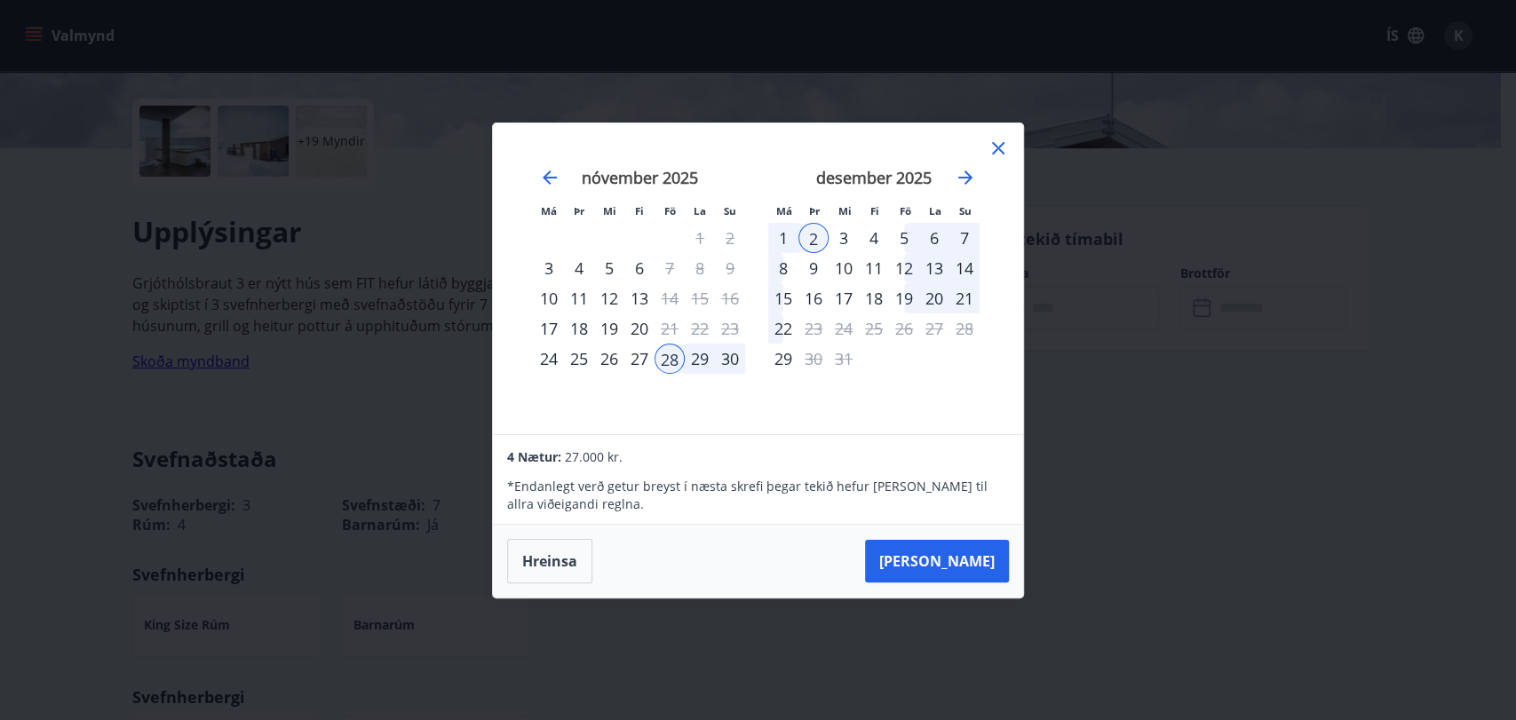
click at [670, 355] on div "28" at bounding box center [670, 359] width 30 height 30
click at [818, 234] on div "2" at bounding box center [814, 238] width 30 height 30
click at [810, 241] on div "2" at bounding box center [814, 238] width 30 height 30
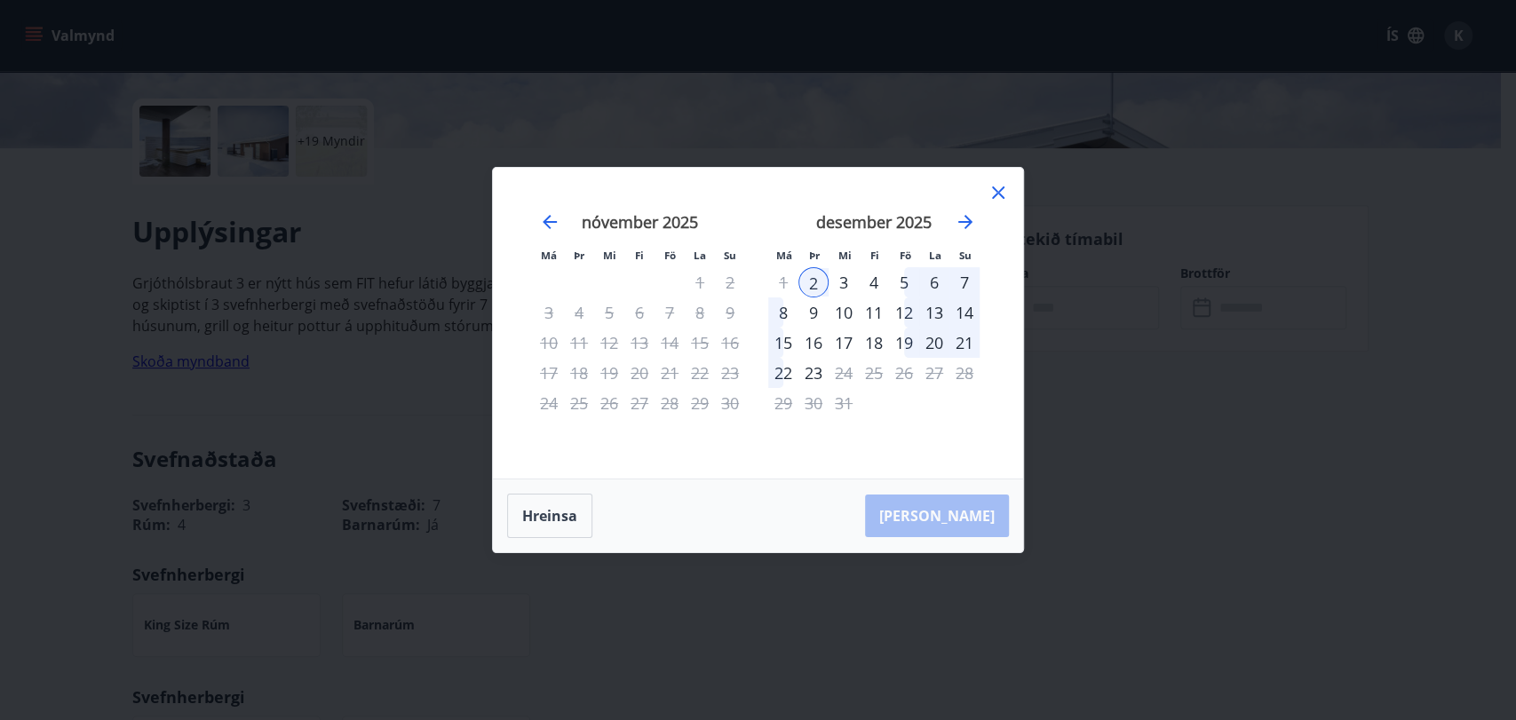
click at [817, 279] on div "2" at bounding box center [814, 282] width 30 height 30
click at [1001, 190] on icon at bounding box center [998, 193] width 12 height 12
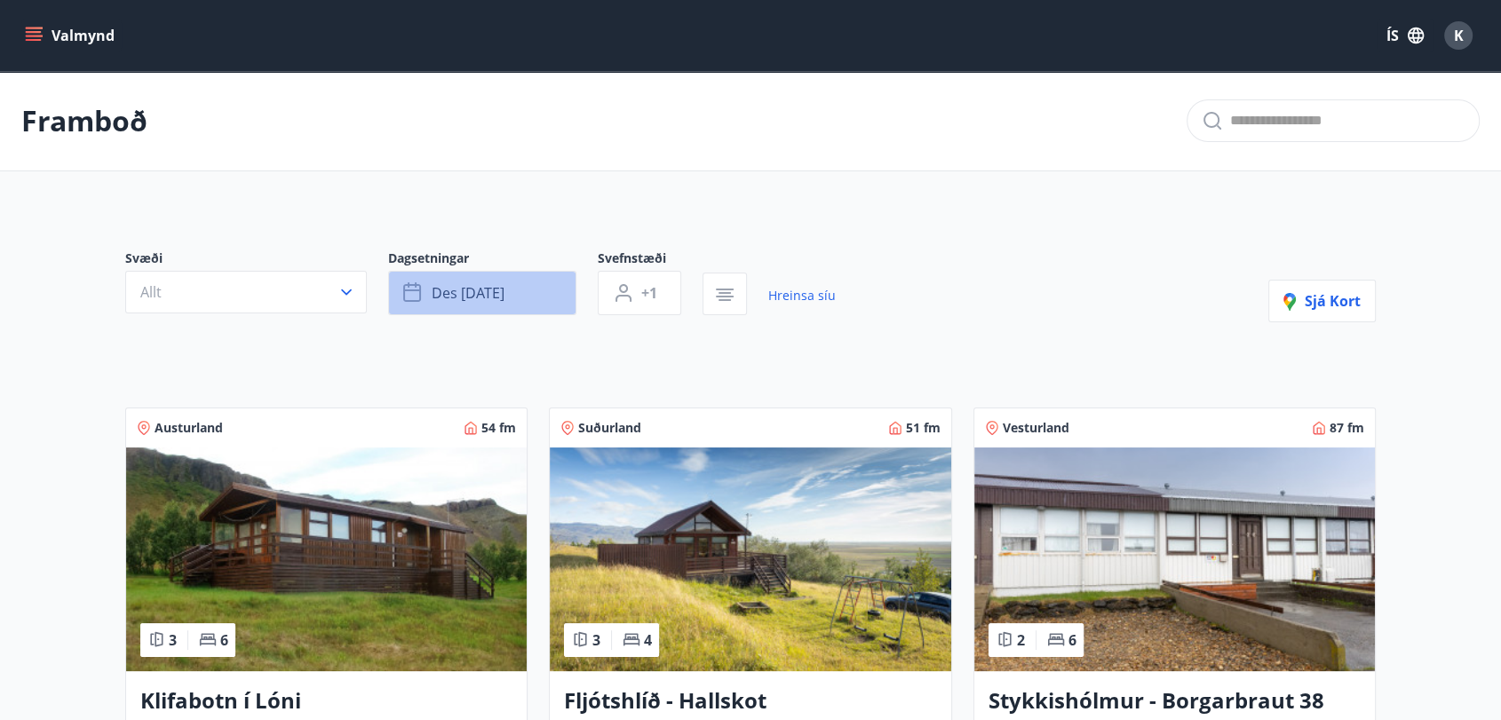
click at [505, 293] on span "des 29 - jan 02" at bounding box center [468, 293] width 73 height 20
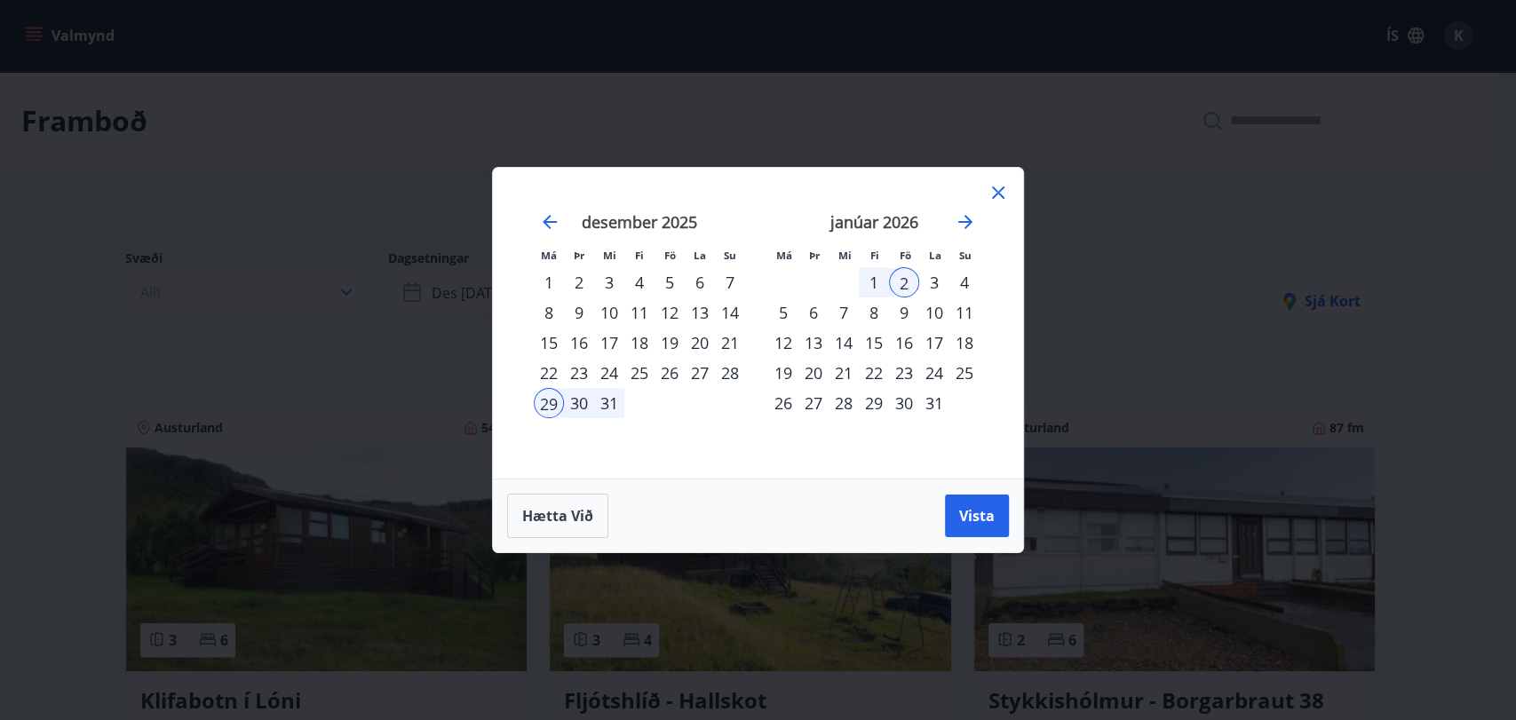
click at [550, 412] on div "29" at bounding box center [549, 403] width 30 height 30
click at [905, 276] on div "2" at bounding box center [904, 282] width 30 height 30
click at [895, 399] on div "30" at bounding box center [904, 403] width 30 height 30
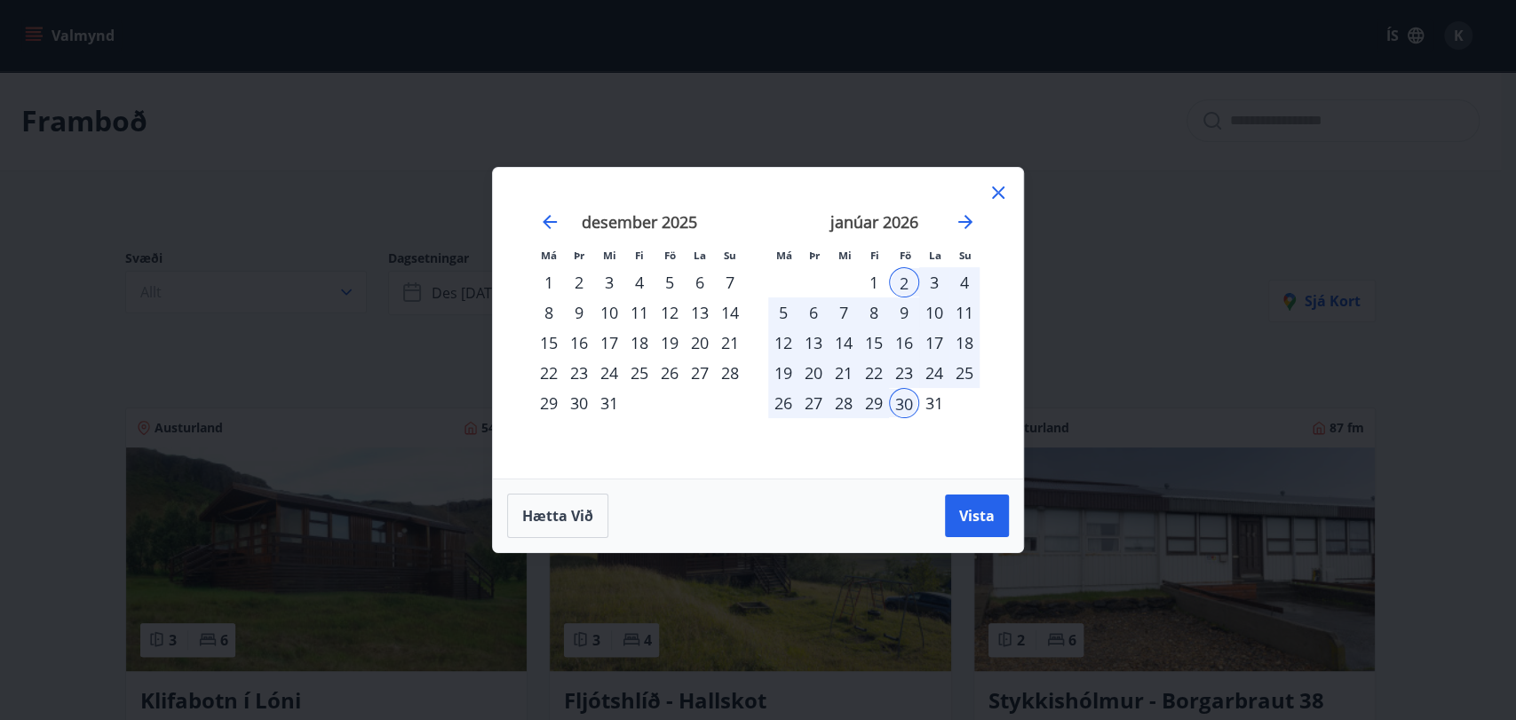
click at [902, 274] on div "2" at bounding box center [904, 282] width 30 height 30
click at [903, 282] on div "2" at bounding box center [904, 282] width 30 height 30
click at [902, 407] on div "30" at bounding box center [904, 403] width 30 height 30
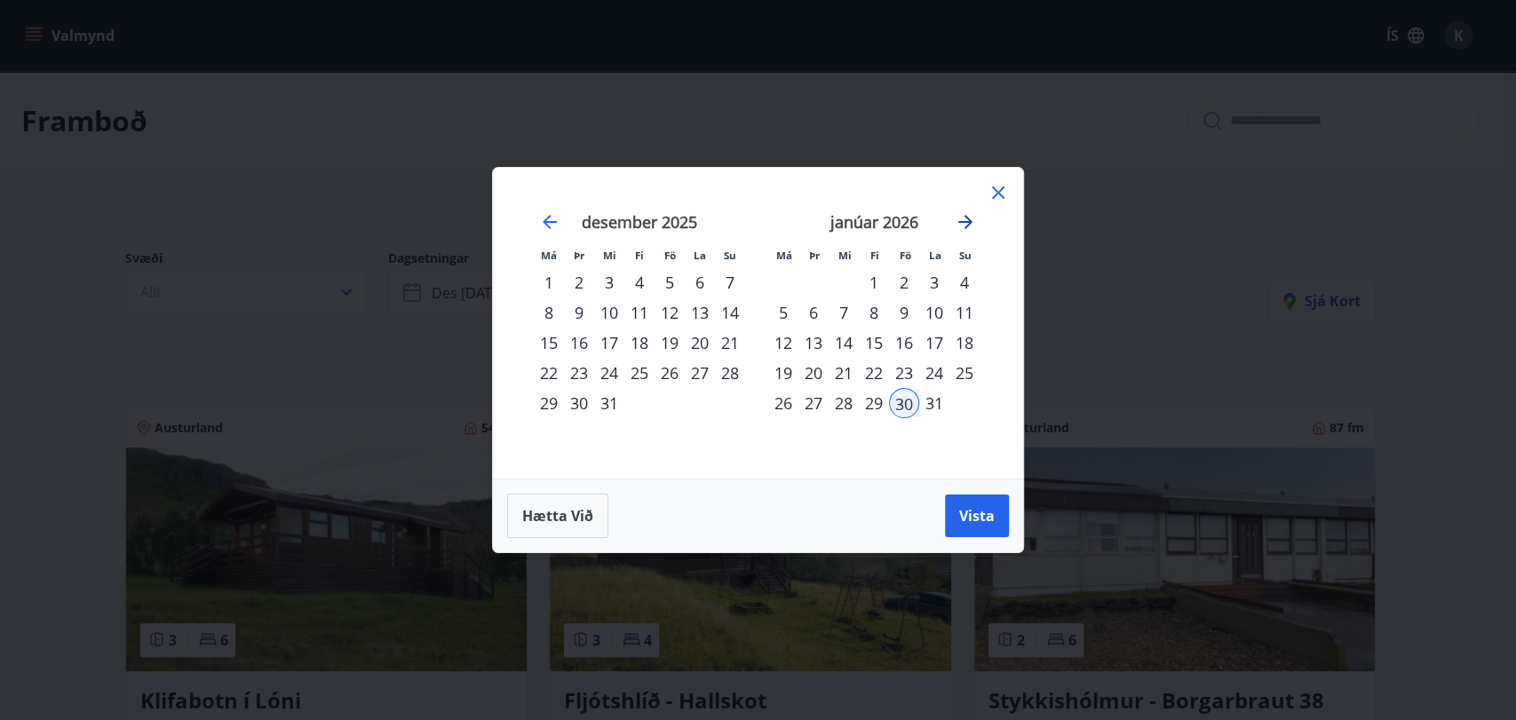
click at [965, 217] on icon "Move forward to switch to the next month." at bounding box center [965, 221] width 21 height 21
click at [775, 311] on div "2" at bounding box center [783, 313] width 30 height 30
click at [972, 504] on button "Vista" at bounding box center [977, 516] width 64 height 43
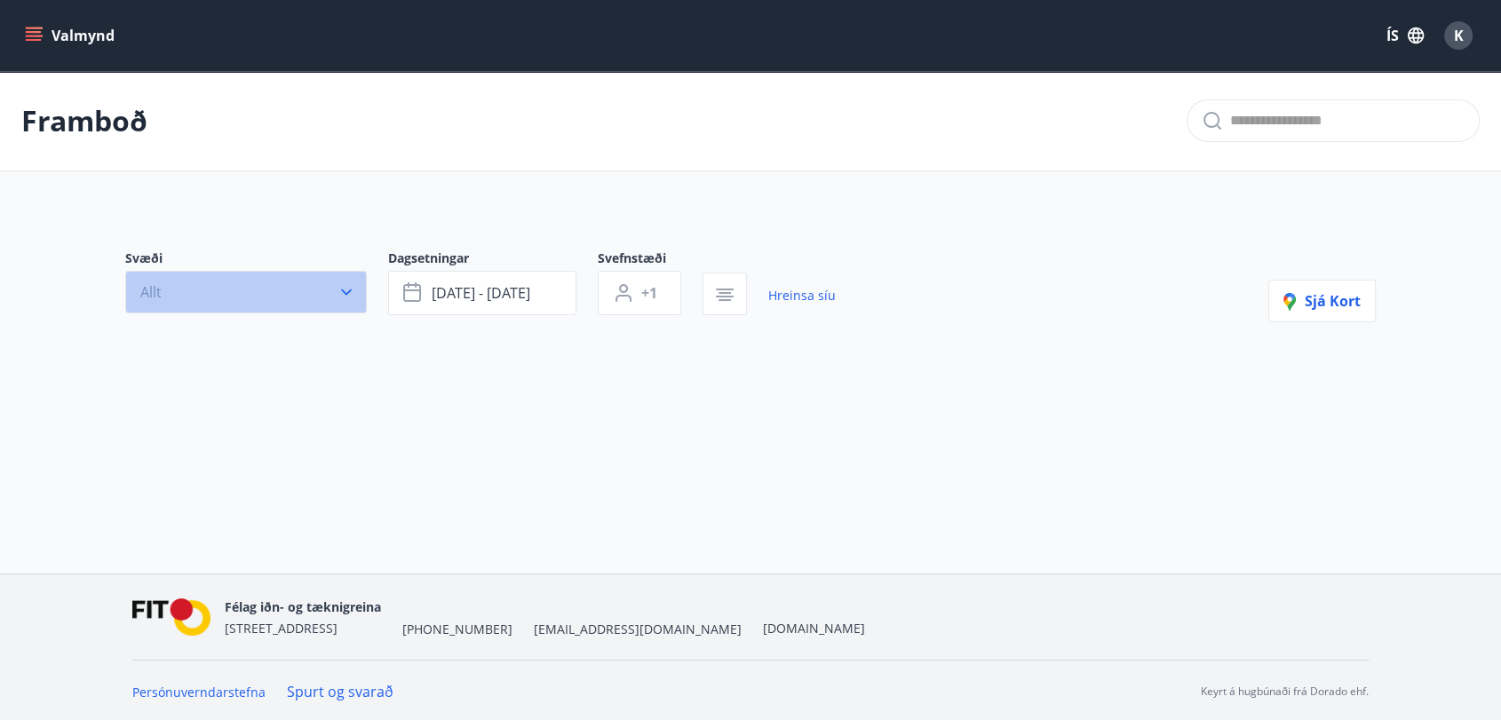
click at [348, 292] on icon "button" at bounding box center [346, 293] width 11 height 6
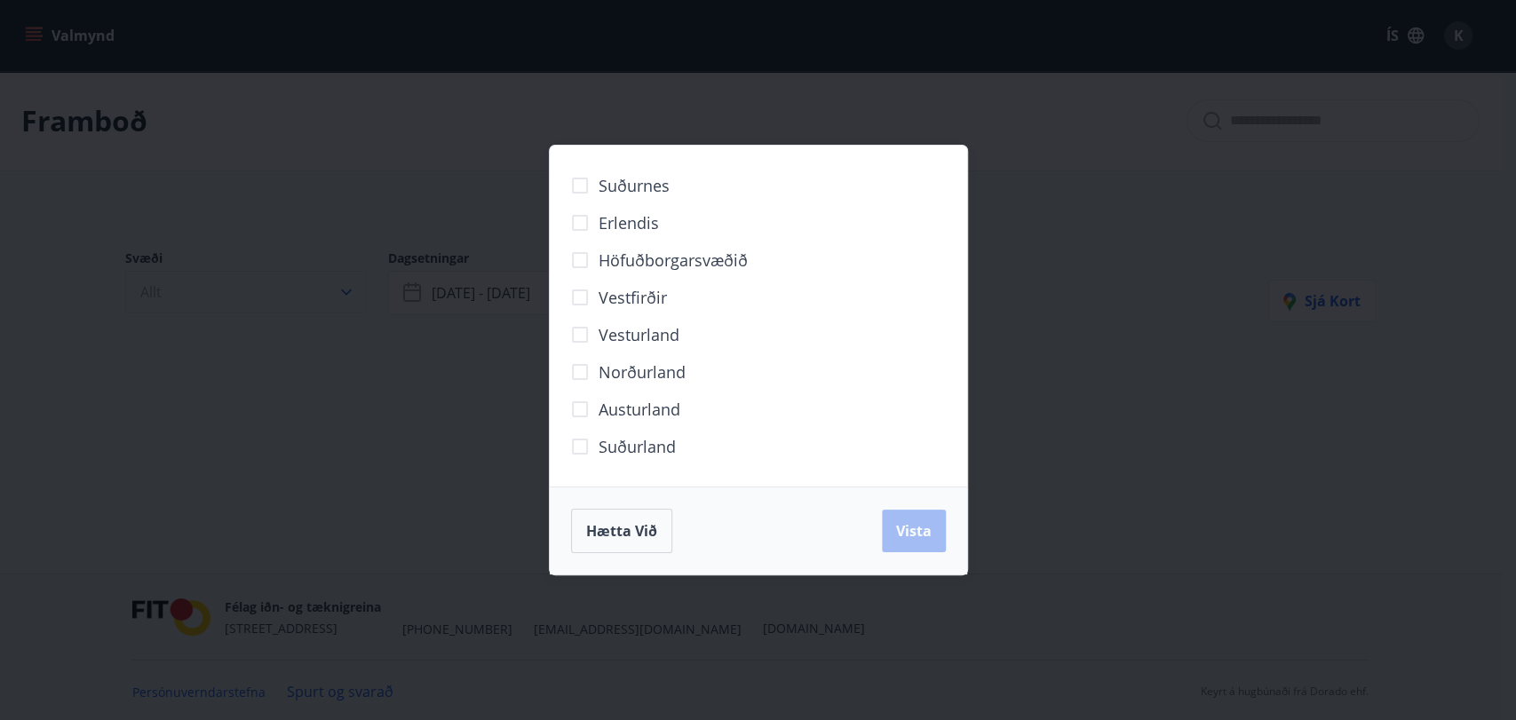
click at [348, 292] on div "Suðurnes Erlendis Höfuðborgarsvæðið Vestfirðir Vesturland Norðurland Austurland…" at bounding box center [758, 360] width 1516 height 720
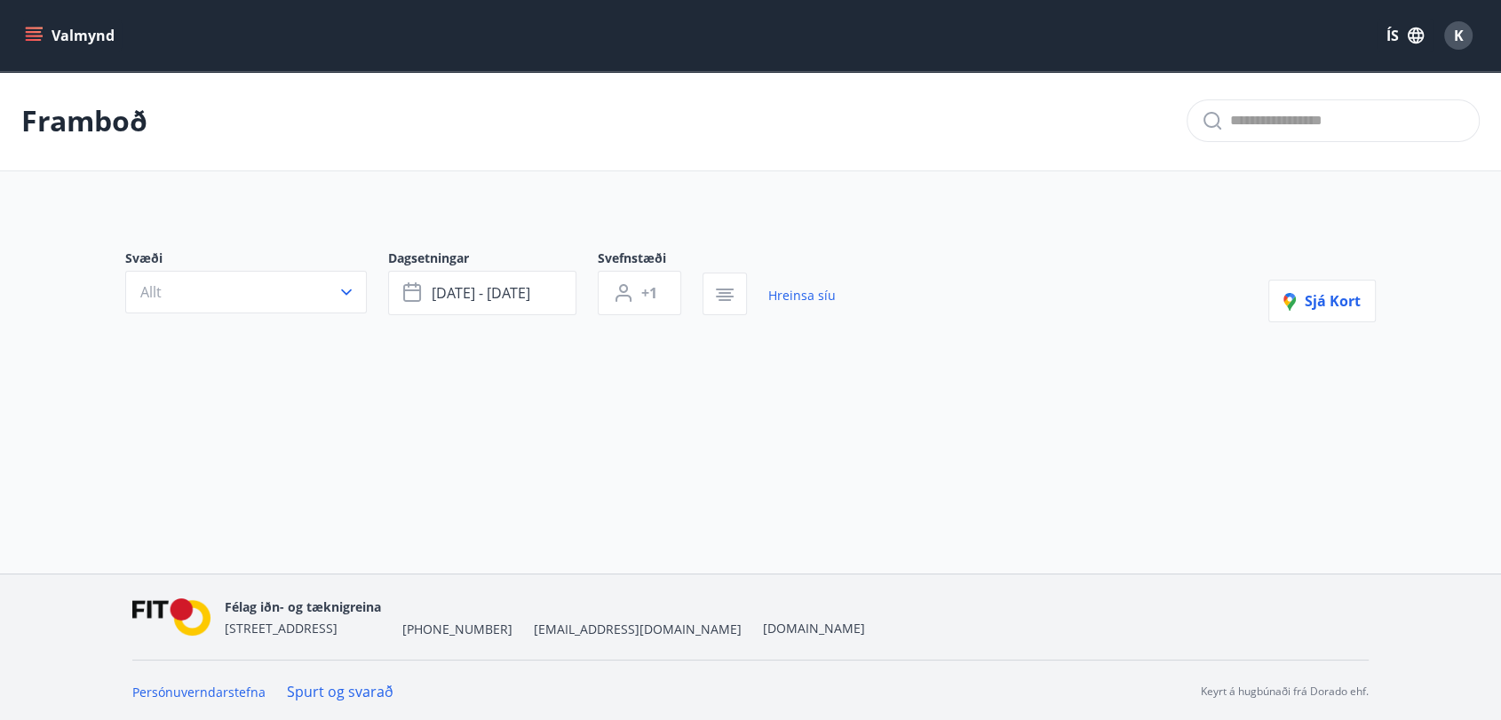
click at [641, 435] on div "Framboð Svæði Allt Dagsetningar jan 30 - feb 02 Svefnstæði +1 Hreinsa síu Sjá k…" at bounding box center [750, 282] width 1501 height 422
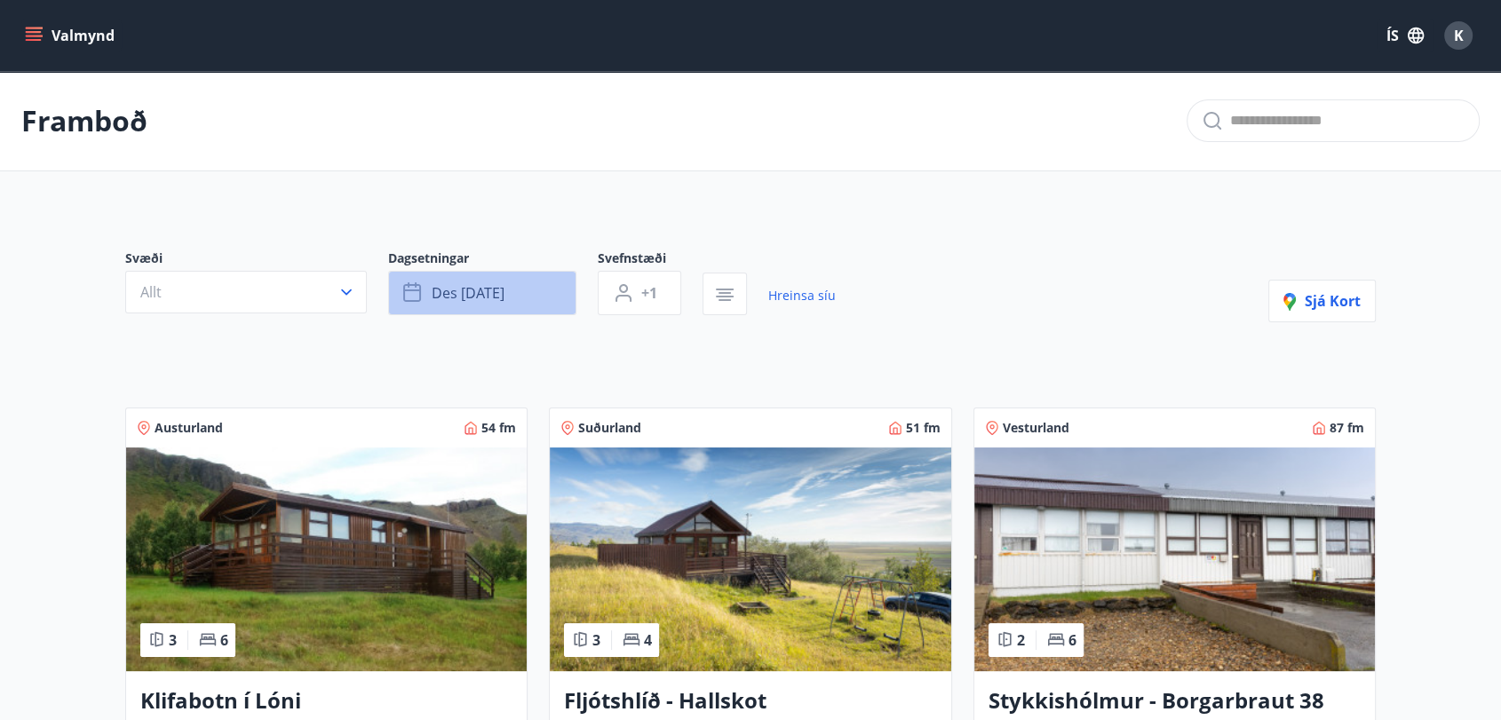
click at [413, 293] on icon "button" at bounding box center [413, 292] width 21 height 21
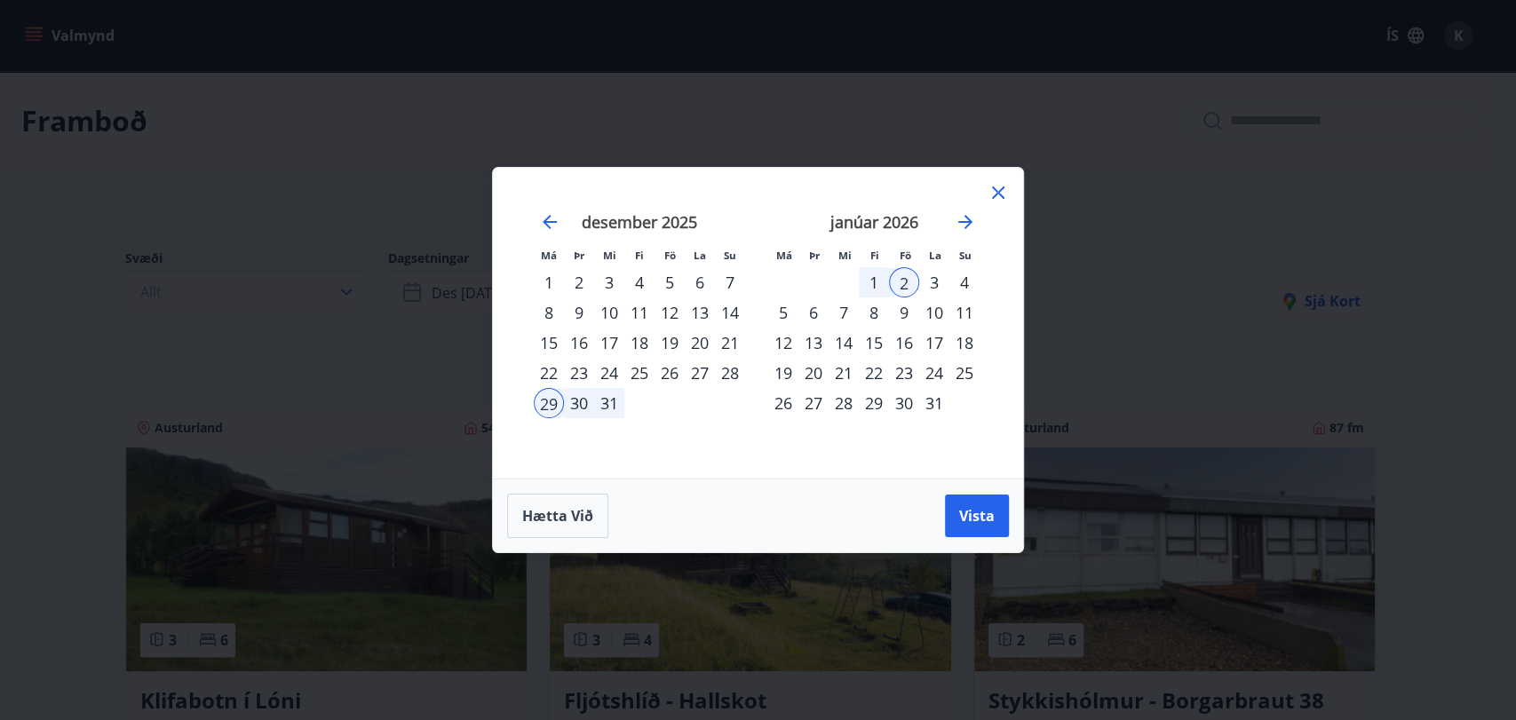
click at [867, 280] on div "1" at bounding box center [874, 282] width 30 height 30
click at [602, 407] on div "31" at bounding box center [609, 403] width 30 height 30
click at [540, 404] on div "29" at bounding box center [549, 403] width 30 height 30
click at [960, 290] on div "4" at bounding box center [965, 282] width 30 height 30
click at [978, 517] on span "Vista" at bounding box center [977, 516] width 36 height 20
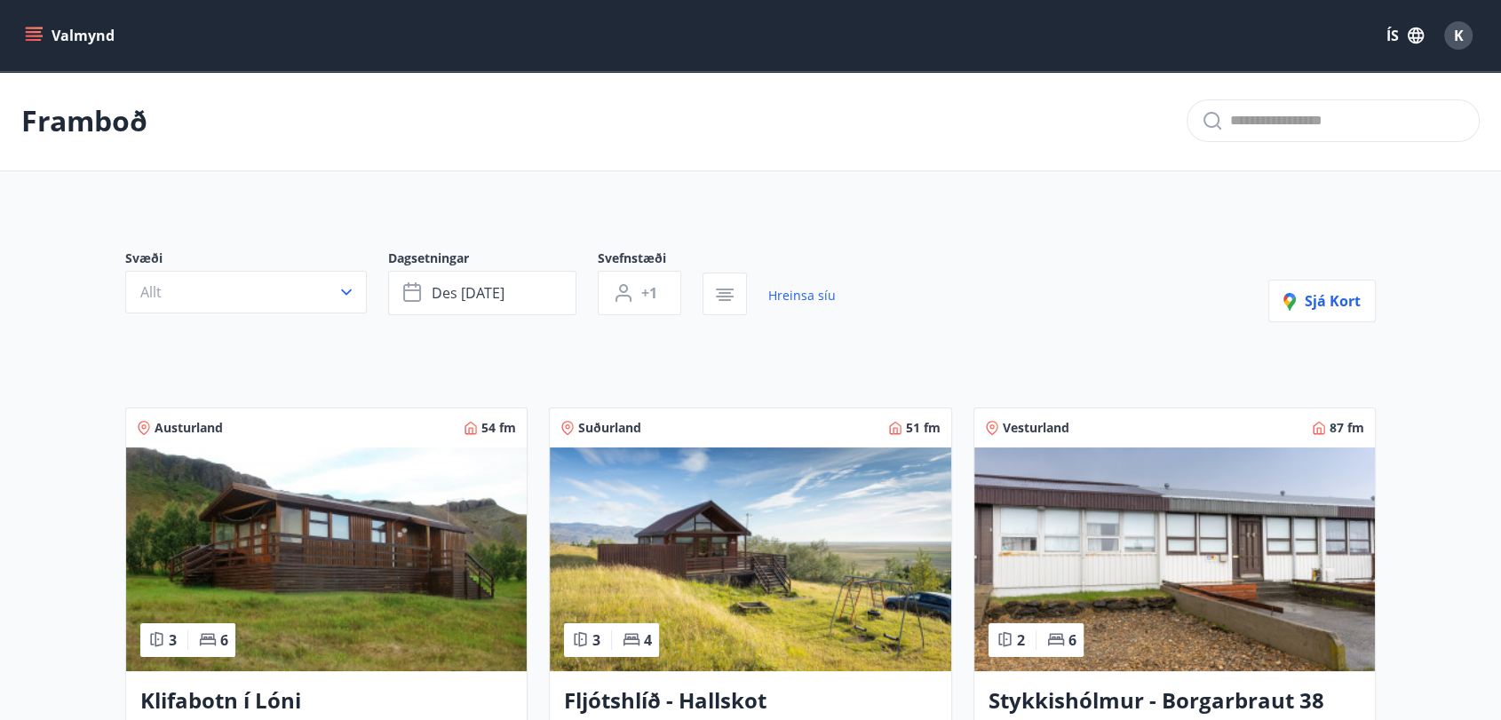
click at [412, 300] on icon "button" at bounding box center [412, 293] width 18 height 18
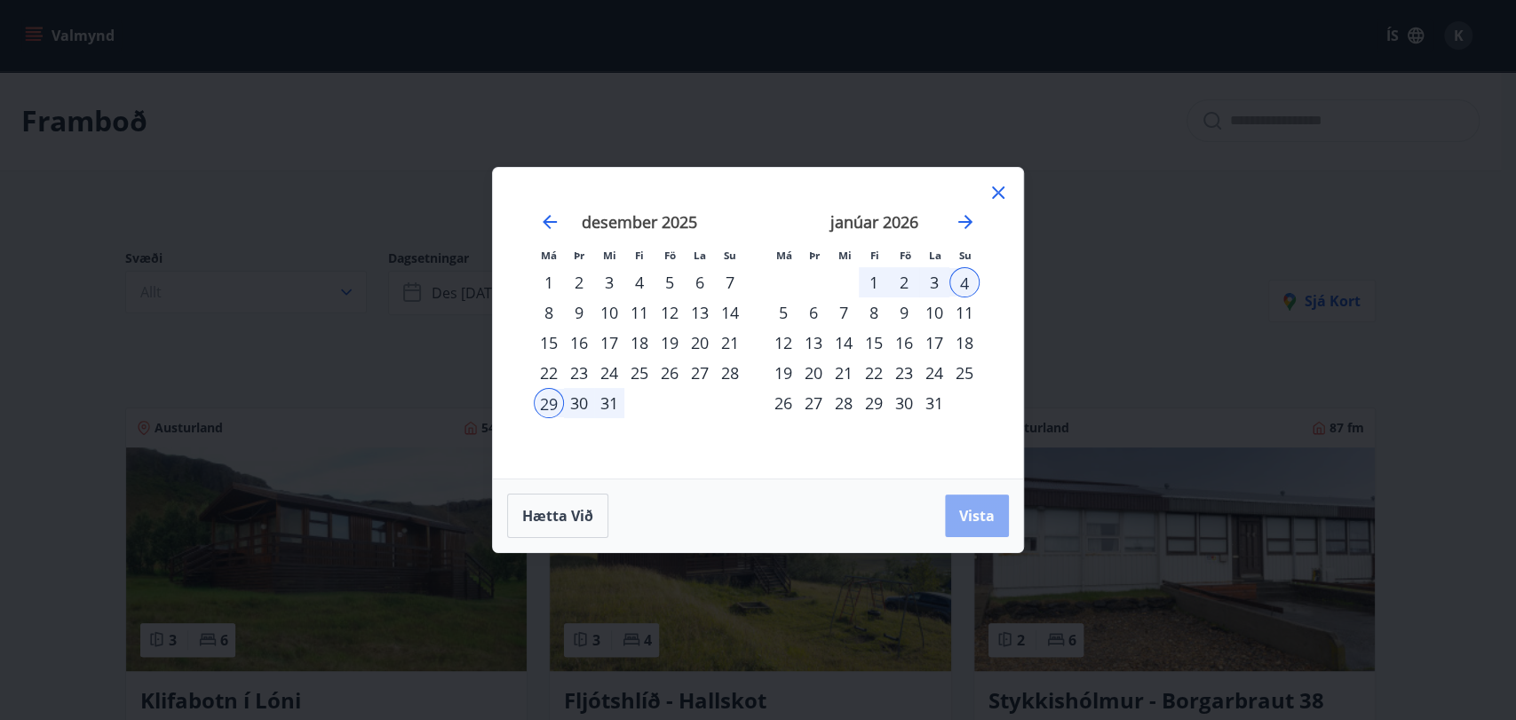
click at [985, 528] on button "Vista" at bounding box center [977, 516] width 64 height 43
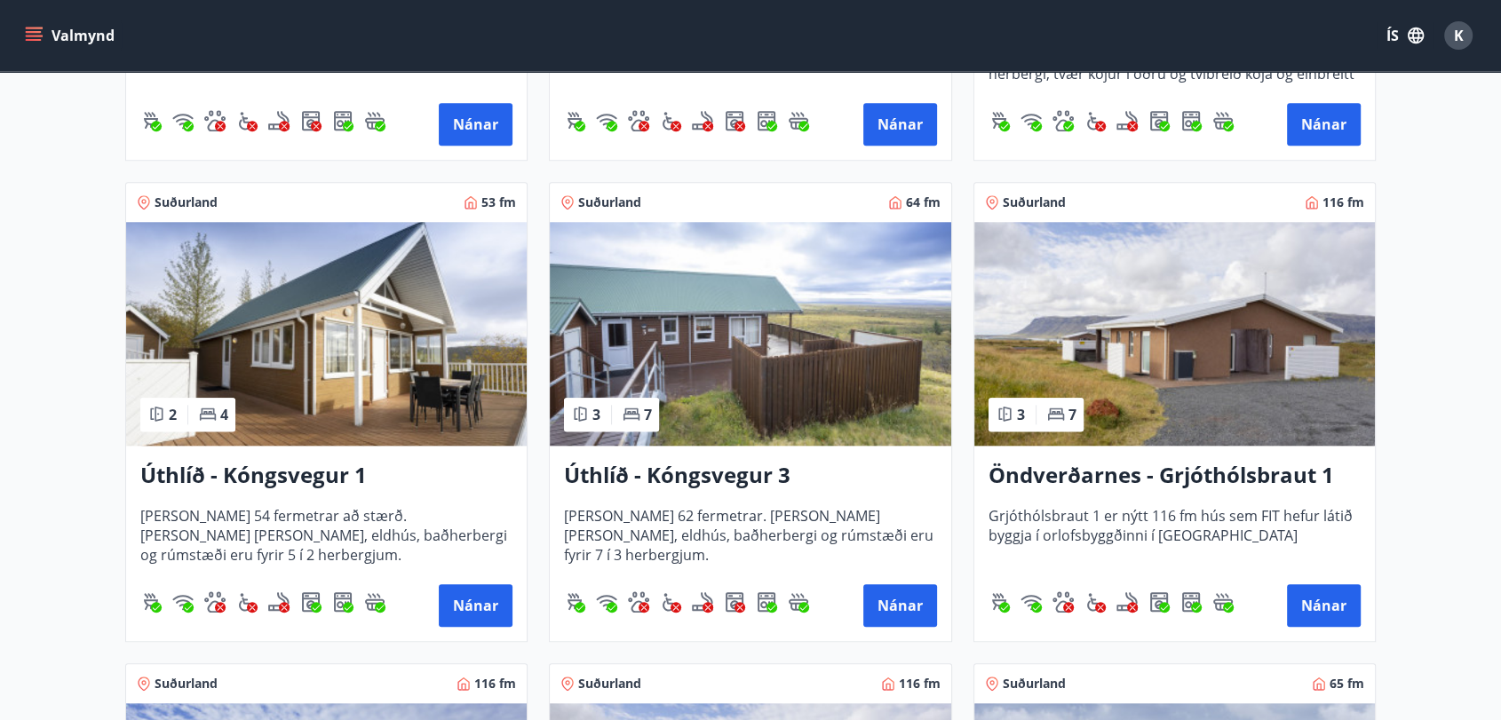
scroll to position [1660, 0]
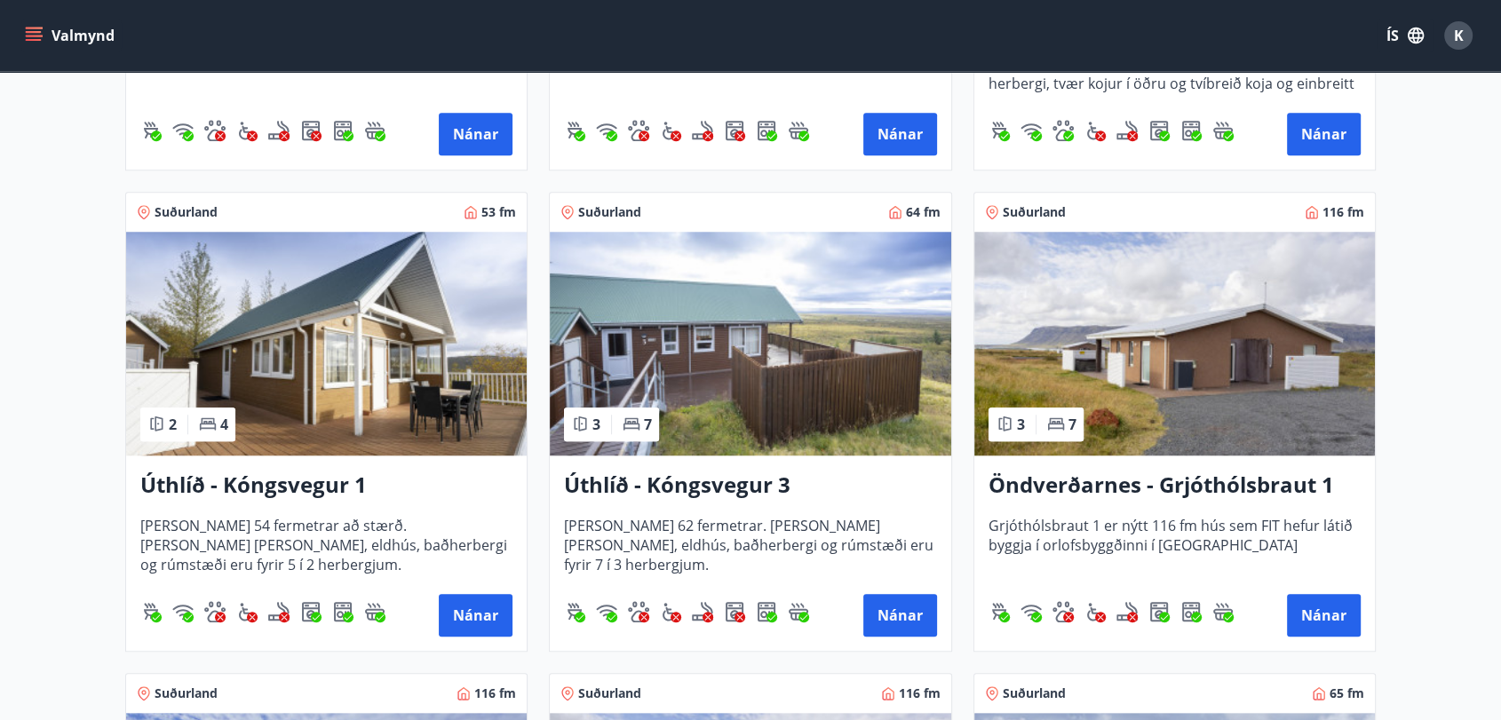
click at [1229, 350] on img at bounding box center [1174, 344] width 401 height 224
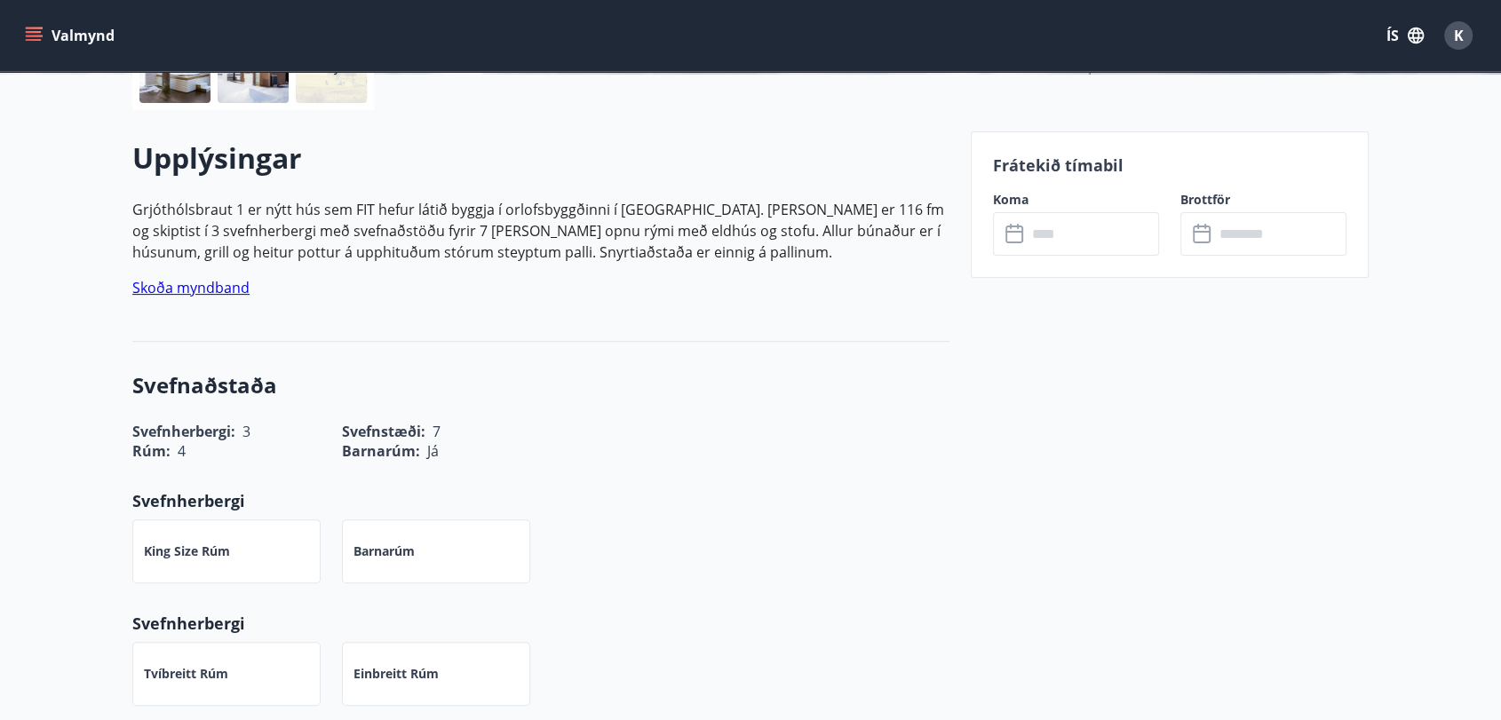
scroll to position [455, 0]
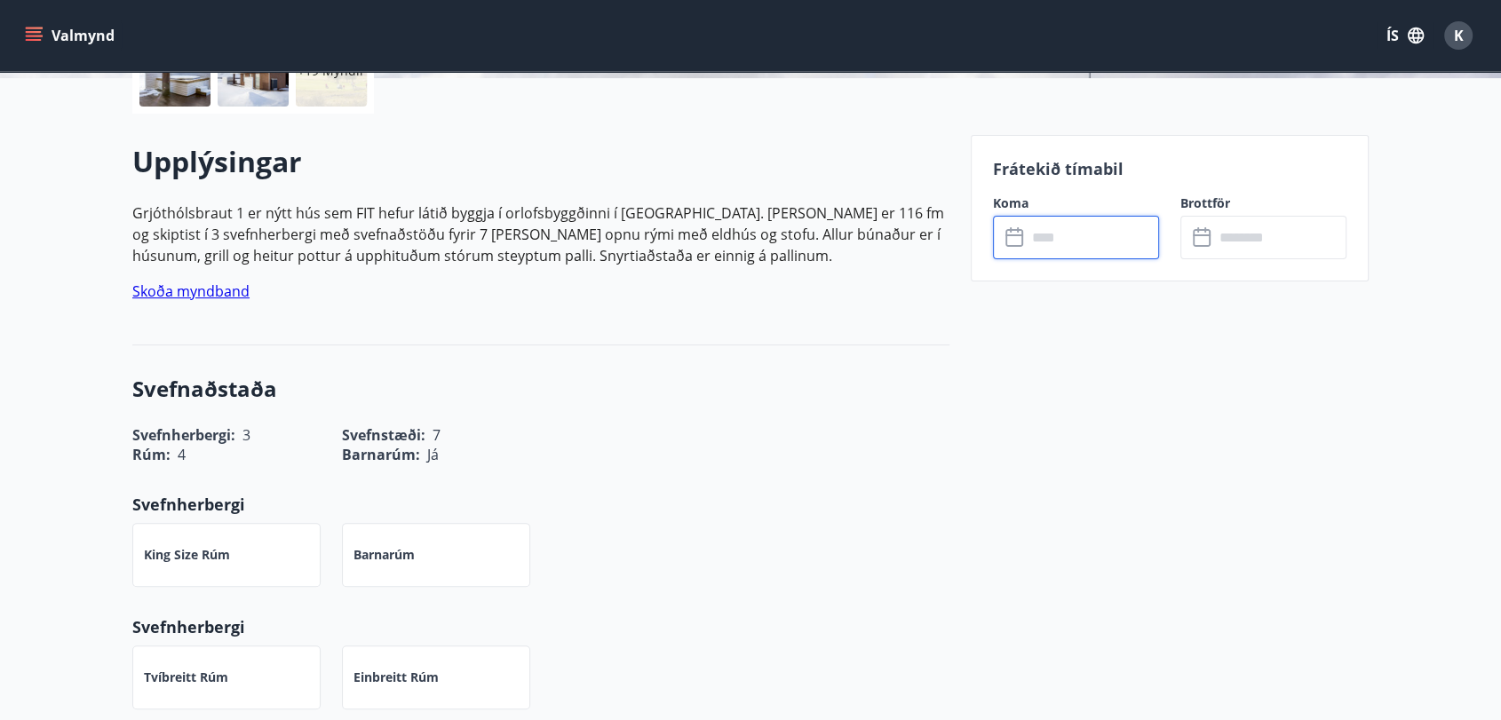
click at [1113, 237] on input "text" at bounding box center [1093, 238] width 132 height 44
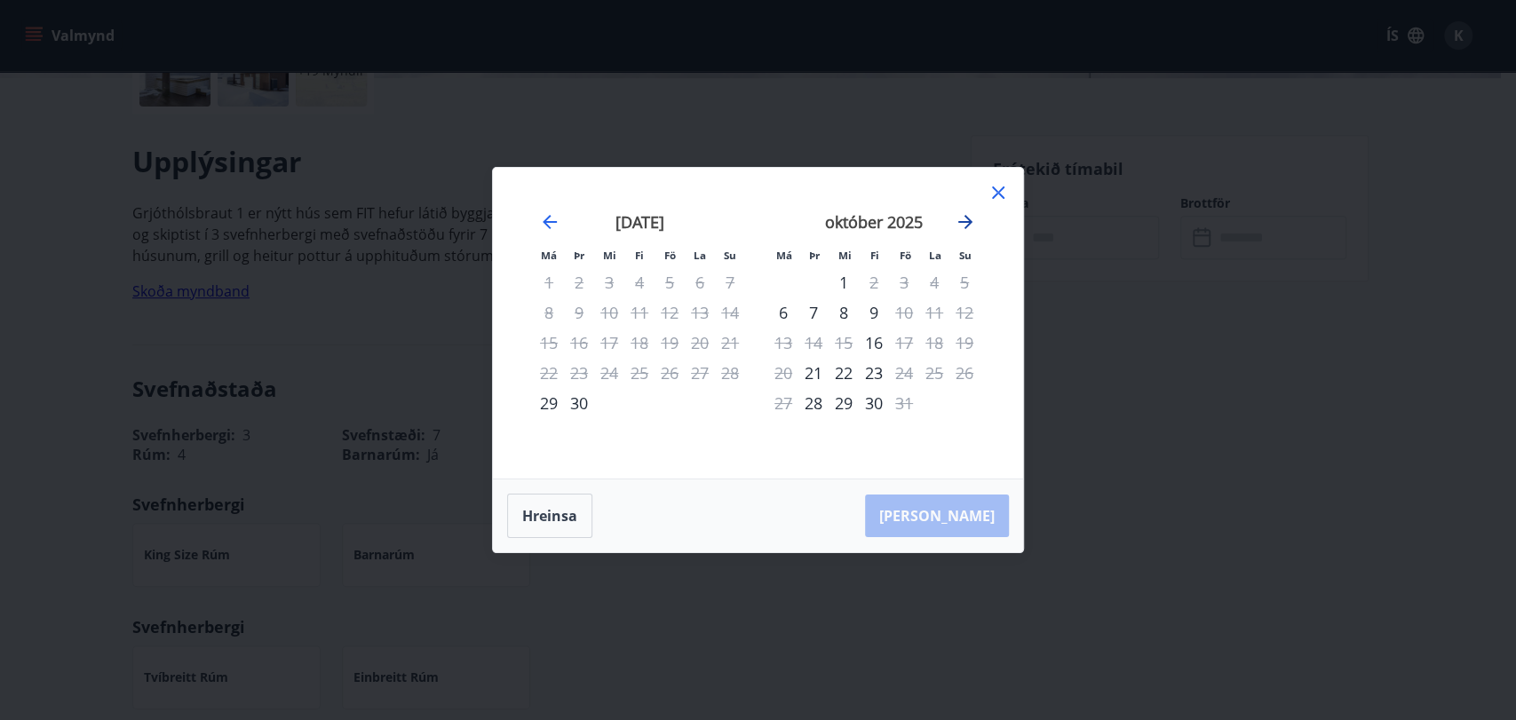
click at [971, 227] on icon "Move forward to switch to the next month." at bounding box center [965, 221] width 21 height 21
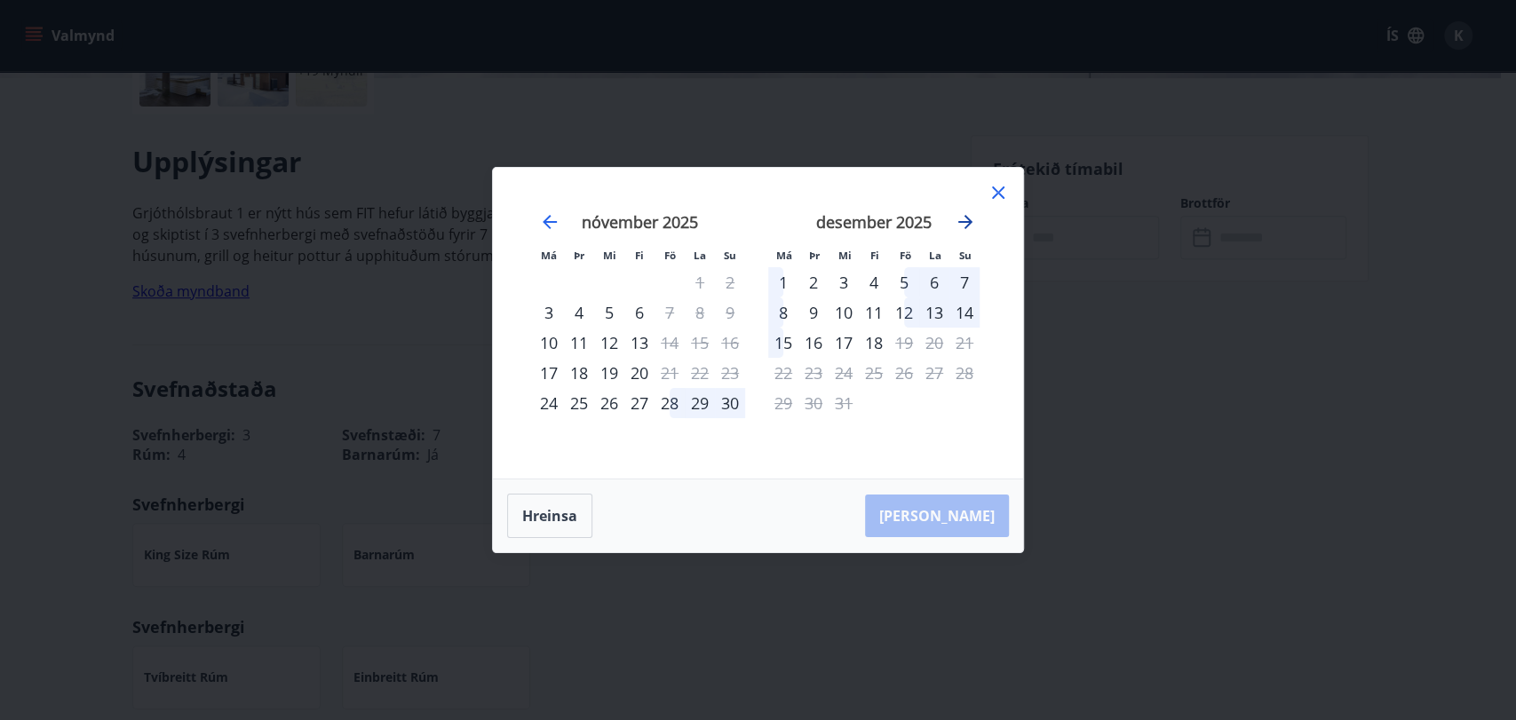
click at [971, 227] on icon "Move forward to switch to the next month." at bounding box center [965, 221] width 21 height 21
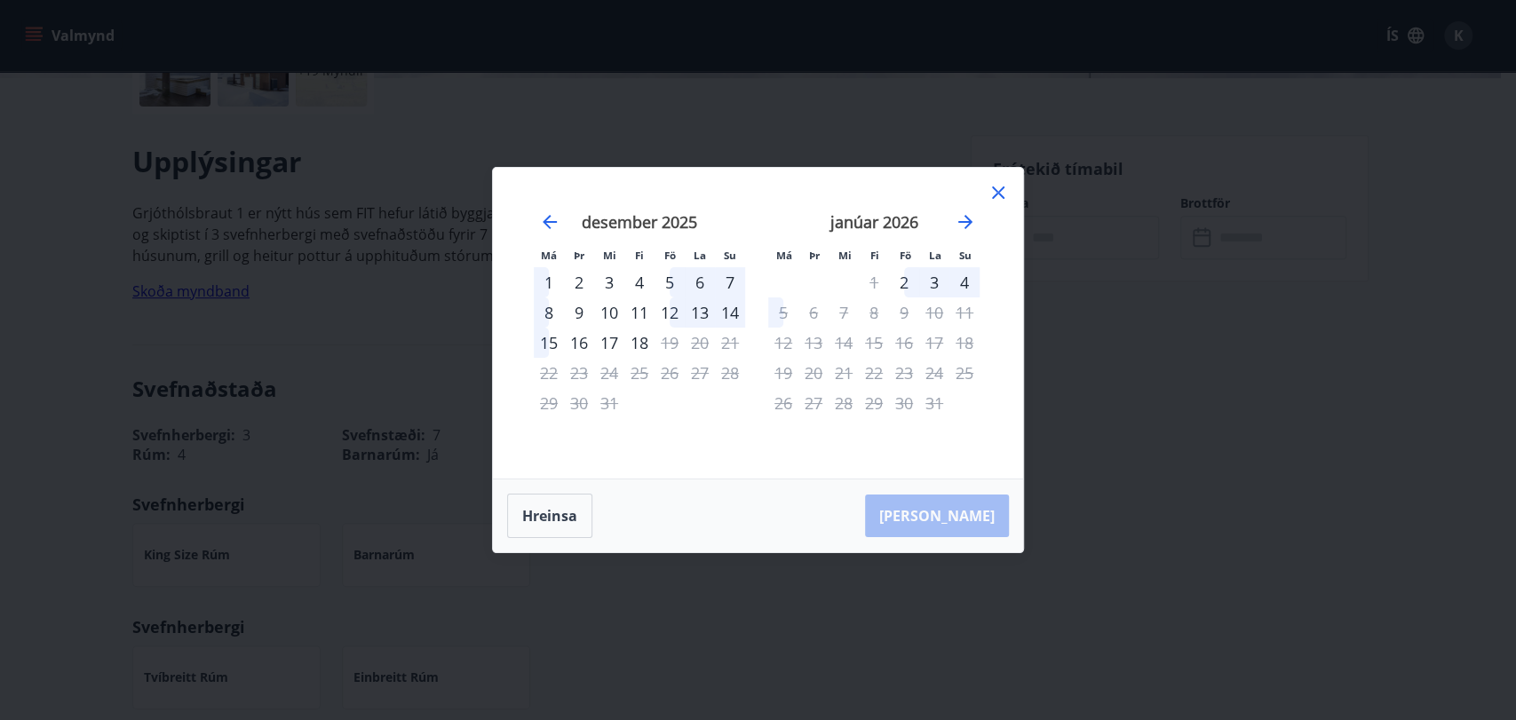
click at [998, 195] on icon at bounding box center [998, 192] width 21 height 21
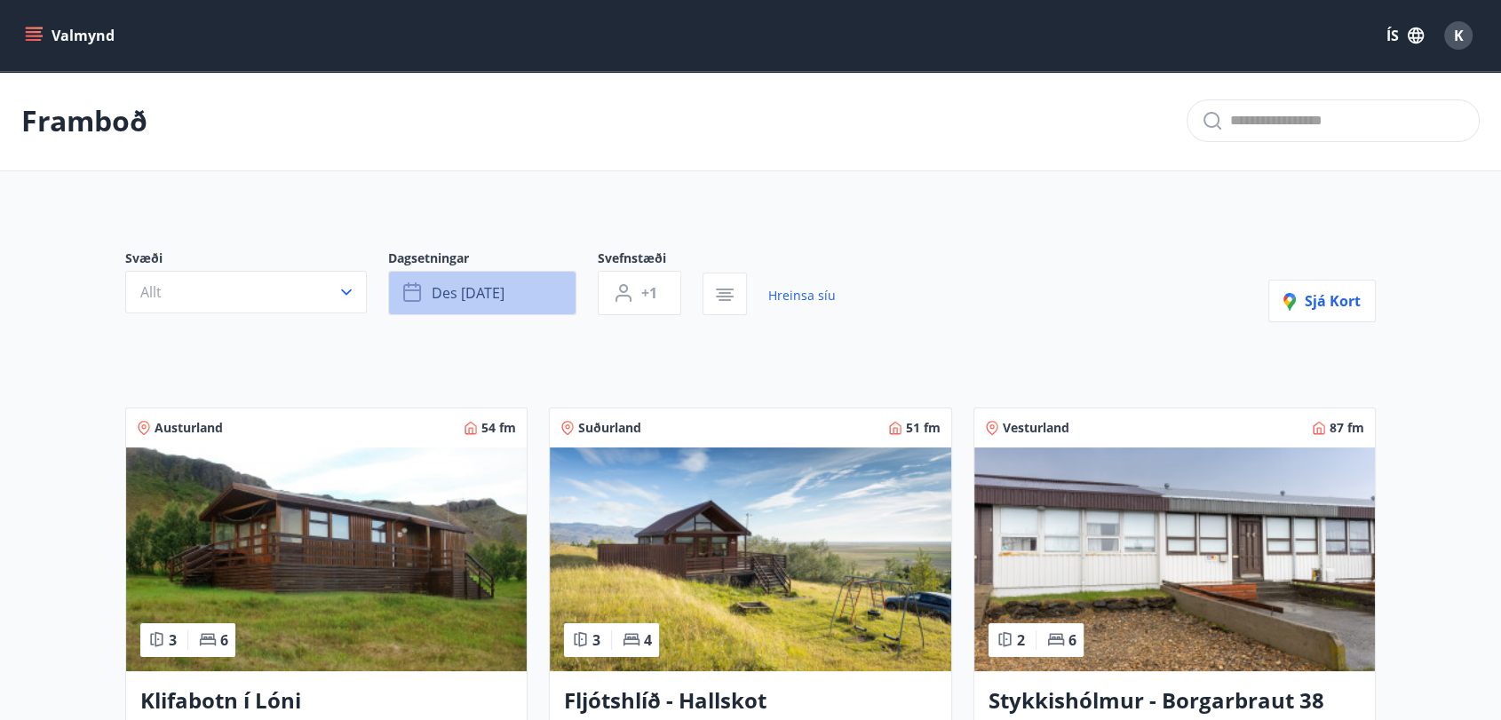
click at [414, 296] on icon "button" at bounding box center [413, 292] width 21 height 21
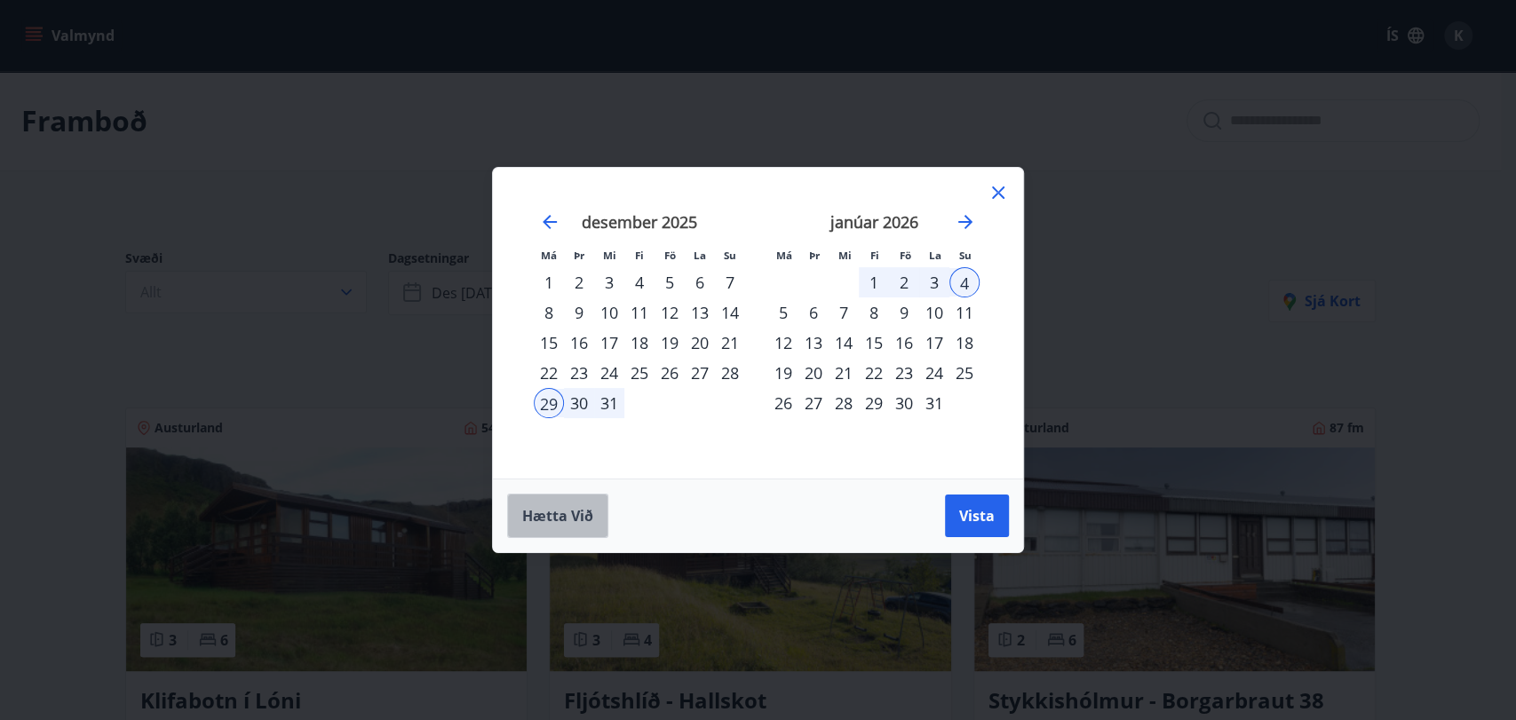
click at [564, 516] on span "Hætta við" at bounding box center [557, 516] width 71 height 20
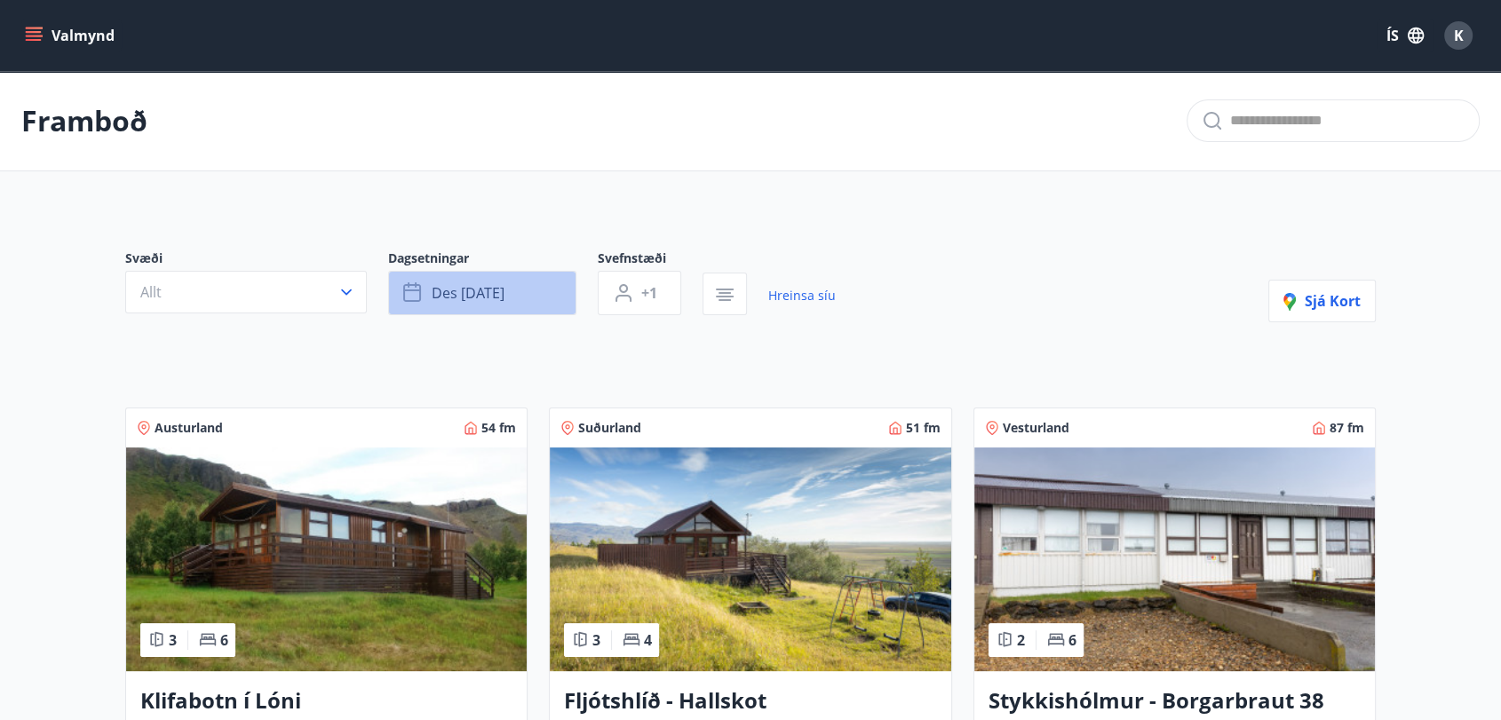
click at [418, 297] on icon "button" at bounding box center [413, 292] width 21 height 21
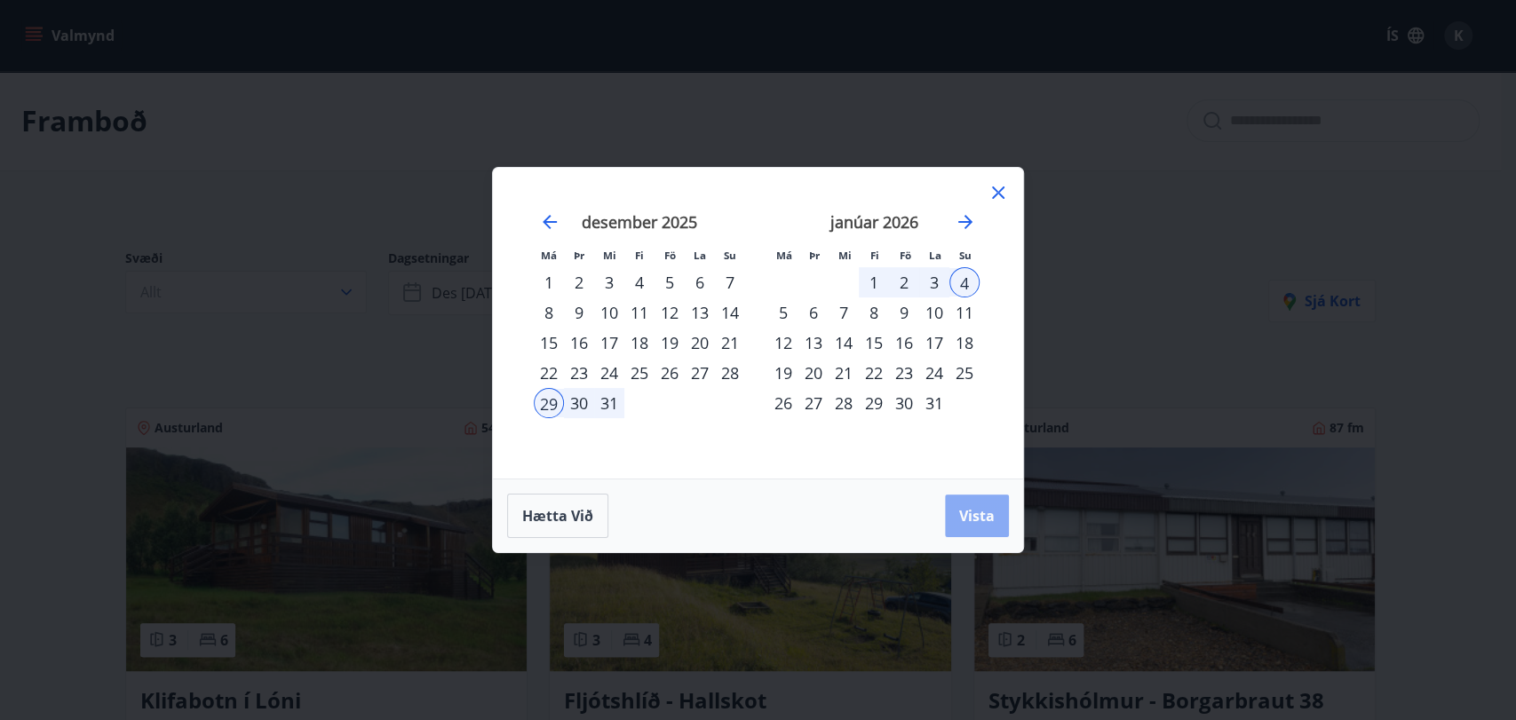
click at [977, 519] on span "Vista" at bounding box center [977, 516] width 36 height 20
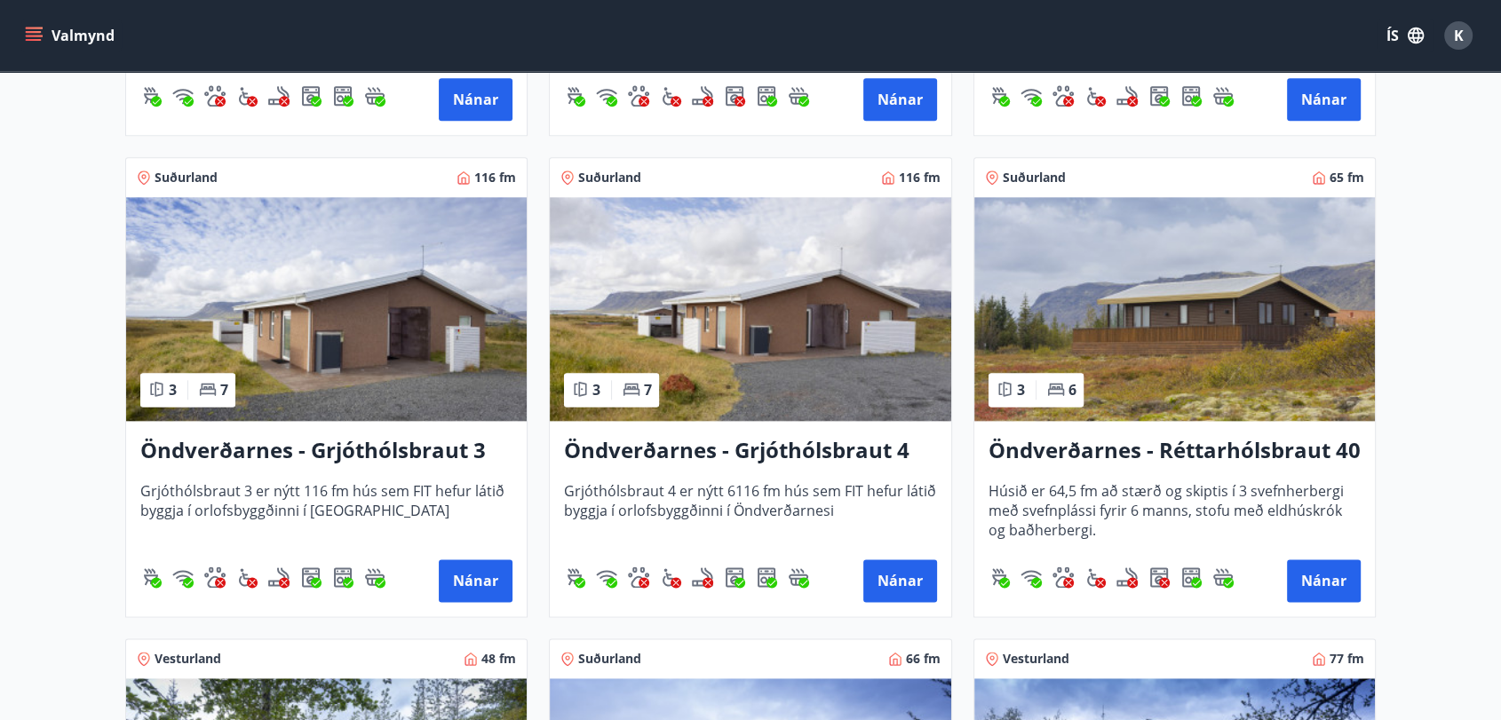
scroll to position [2125, 0]
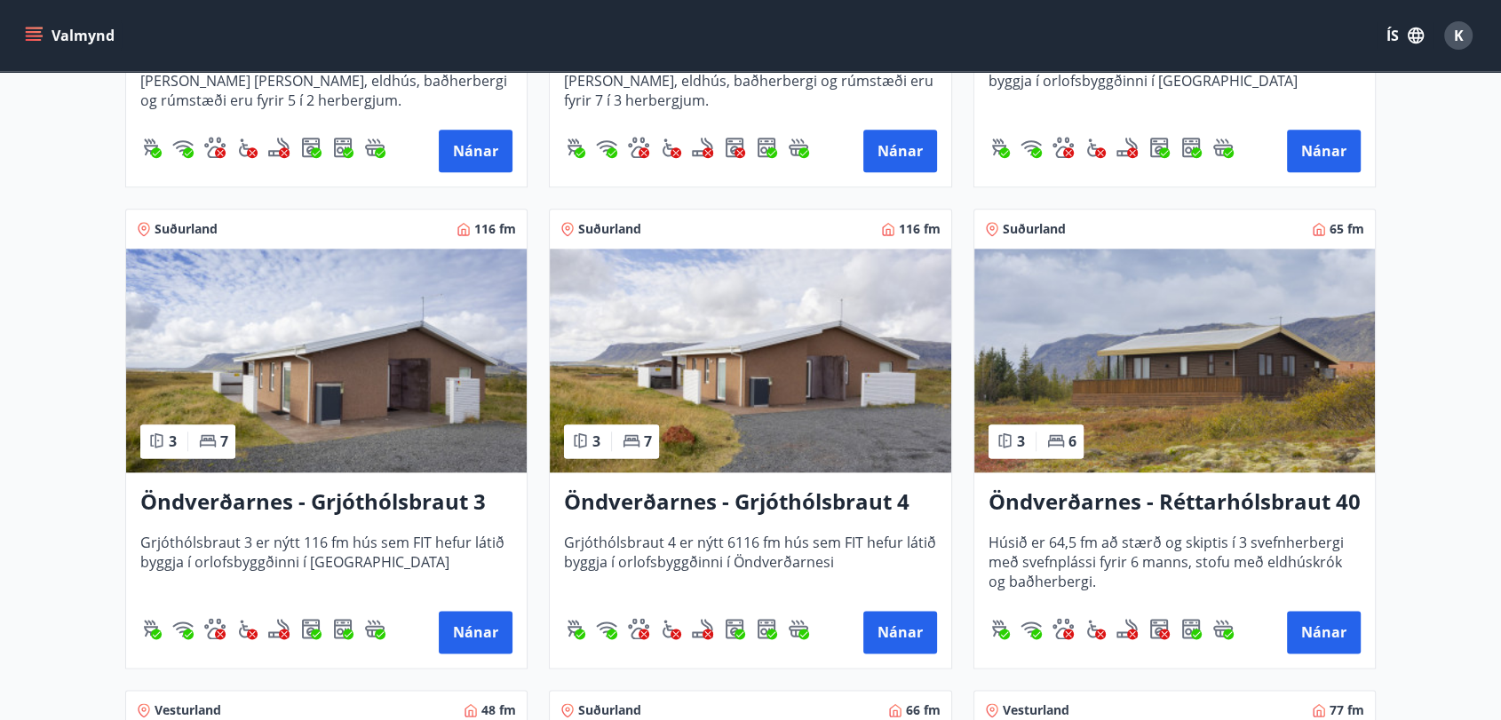
click at [829, 365] on img at bounding box center [750, 361] width 401 height 224
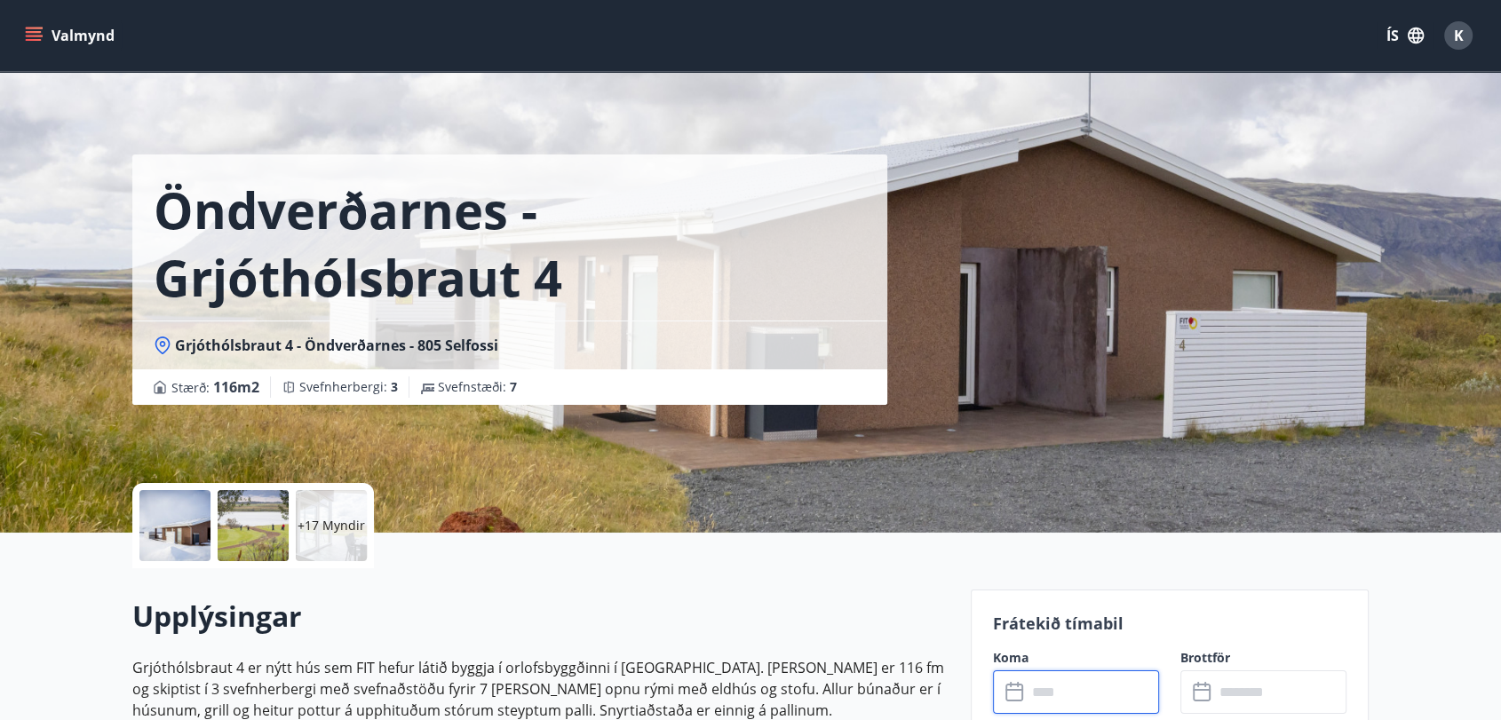
click at [1130, 696] on input "text" at bounding box center [1093, 693] width 132 height 44
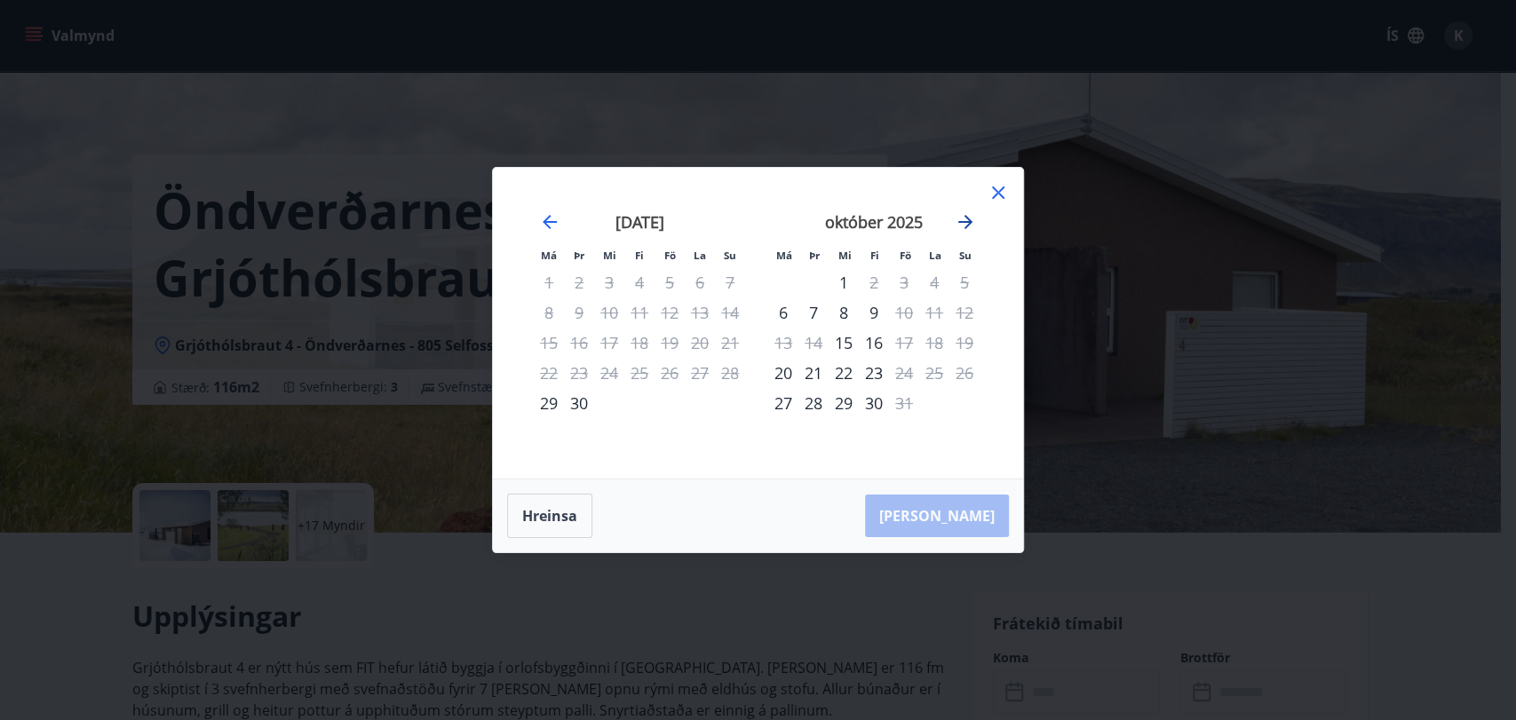
click at [971, 227] on icon "Move forward to switch to the next month." at bounding box center [965, 221] width 21 height 21
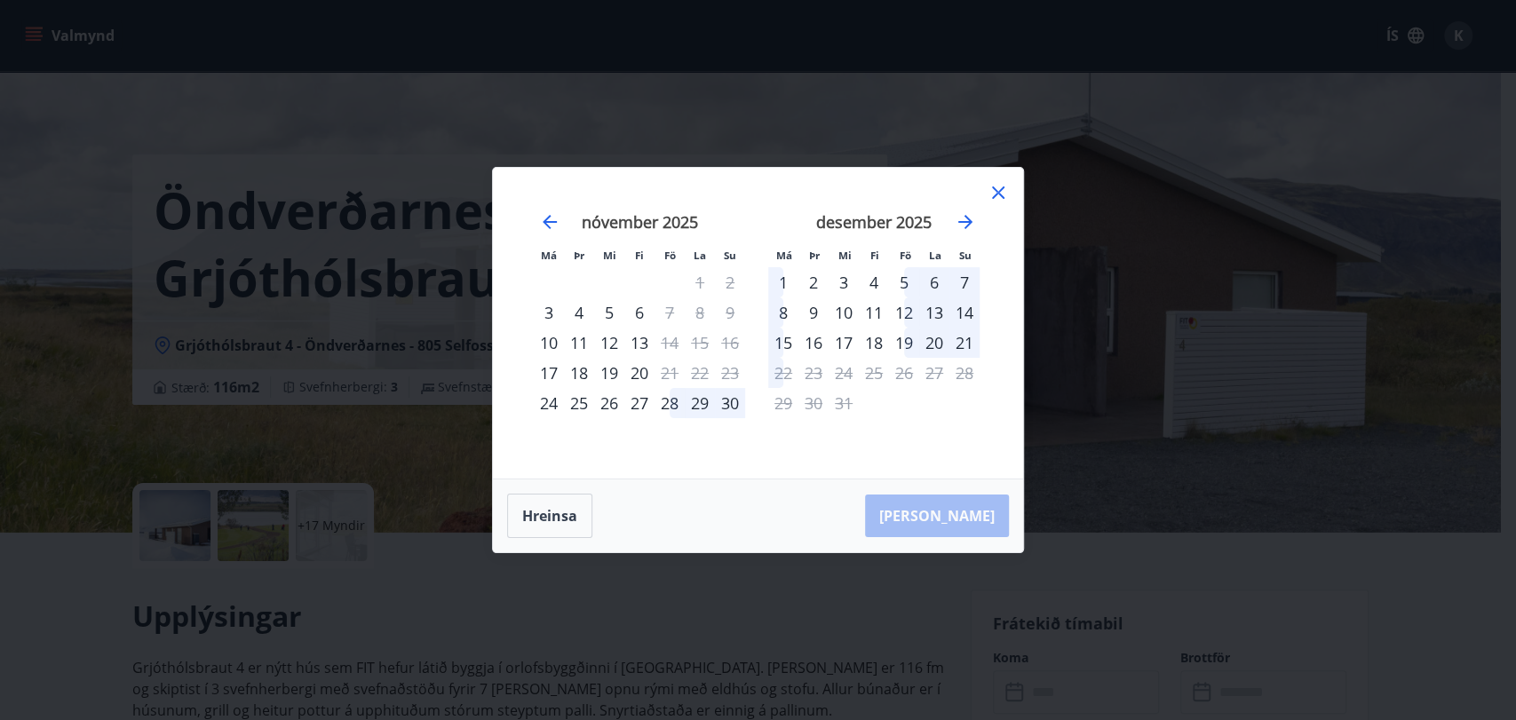
click at [998, 191] on icon at bounding box center [998, 193] width 12 height 12
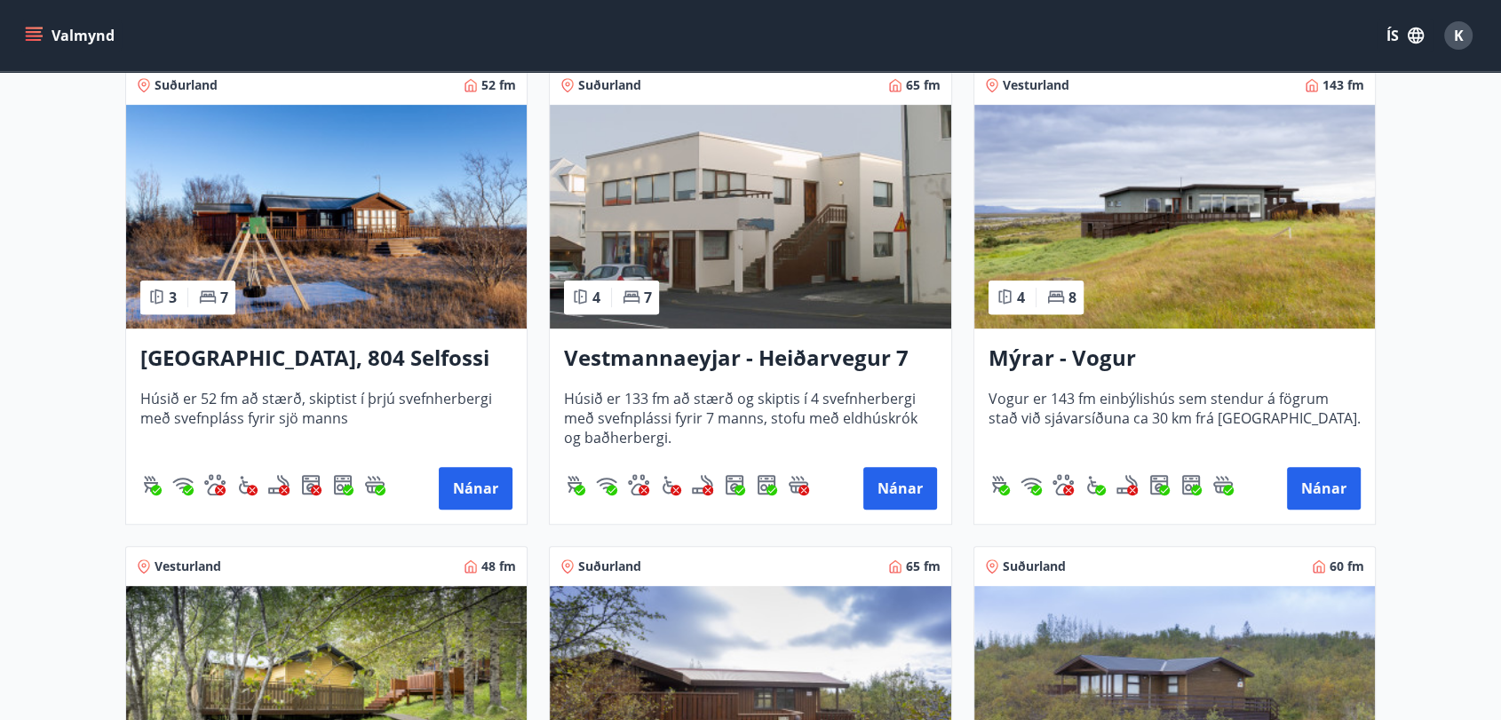
scroll to position [834, 0]
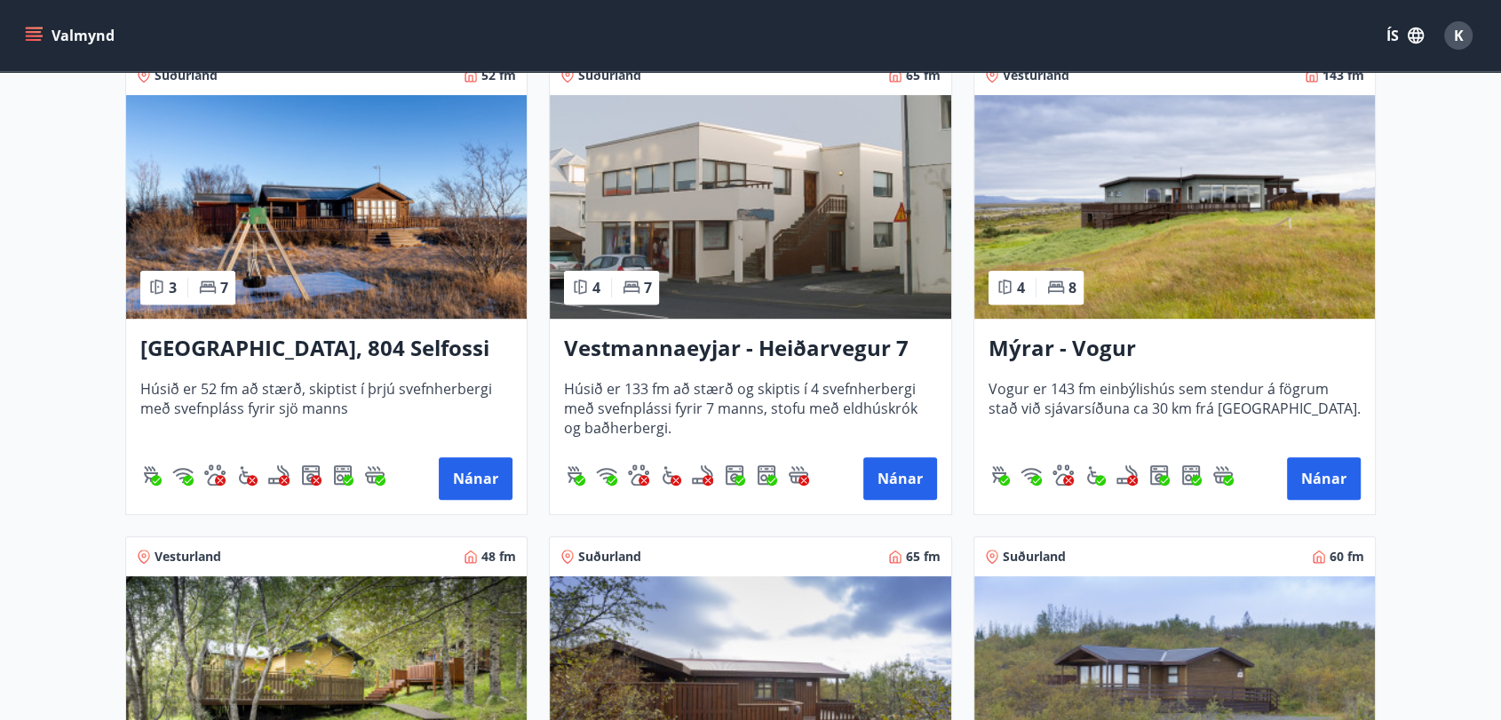
click at [433, 255] on img at bounding box center [326, 207] width 401 height 224
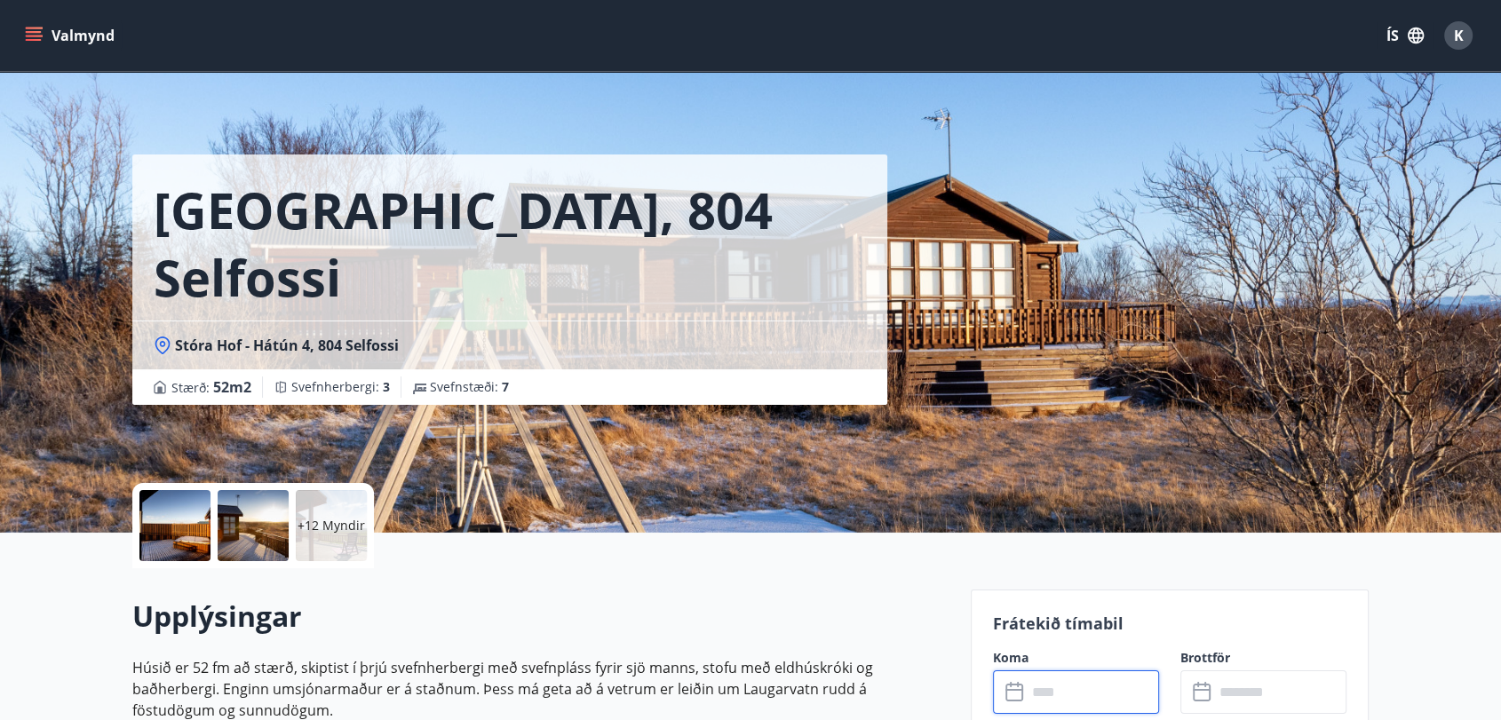
click at [1070, 684] on input "text" at bounding box center [1093, 693] width 132 height 44
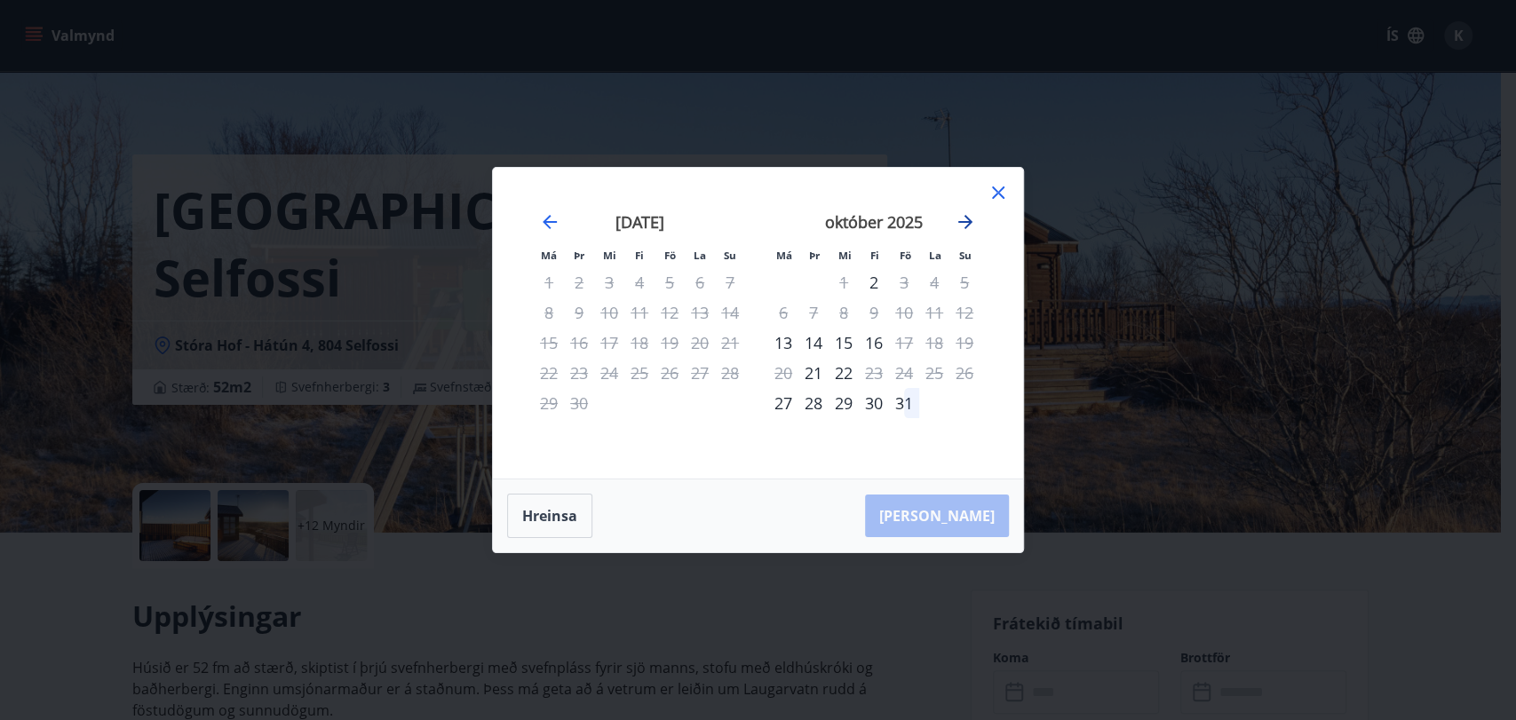
click at [971, 227] on icon "Move forward to switch to the next month." at bounding box center [965, 221] width 21 height 21
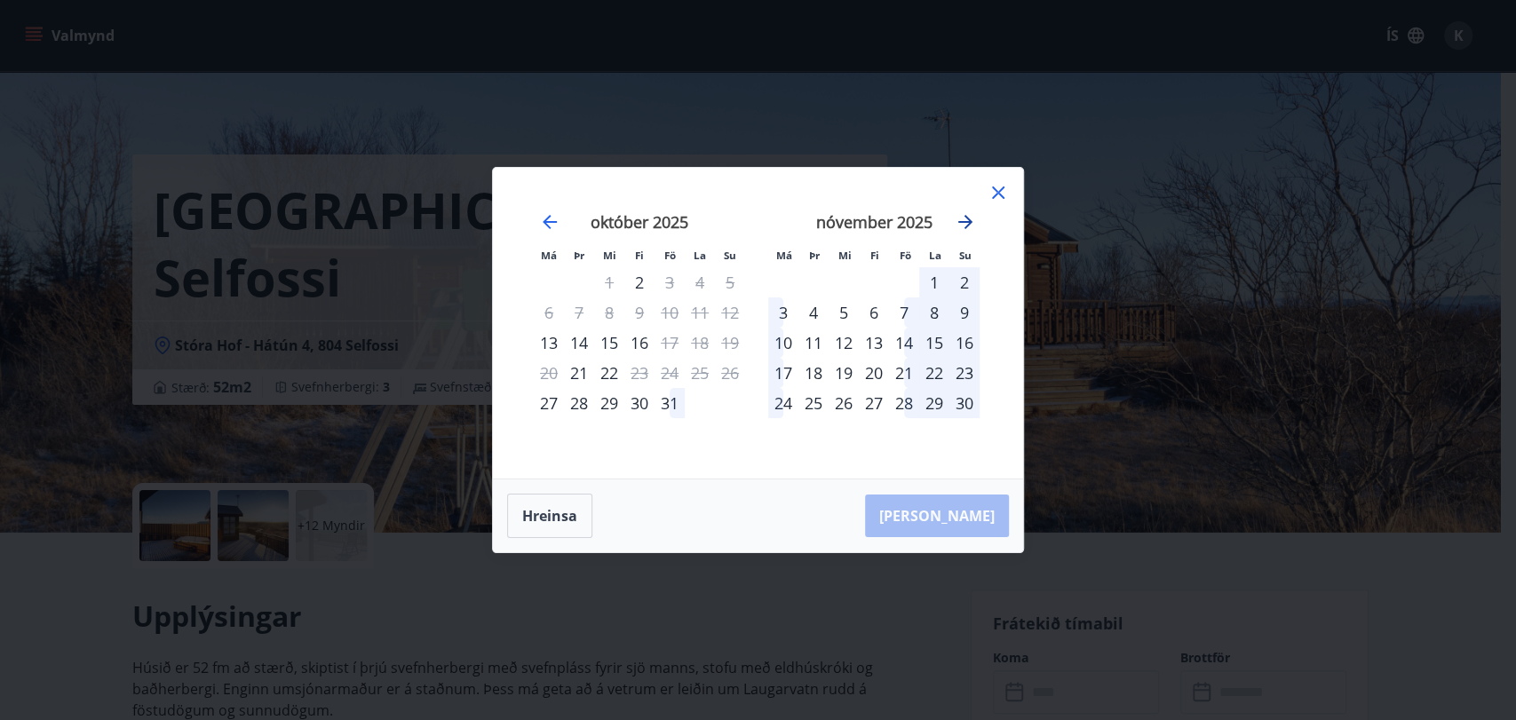
click at [971, 227] on icon "Move forward to switch to the next month." at bounding box center [965, 221] width 21 height 21
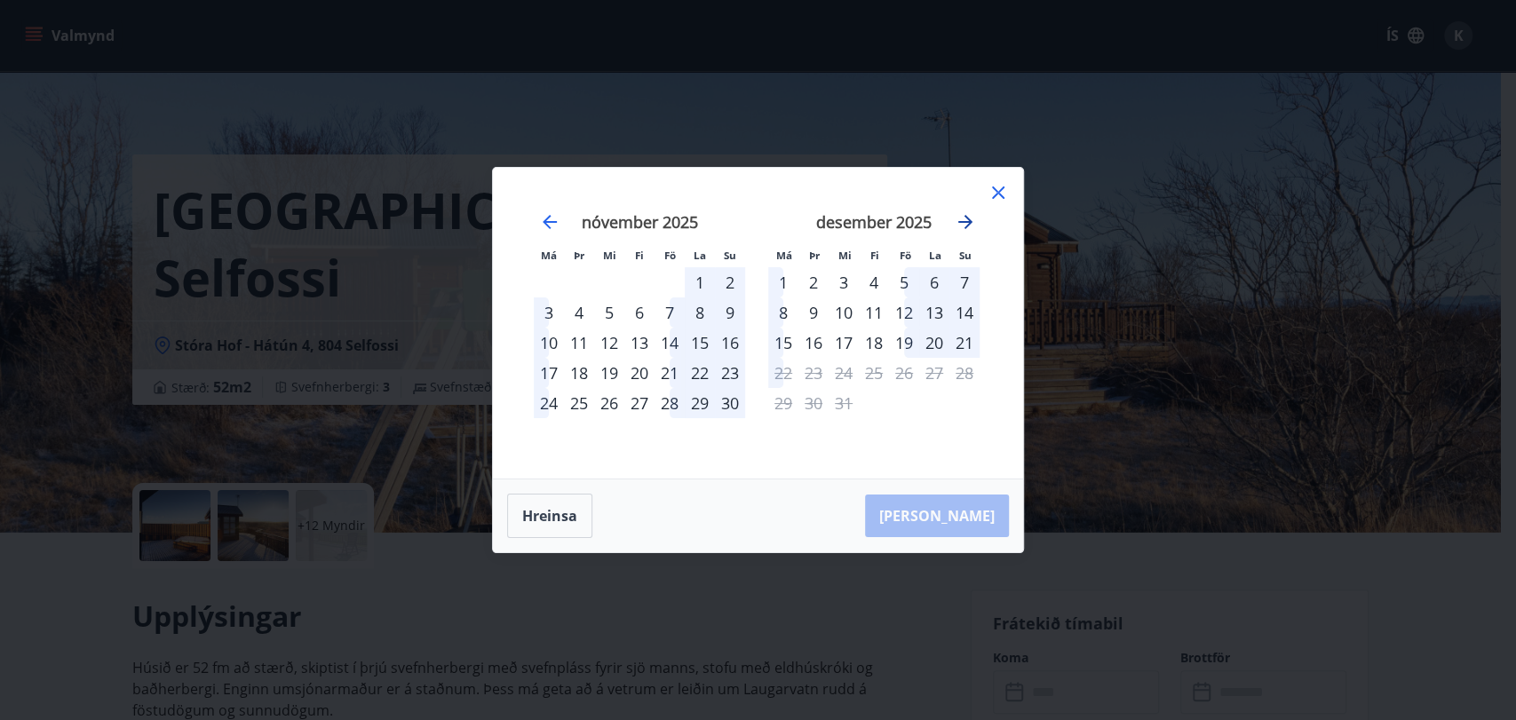
click at [971, 227] on icon "Move forward to switch to the next month." at bounding box center [965, 221] width 21 height 21
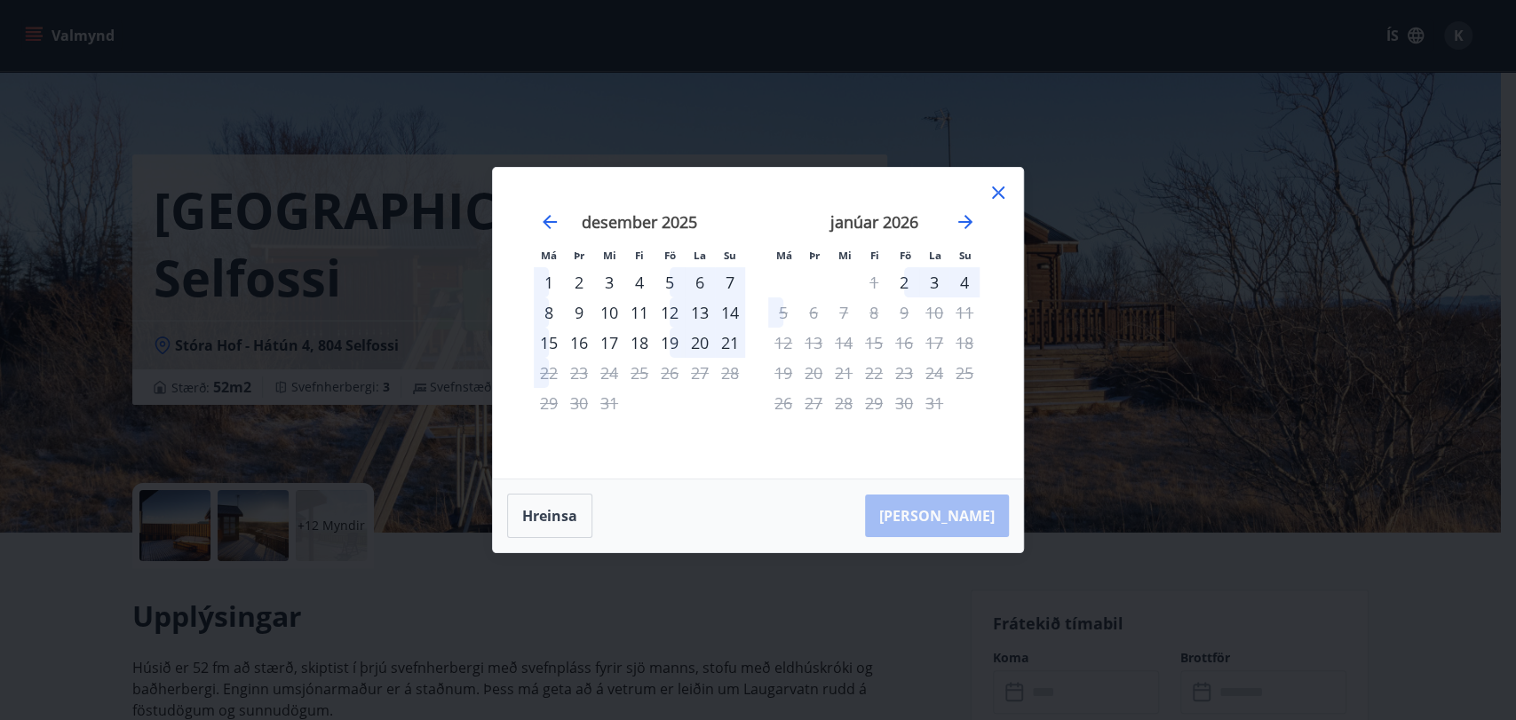
click at [998, 189] on icon at bounding box center [998, 192] width 21 height 21
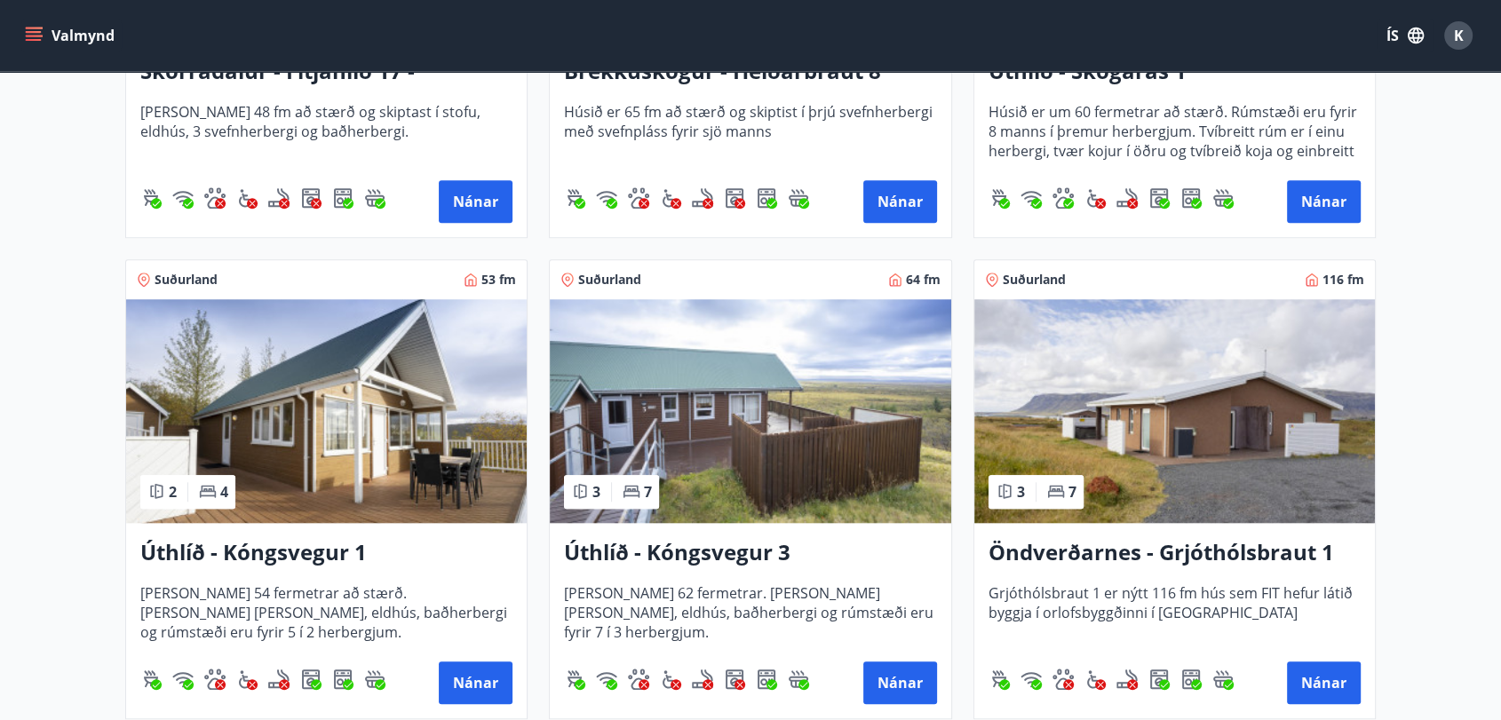
scroll to position [1588, 0]
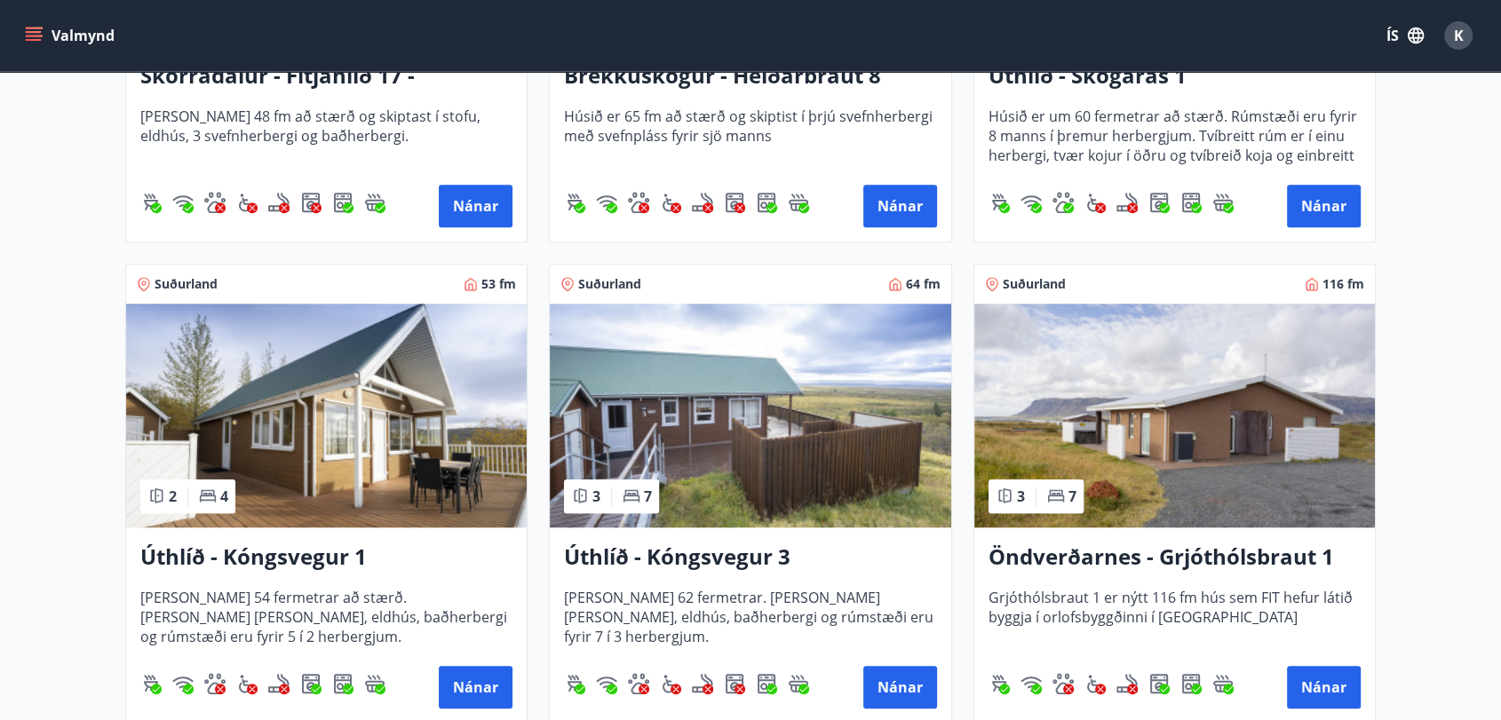
click at [761, 470] on img at bounding box center [750, 416] width 401 height 224
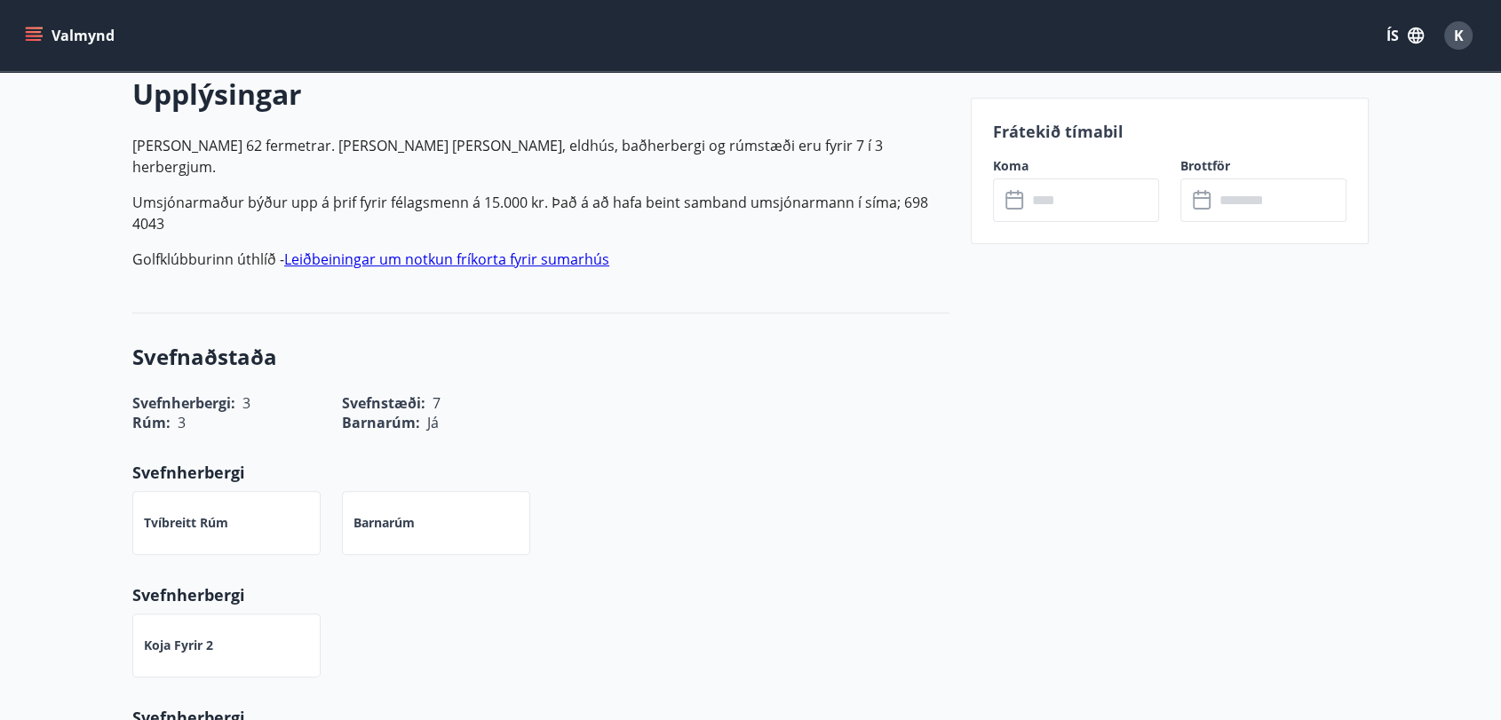
scroll to position [512, 0]
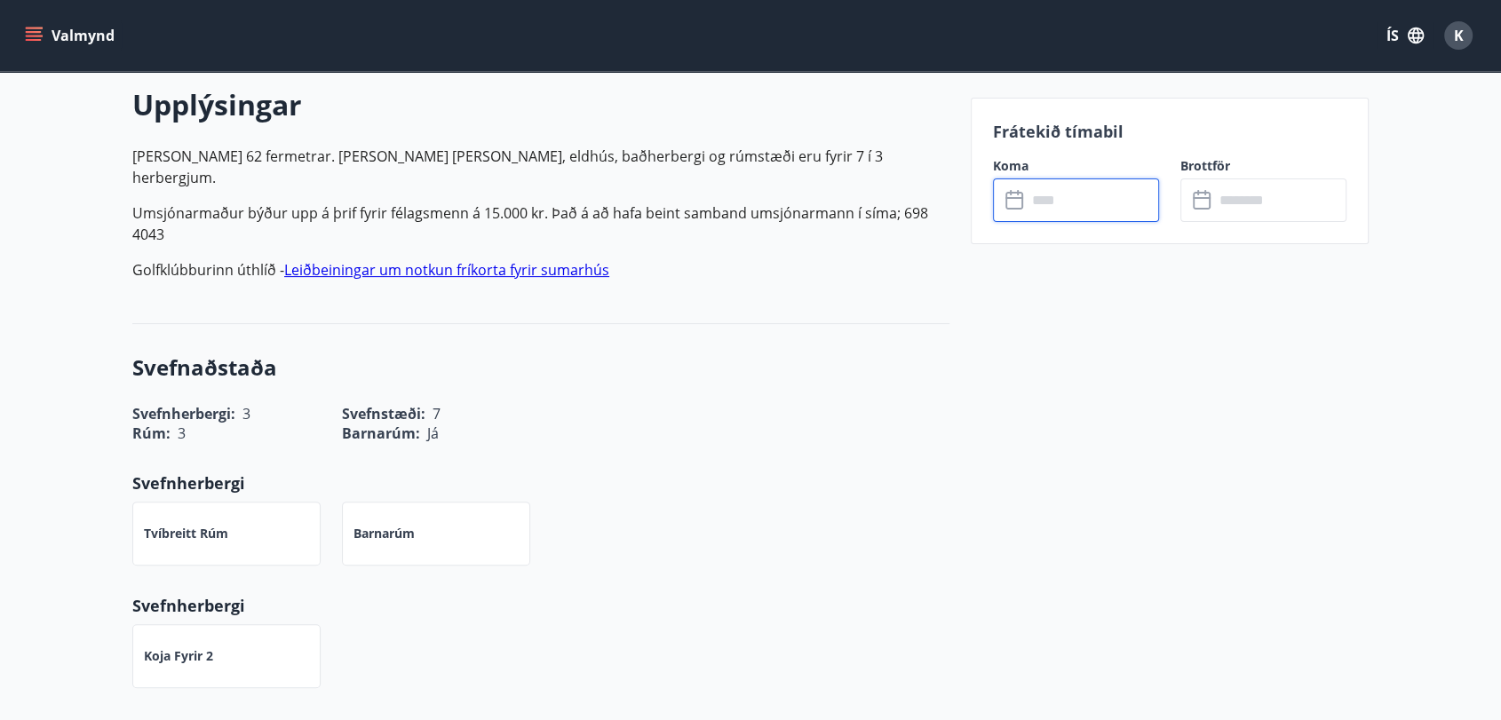
click at [1112, 203] on input "text" at bounding box center [1093, 201] width 132 height 44
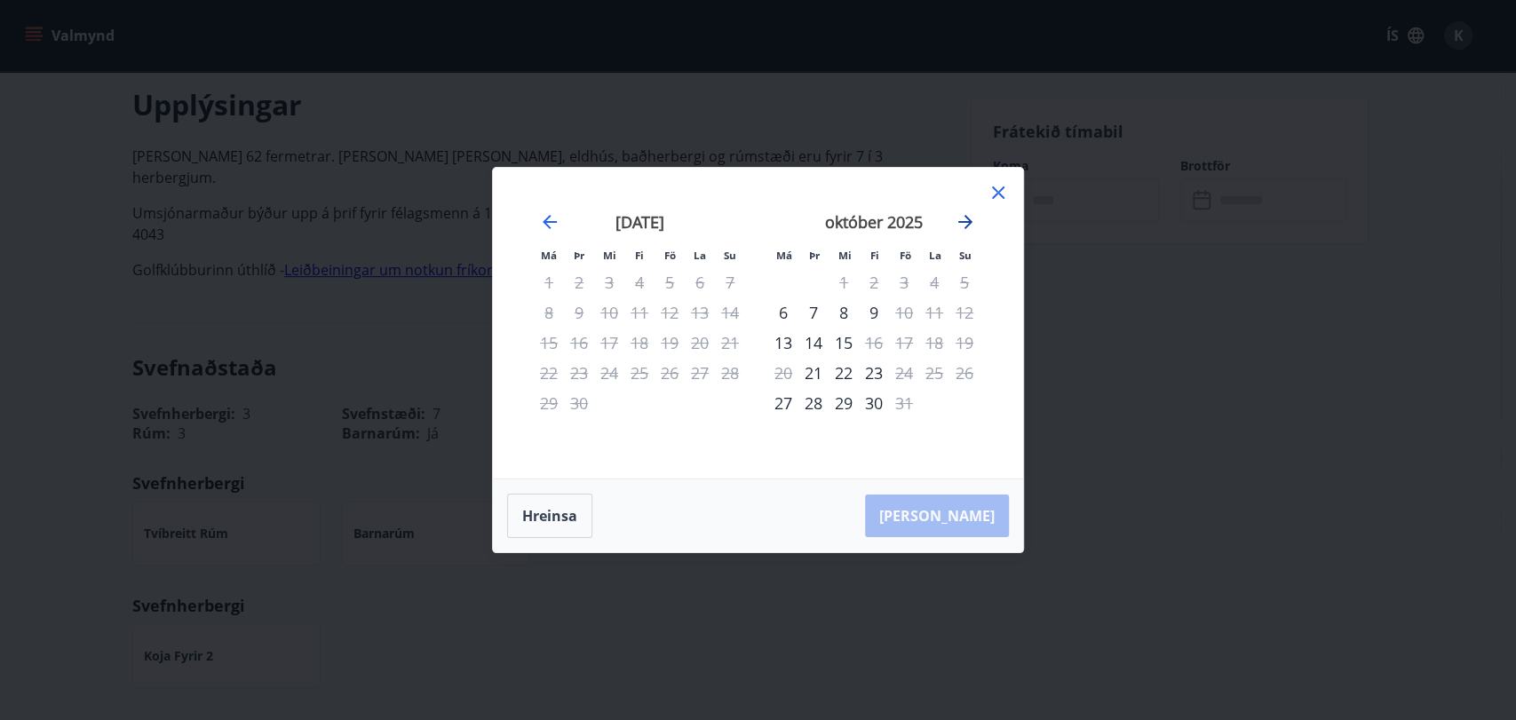
click at [968, 219] on icon "Move forward to switch to the next month." at bounding box center [965, 222] width 14 height 14
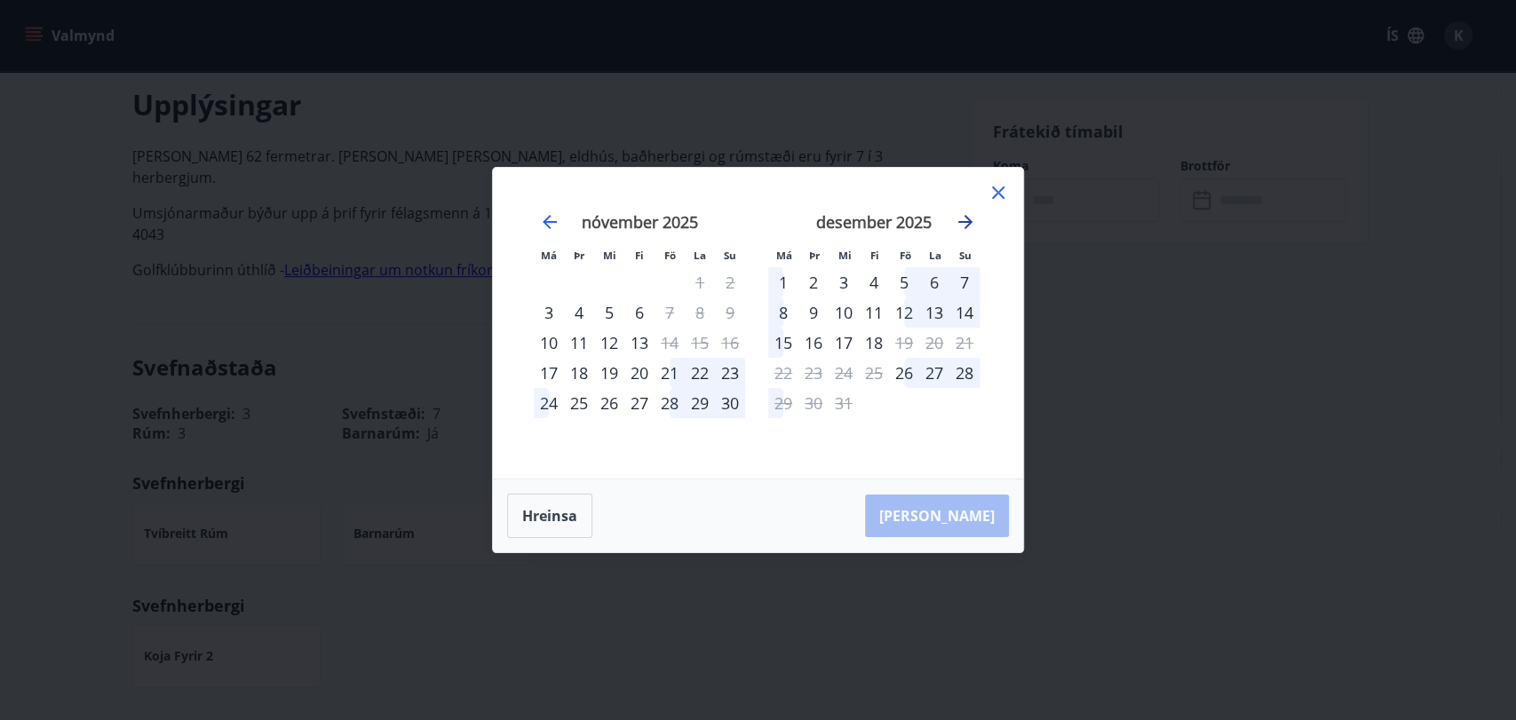
click at [968, 219] on icon "Move forward to switch to the next month." at bounding box center [965, 222] width 14 height 14
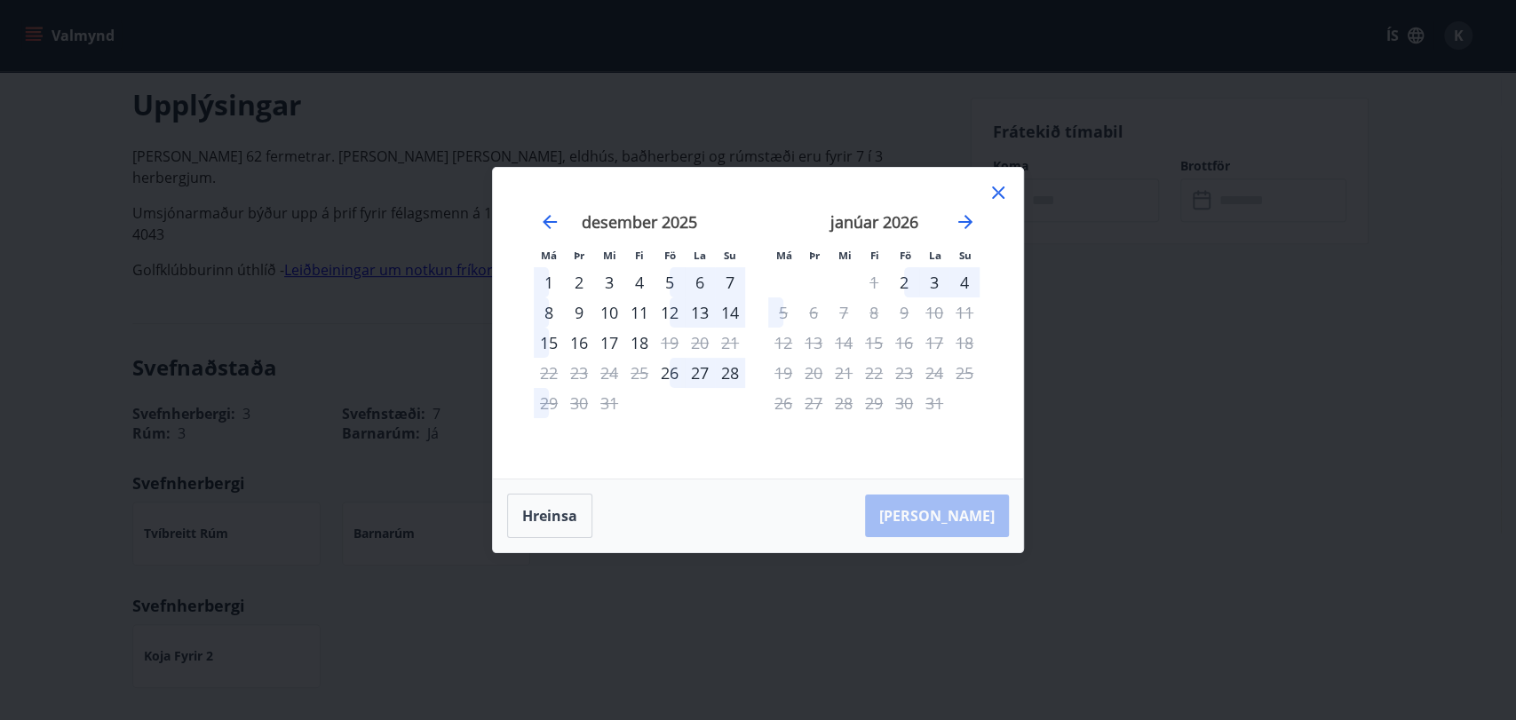
click at [990, 197] on icon at bounding box center [998, 192] width 21 height 21
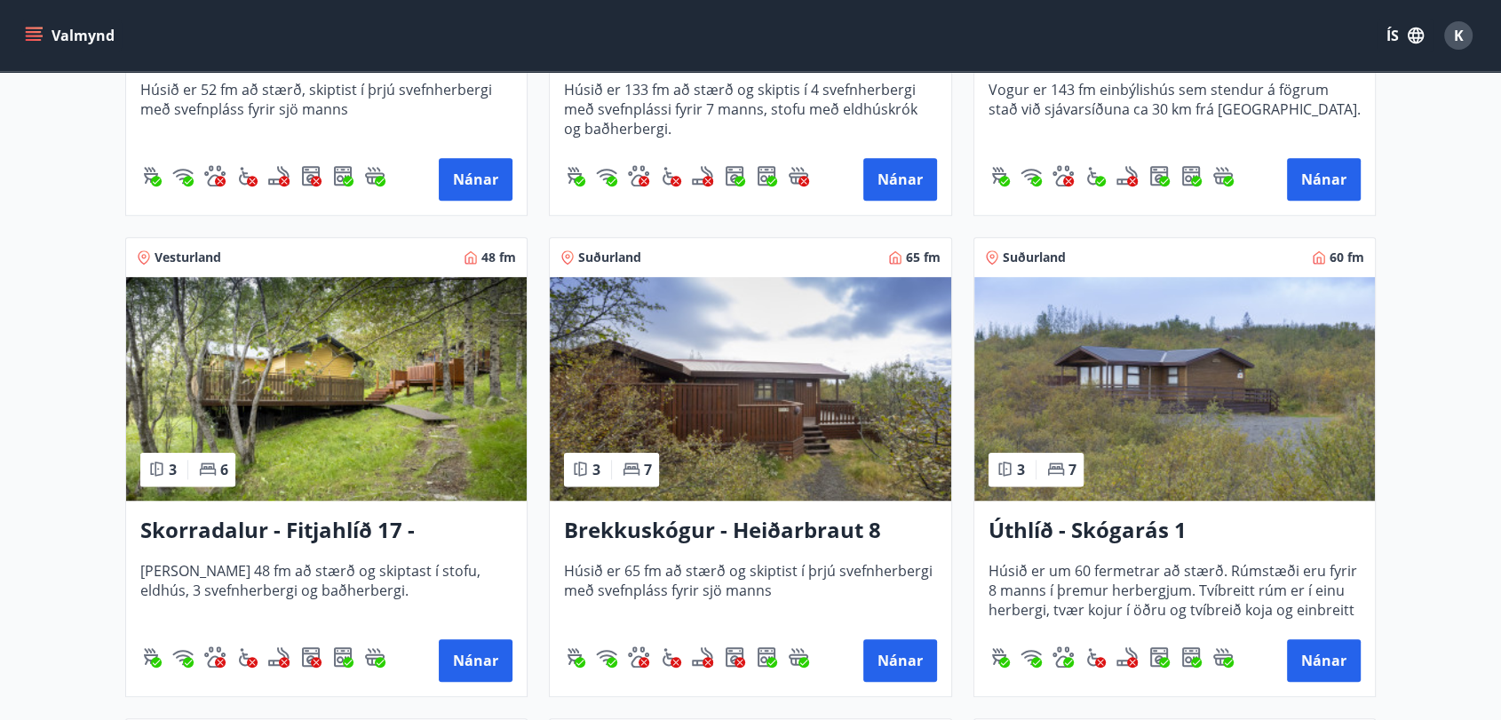
scroll to position [1113, 0]
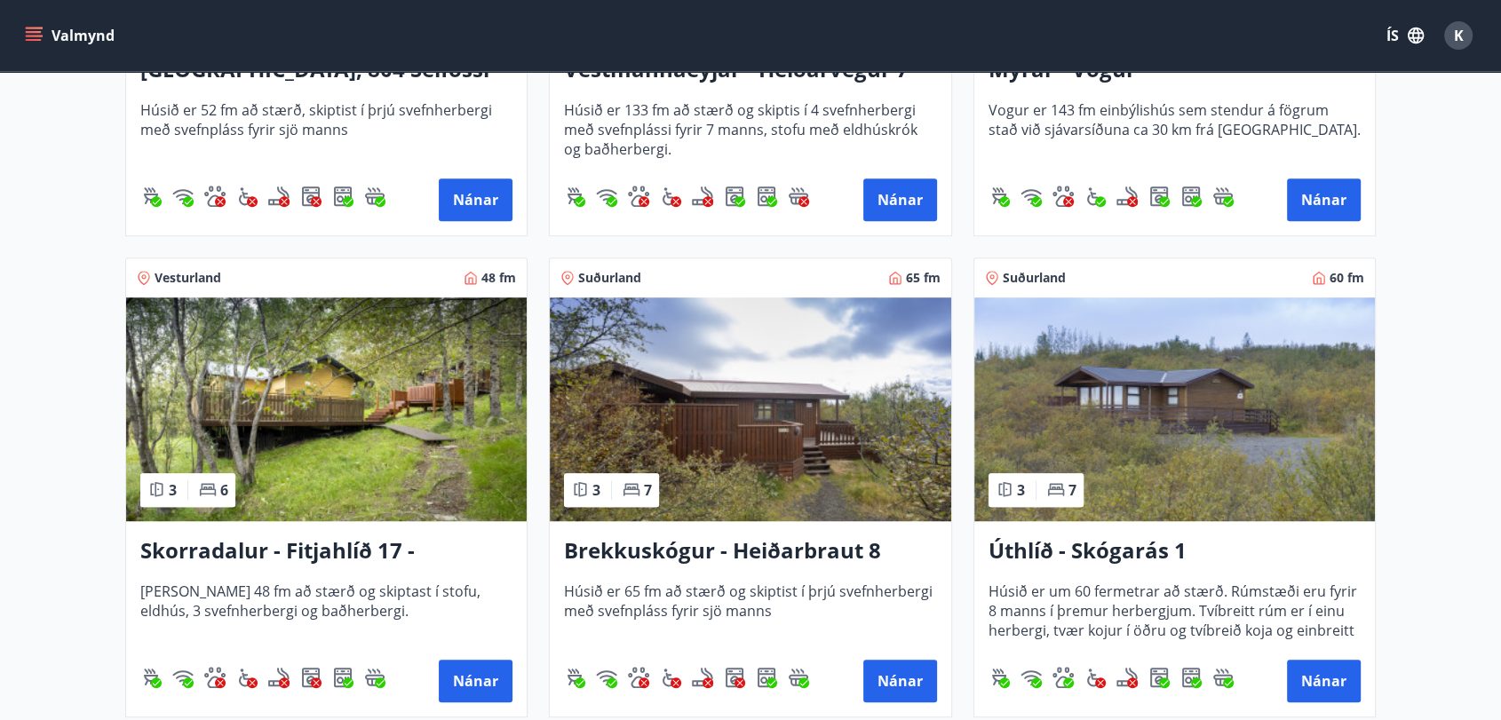
click at [738, 404] on img at bounding box center [750, 410] width 401 height 224
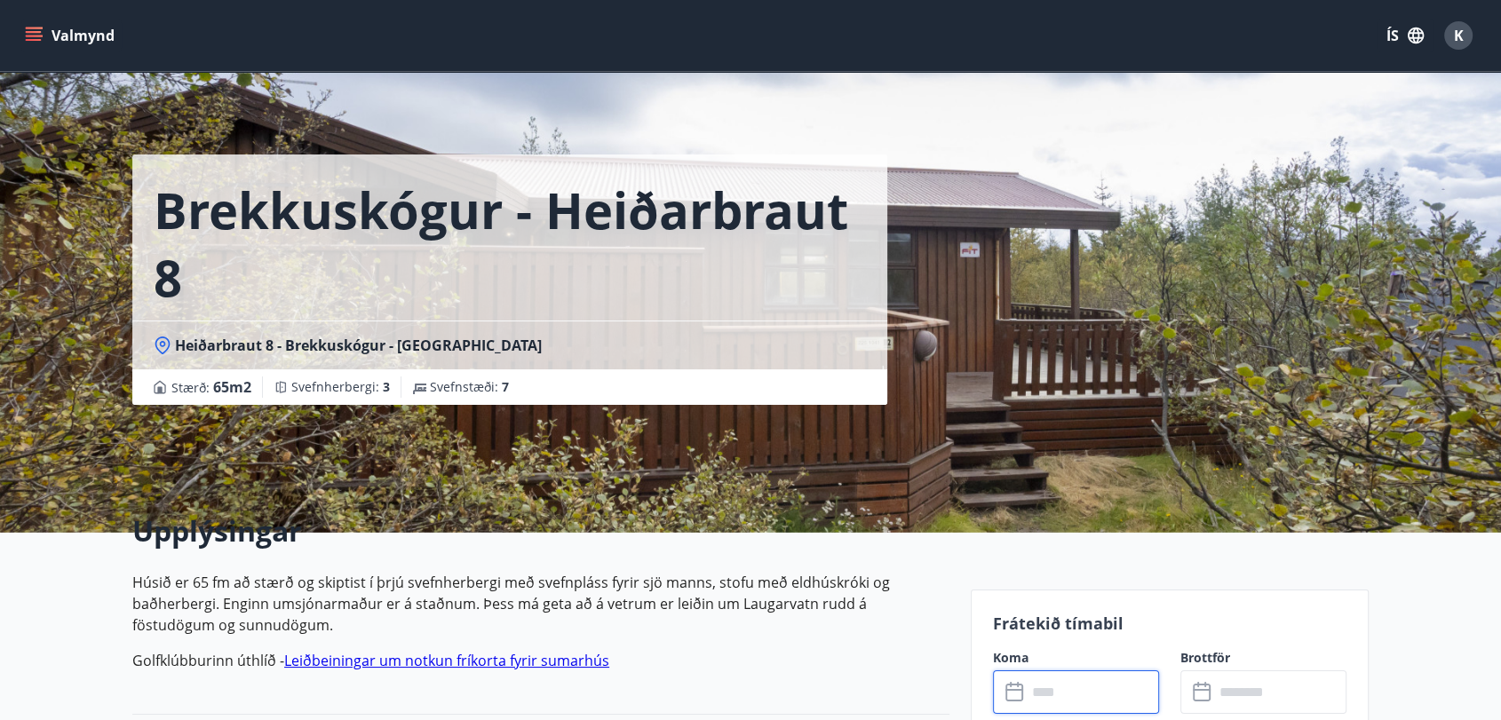
click at [1109, 692] on input "text" at bounding box center [1093, 693] width 132 height 44
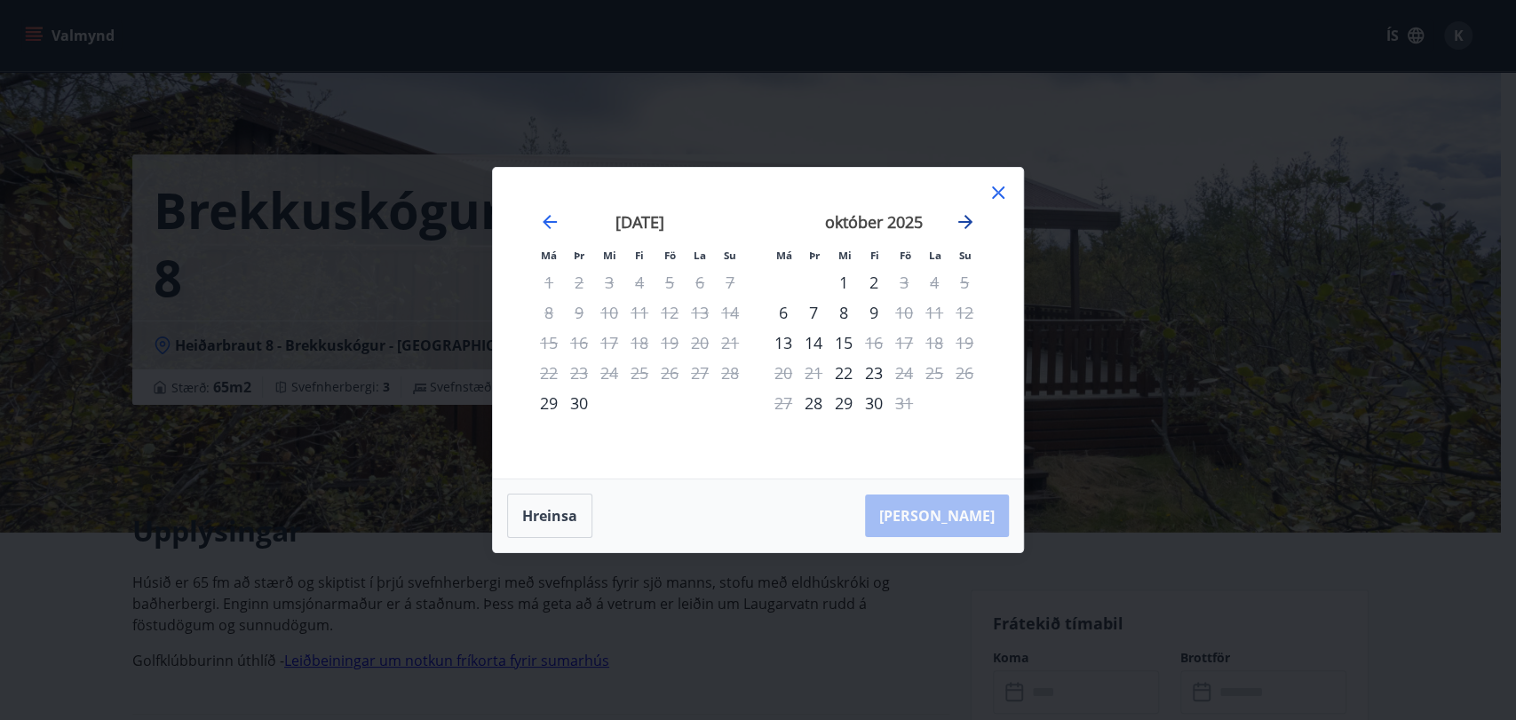
click at [967, 217] on icon "Move forward to switch to the next month." at bounding box center [965, 221] width 21 height 21
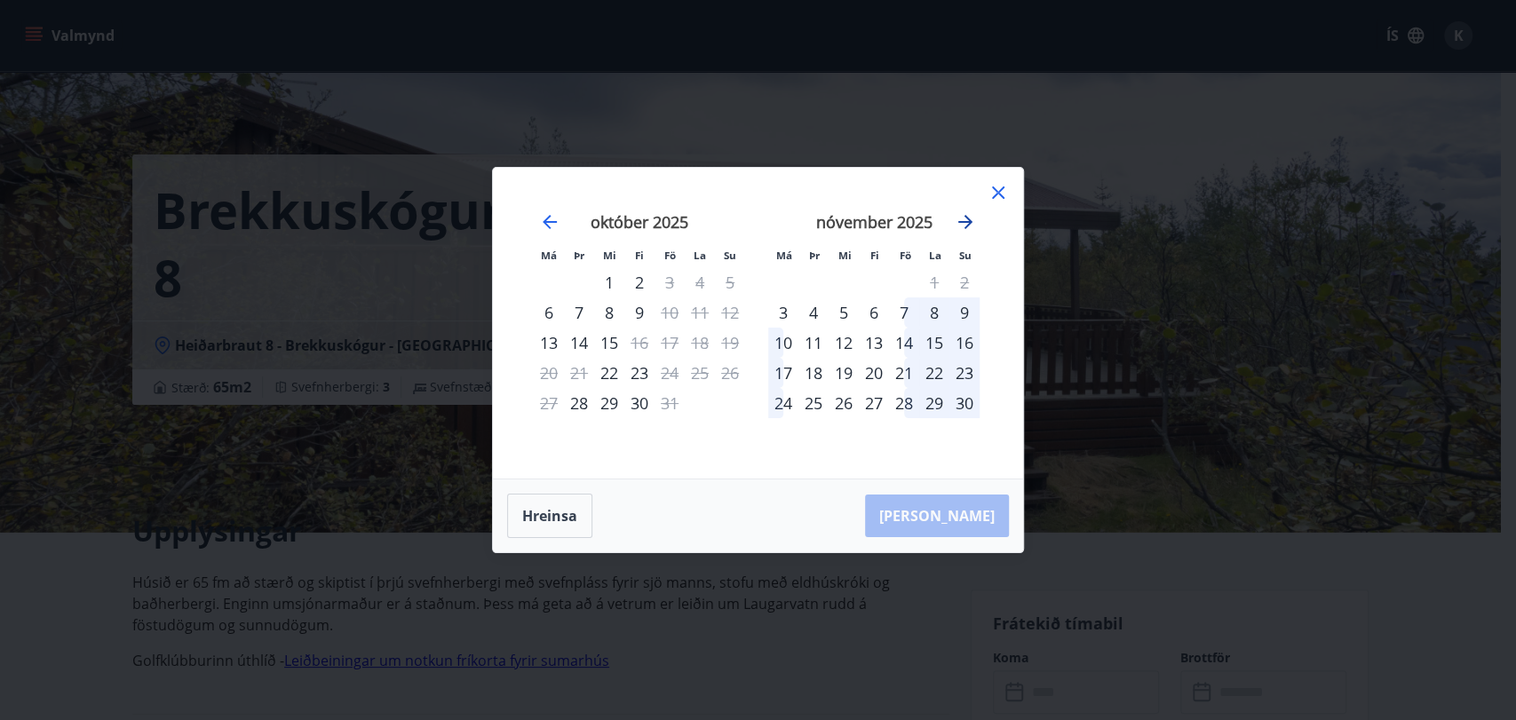
click at [967, 217] on icon "Move forward to switch to the next month." at bounding box center [965, 221] width 21 height 21
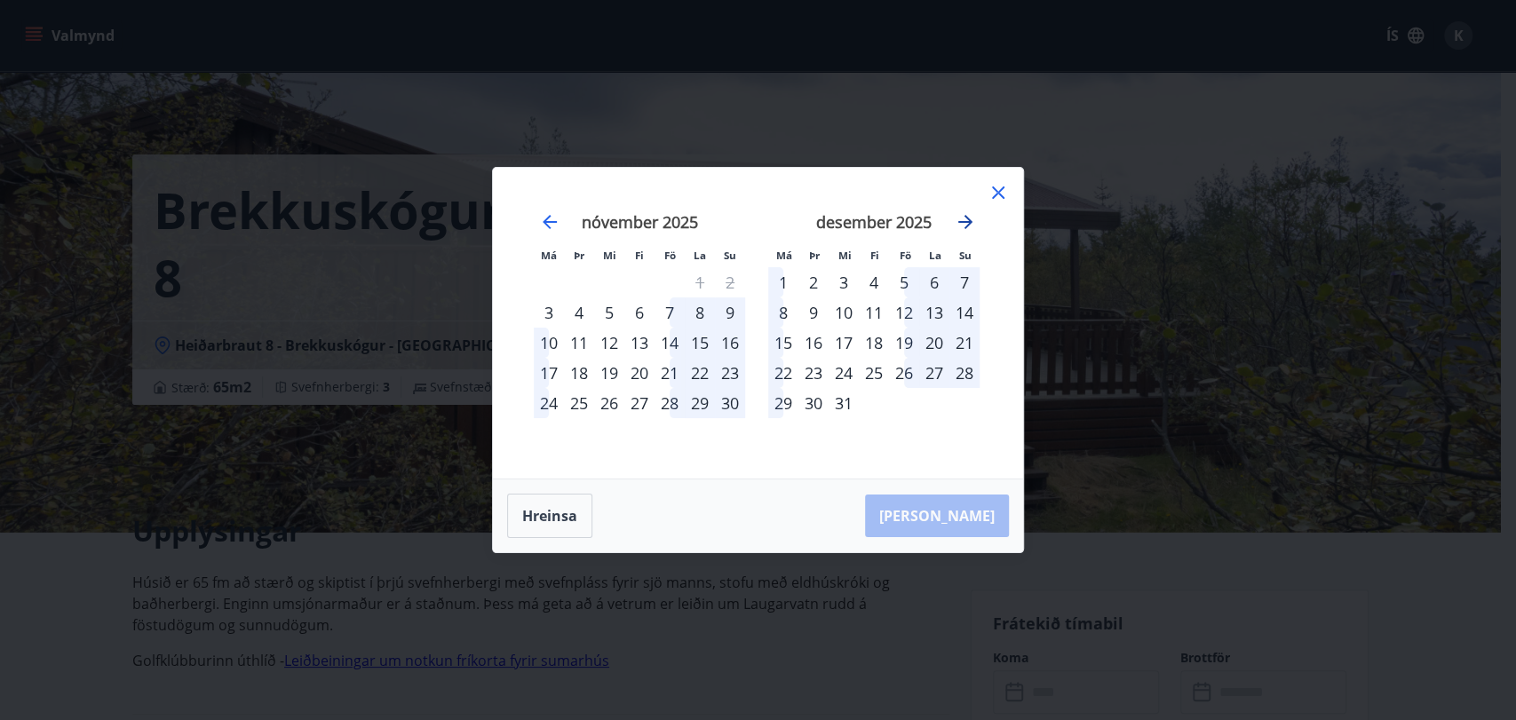
click at [967, 217] on icon "Move forward to switch to the next month." at bounding box center [965, 221] width 21 height 21
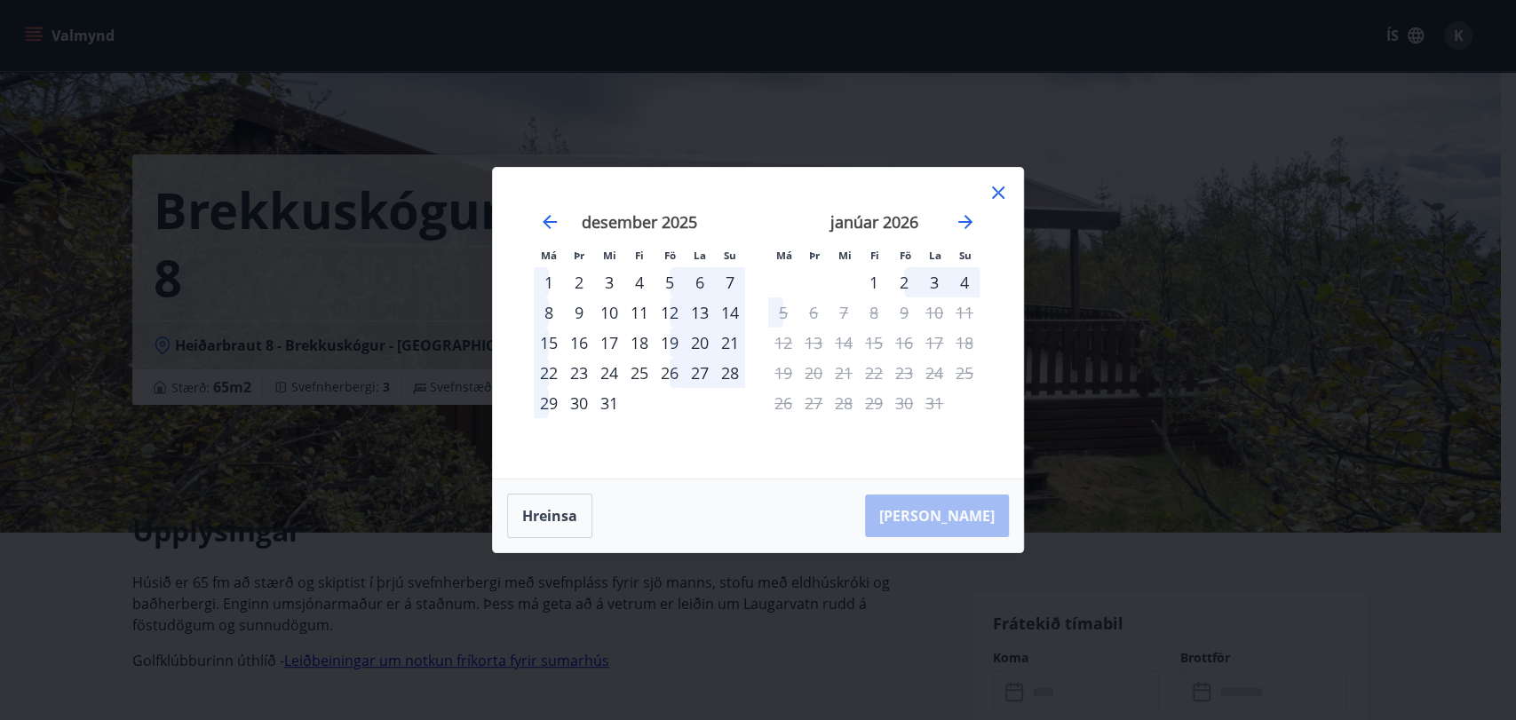
click at [988, 187] on icon at bounding box center [998, 192] width 21 height 21
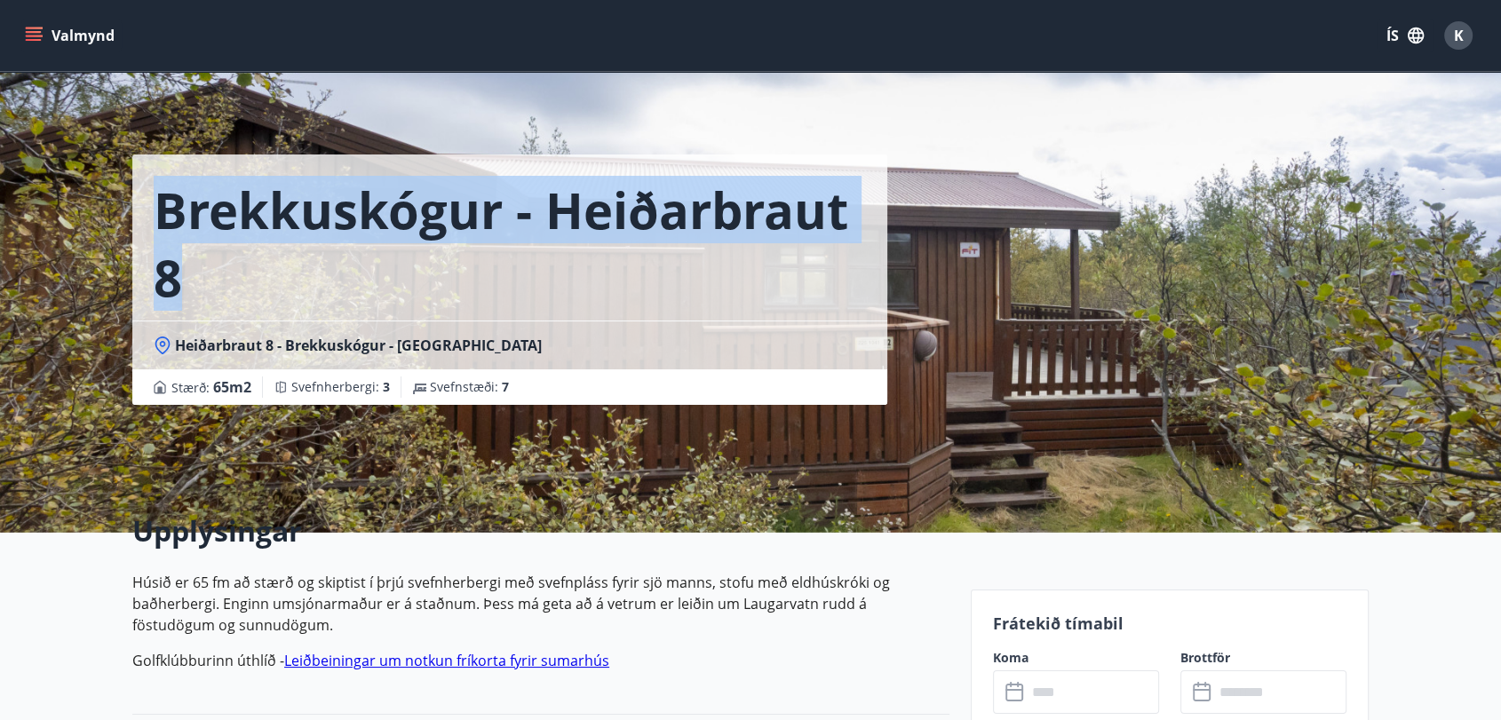
drag, startPoint x: 185, startPoint y: 291, endPoint x: 121, endPoint y: 214, distance: 100.3
click at [121, 214] on div "Brekkuskógur - Heiðarbraut 8 Heiðarbraut 8 - Brekkuskógur - Bláskógabyggð - Árn…" at bounding box center [750, 266] width 1279 height 533
click at [685, 270] on h1 "Brekkuskógur - Heiðarbraut 8" at bounding box center [510, 243] width 712 height 135
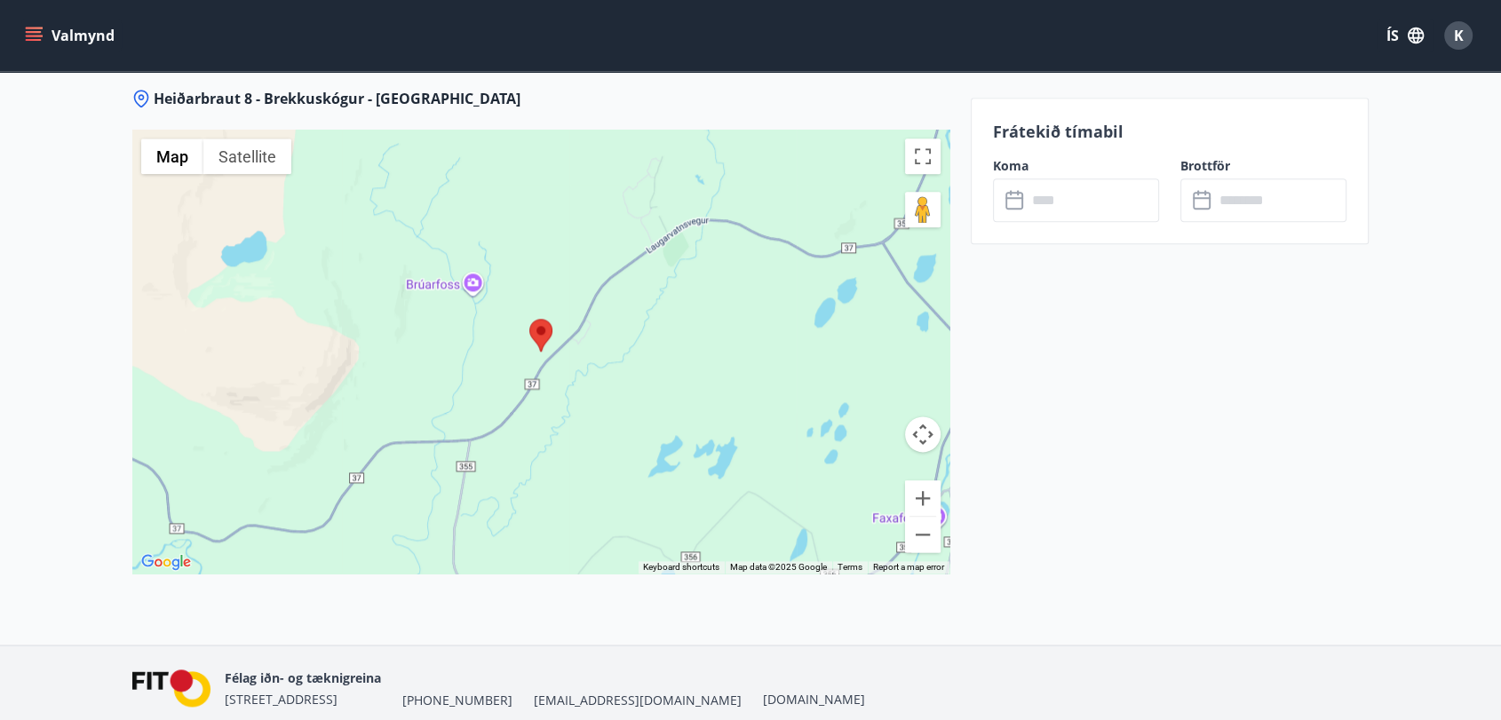
scroll to position [2204, 0]
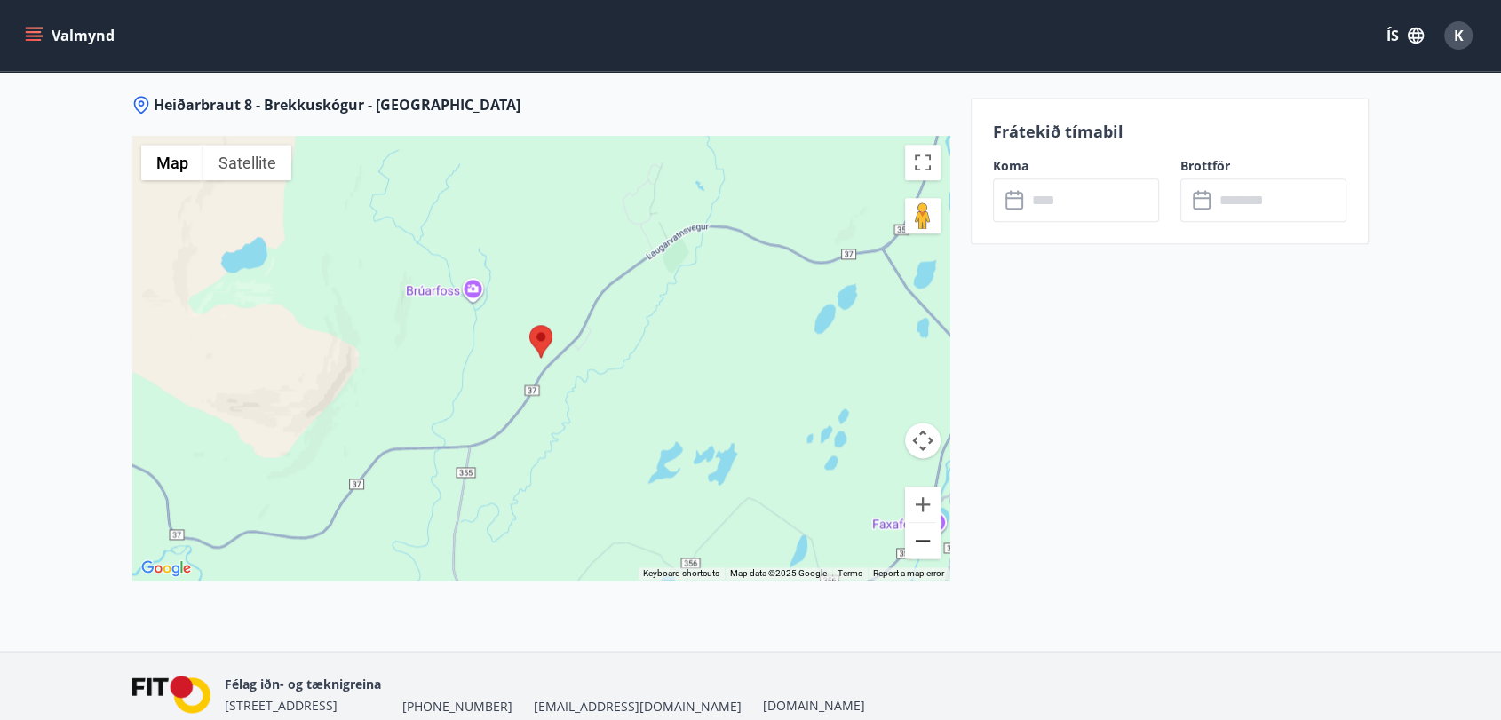
click at [918, 542] on button "Zoom out" at bounding box center [923, 541] width 36 height 36
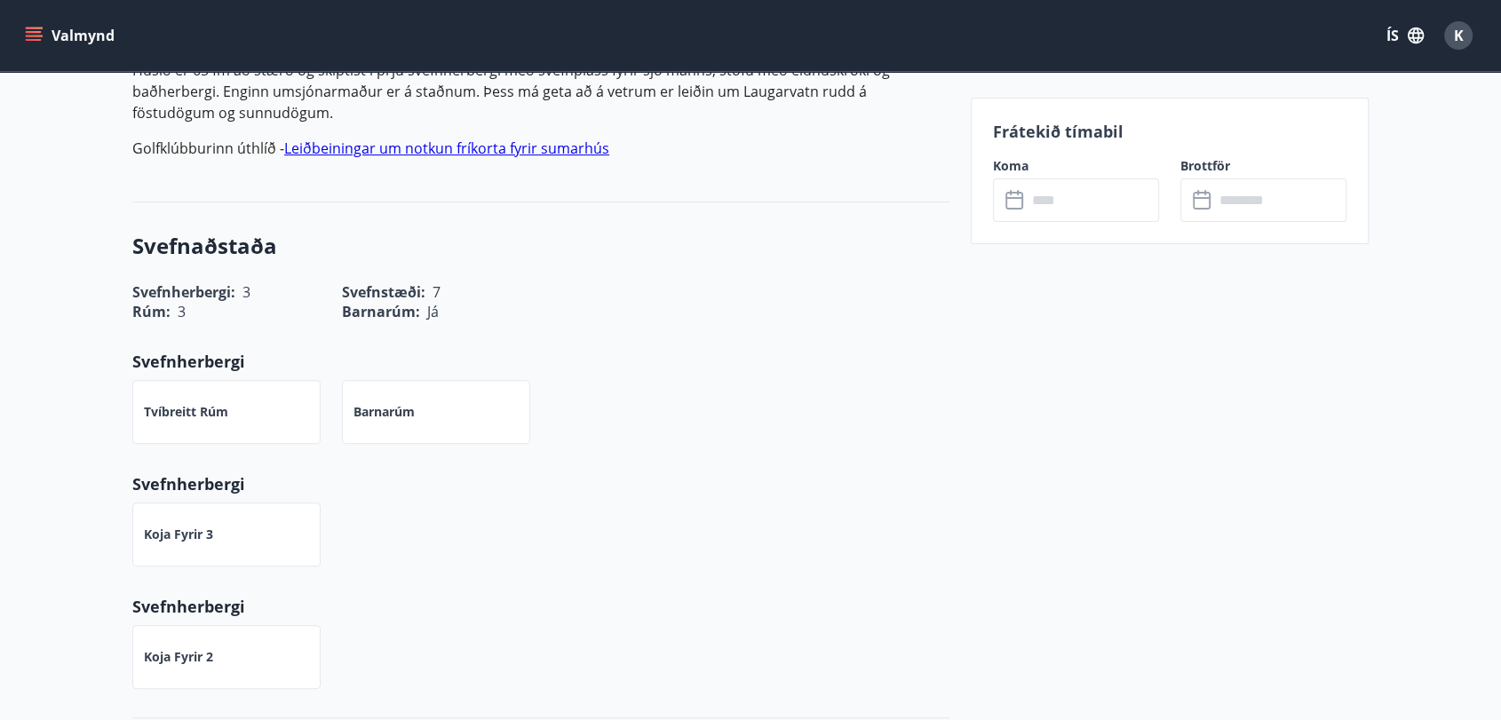
scroll to position [554, 0]
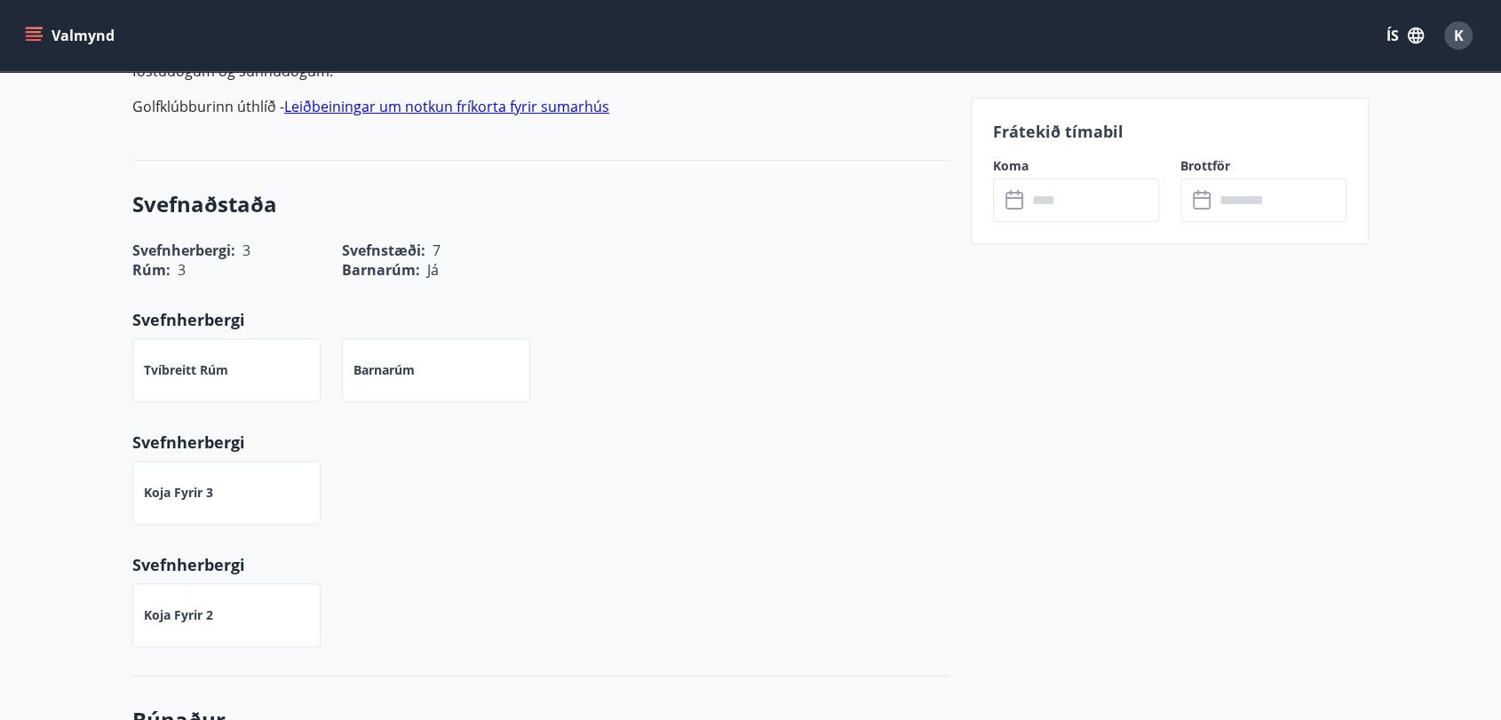
click at [1116, 199] on input "text" at bounding box center [1093, 201] width 132 height 44
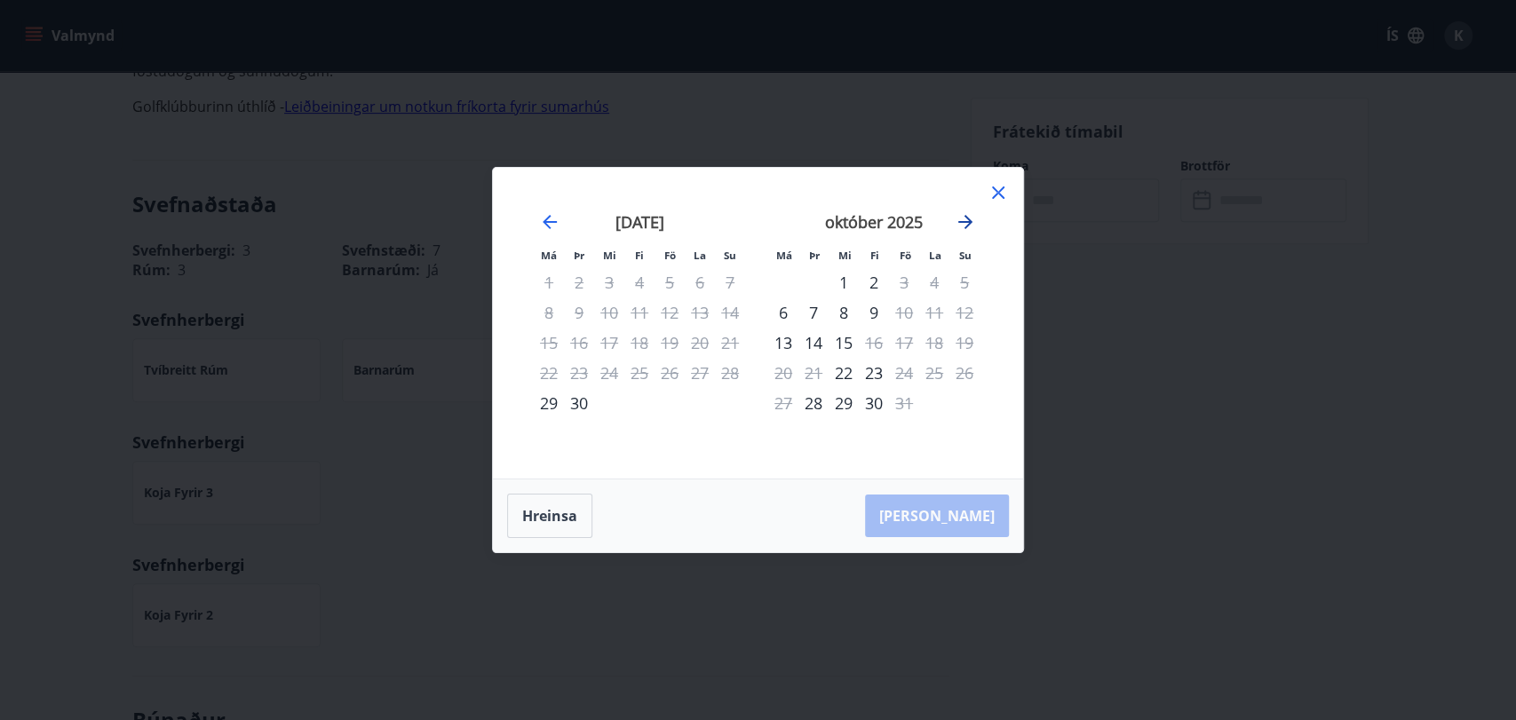
click at [969, 227] on icon "Move forward to switch to the next month." at bounding box center [965, 221] width 21 height 21
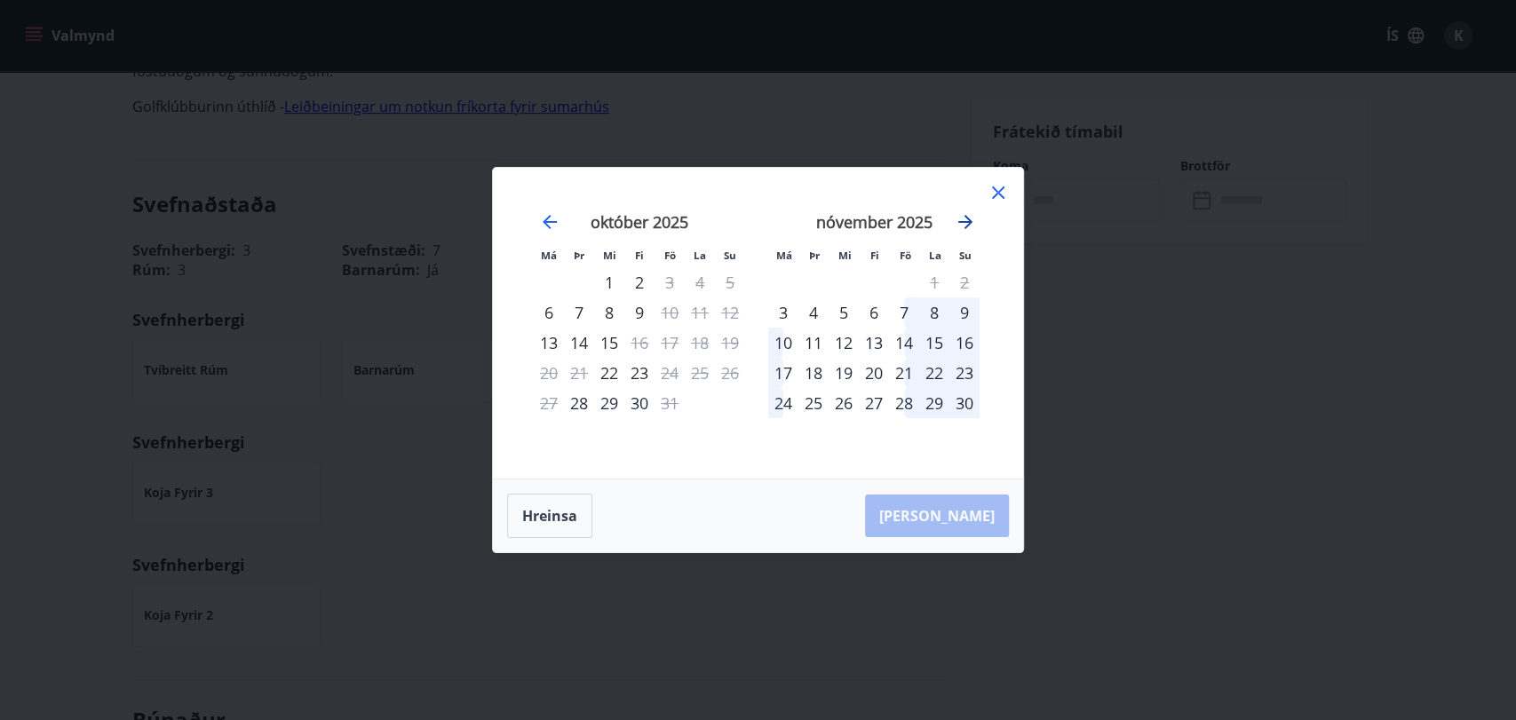
click at [969, 227] on icon "Move forward to switch to the next month." at bounding box center [965, 221] width 21 height 21
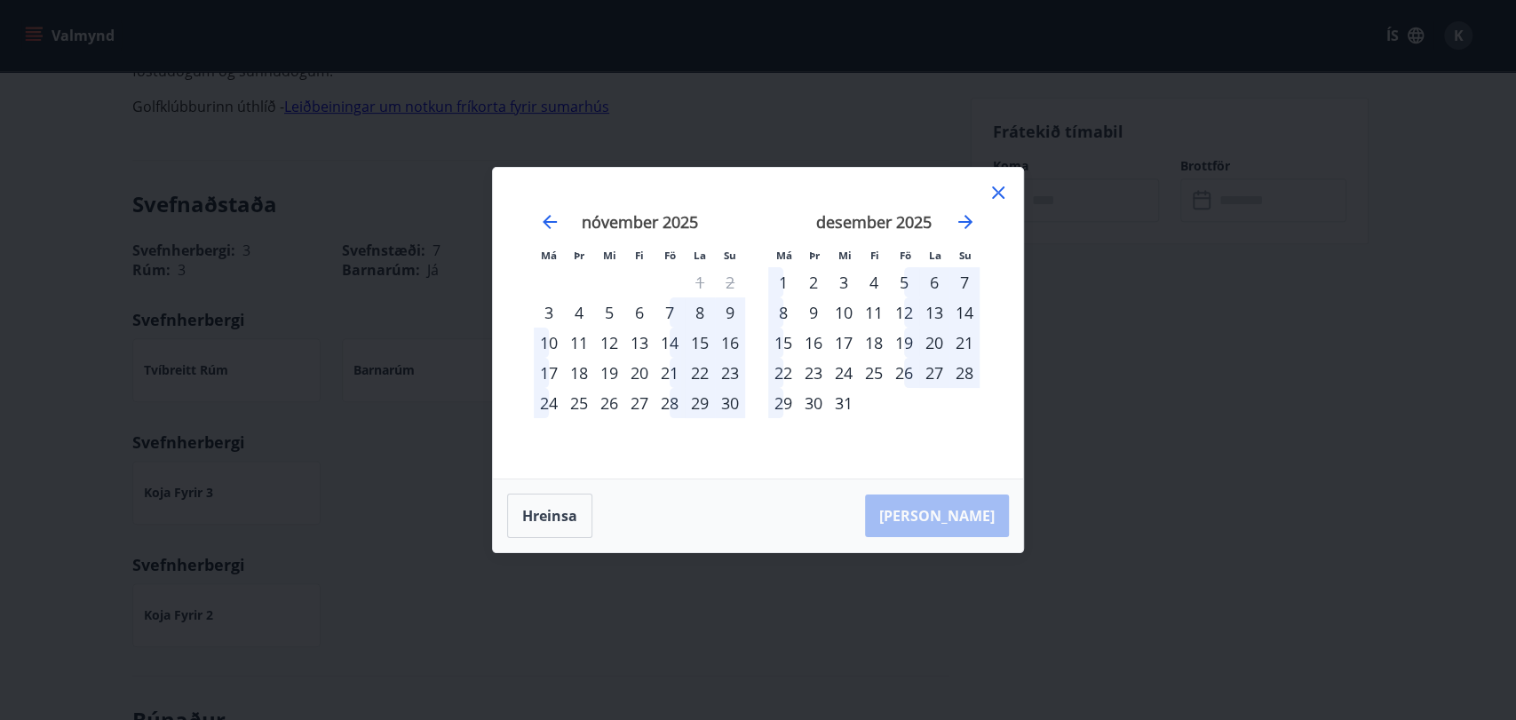
click at [787, 406] on div "29" at bounding box center [783, 403] width 30 height 30
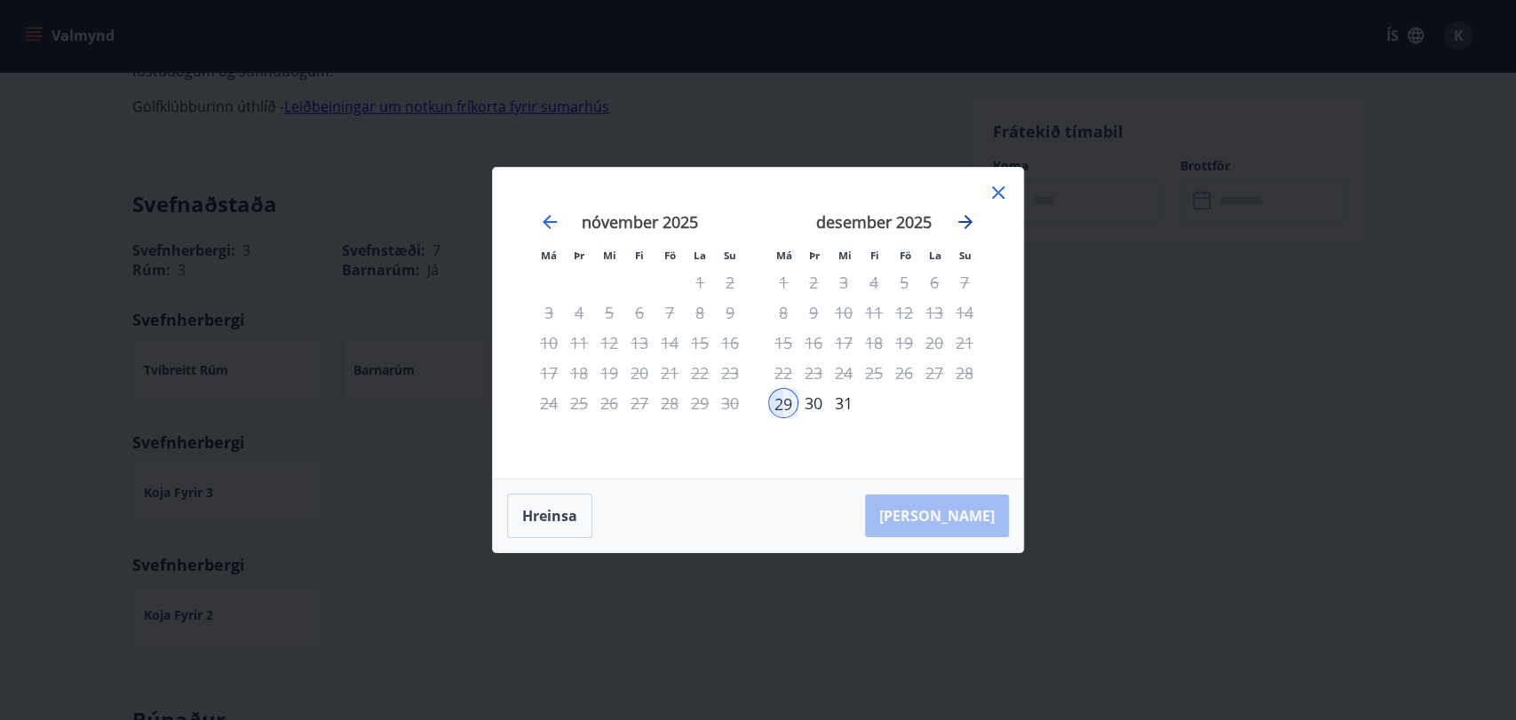
click at [970, 223] on icon "Move forward to switch to the next month." at bounding box center [965, 222] width 14 height 14
click at [966, 283] on div "4" at bounding box center [965, 282] width 30 height 30
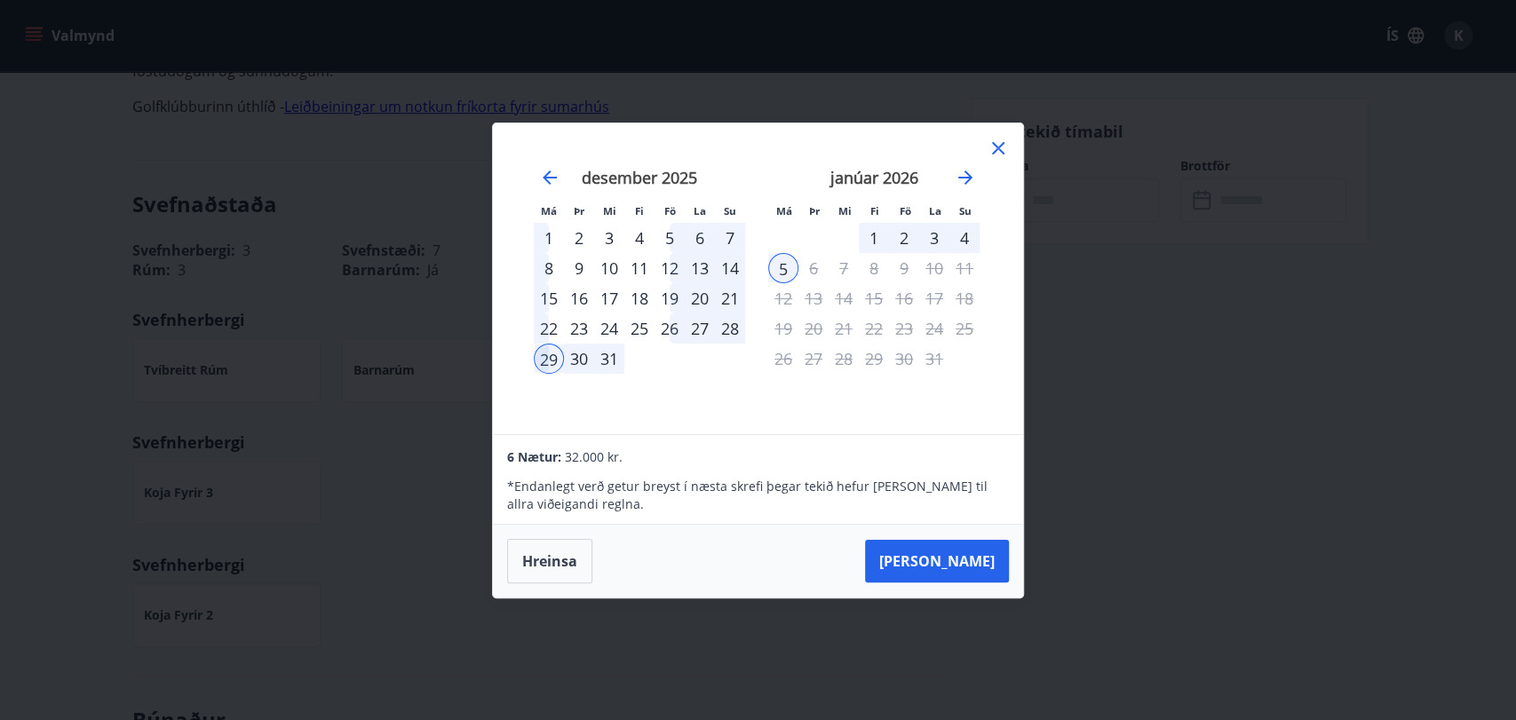
click at [903, 242] on div "2" at bounding box center [904, 238] width 30 height 30
click at [576, 362] on div "30" at bounding box center [579, 359] width 30 height 30
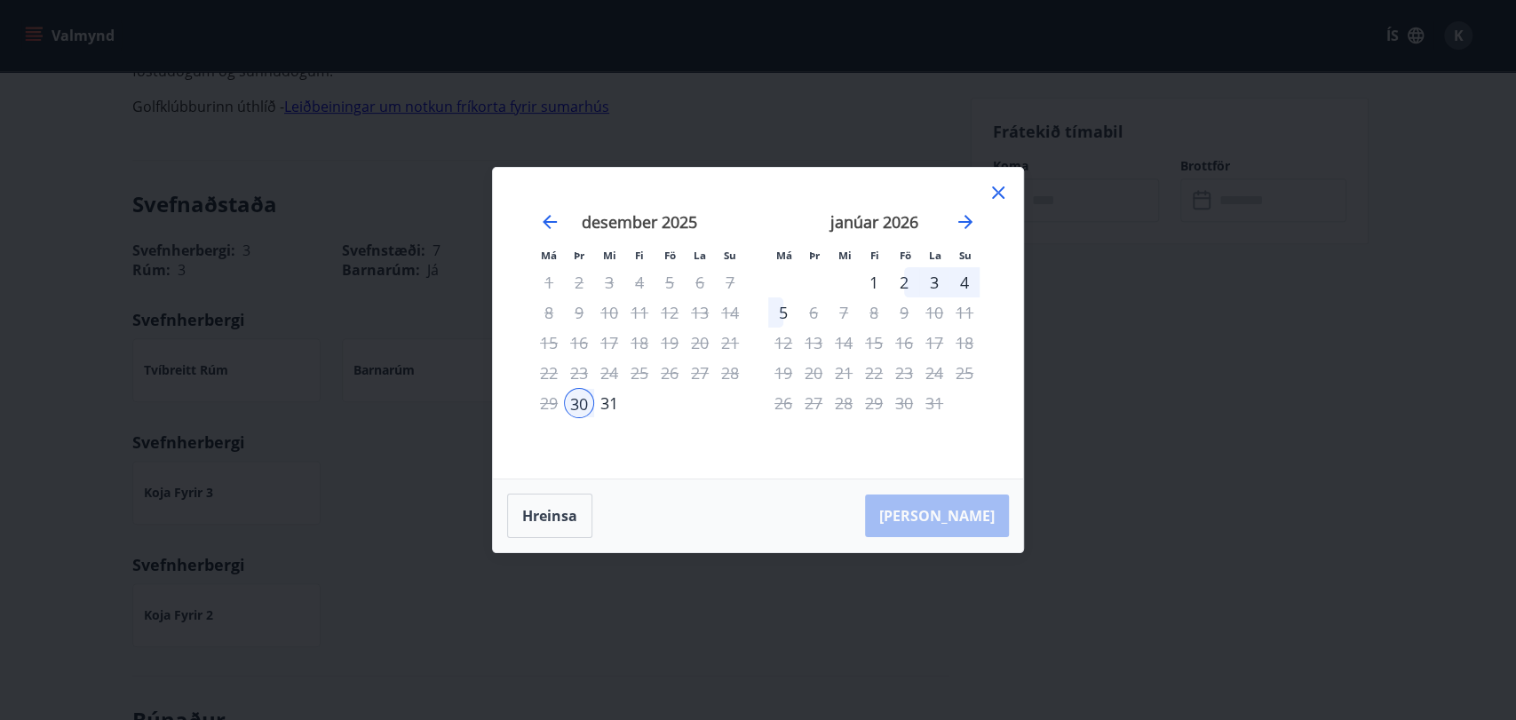
click at [580, 403] on div "30" at bounding box center [579, 403] width 30 height 30
click at [975, 227] on icon "Move forward to switch to the next month." at bounding box center [965, 221] width 21 height 21
click at [545, 222] on icon "Move backward to switch to the previous month." at bounding box center [550, 222] width 14 height 14
click at [906, 282] on div "2" at bounding box center [904, 282] width 30 height 30
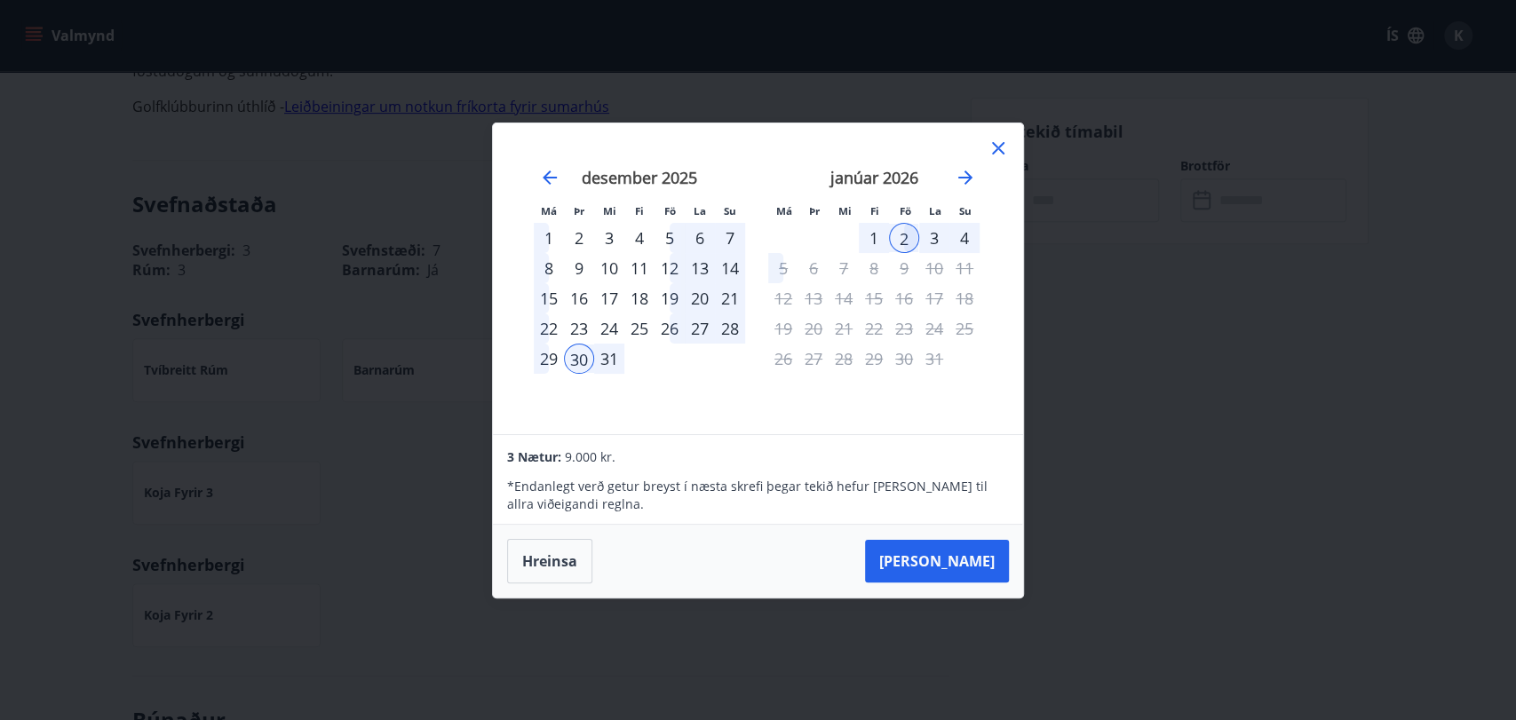
click at [964, 234] on div "4" at bounding box center [965, 238] width 30 height 30
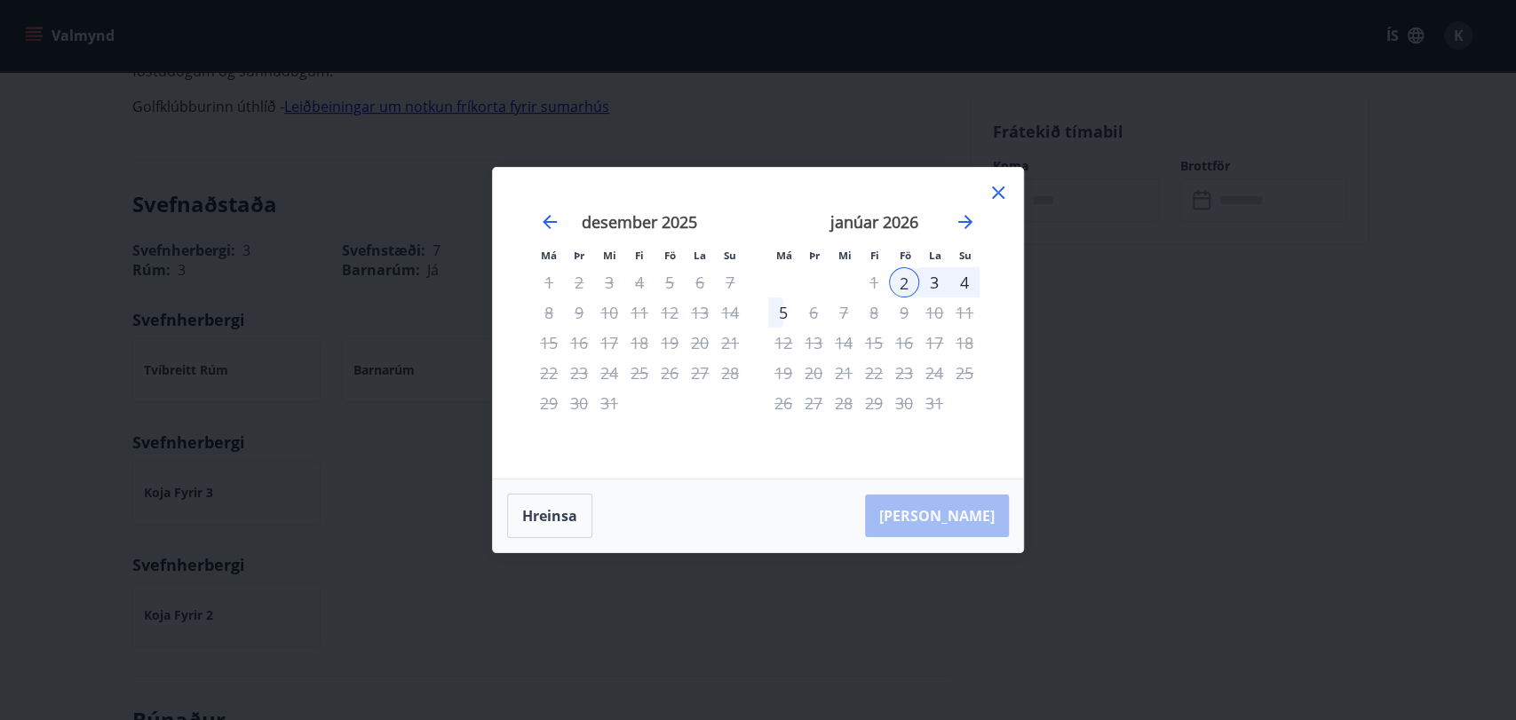
click at [964, 286] on div "4" at bounding box center [965, 282] width 30 height 30
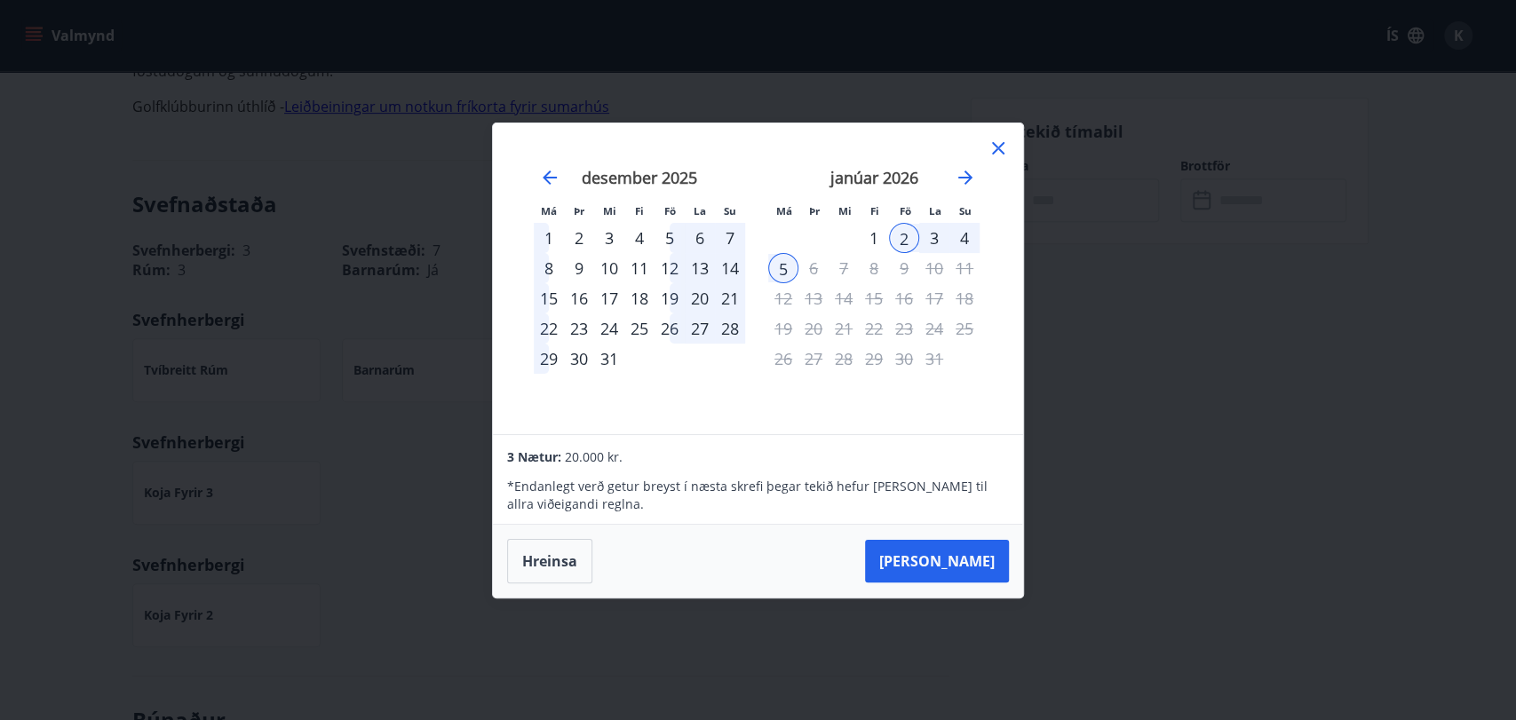
click at [599, 364] on div "31" at bounding box center [609, 359] width 30 height 30
click at [574, 357] on div "30" at bounding box center [579, 359] width 30 height 30
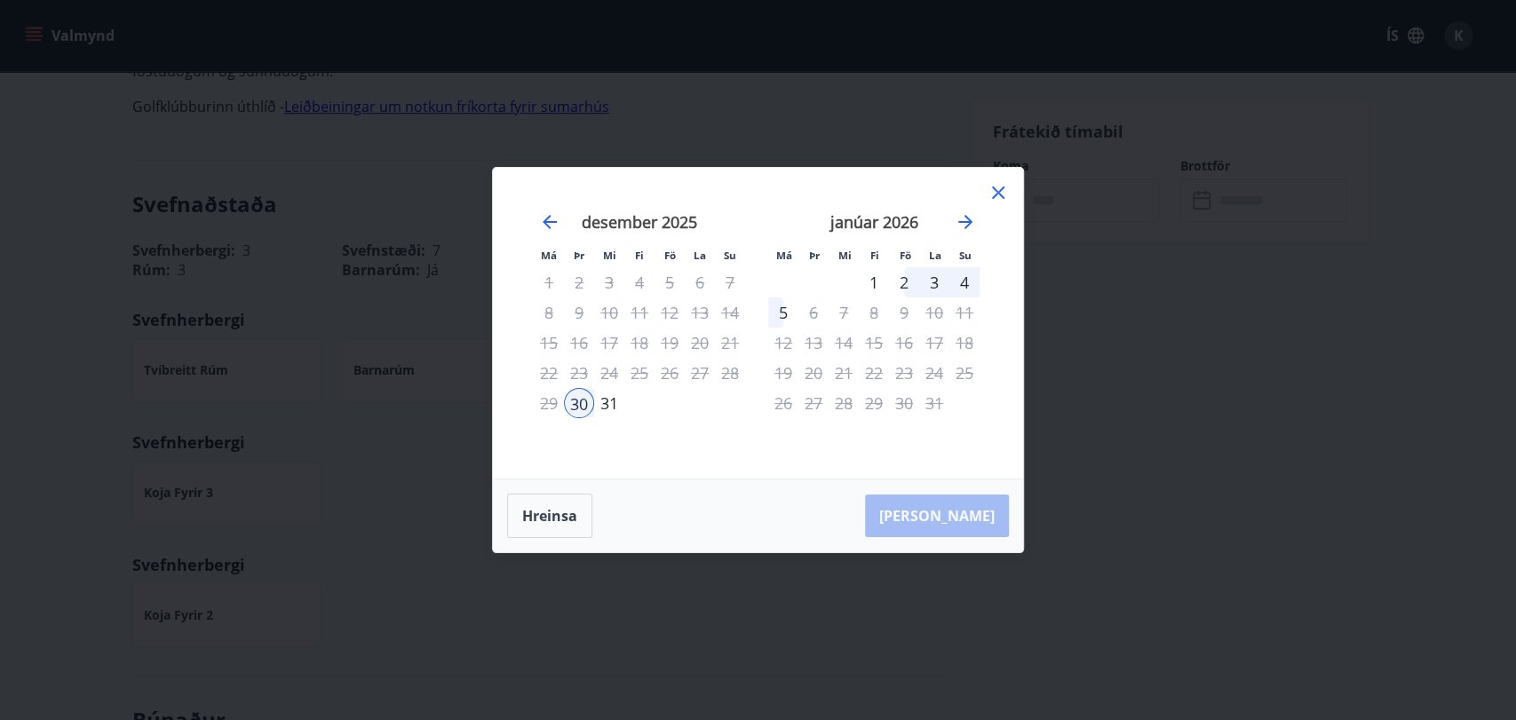
click at [971, 282] on div "4" at bounding box center [965, 282] width 30 height 30
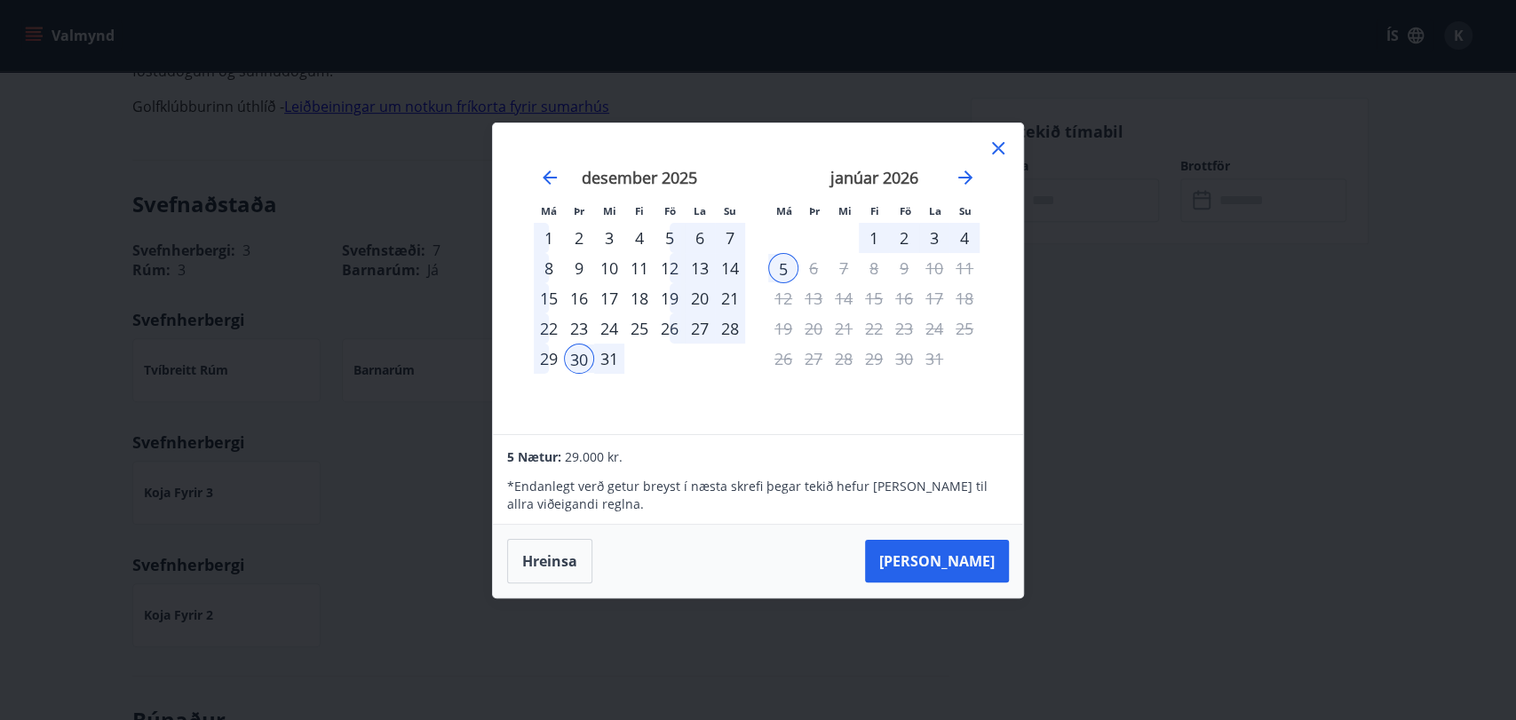
click at [968, 240] on div "4" at bounding box center [965, 238] width 30 height 30
click at [931, 236] on div "3" at bounding box center [934, 238] width 30 height 30
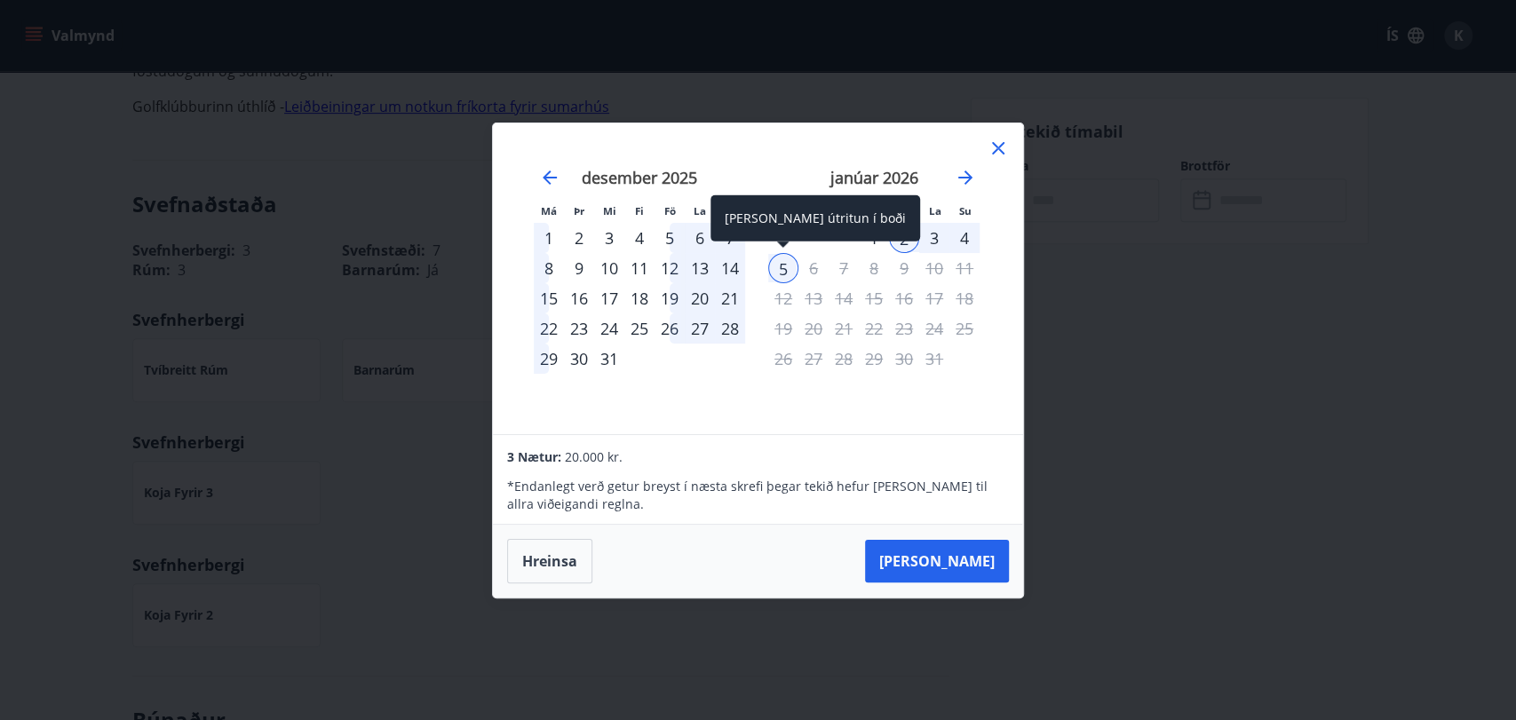
click at [780, 267] on div "5" at bounding box center [783, 268] width 30 height 30
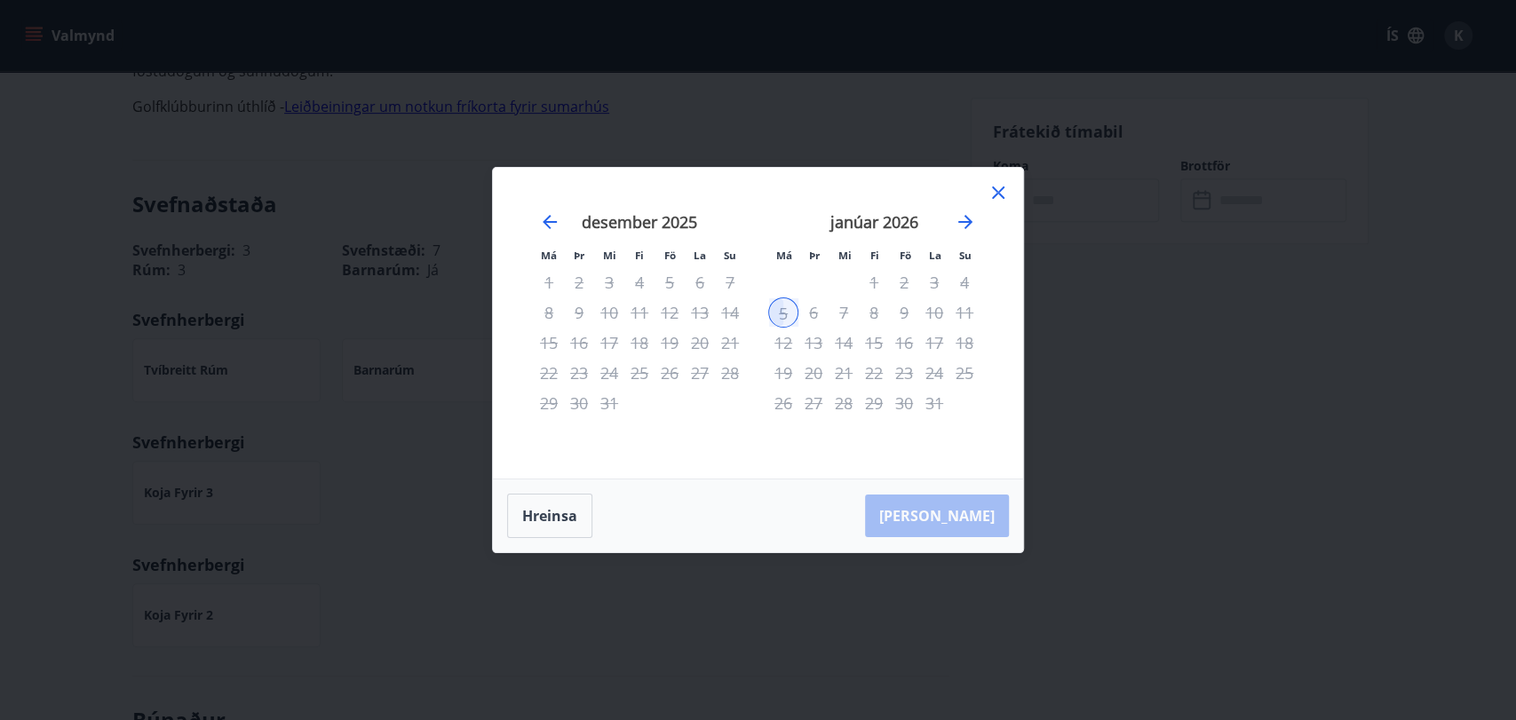
click at [1006, 192] on icon at bounding box center [998, 192] width 21 height 21
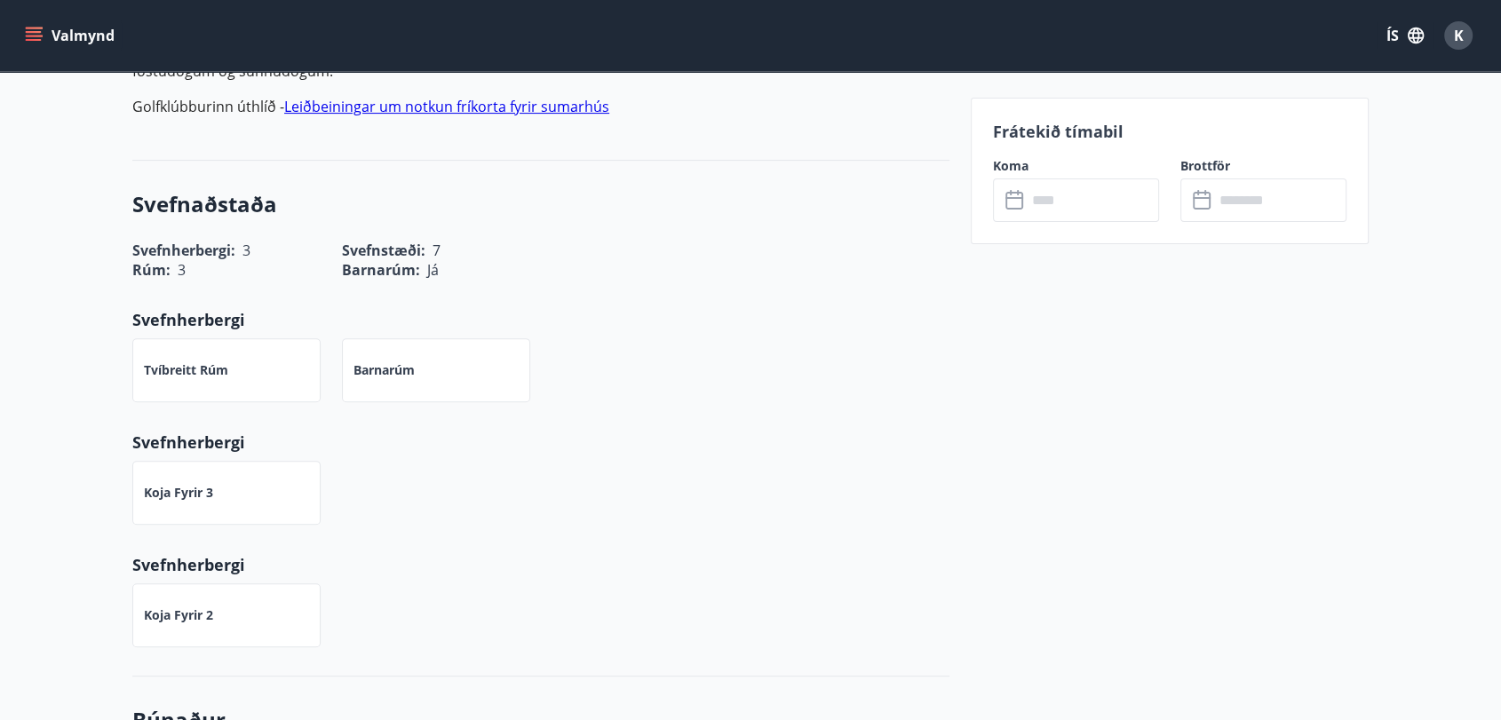
click at [1076, 205] on input "text" at bounding box center [1093, 201] width 132 height 44
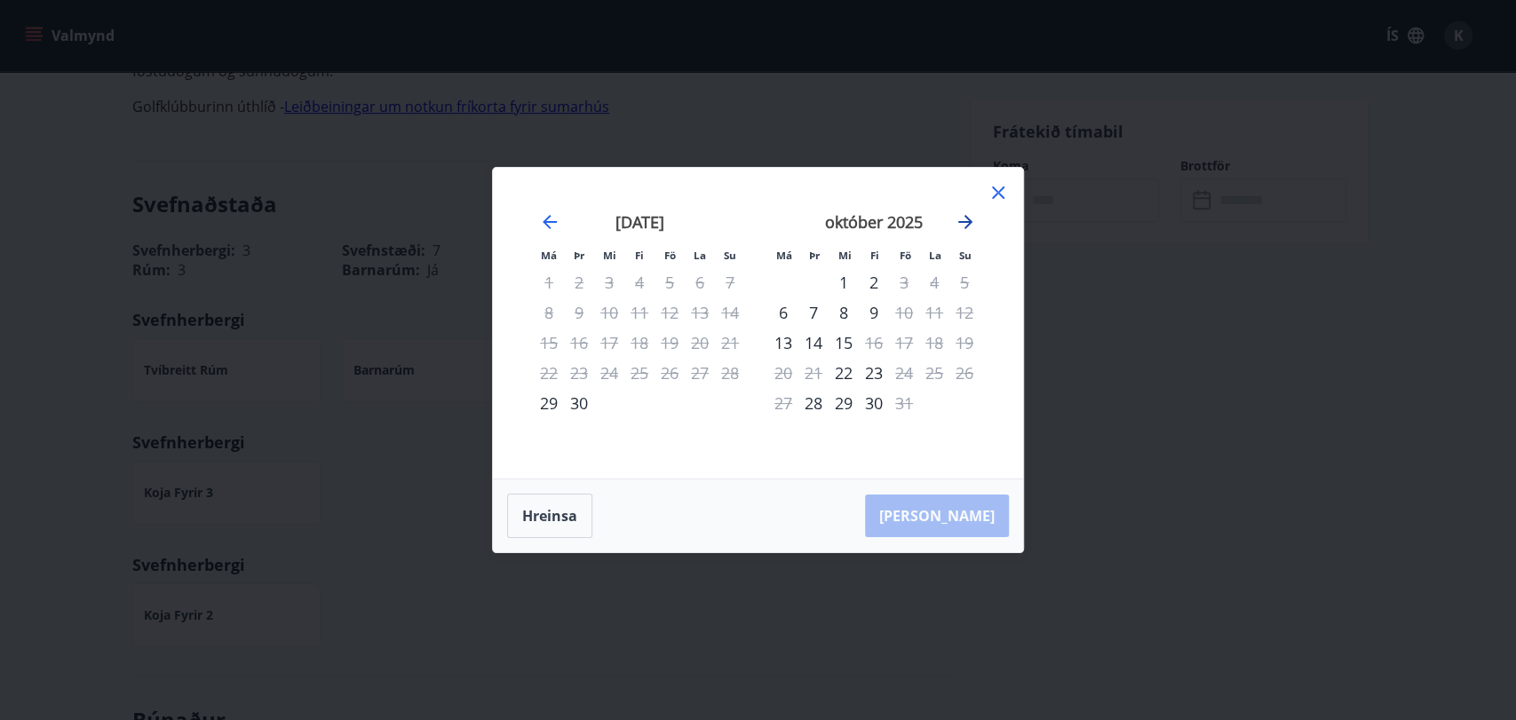
click at [958, 222] on icon "Move forward to switch to the next month." at bounding box center [965, 221] width 21 height 21
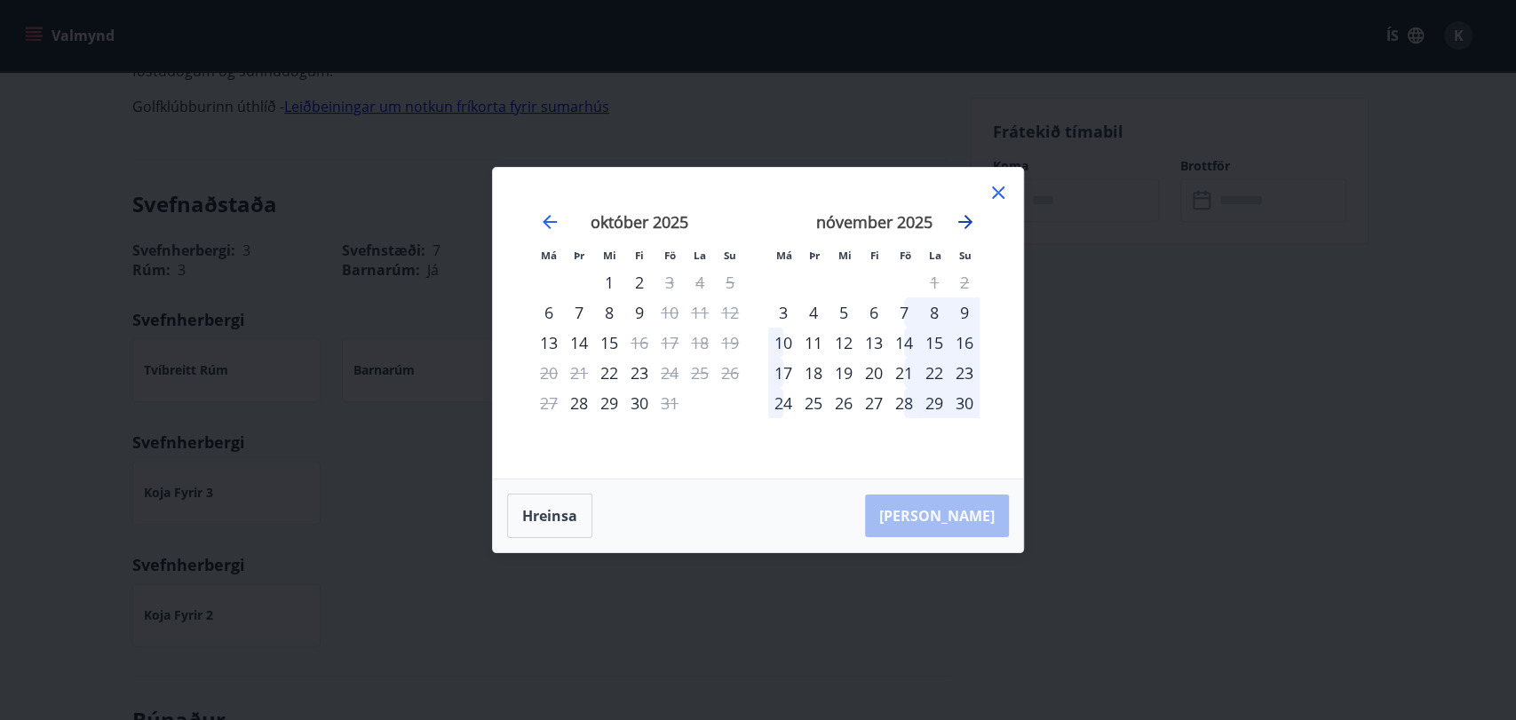
click at [966, 222] on icon "Move forward to switch to the next month." at bounding box center [965, 222] width 14 height 14
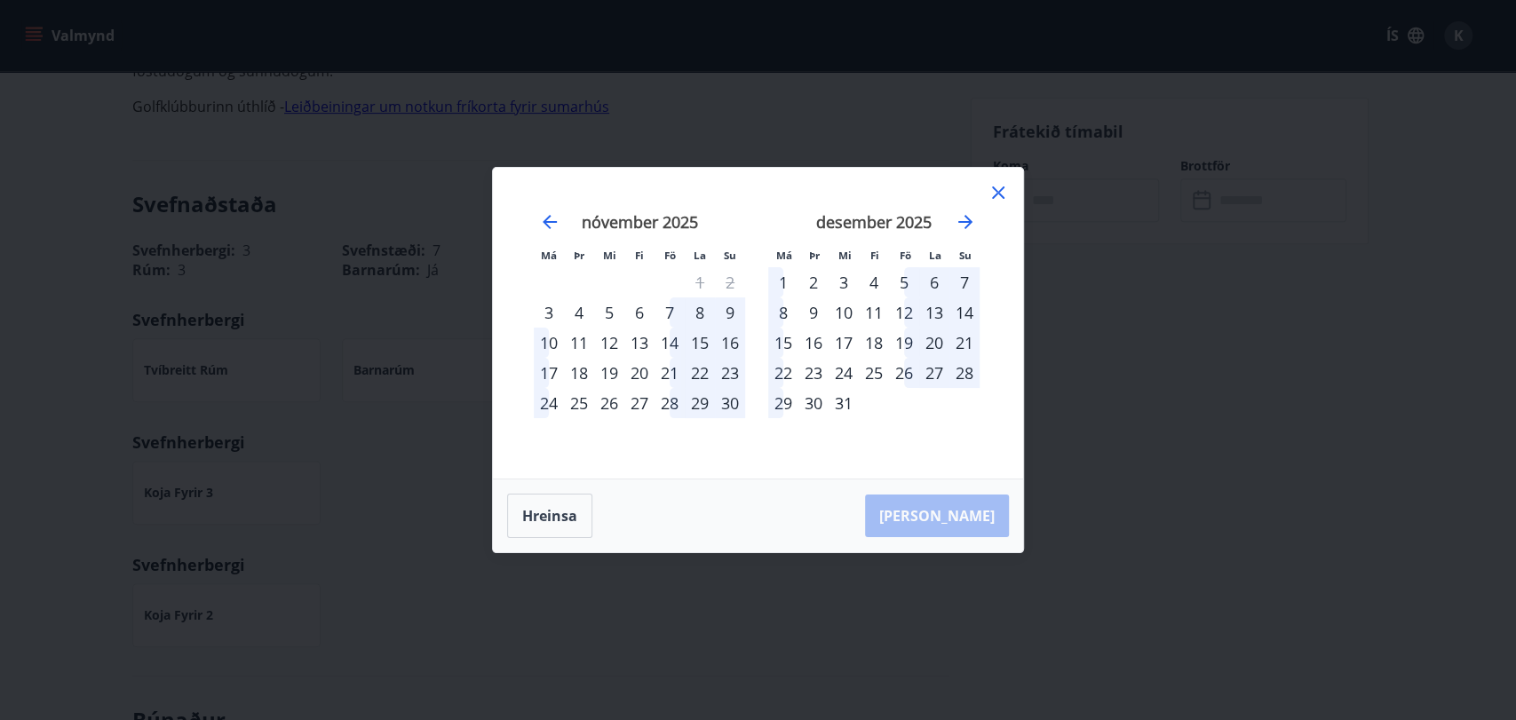
click at [812, 403] on div "30" at bounding box center [814, 403] width 30 height 30
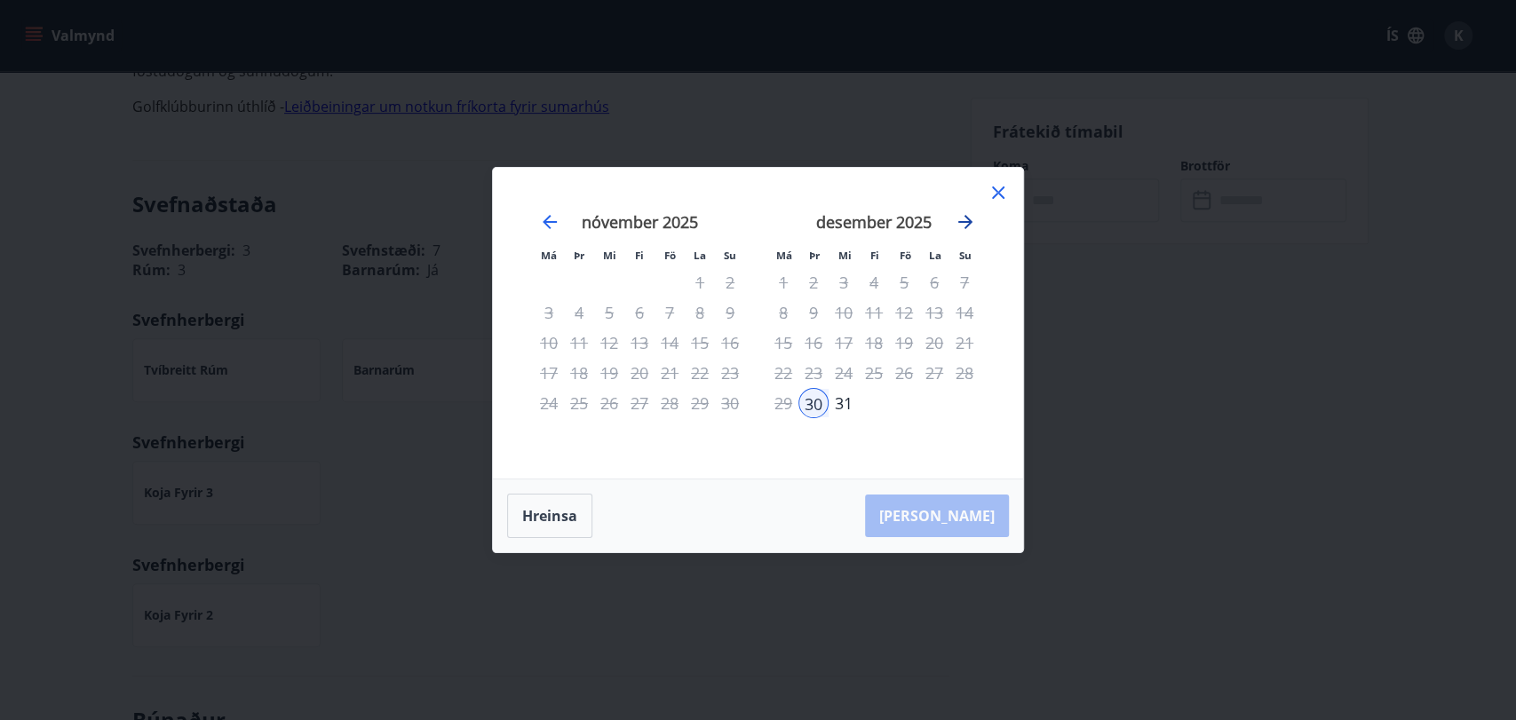
click at [965, 221] on icon "Move forward to switch to the next month." at bounding box center [965, 221] width 21 height 21
click at [966, 284] on div "4" at bounding box center [965, 282] width 30 height 30
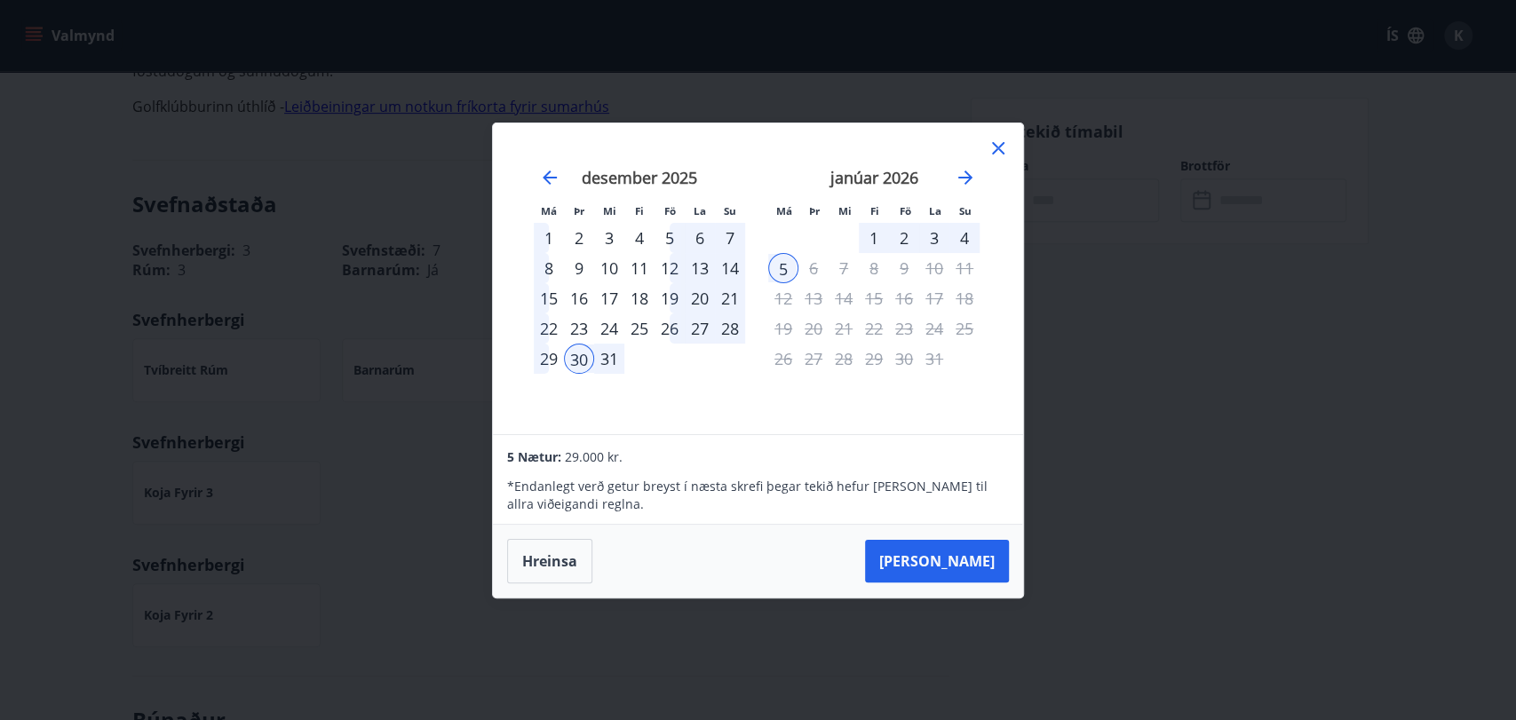
click at [601, 357] on div "31" at bounding box center [609, 359] width 30 height 30
click at [551, 177] on icon "Move backward to switch to the previous month." at bounding box center [550, 178] width 14 height 14
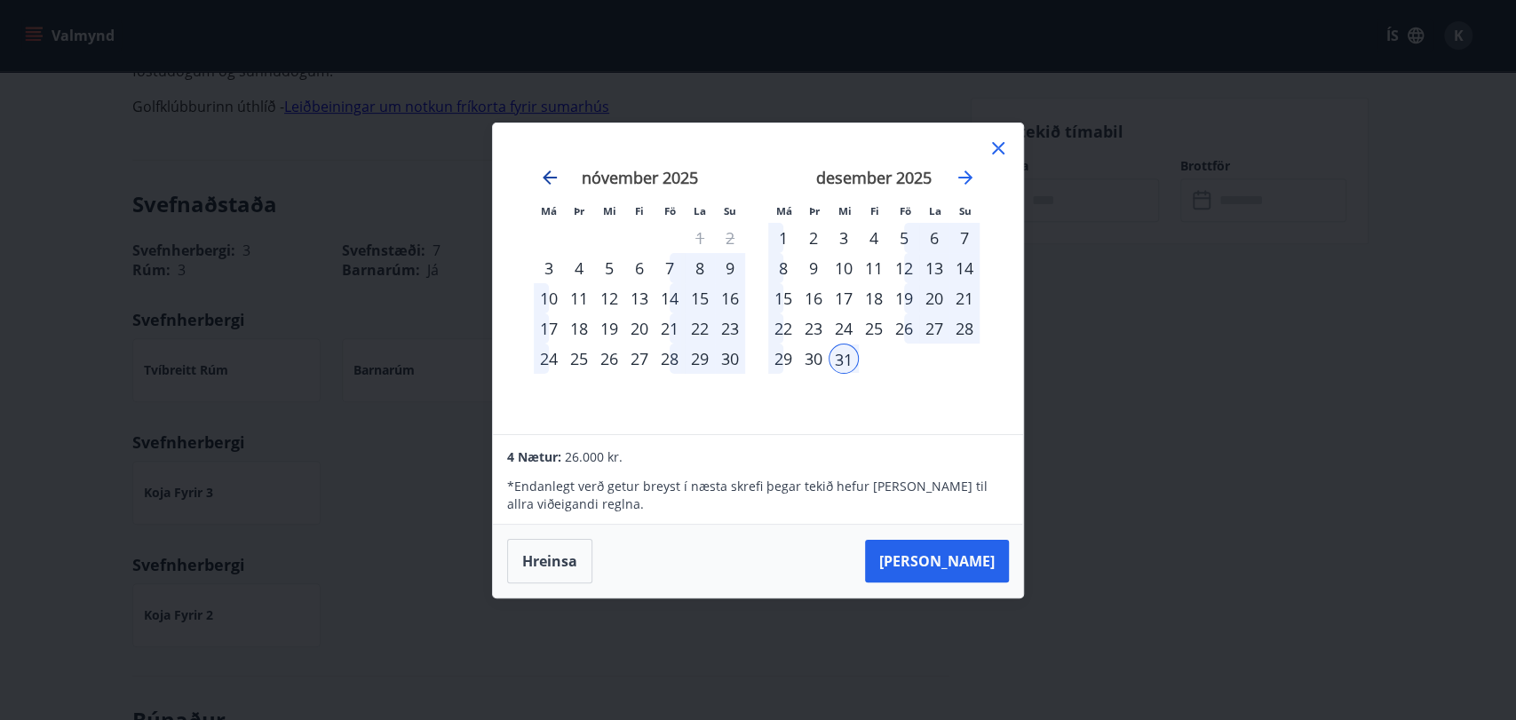
click at [551, 177] on icon "Move backward to switch to the previous month." at bounding box center [550, 178] width 14 height 14
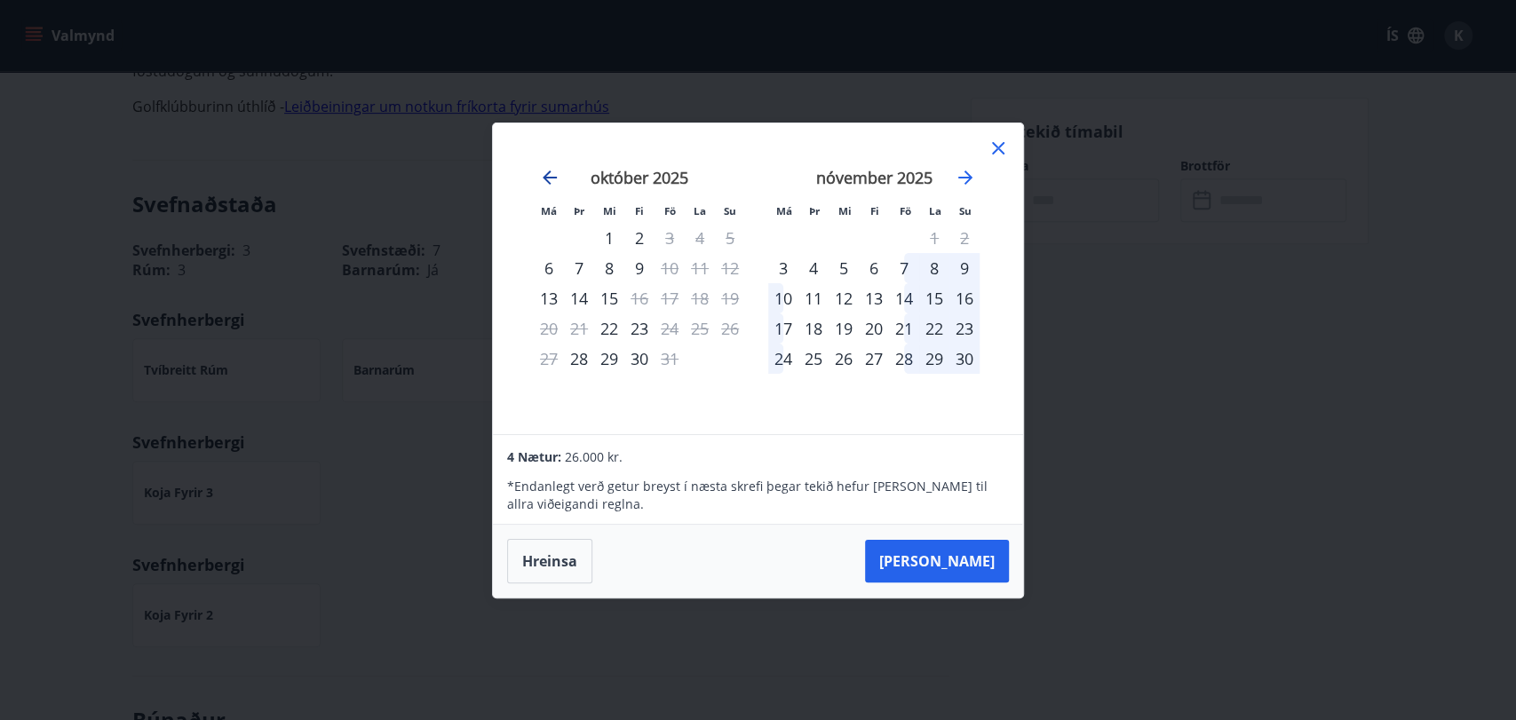
click at [554, 179] on icon "Move backward to switch to the previous month." at bounding box center [549, 177] width 21 height 21
click at [966, 179] on icon "Move forward to switch to the next month." at bounding box center [965, 177] width 21 height 21
click at [901, 273] on div "7" at bounding box center [904, 268] width 30 height 30
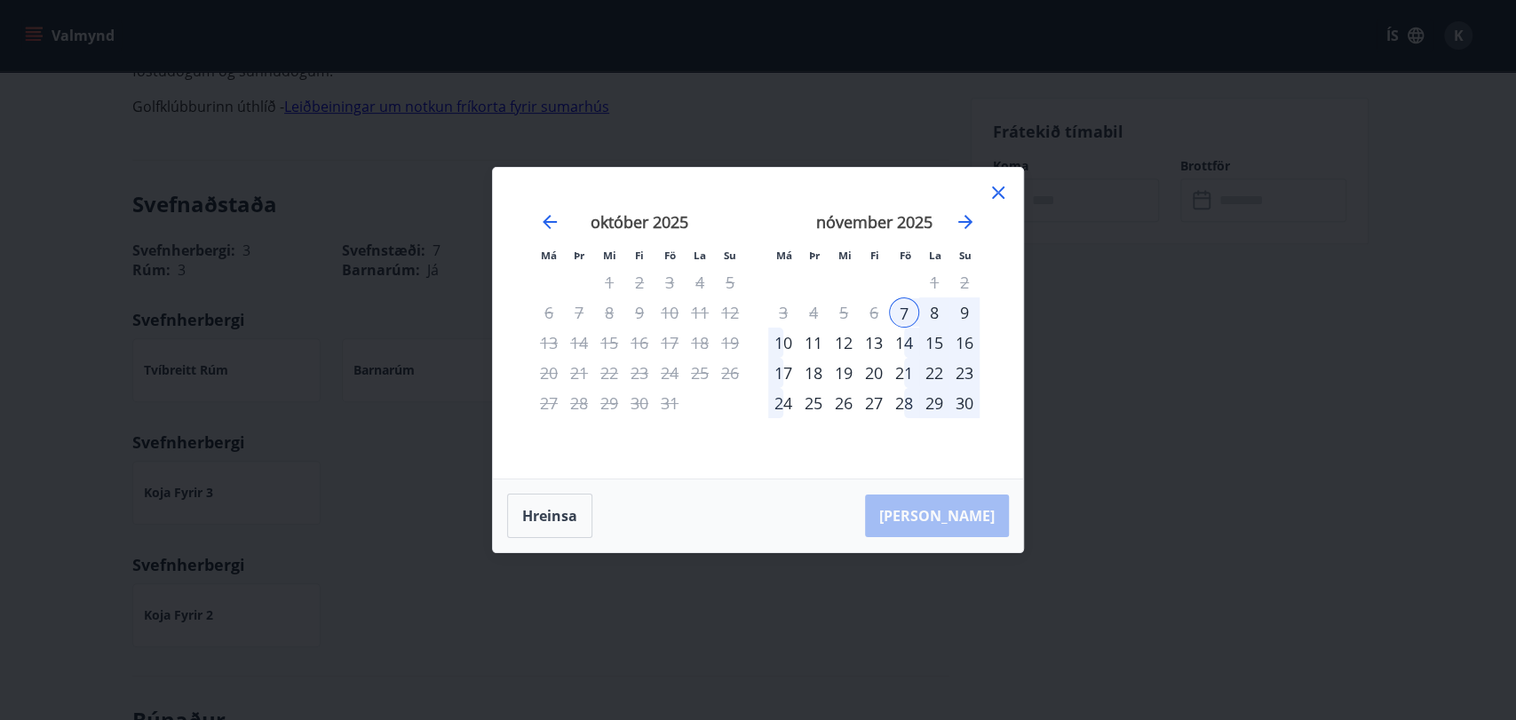
click at [782, 346] on div "10" at bounding box center [783, 343] width 30 height 30
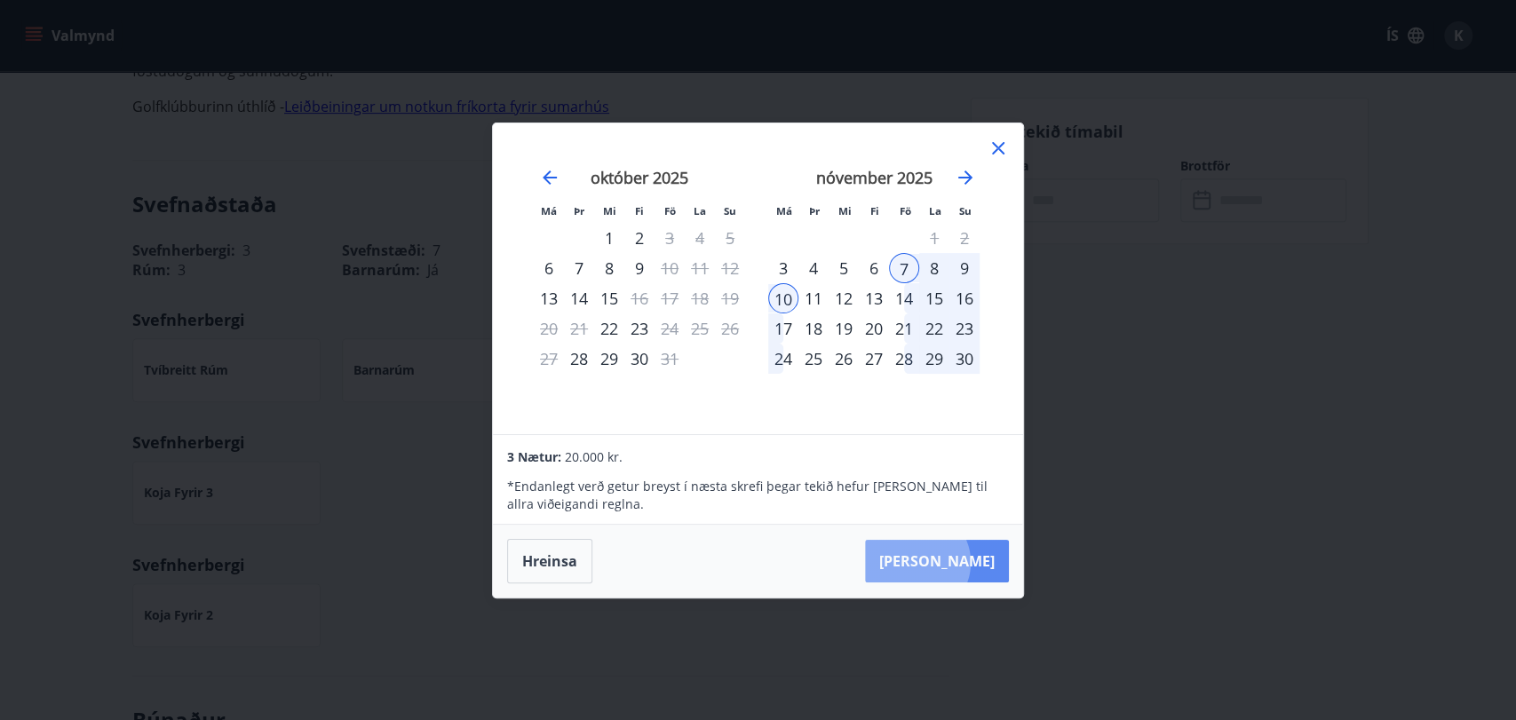
click at [971, 563] on button "Taka Frá" at bounding box center [937, 561] width 144 height 43
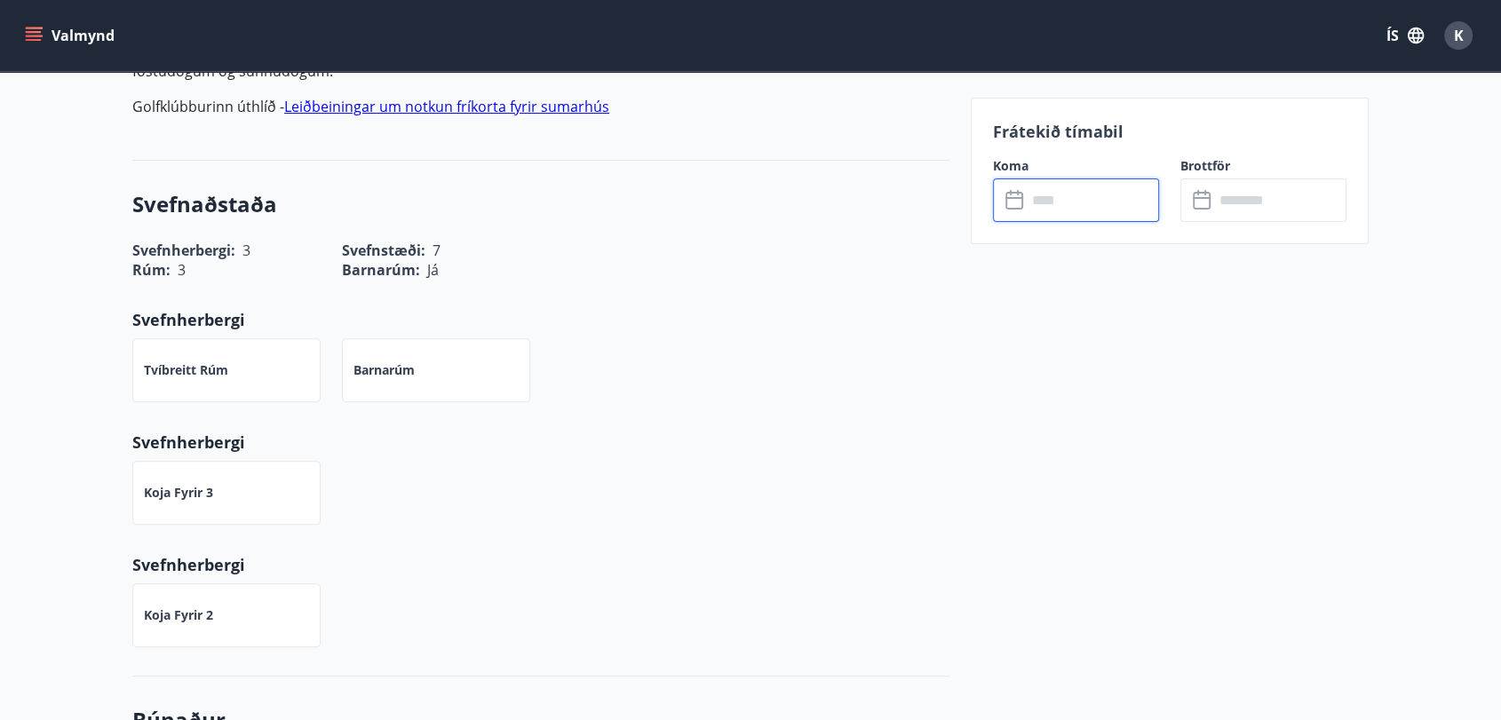
type input "******"
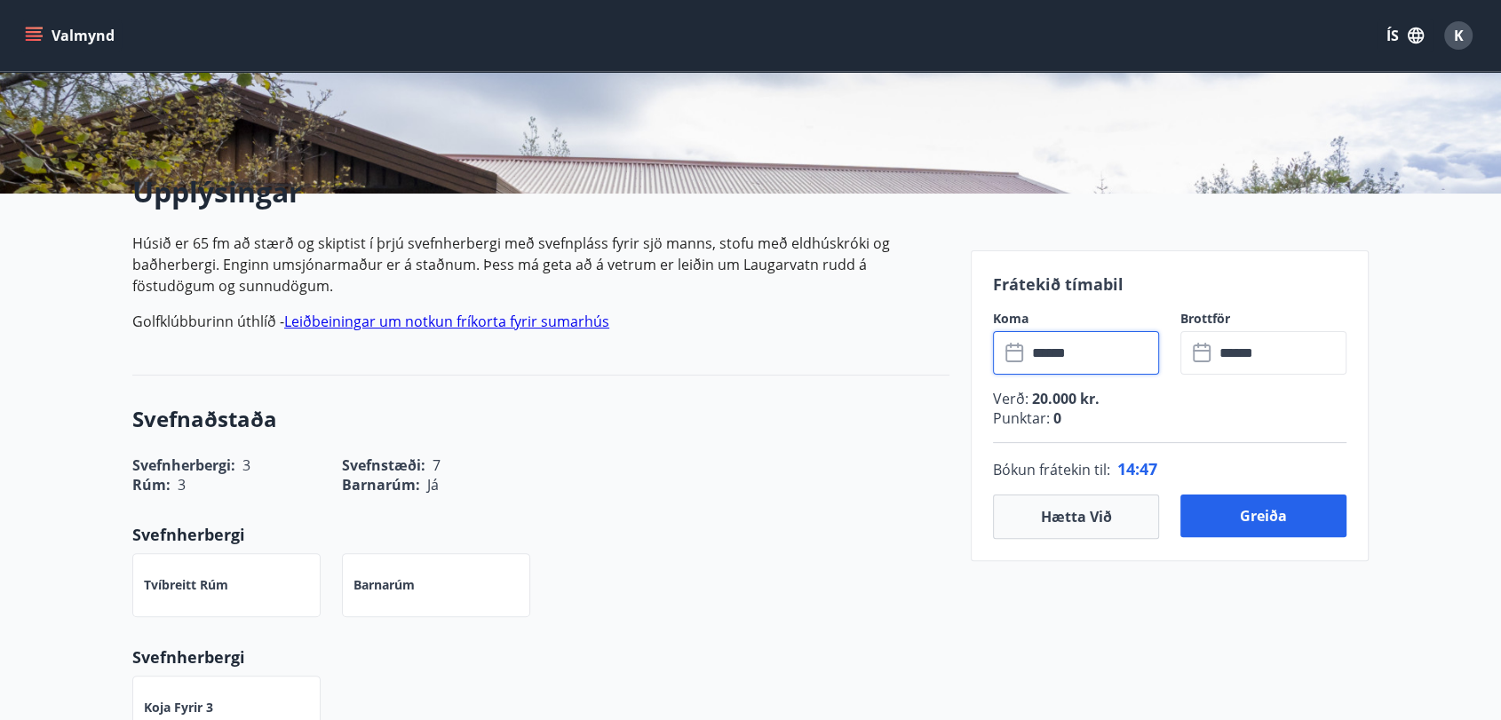
scroll to position [335, 0]
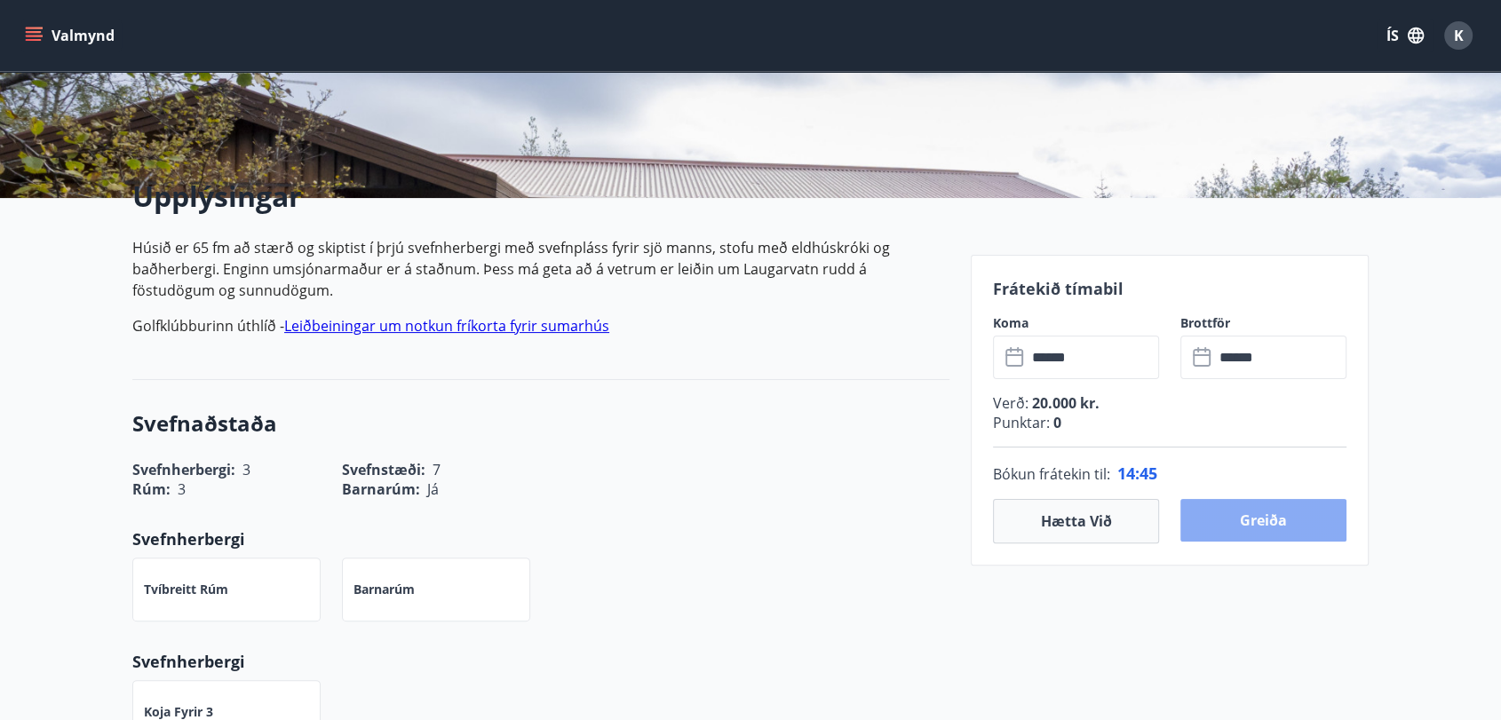
click at [1279, 521] on button "Greiða" at bounding box center [1264, 520] width 166 height 43
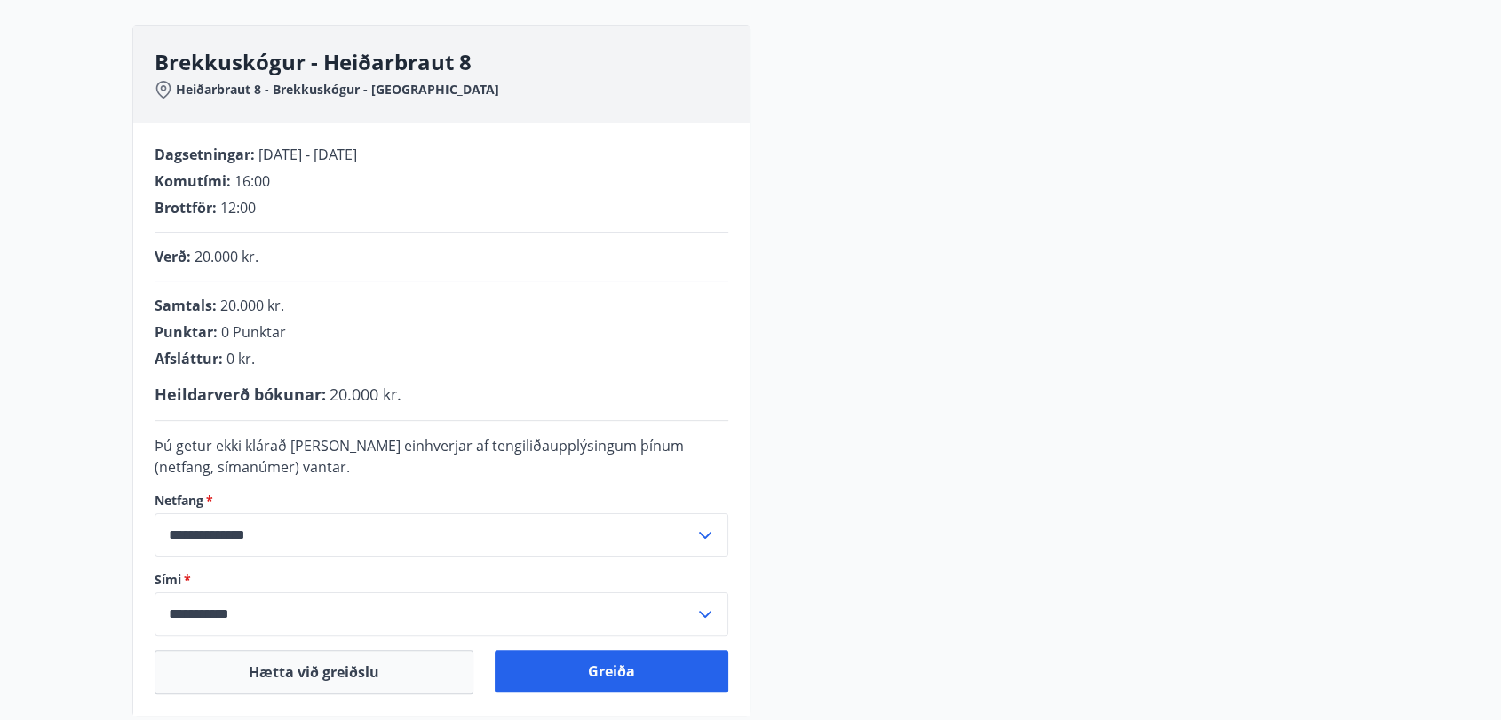
scroll to position [335, 0]
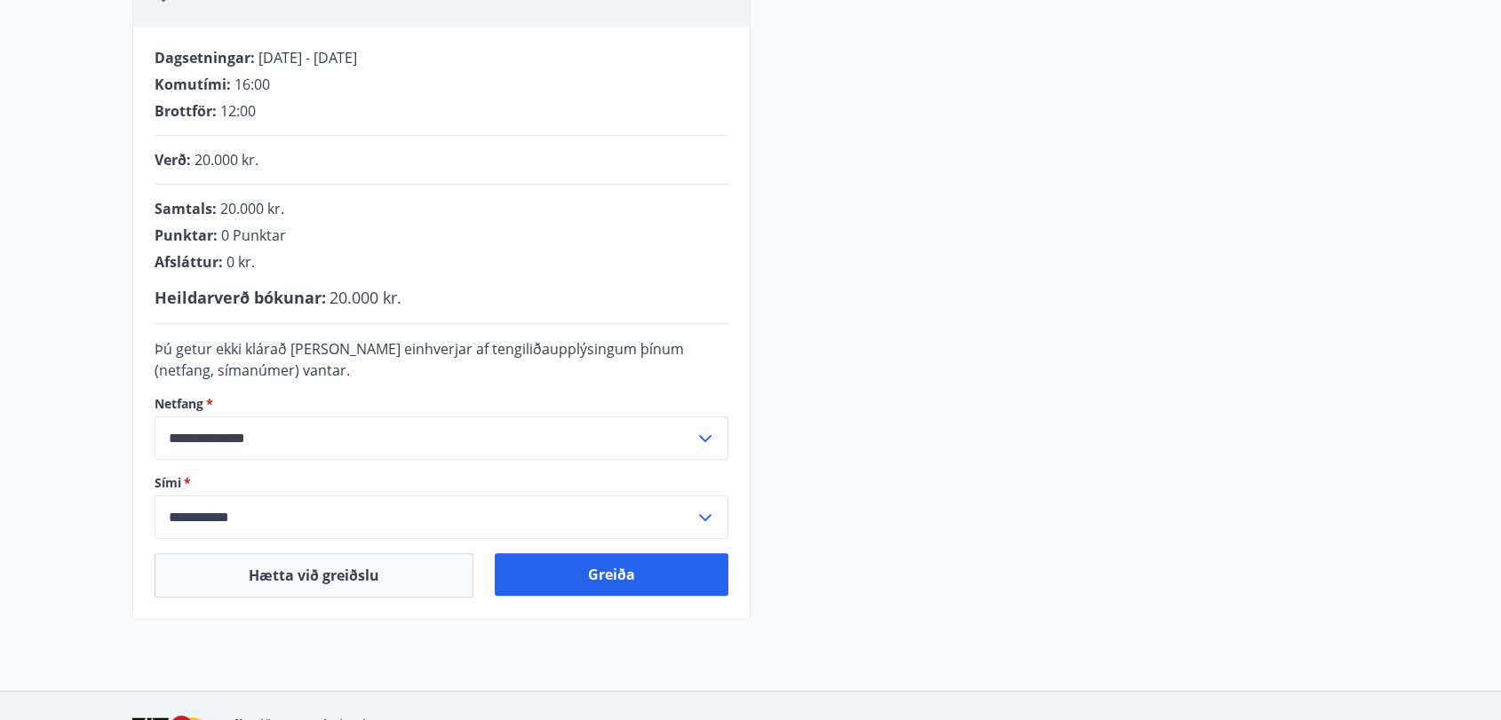
click at [700, 435] on icon at bounding box center [705, 438] width 12 height 7
click at [262, 513] on li "Skrá nýtt netfang" at bounding box center [441, 508] width 572 height 32
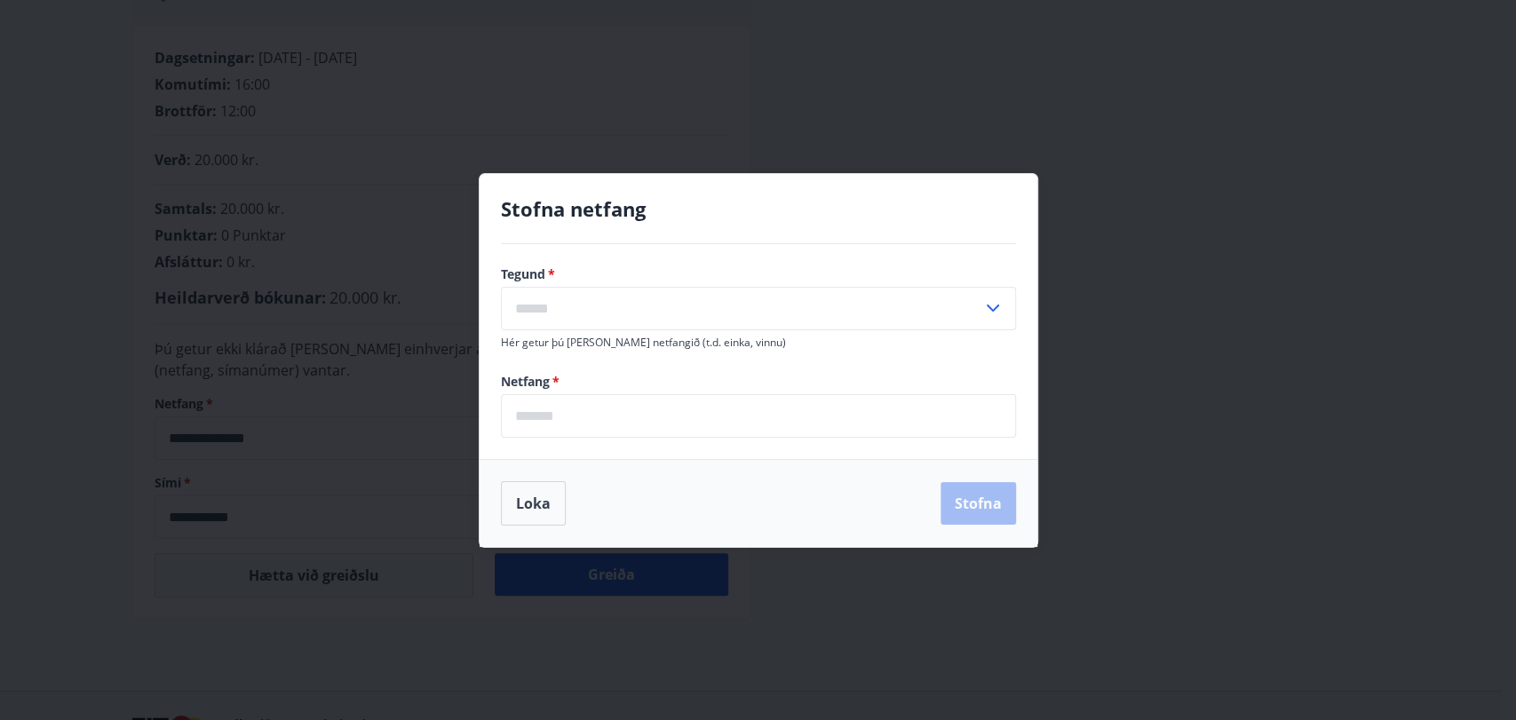
click at [988, 306] on icon at bounding box center [993, 308] width 12 height 7
click at [1106, 343] on div "Stofna netfang Tegund   * Vinnu Annað ​ Hér getur þú merkt netfangið (t.d. eink…" at bounding box center [758, 360] width 1516 height 720
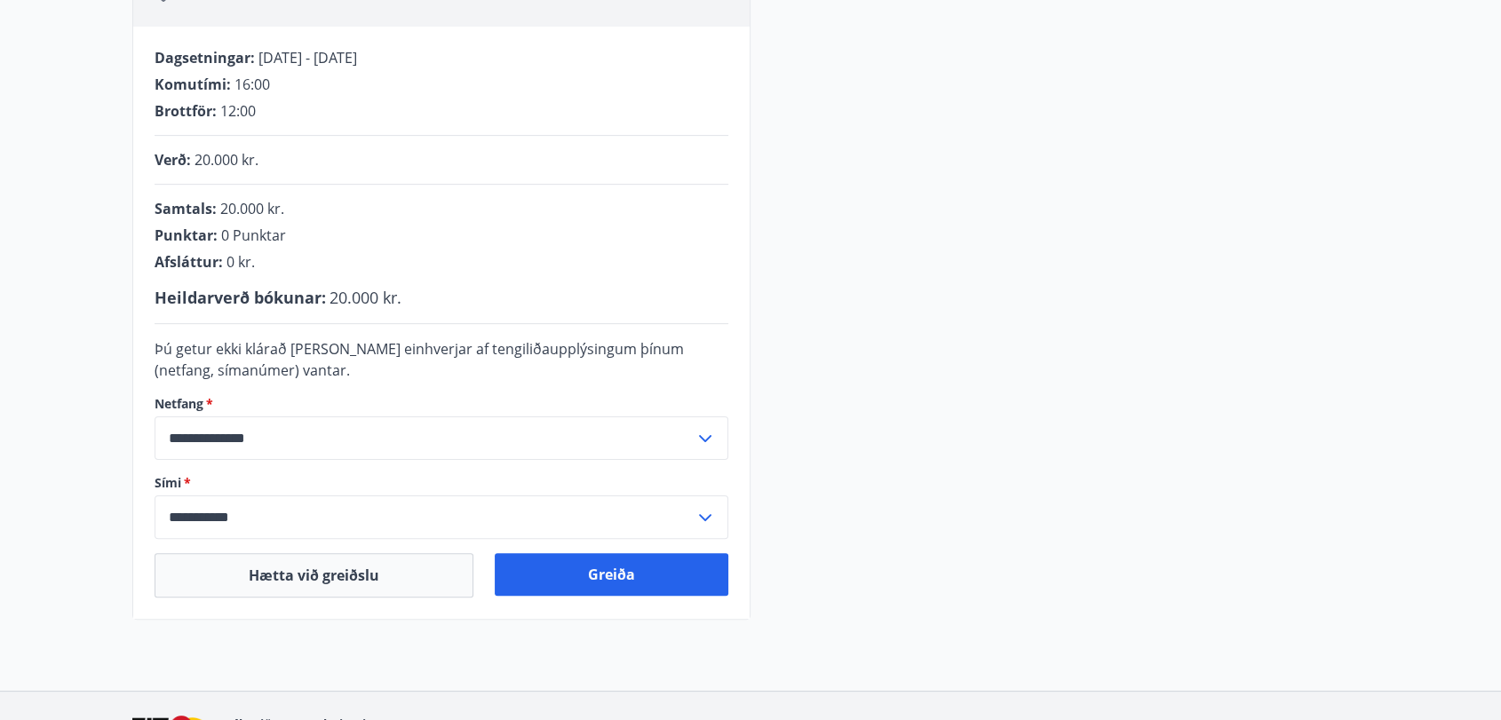
click at [703, 440] on icon at bounding box center [705, 438] width 21 height 21
click at [645, 582] on button "Greiða" at bounding box center [612, 574] width 234 height 43
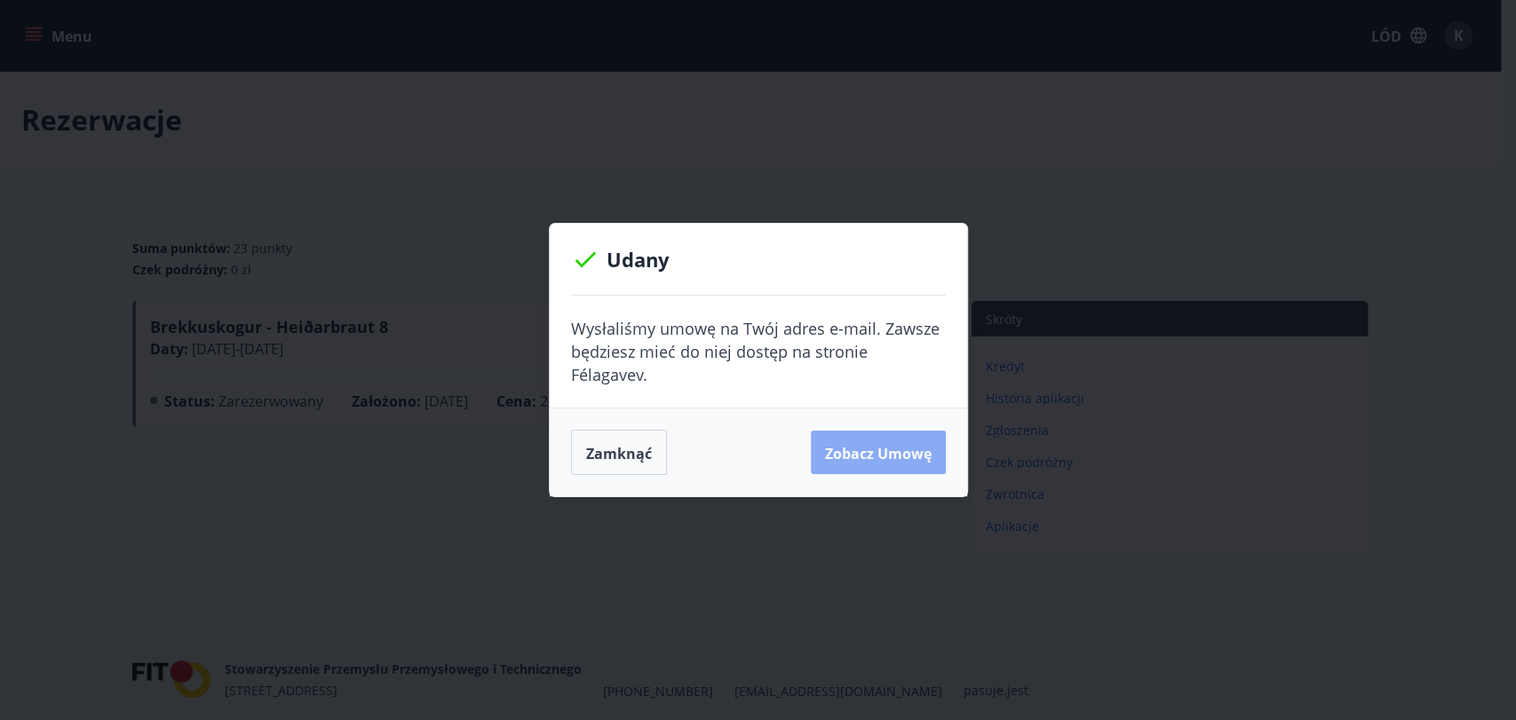
click at [878, 449] on font "Zobacz umowę" at bounding box center [878, 453] width 107 height 20
click at [656, 443] on button "Zamknąć" at bounding box center [619, 453] width 96 height 46
